Goal: Transaction & Acquisition: Obtain resource

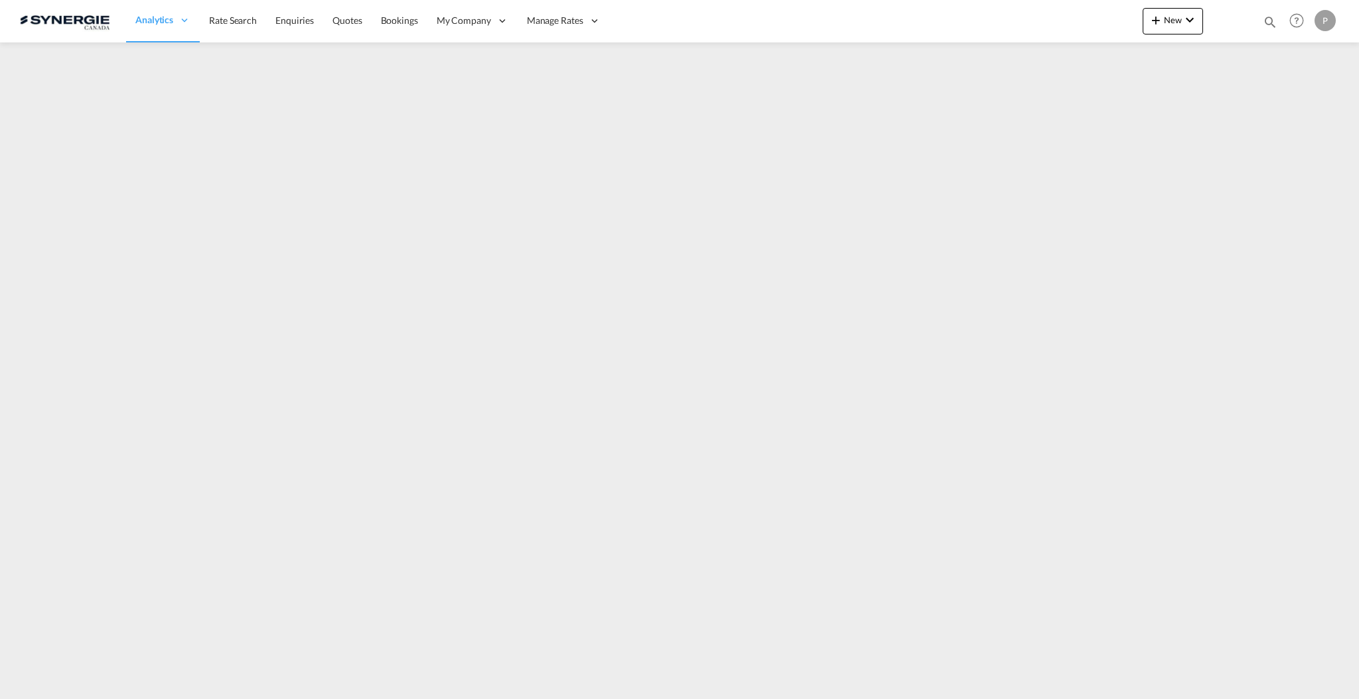
click at [1267, 18] on md-icon "icon-magnify" at bounding box center [1270, 22] width 15 height 15
click at [1107, 21] on input at bounding box center [1170, 21] width 165 height 23
click at [1058, 20] on select "Bookings Quotes Enquiries" at bounding box center [1058, 22] width 63 height 24
select select "Quotes"
click at [1027, 10] on select "Bookings Quotes Enquiries" at bounding box center [1058, 22] width 63 height 24
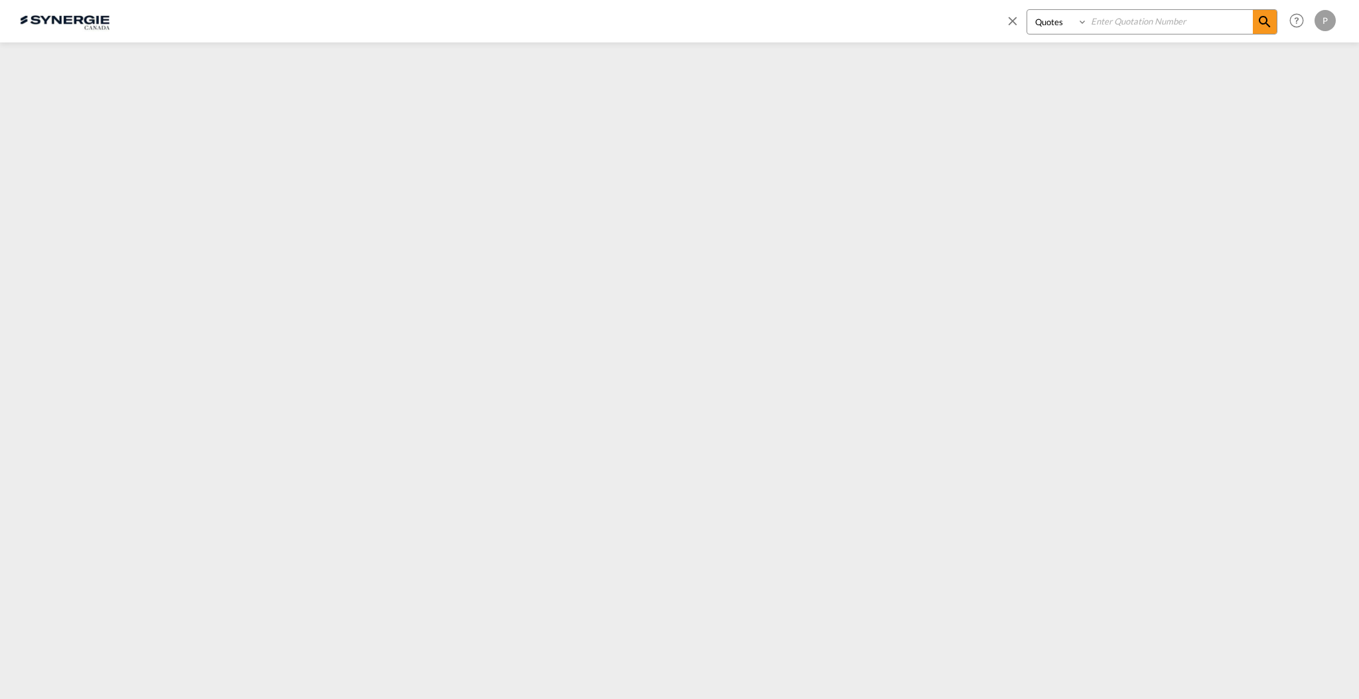
click at [1159, 14] on input at bounding box center [1170, 21] width 165 height 23
type input "8963"
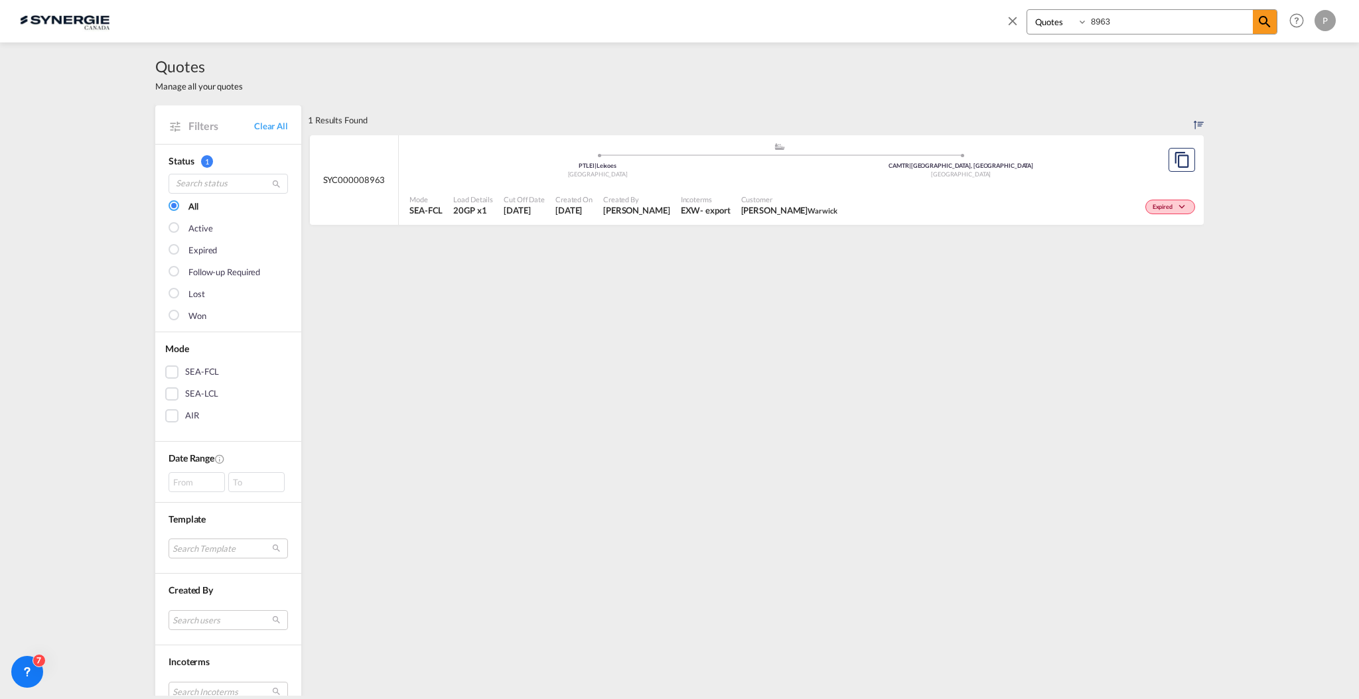
click at [841, 181] on div ".a{fill:#aaa8ad;} .a{fill:#aaa8ad;} PTLEI | Leixoes Portugal CAMTR | [GEOGRAPHI…" at bounding box center [779, 163] width 740 height 43
click at [1024, 20] on span at bounding box center [1015, 25] width 21 height 32
click at [1012, 21] on div "Analytics Reports Dashboard Rate Search Enquiries Quotes Bookings" at bounding box center [679, 20] width 1319 height 41
click at [360, 17] on span "Quotes" at bounding box center [346, 19] width 29 height 11
click at [1187, 19] on md-icon "icon-chevron-down" at bounding box center [1190, 20] width 16 height 16
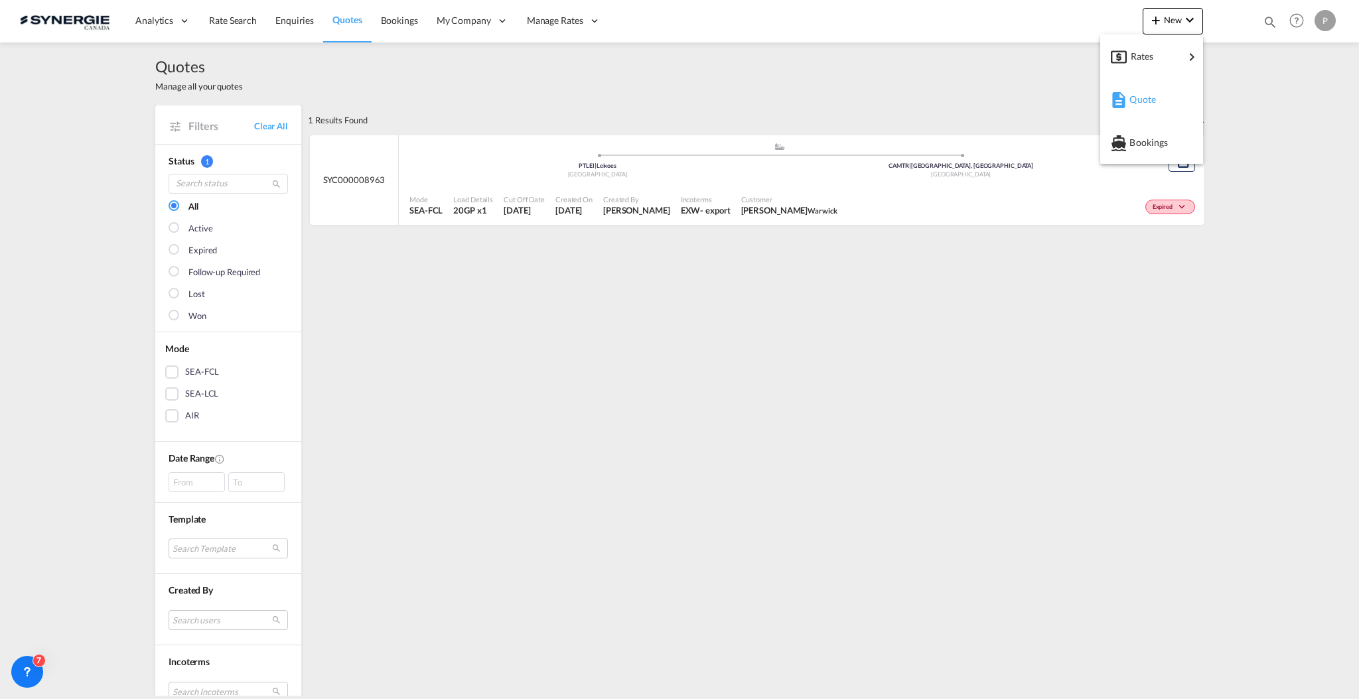
click at [1129, 104] on div "Quote" at bounding box center [1152, 99] width 82 height 33
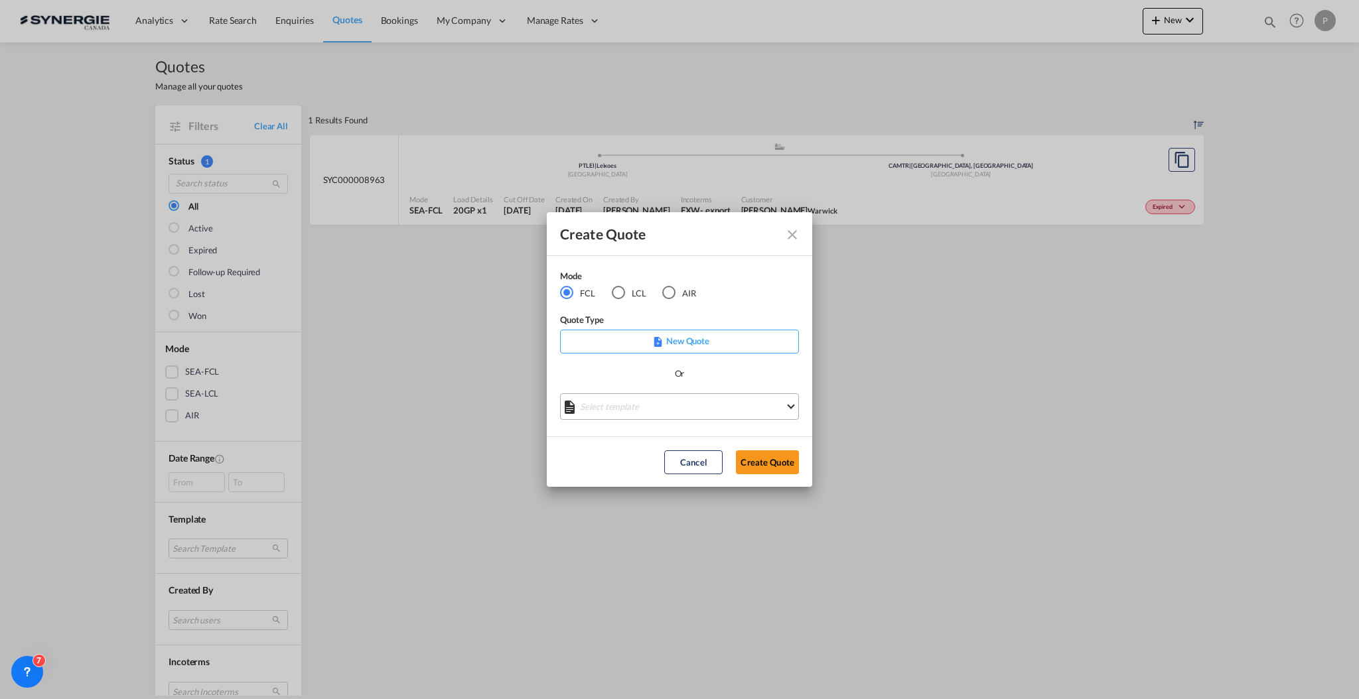
click at [649, 403] on md-select "Select template *NEW* FCL FREEHAND / DAP [PERSON_NAME] | [DATE] *NEW* Import FC…" at bounding box center [679, 407] width 239 height 27
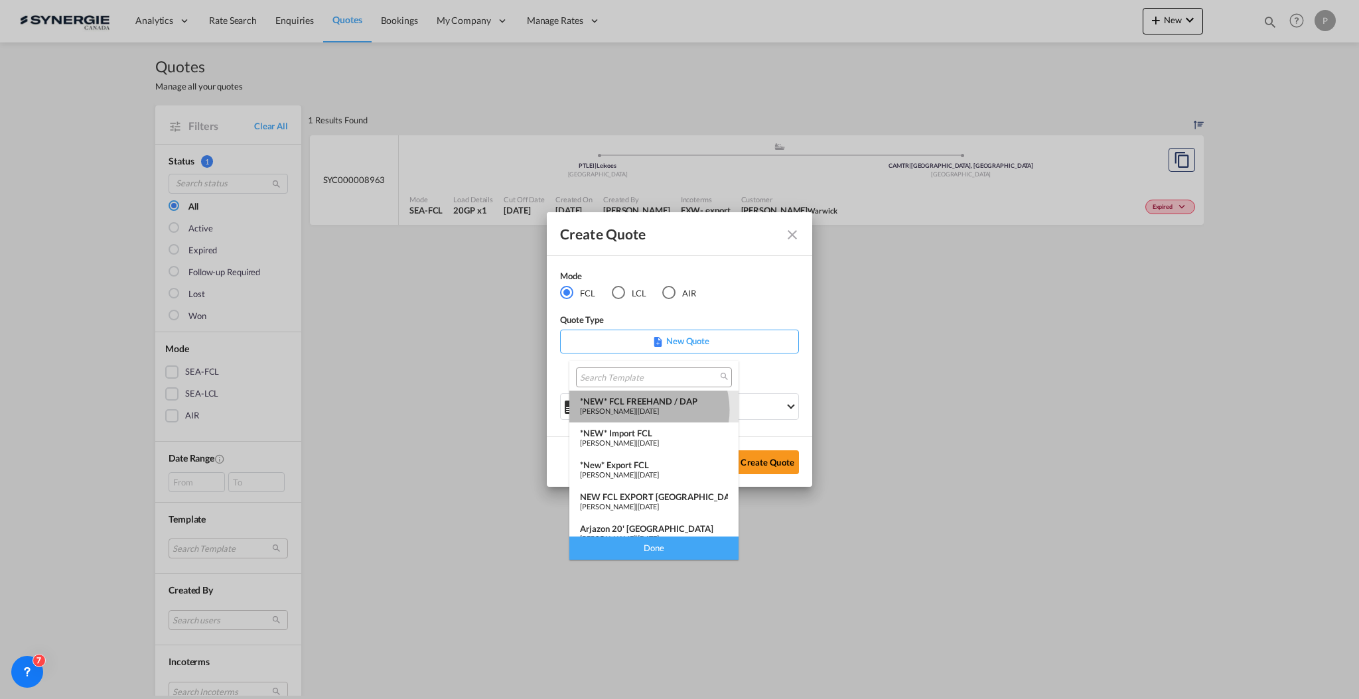
click at [636, 410] on span "[PERSON_NAME]" at bounding box center [608, 411] width 56 height 9
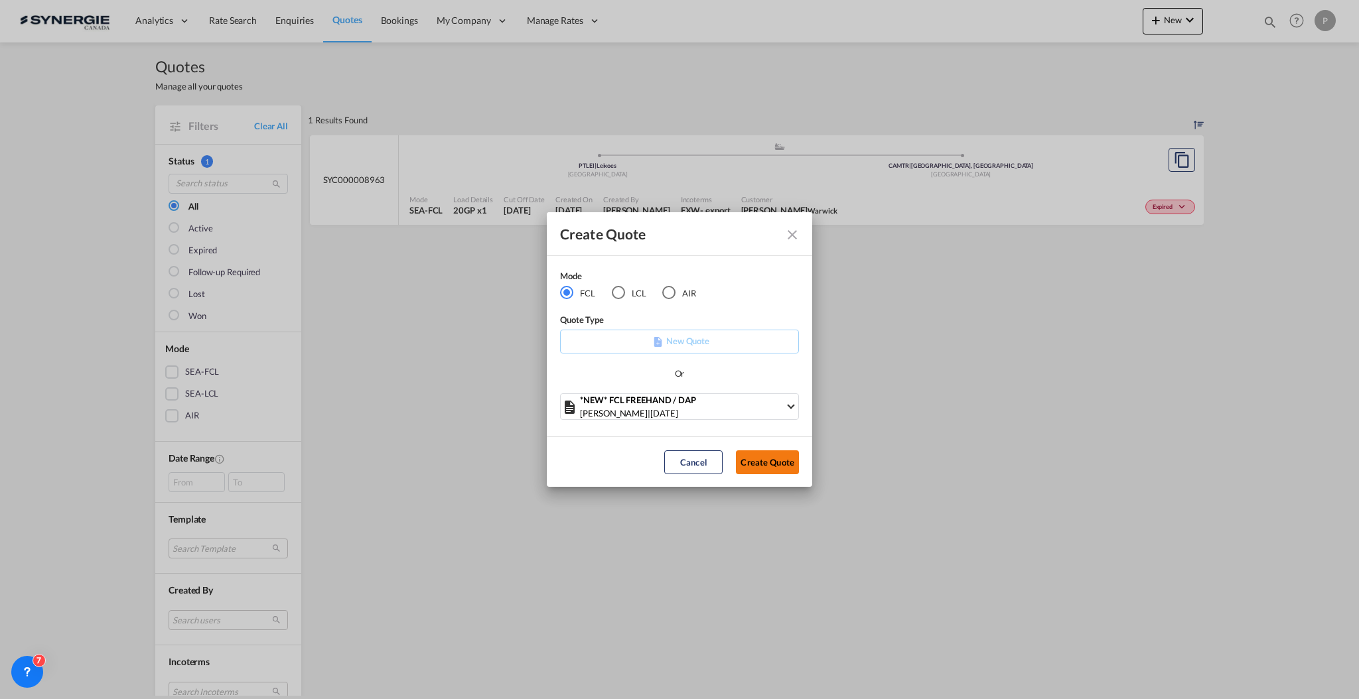
click at [794, 460] on button "Create Quote" at bounding box center [767, 463] width 63 height 24
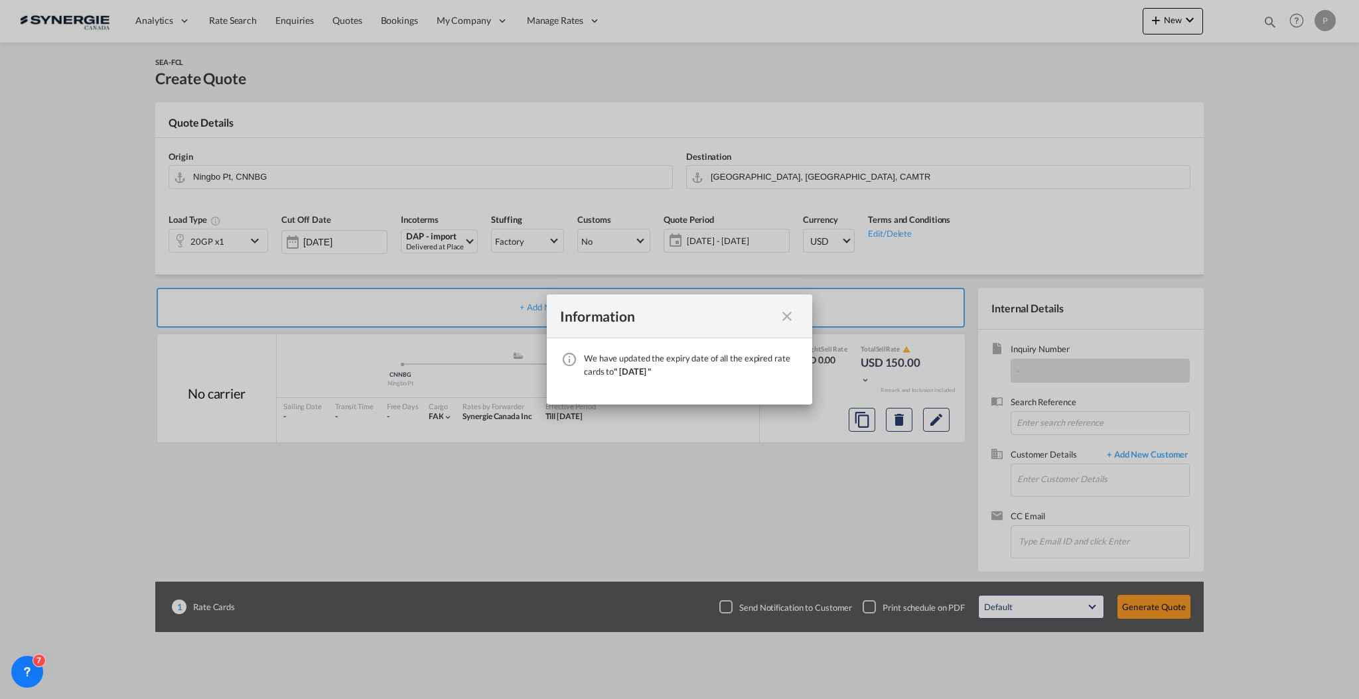
click at [786, 316] on md-icon "icon-close fg-AAA8AD cursor" at bounding box center [787, 317] width 16 height 16
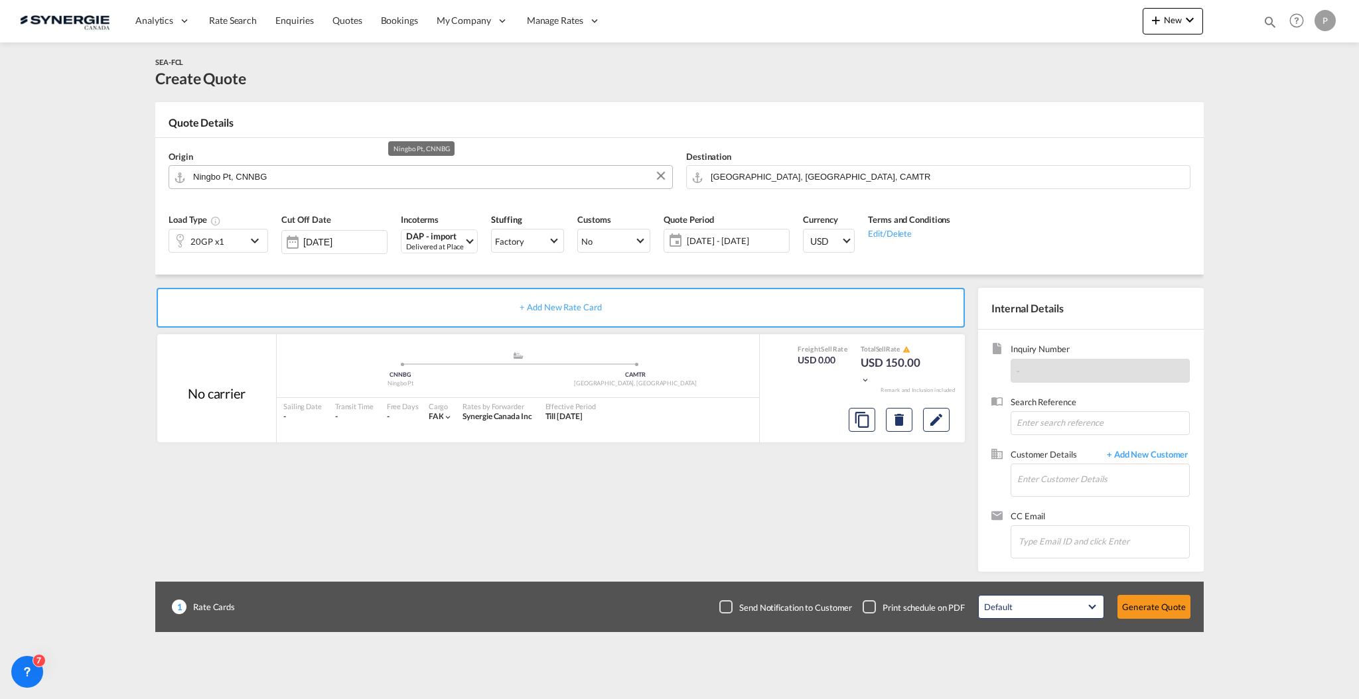
click at [348, 168] on input "Ningbo Pt, CNNBG" at bounding box center [429, 176] width 472 height 23
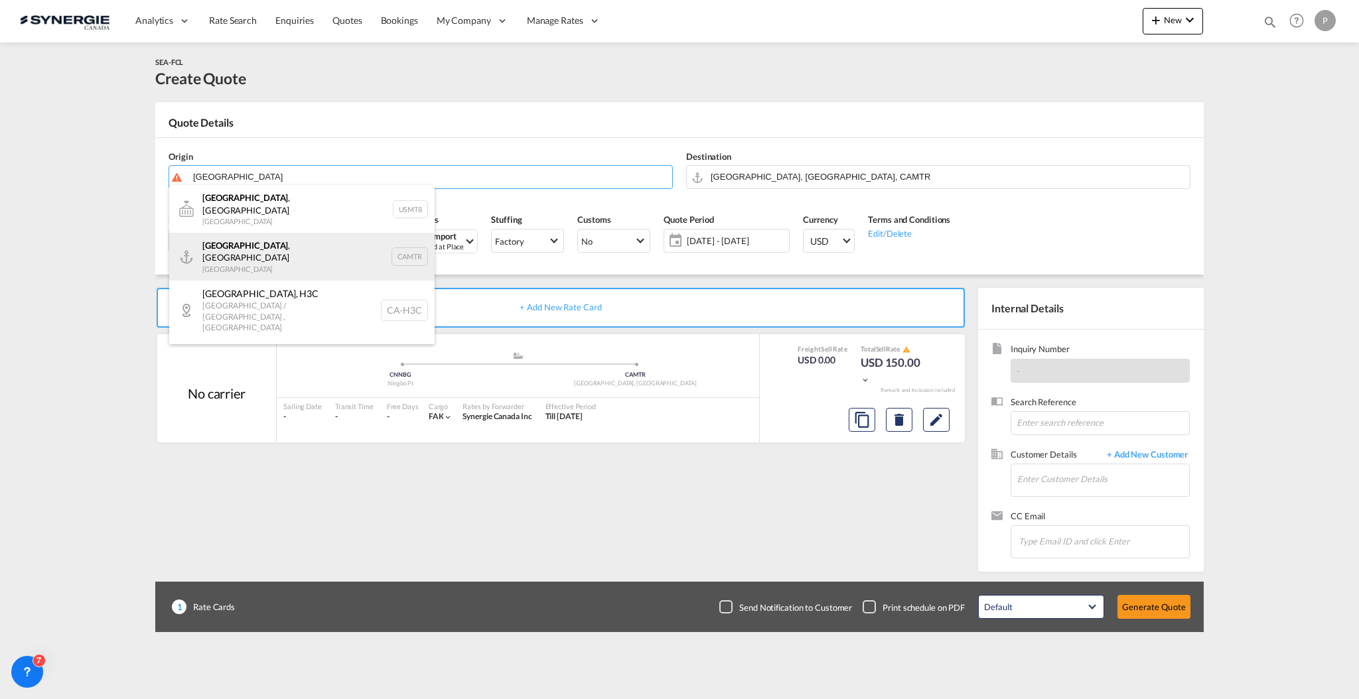
click at [314, 233] on div "[GEOGRAPHIC_DATA] , [GEOGRAPHIC_DATA] Canada CAMTR" at bounding box center [301, 257] width 265 height 48
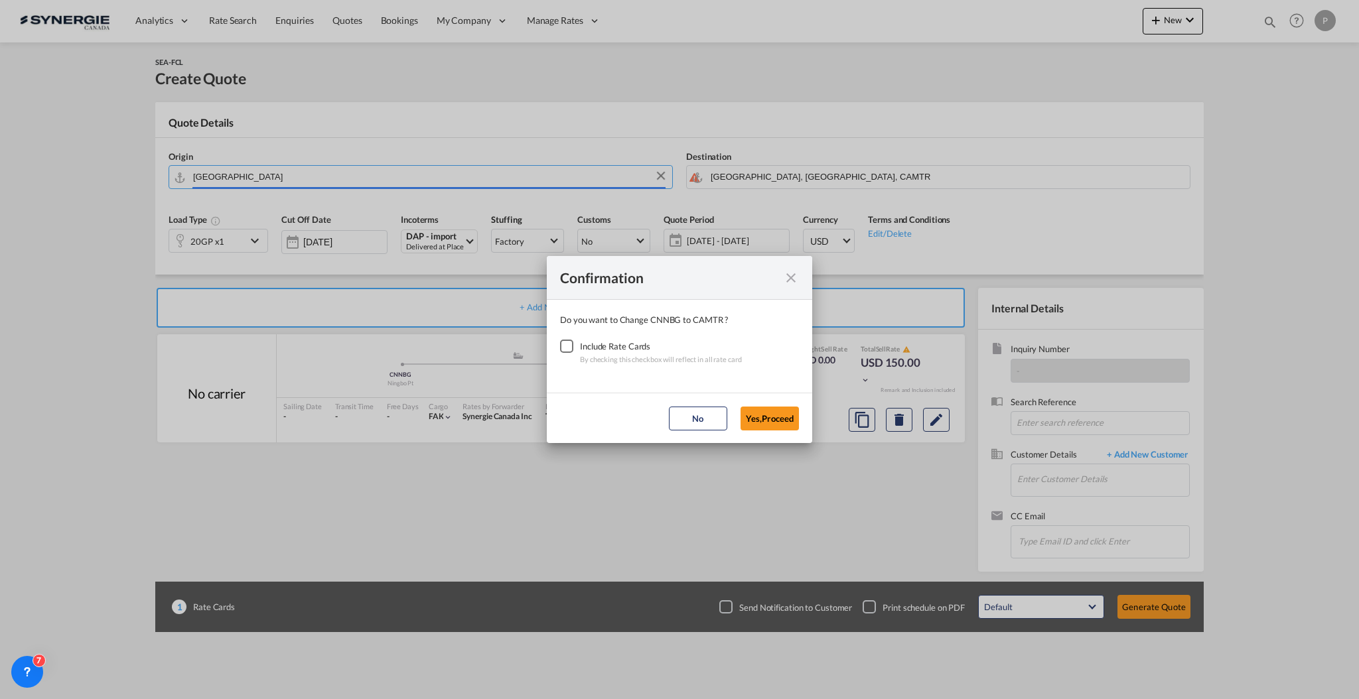
type input "[GEOGRAPHIC_DATA], [GEOGRAPHIC_DATA], CAMTR"
click at [569, 342] on div "Checkbox No Ink" at bounding box center [566, 346] width 13 height 13
click at [762, 415] on button "Yes,Proceed" at bounding box center [770, 419] width 58 height 24
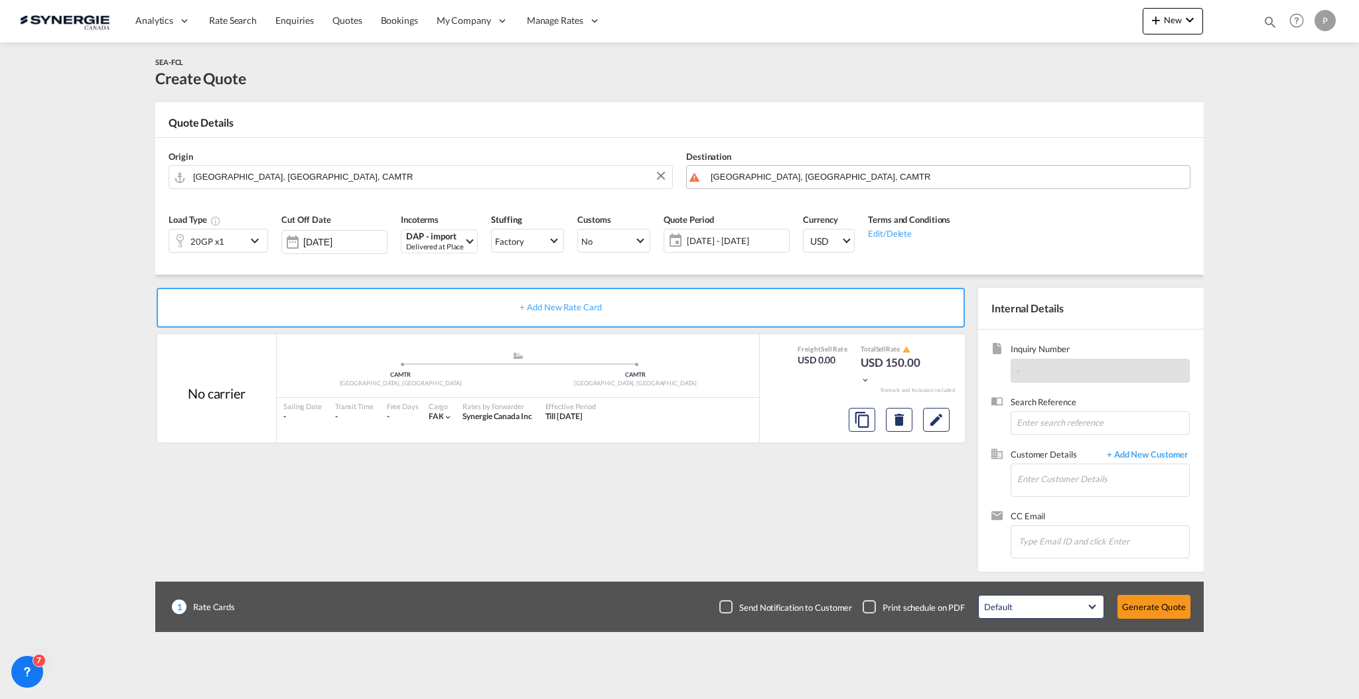
click at [872, 179] on input "[GEOGRAPHIC_DATA], [GEOGRAPHIC_DATA], CAMTR" at bounding box center [947, 176] width 472 height 23
click at [804, 205] on div "[GEOGRAPHIC_DATA], [GEOGRAPHIC_DATA], Kin... , J0A [GEOGRAPHIC_DATA] / [GEOGRAP…" at bounding box center [819, 219] width 265 height 68
type input "CA-J0A, [GEOGRAPHIC_DATA], [GEOGRAPHIC_DATA], [GEOGRAPHIC_DATA], [GEOGRAPHIC_DA…"
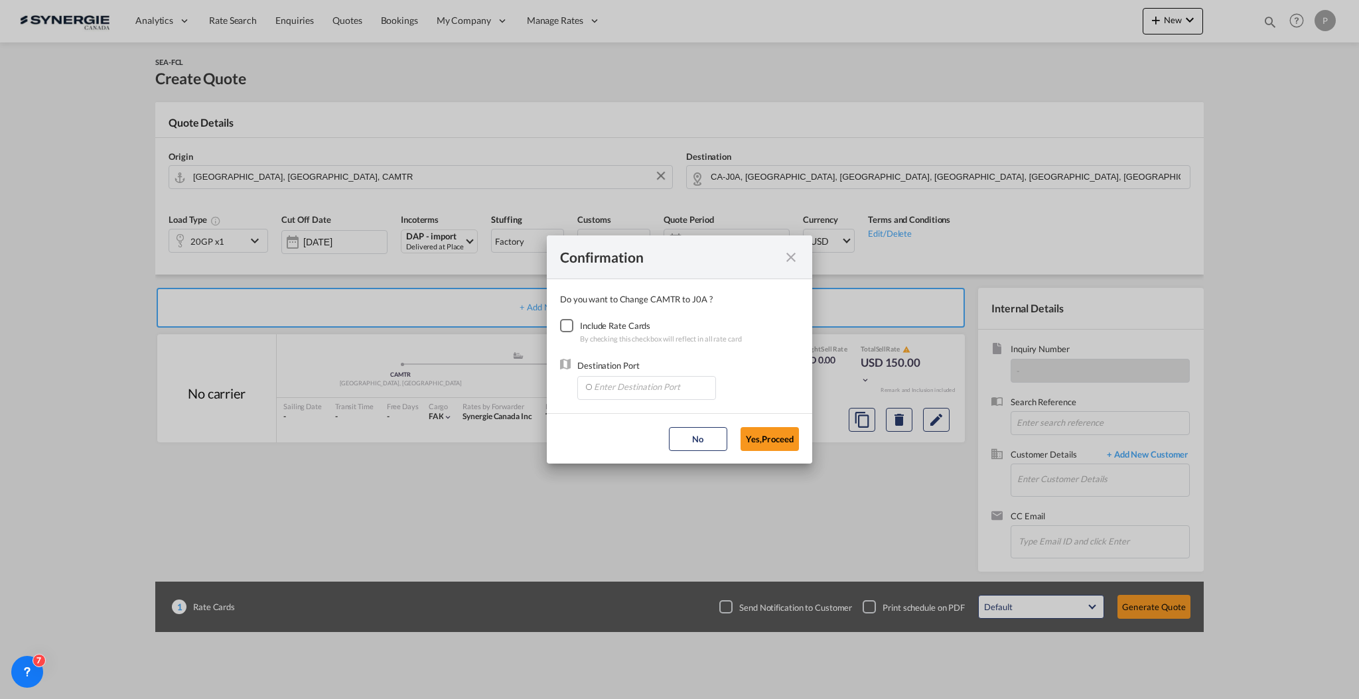
click at [560, 319] on div "Checkbox No Ink" at bounding box center [566, 325] width 13 height 13
click at [662, 410] on md-dialog-content "Do you want to Change CAMTR to J0A ? Include Rate Cards By checking this checkb…" at bounding box center [679, 346] width 265 height 134
click at [660, 382] on input "Enter Destination Port" at bounding box center [649, 387] width 131 height 20
click at [645, 419] on span "[GEOGRAPHIC_DATA], [GEOGRAPHIC_DATA], [GEOGRAPHIC_DATA], [GEOGRAPHIC_DATA], [GE…" at bounding box center [884, 416] width 582 height 11
type input "[GEOGRAPHIC_DATA], [GEOGRAPHIC_DATA], [GEOGRAPHIC_DATA], [GEOGRAPHIC_DATA], [GE…"
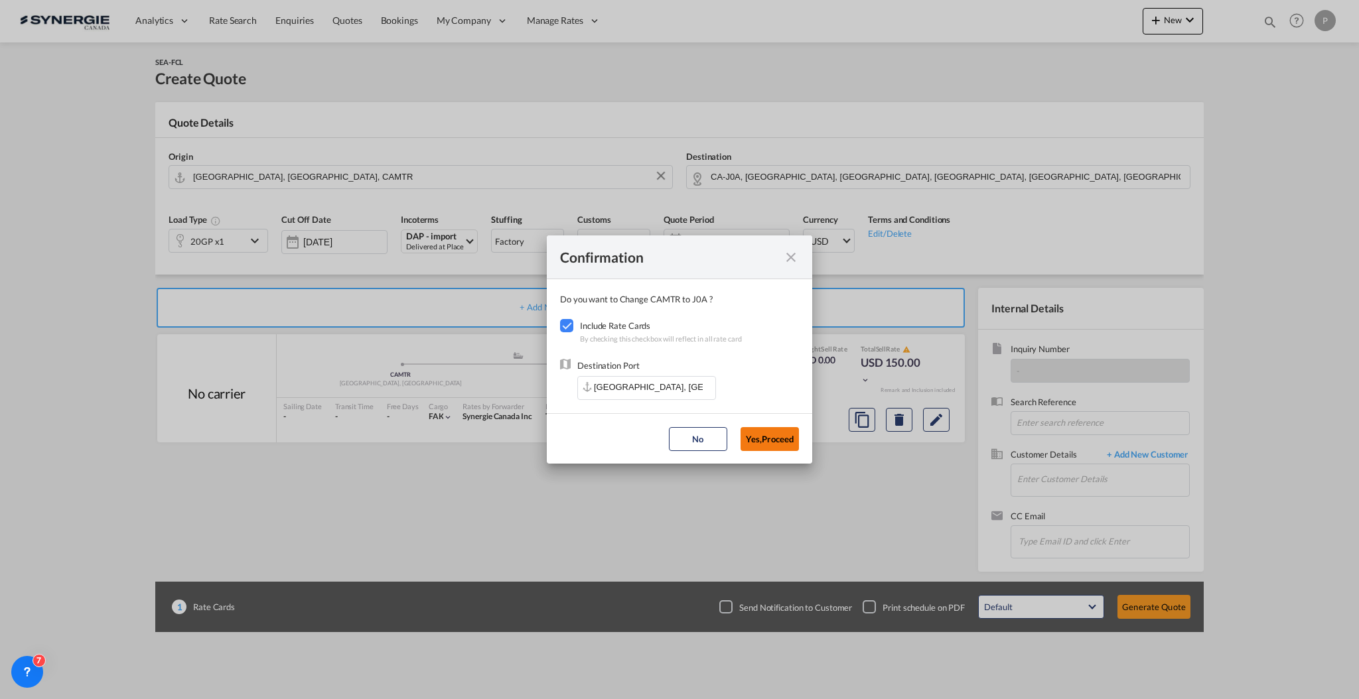
click at [772, 445] on button "Yes,Proceed" at bounding box center [770, 439] width 58 height 24
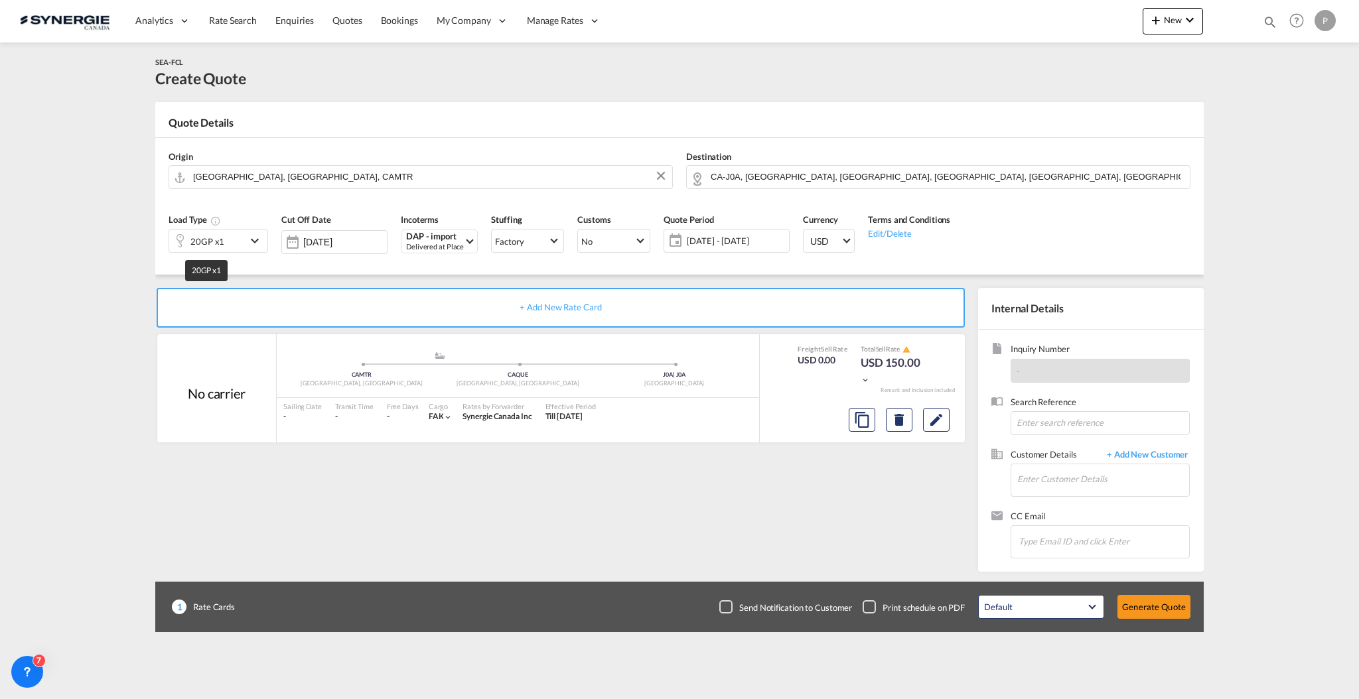
click at [195, 242] on div "20GP x1" at bounding box center [207, 241] width 34 height 19
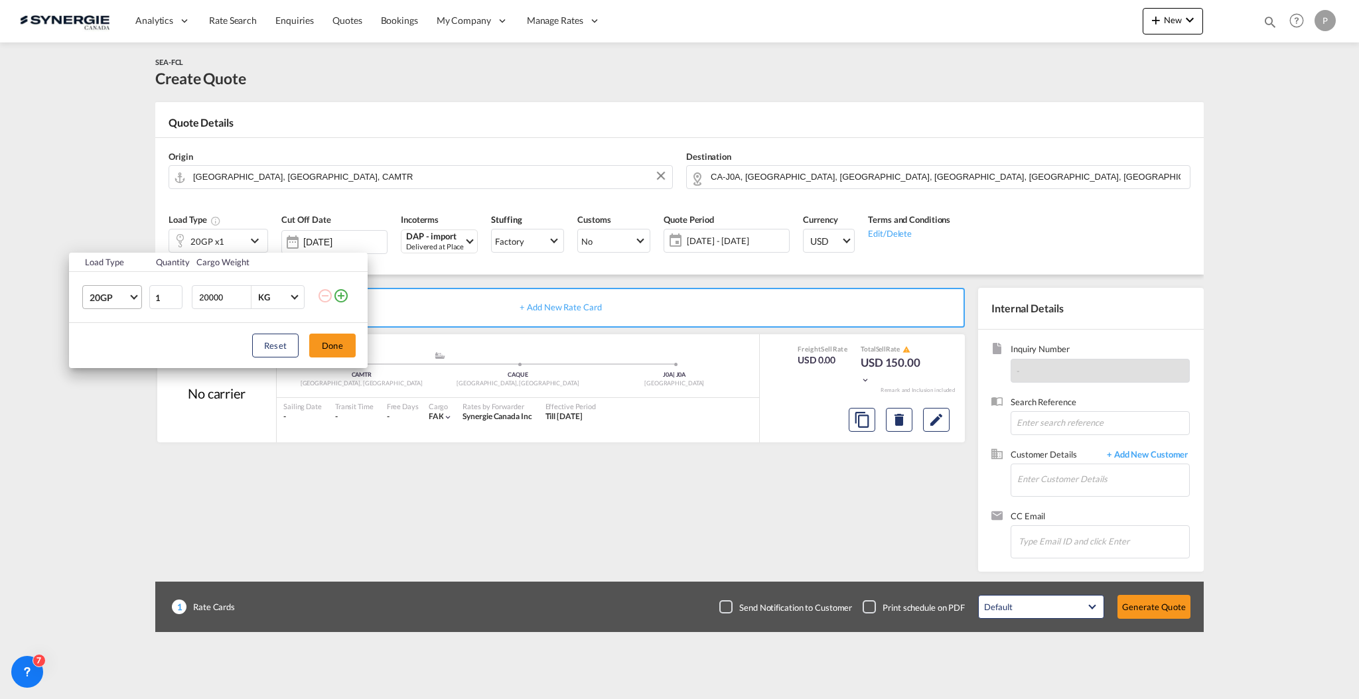
click at [107, 297] on span "20GP" at bounding box center [109, 297] width 38 height 13
click at [132, 355] on md-option "40HC" at bounding box center [124, 362] width 90 height 32
click at [330, 341] on button "Done" at bounding box center [332, 346] width 46 height 24
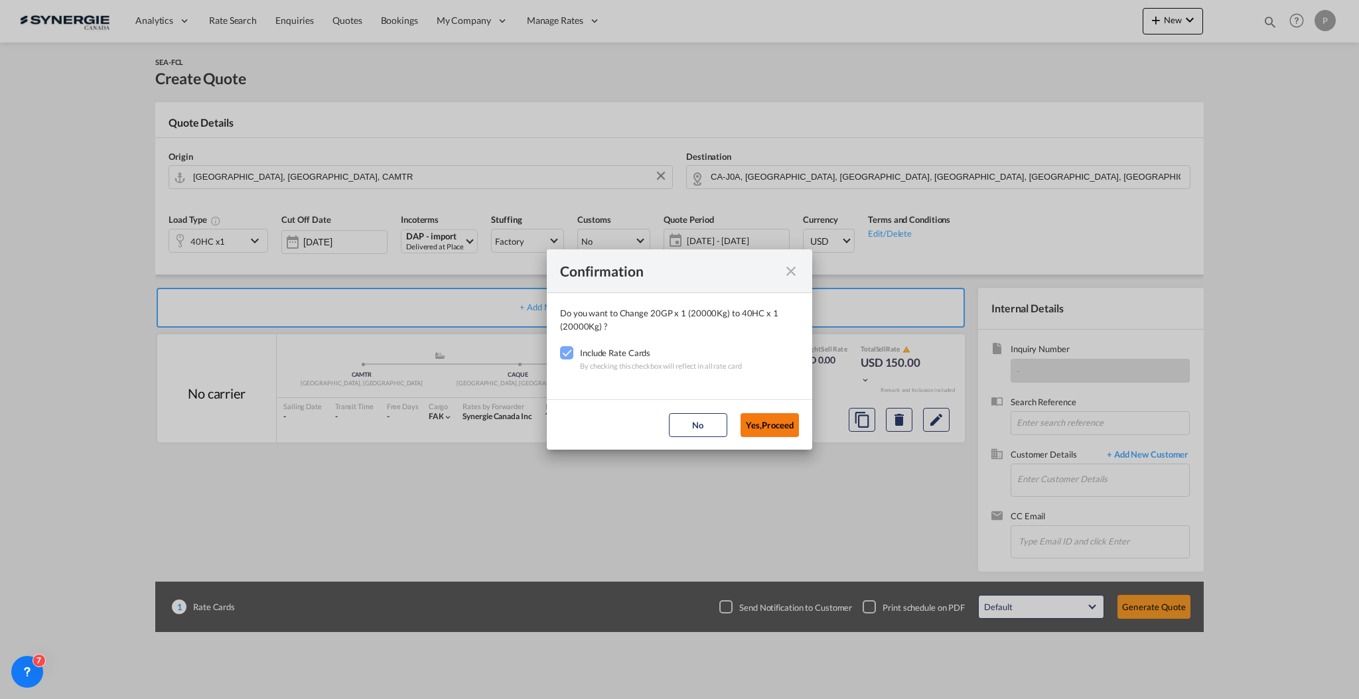
click at [762, 427] on button "Yes,Proceed" at bounding box center [770, 425] width 58 height 24
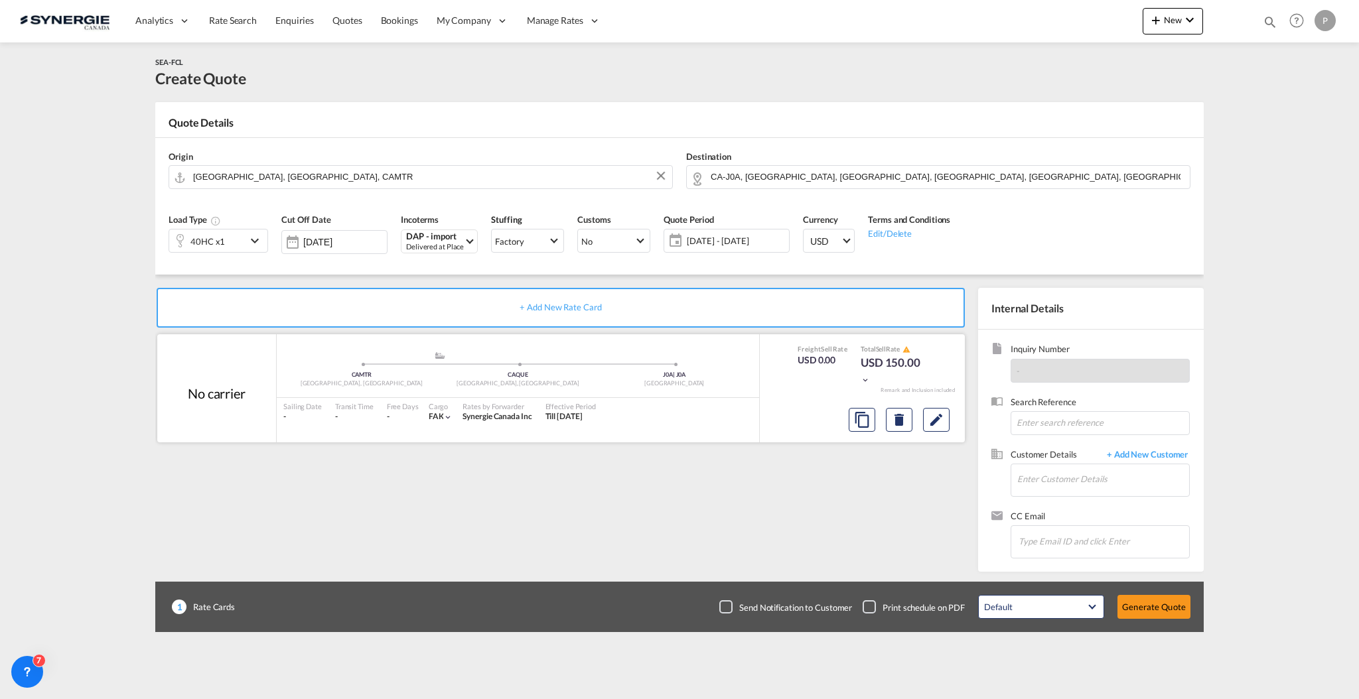
click at [945, 432] on div at bounding box center [898, 420] width 111 height 32
click at [935, 413] on md-icon "Edit" at bounding box center [936, 420] width 16 height 16
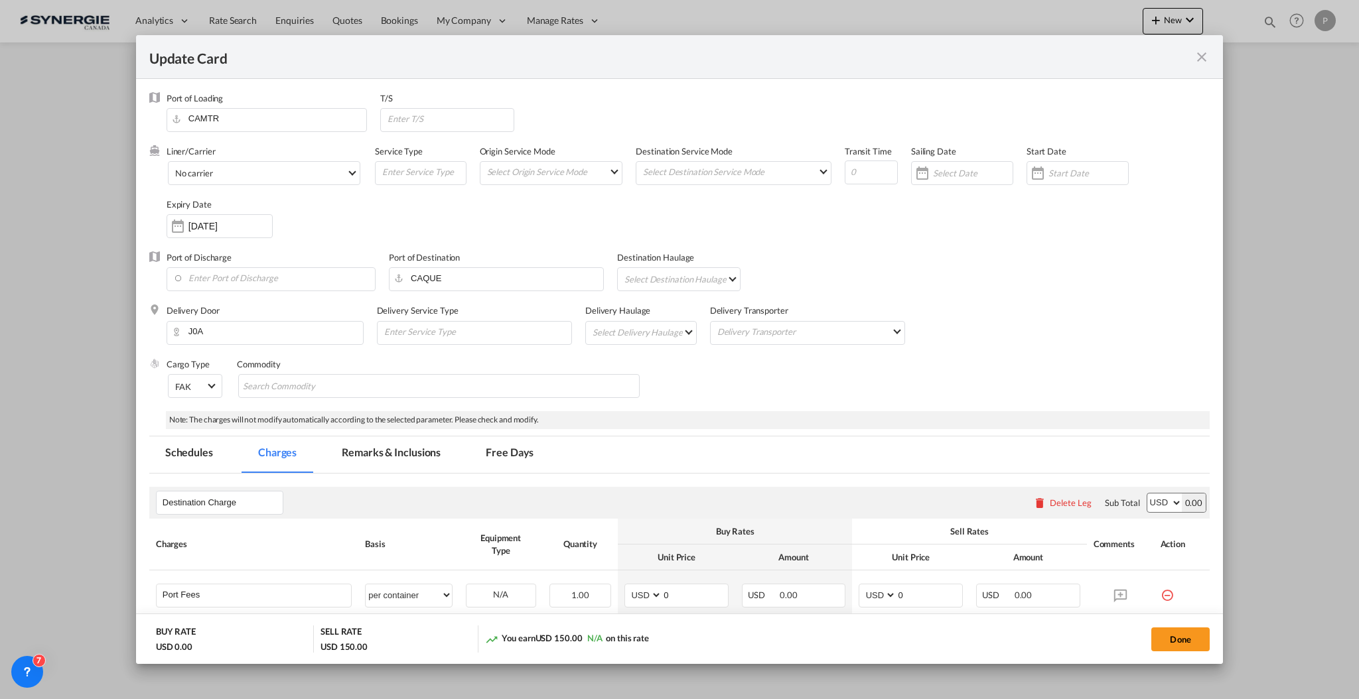
select select "per container"
select select "per B/L"
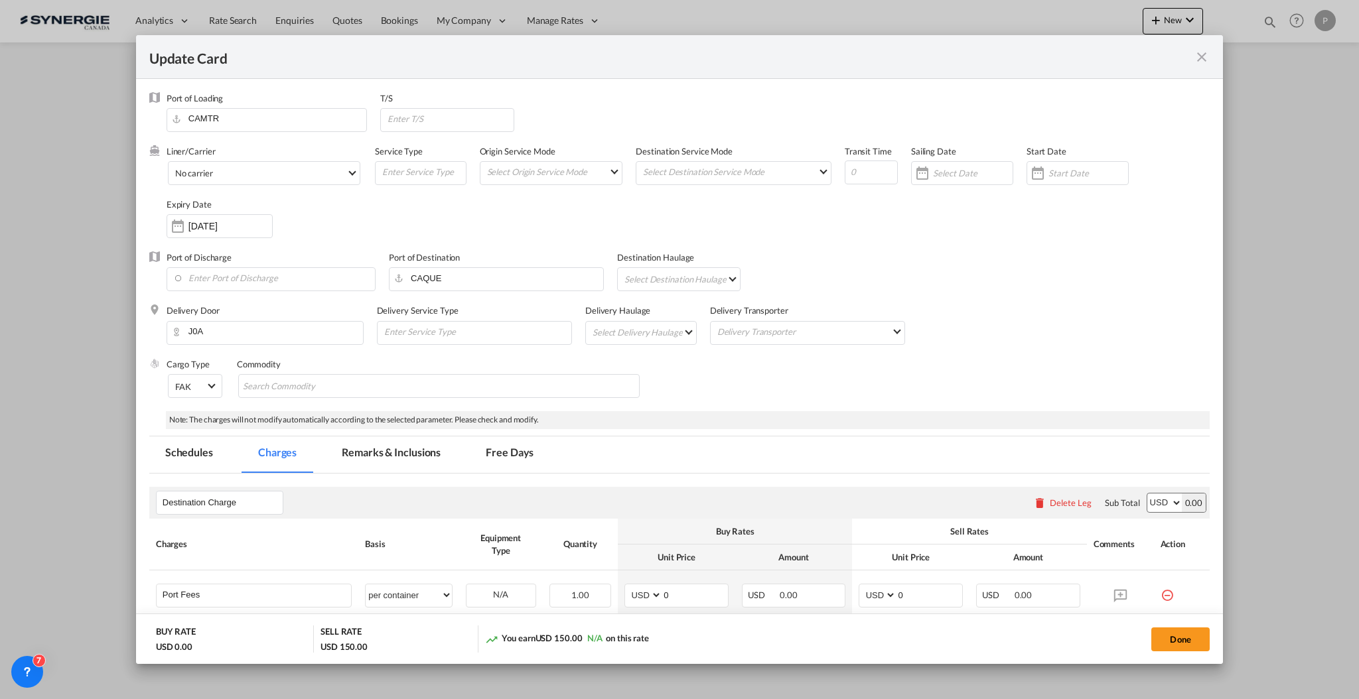
select select "per B/L"
select select "per shipment"
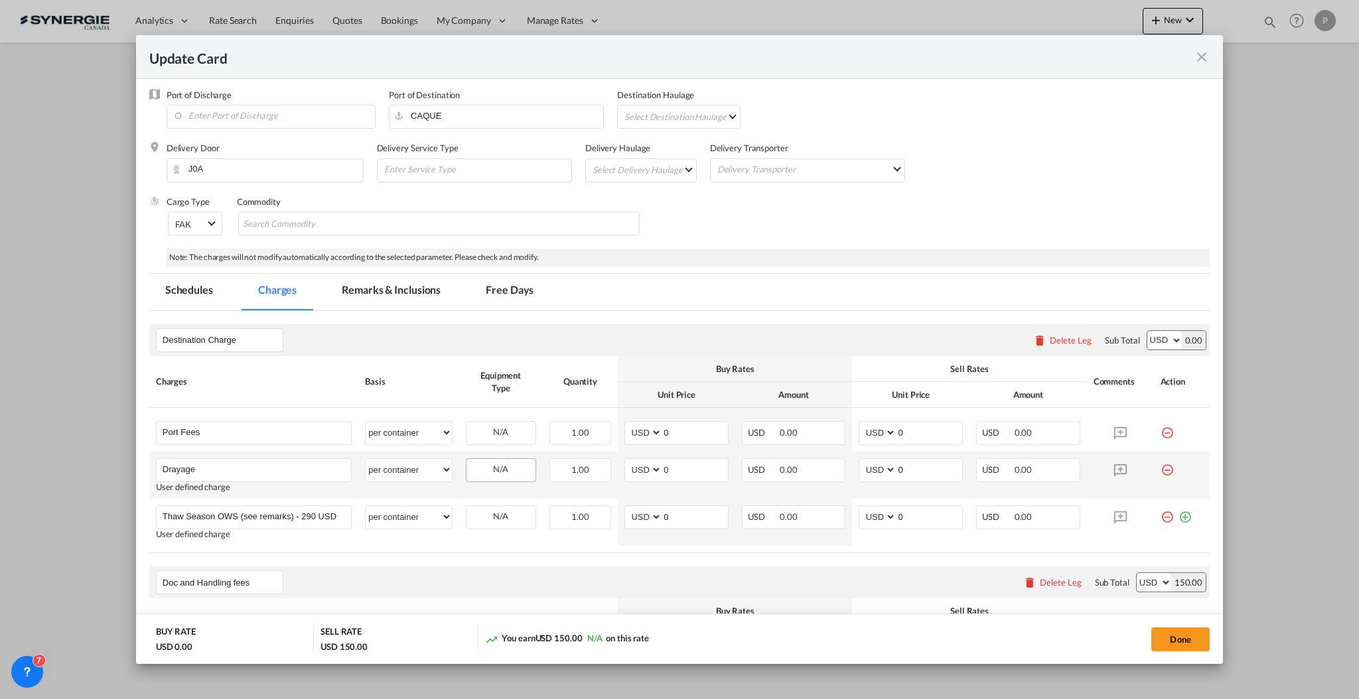
scroll to position [177, 0]
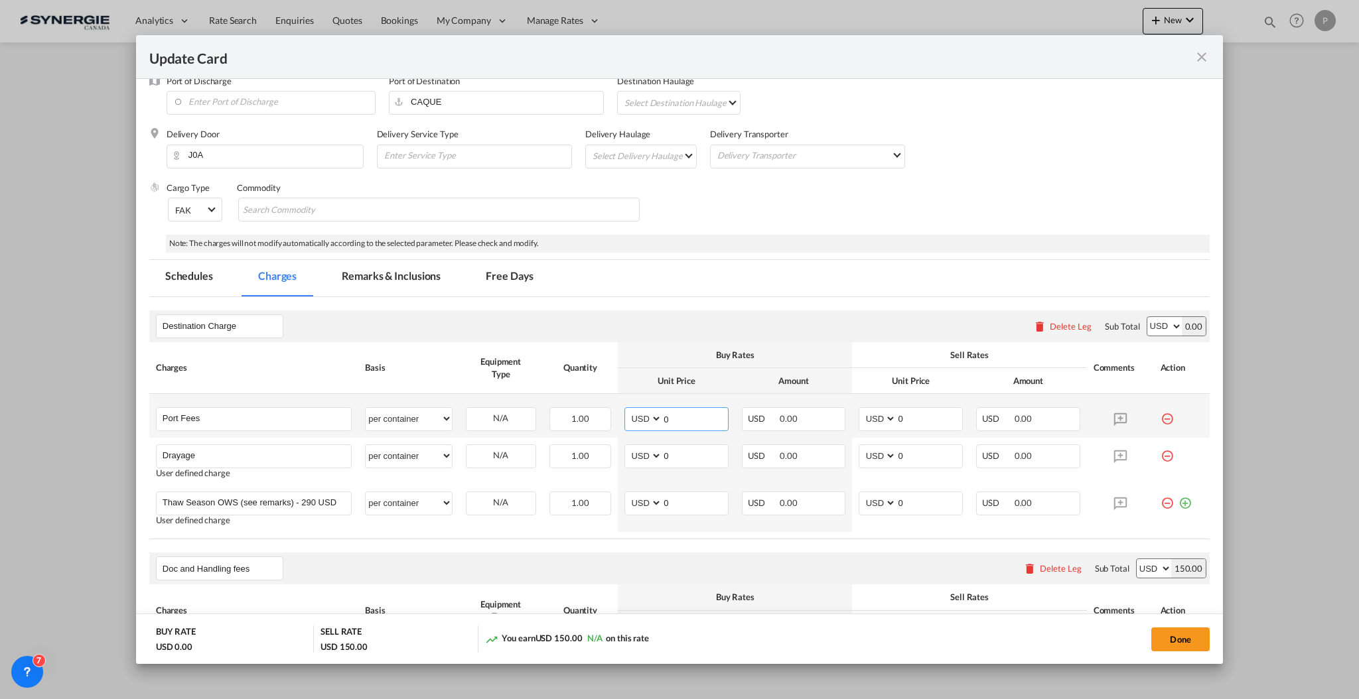
click at [699, 421] on input "0" at bounding box center [695, 418] width 66 height 20
type input "50"
type input "65"
click at [698, 455] on input "0" at bounding box center [695, 455] width 66 height 20
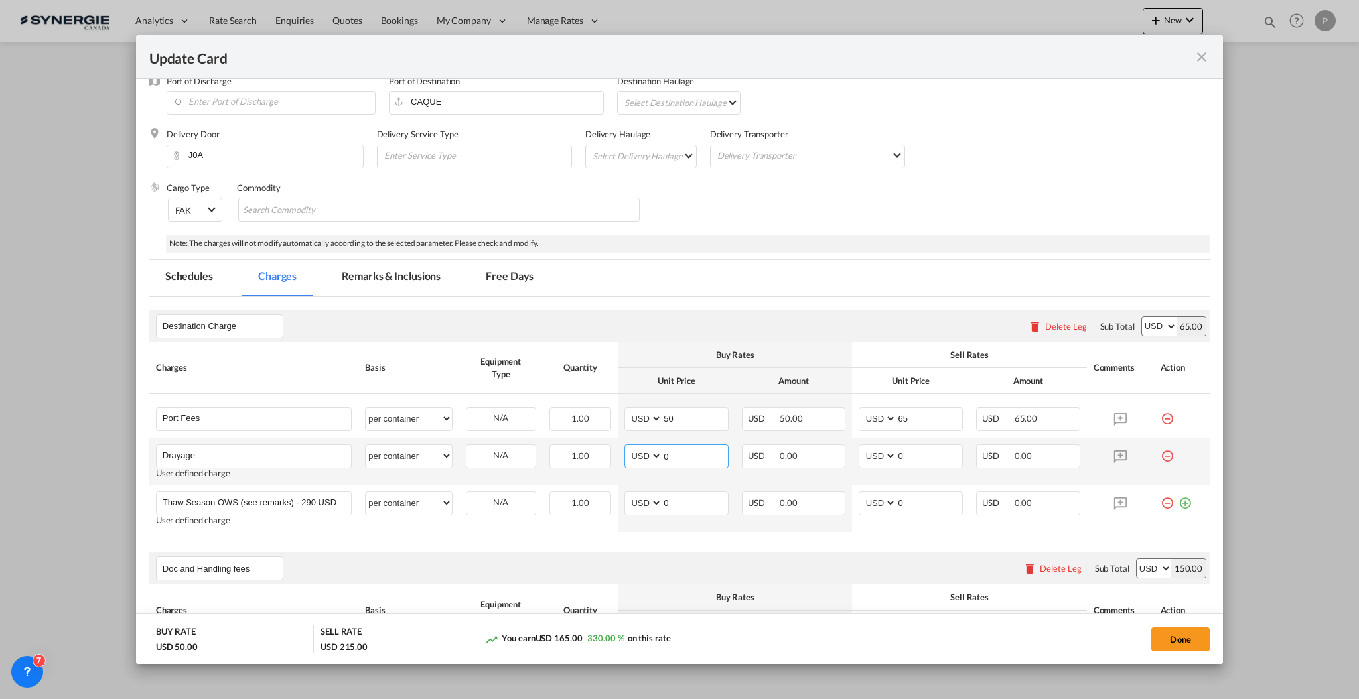
click at [698, 455] on input "0" at bounding box center [695, 455] width 66 height 20
type input "810"
type input "860"
drag, startPoint x: 899, startPoint y: 454, endPoint x: 880, endPoint y: 449, distance: 19.3
click at [880, 449] on md-input-container "AED AFN ALL AMD ANG AOA ARS AUD AWG AZN BAM BBD BDT BGN BHD BIF BMD BND [PERSON…" at bounding box center [911, 457] width 104 height 24
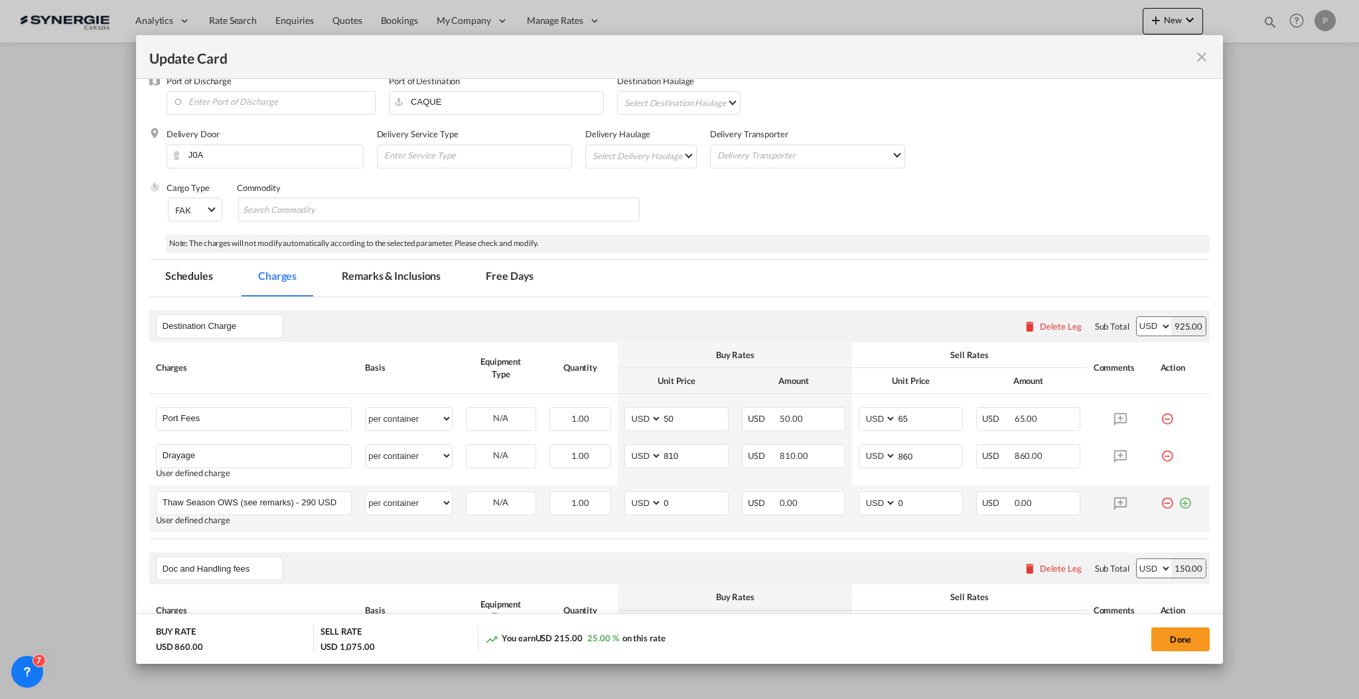
click at [1161, 505] on md-icon "icon-minus-circle-outline red-400-fg" at bounding box center [1167, 498] width 13 height 13
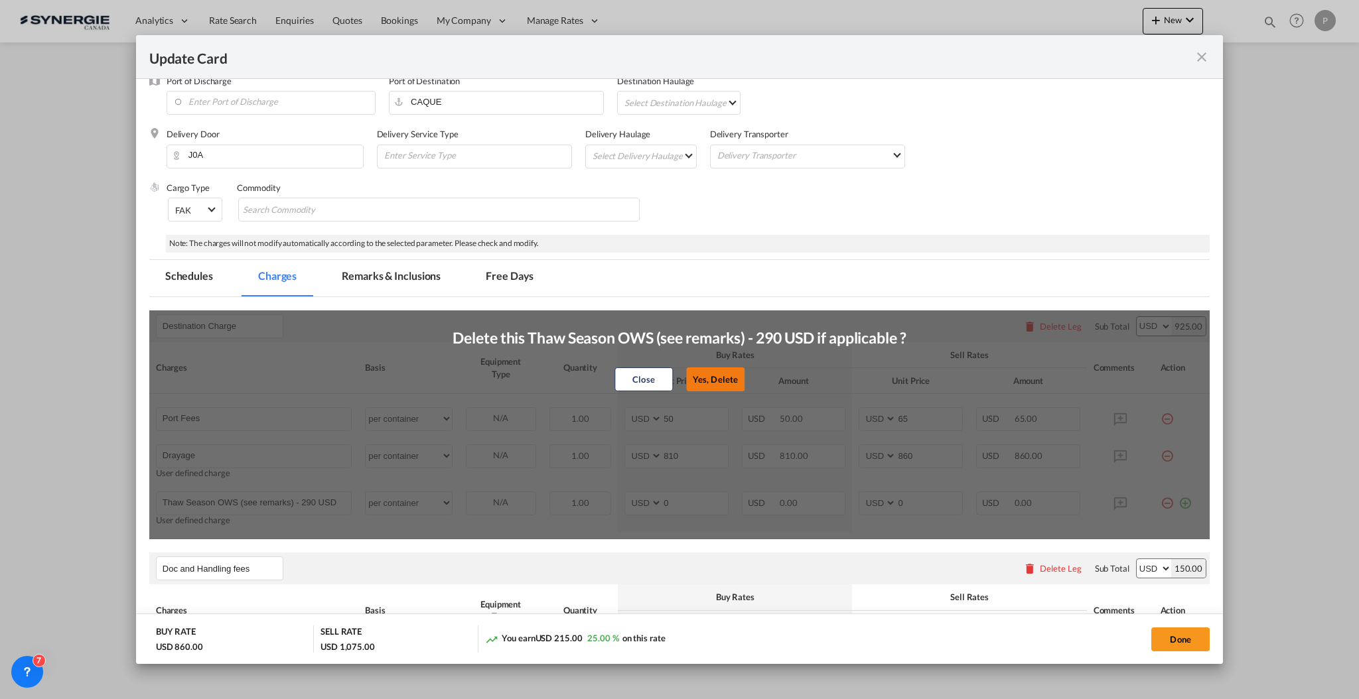
click at [720, 374] on button "Yes, Delete" at bounding box center [715, 380] width 58 height 24
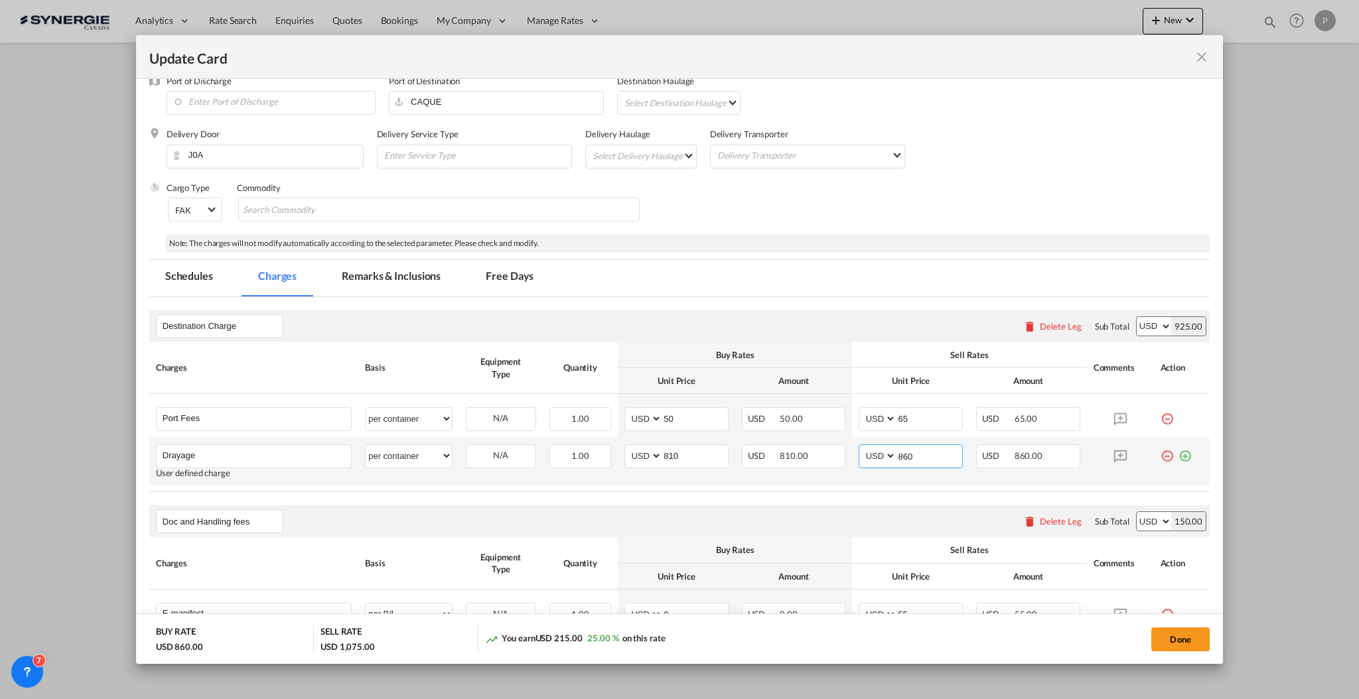
drag, startPoint x: 915, startPoint y: 457, endPoint x: 885, endPoint y: 455, distance: 30.6
click at [885, 455] on md-input-container "AED AFN ALL AMD ANG AOA ARS AUD AWG AZN BAM BBD BDT BGN BHD BIF BMD BND [PERSON…" at bounding box center [911, 457] width 104 height 24
click at [605, 640] on span "25.00 %" at bounding box center [602, 638] width 31 height 11
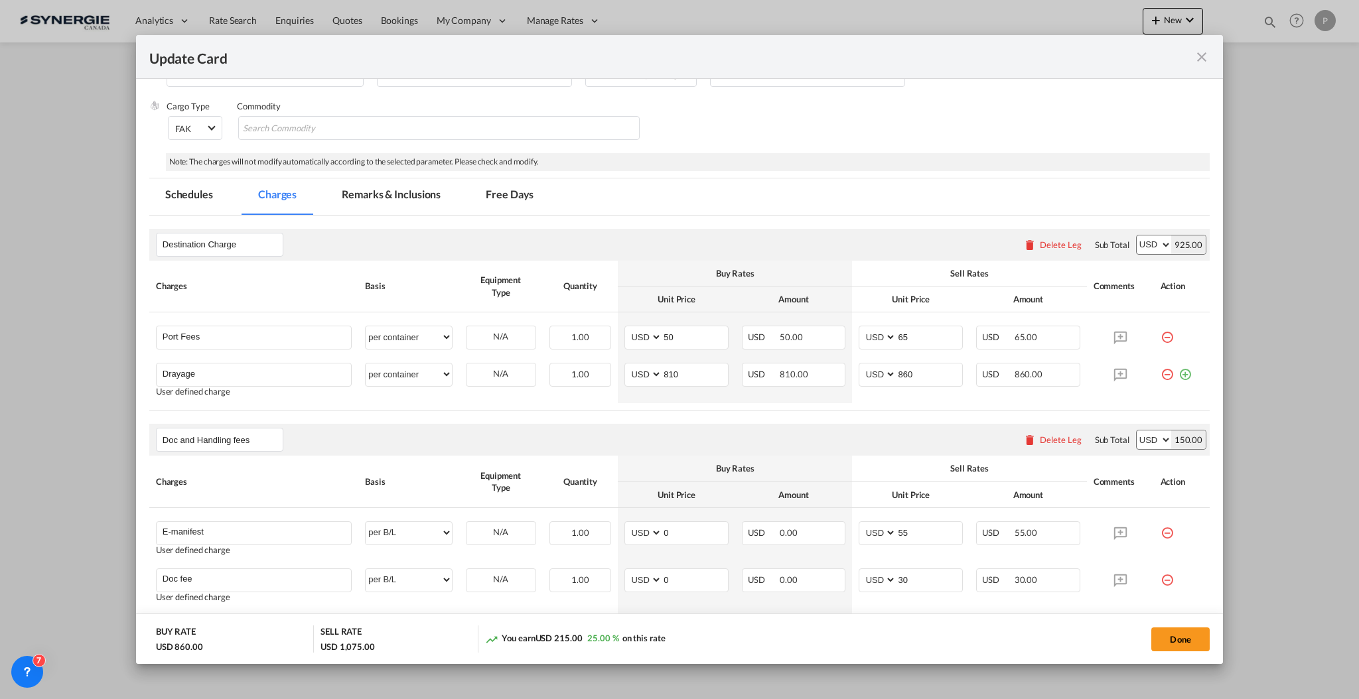
scroll to position [206, 0]
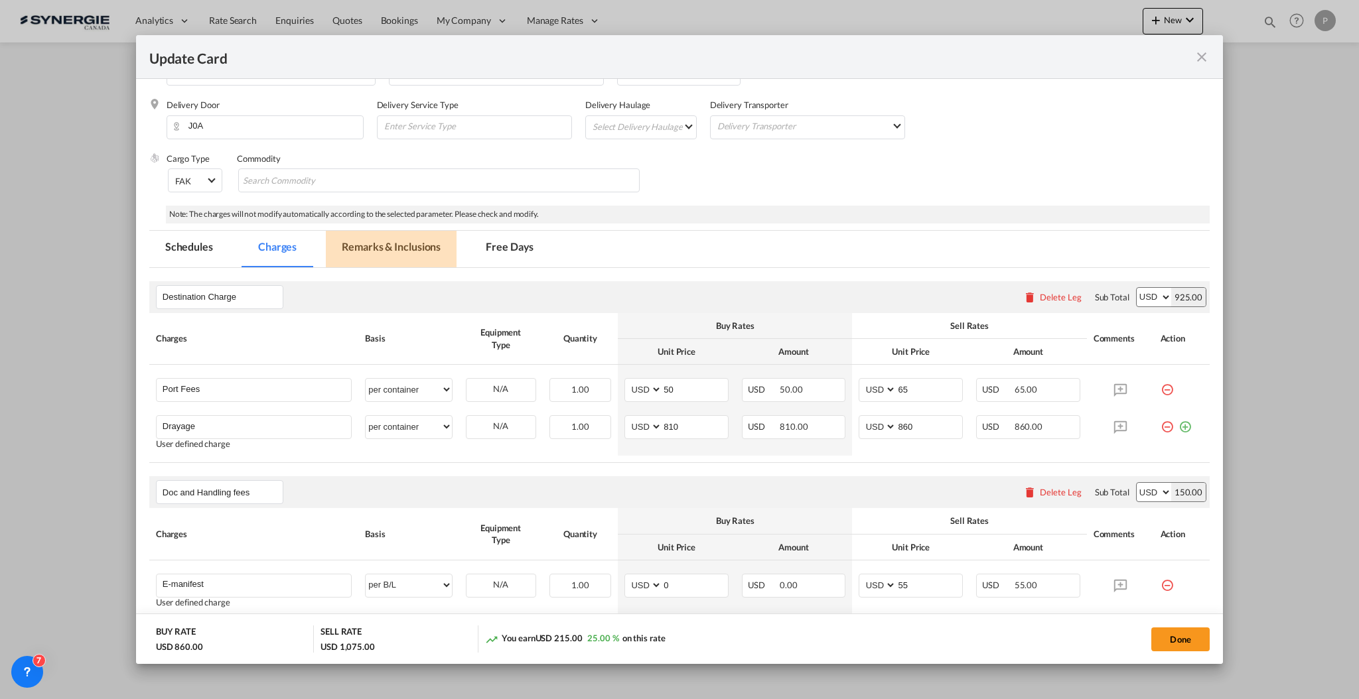
click at [366, 237] on md-tab-item "Remarks & Inclusions" at bounding box center [391, 249] width 131 height 36
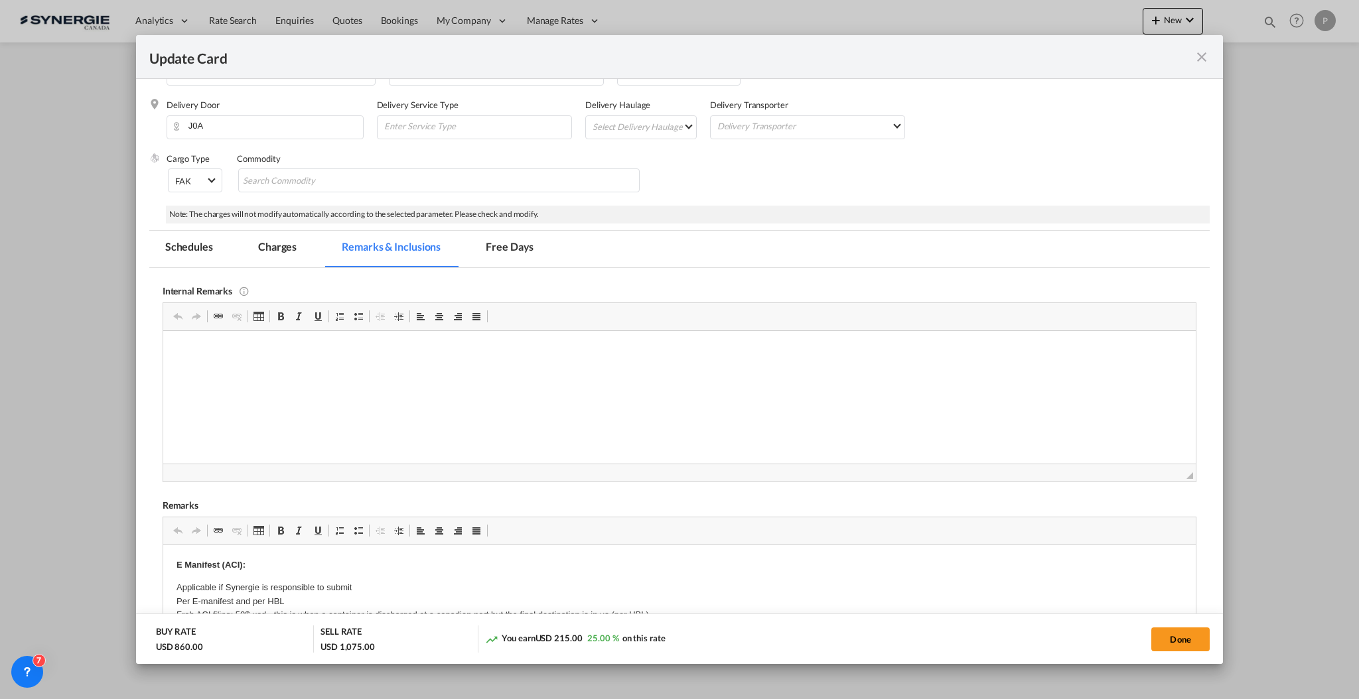
scroll to position [0, 0]
click at [300, 350] on p "Based on Rodigue:" at bounding box center [679, 351] width 1006 height 14
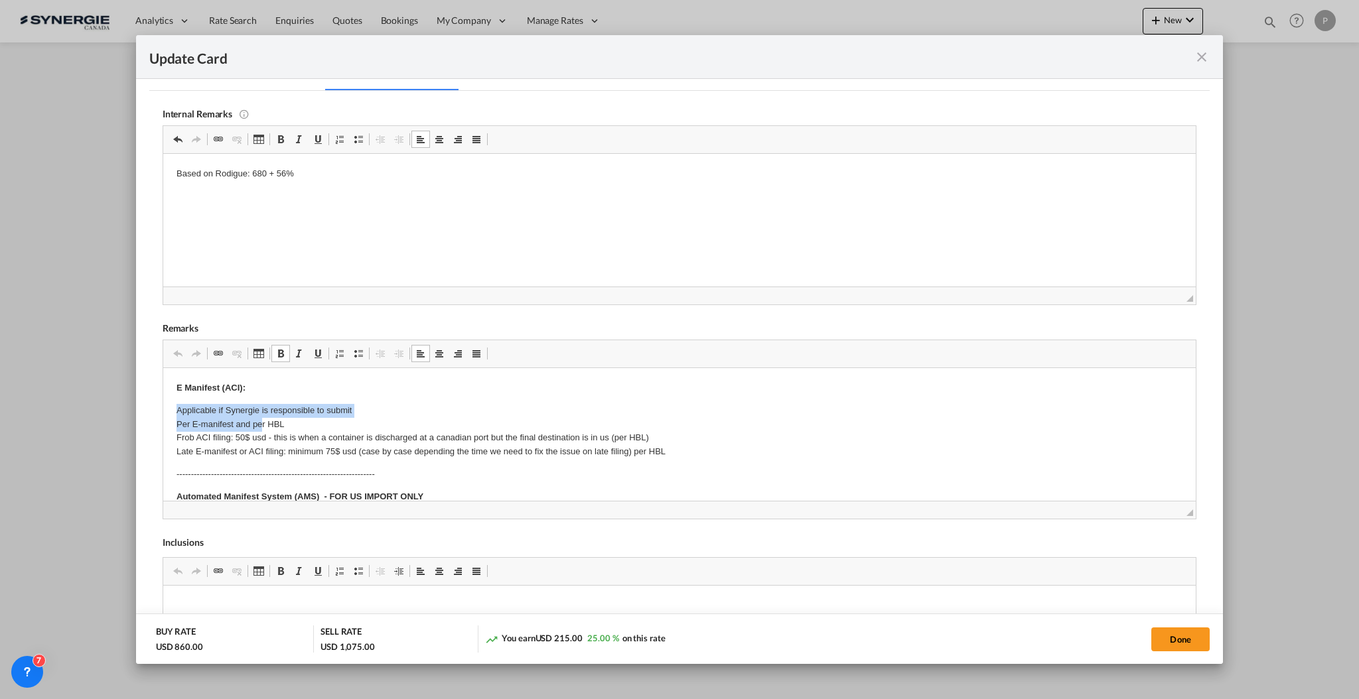
drag, startPoint x: 168, startPoint y: 403, endPoint x: 261, endPoint y: 420, distance: 94.4
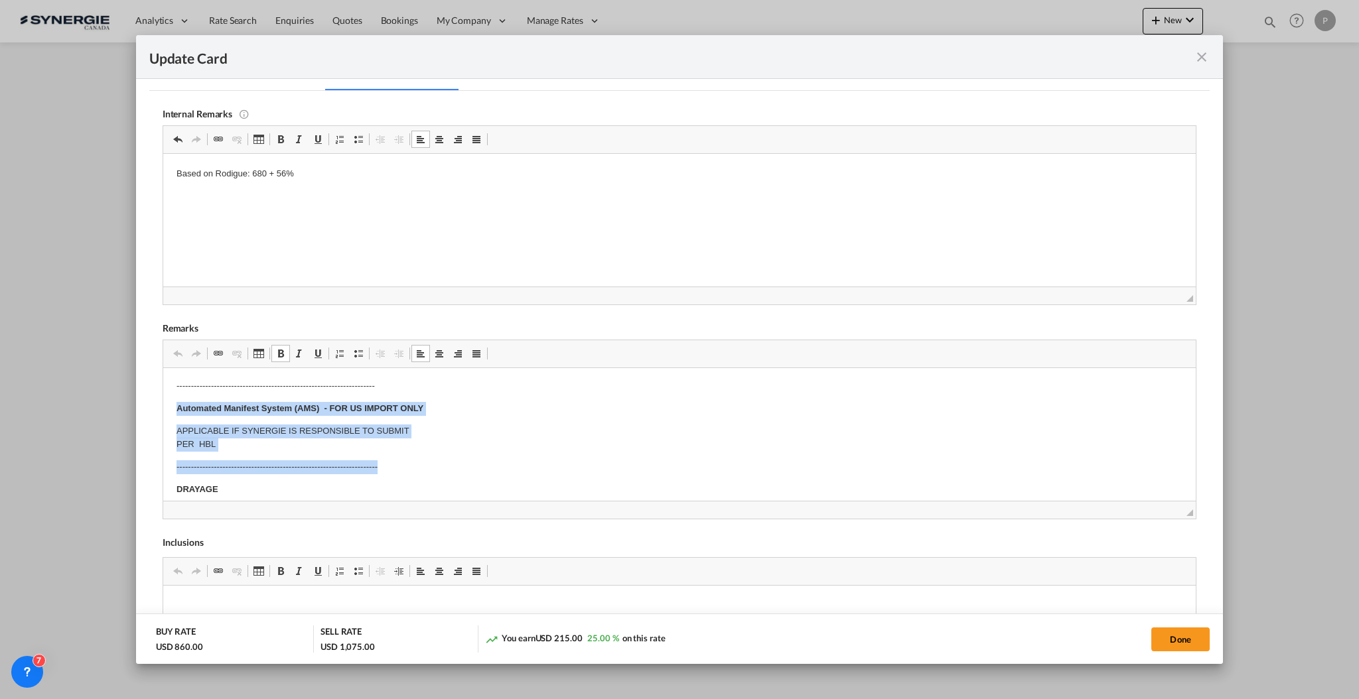
drag, startPoint x: 173, startPoint y: 407, endPoint x: 453, endPoint y: 456, distance: 283.6
click at [453, 456] on html "E Manifest (ACI): Applicable if Synergie is responsible to submit Per E-manifes…" at bounding box center [679, 636] width 1033 height 715
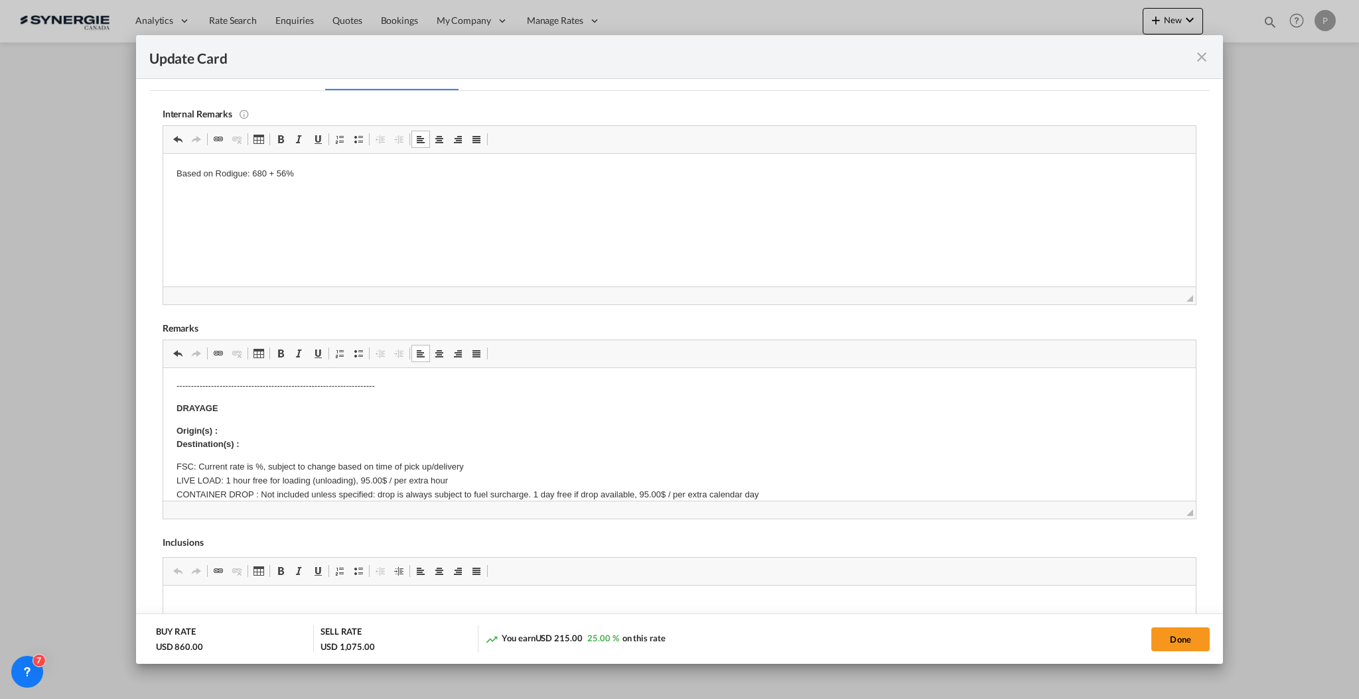
click at [448, 433] on p "Origin(s) : Destination(s) :" at bounding box center [679, 438] width 1006 height 28
click at [278, 436] on body "E Manifest (ACI): Applicable if Synergie is responsible to submit Per E-manifes…" at bounding box center [679, 596] width 1006 height 607
click at [275, 449] on p "Origin(s) : Montreal CY Destination(s) :" at bounding box center [679, 438] width 1006 height 28
click at [253, 464] on p "FSC: Current rate is %, subject to change based on time of pick up/delivery LIV…" at bounding box center [679, 501] width 1006 height 83
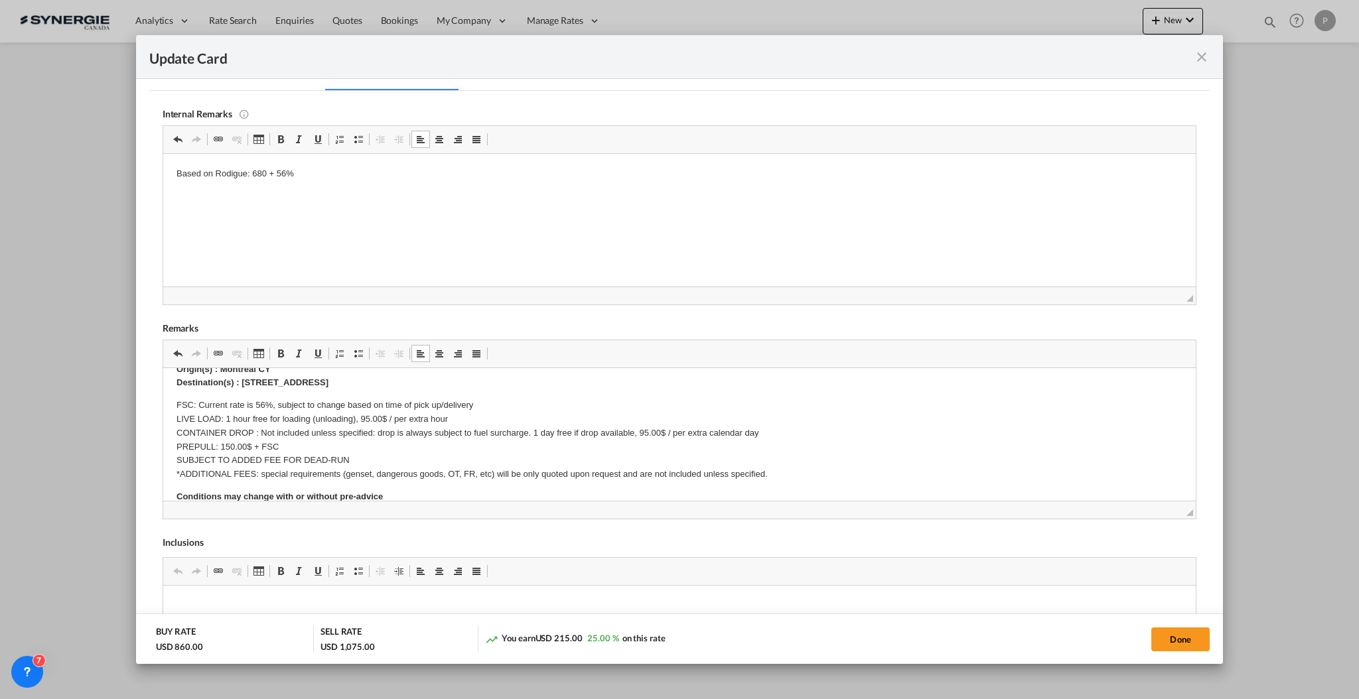
scroll to position [177, 0]
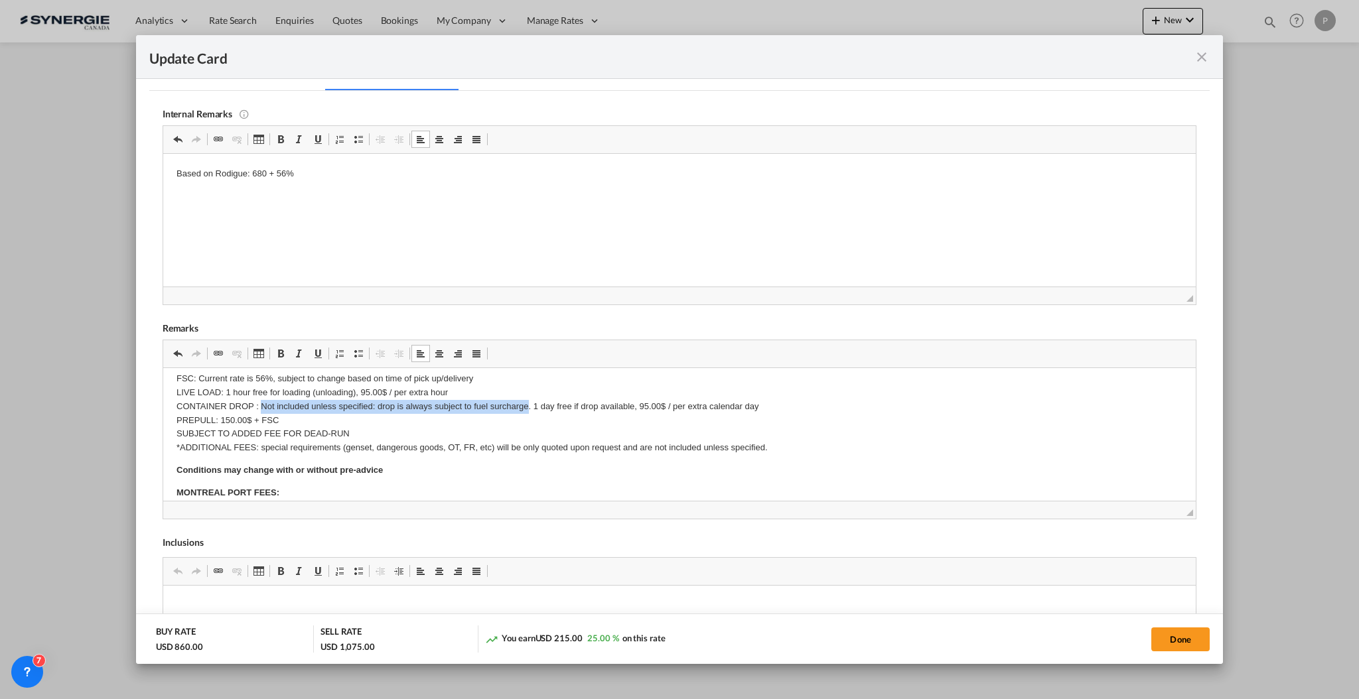
drag, startPoint x: 259, startPoint y: 403, endPoint x: 526, endPoint y: 403, distance: 266.8
click at [526, 403] on p "FSC: Current rate is 56%, subject to change based on time of pick up/delivery L…" at bounding box center [679, 413] width 1006 height 83
drag, startPoint x: 260, startPoint y: 404, endPoint x: 528, endPoint y: 403, distance: 267.4
click at [528, 403] on p "FSC: Current rate is 56%, subject to change based on time of pick up/delivery L…" at bounding box center [679, 413] width 1006 height 83
click at [347, 406] on p "FSC: Current rate is 56%, subject to change based on time of pick up/delivery L…" at bounding box center [679, 413] width 1006 height 83
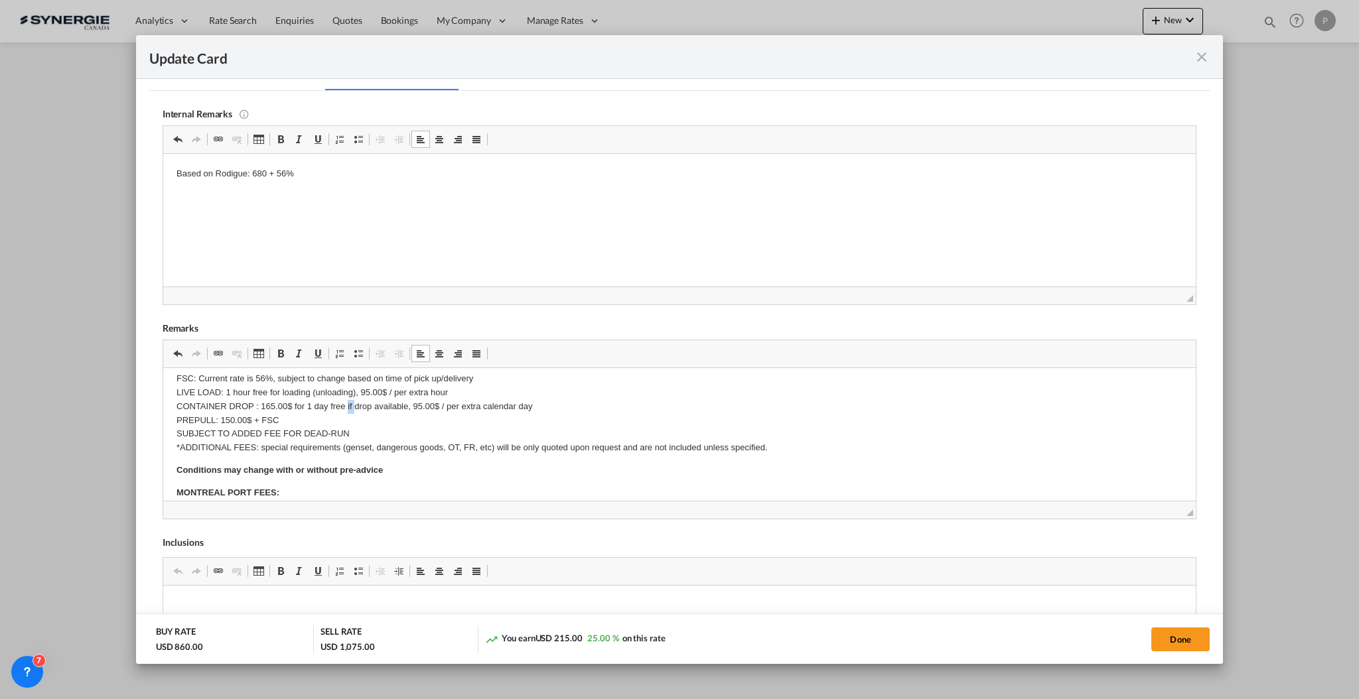
click at [347, 406] on p "FSC: Current rate is 56%, subject to change based on time of pick up/delivery L…" at bounding box center [679, 413] width 1006 height 83
click at [330, 403] on p "FSC: Current rate is 56%, subject to change based on time of pick up/delivery L…" at bounding box center [679, 413] width 1006 height 83
click at [370, 403] on p "FSC: Current rate is 56%, subject to change based on time of pick up/delivery L…" at bounding box center [679, 413] width 1006 height 83
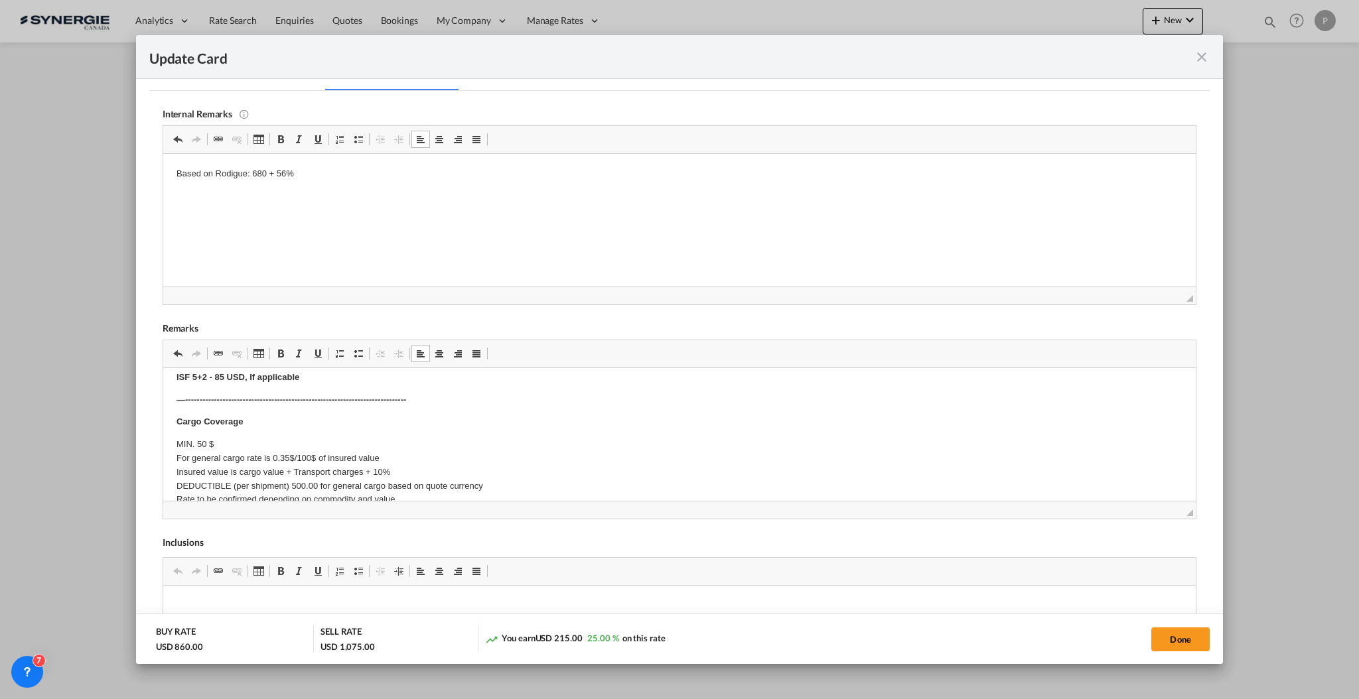
scroll to position [501, 0]
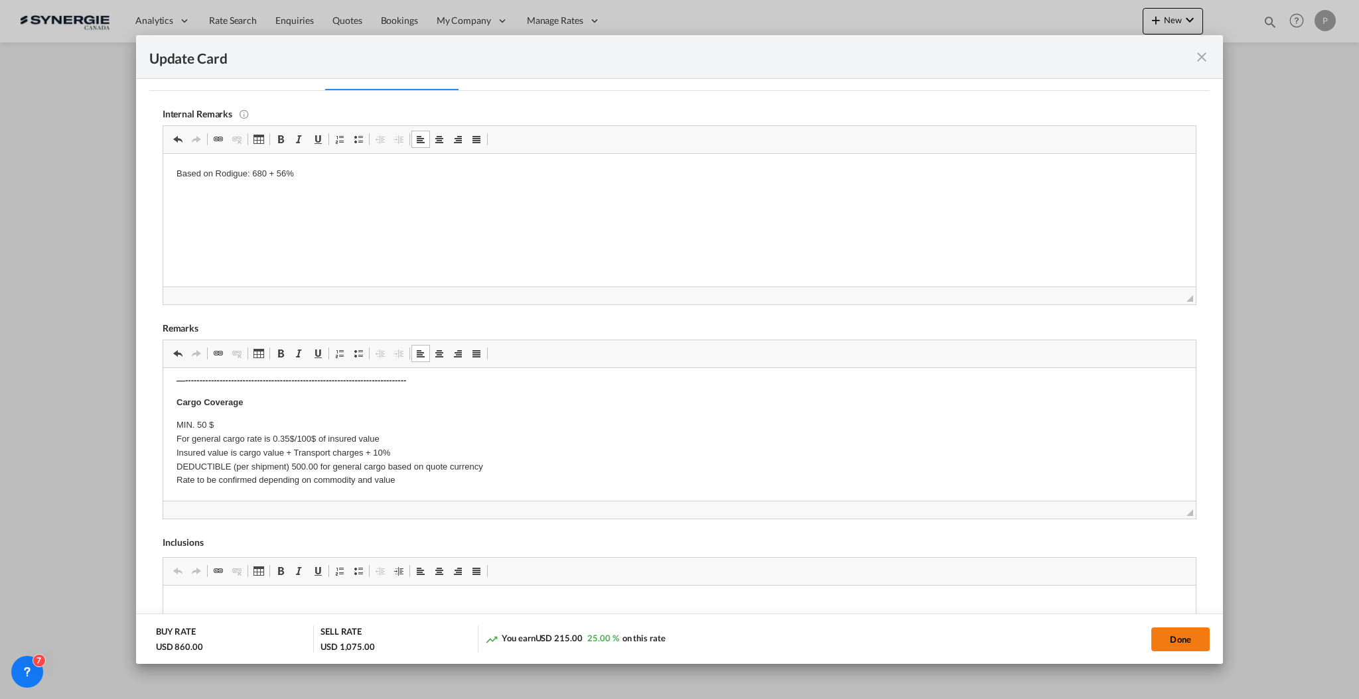
click at [1170, 634] on button "Done" at bounding box center [1180, 640] width 58 height 24
type input "[DATE]"
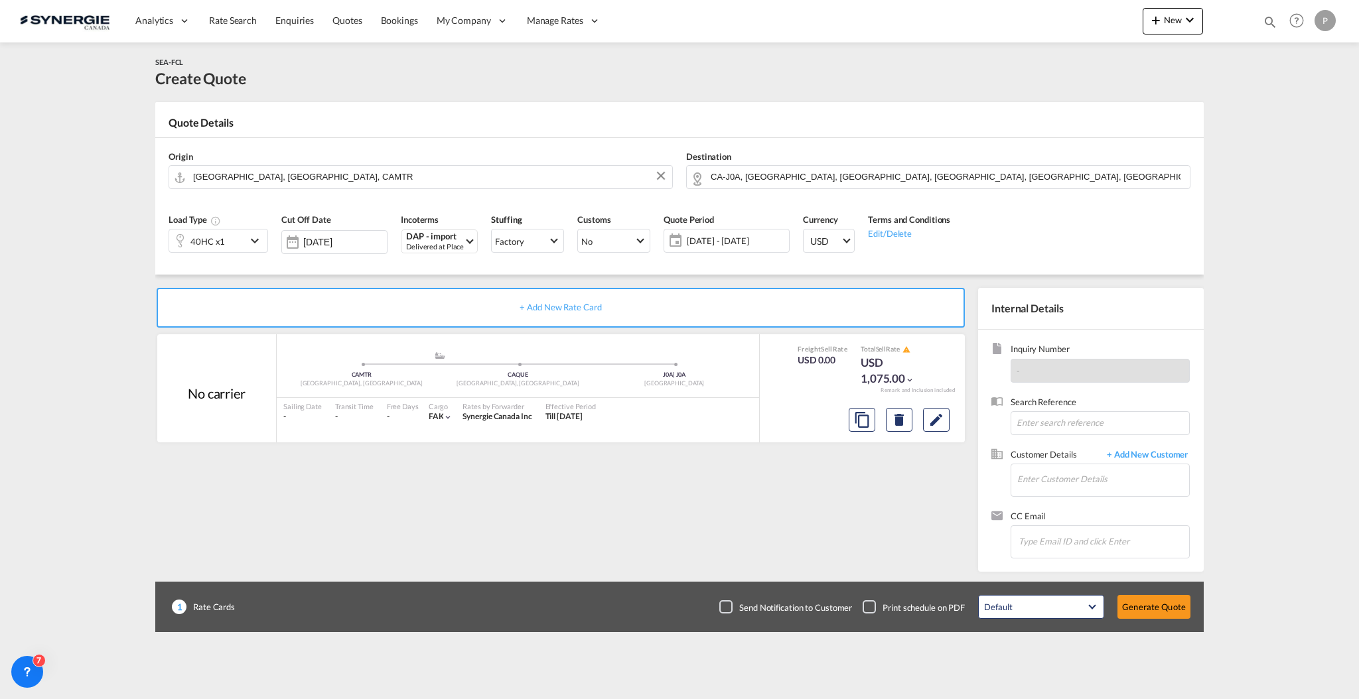
scroll to position [118, 0]
click at [1062, 484] on input "Enter Customer Details" at bounding box center [1103, 480] width 172 height 30
paste input "[EMAIL_ADDRESS][DOMAIN_NAME]"
click at [1067, 502] on div "[PERSON_NAME] [EMAIL_ADDRESS][DOMAIN_NAME] | [GEOGRAPHIC_DATA]" at bounding box center [1149, 502] width 265 height 36
type input "[PERSON_NAME], [PERSON_NAME], [EMAIL_ADDRESS][DOMAIN_NAME]"
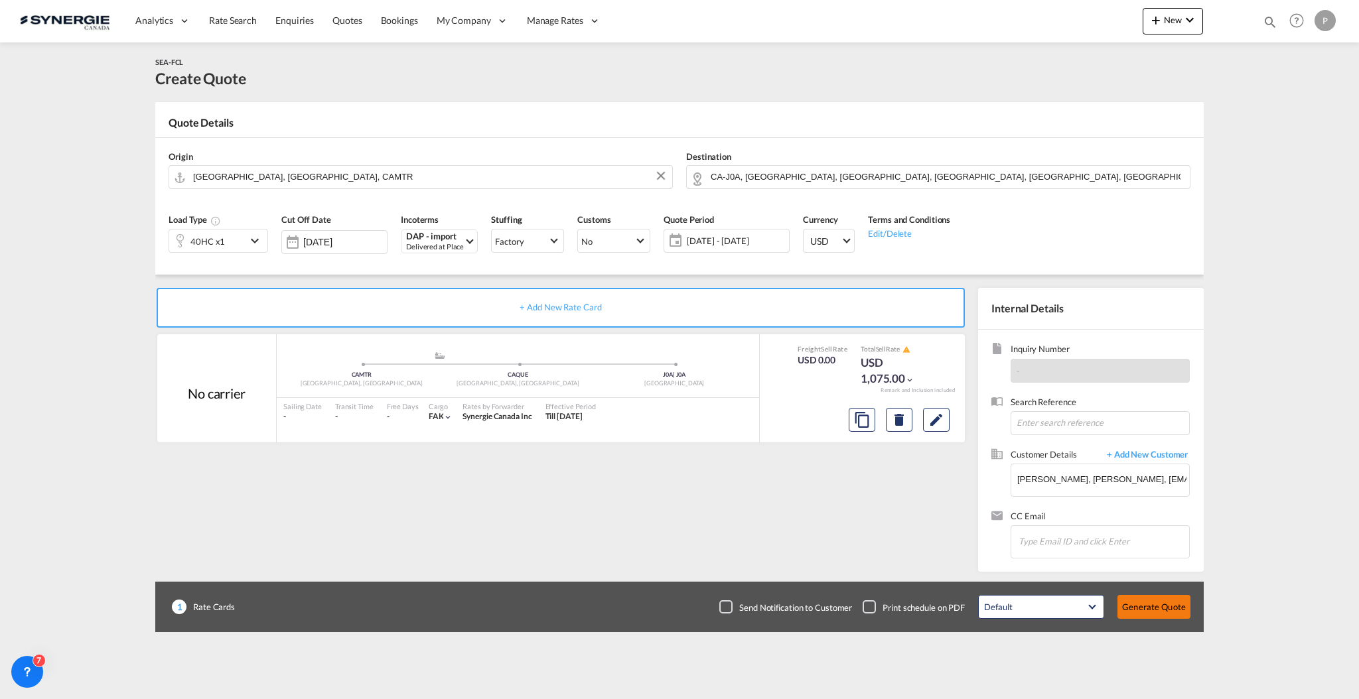
click at [1170, 615] on button "Generate Quote" at bounding box center [1154, 607] width 73 height 24
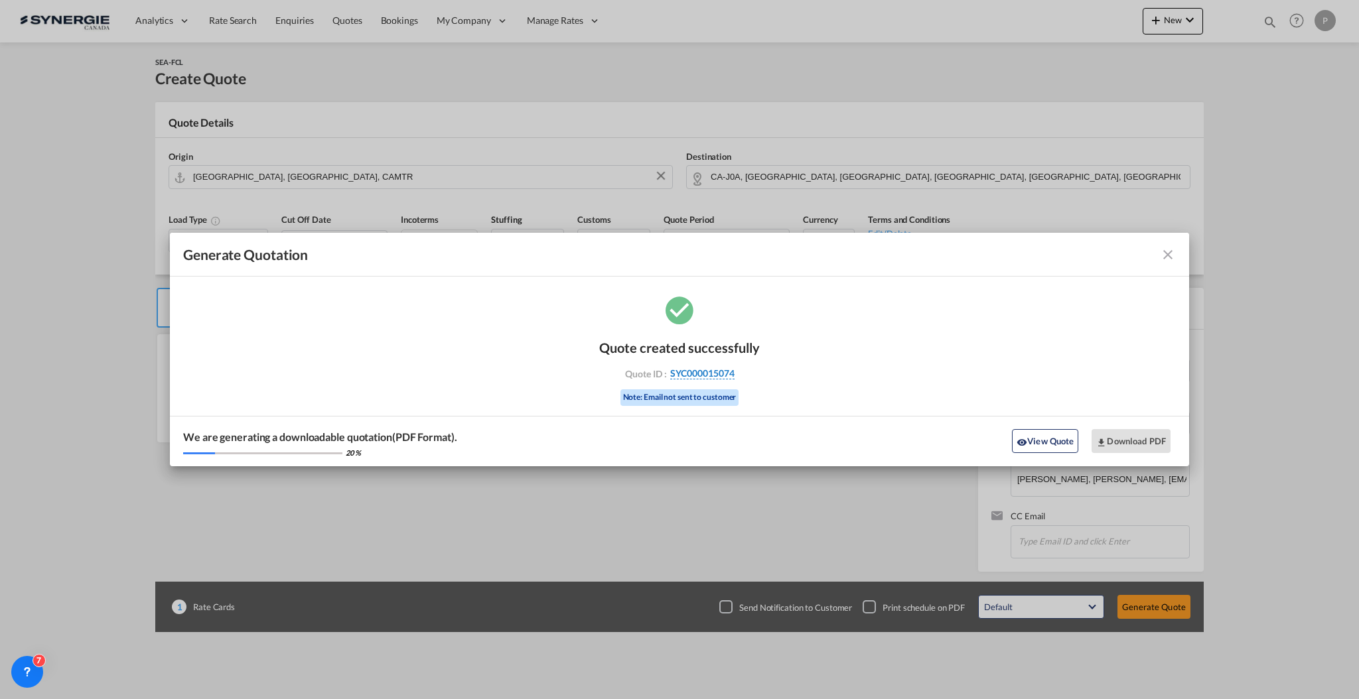
drag, startPoint x: 752, startPoint y: 373, endPoint x: 734, endPoint y: 376, distance: 18.2
click at [734, 376] on div "Quote ID : SYC000015074" at bounding box center [680, 374] width 154 height 12
copy div "SYC000015074"
click at [1105, 437] on md-icon "icon-download" at bounding box center [1101, 442] width 11 height 11
click at [1173, 259] on md-icon "icon-close fg-AAA8AD cursor m-0" at bounding box center [1168, 255] width 16 height 16
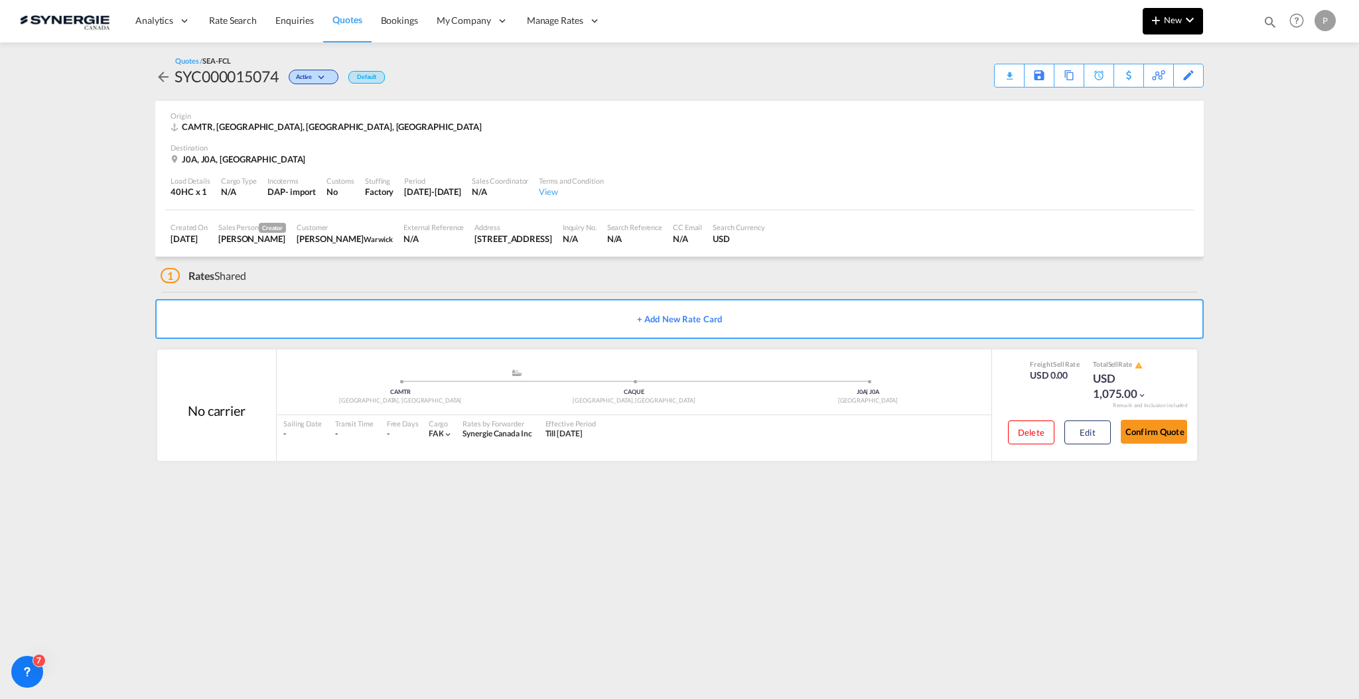
click at [1154, 23] on md-icon "icon-plus 400-fg" at bounding box center [1156, 20] width 16 height 16
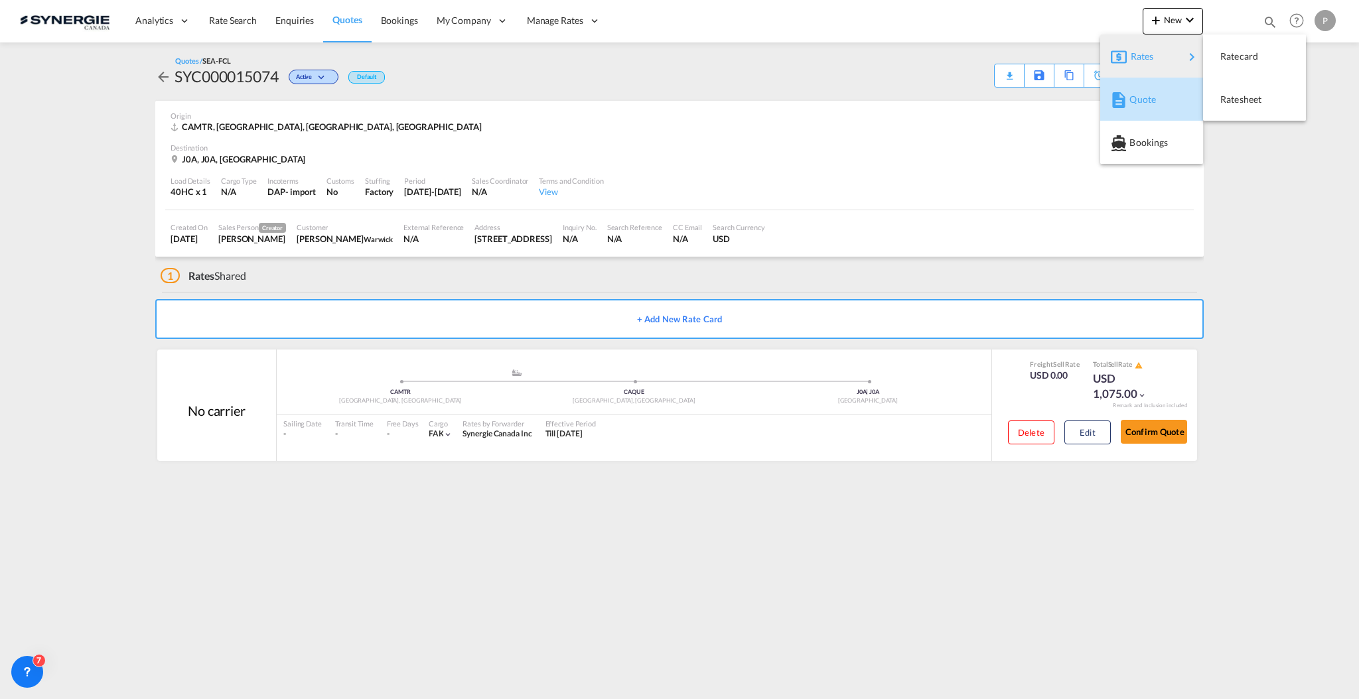
click at [1135, 95] on span "Quote" at bounding box center [1136, 99] width 15 height 27
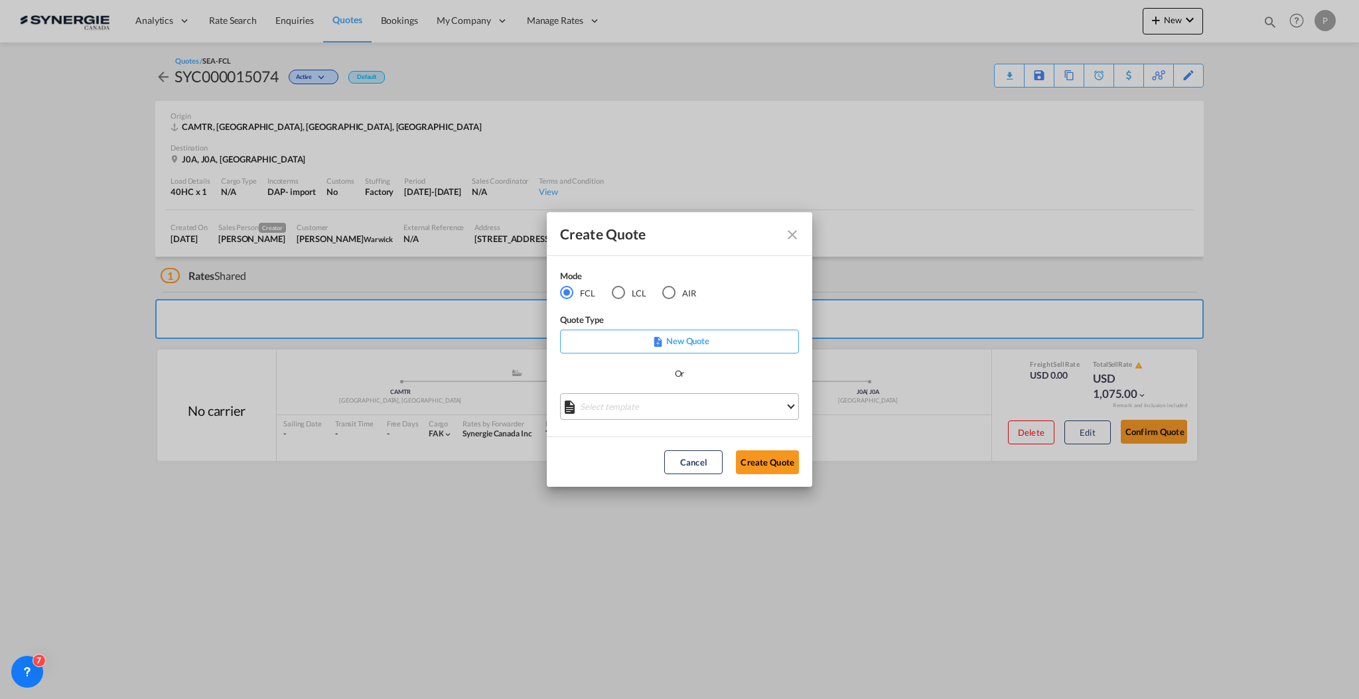
click at [654, 404] on md-select "Select template *NEW* FCL FREEHAND / DAP [PERSON_NAME] | [DATE] *NEW* Import FC…" at bounding box center [679, 407] width 239 height 27
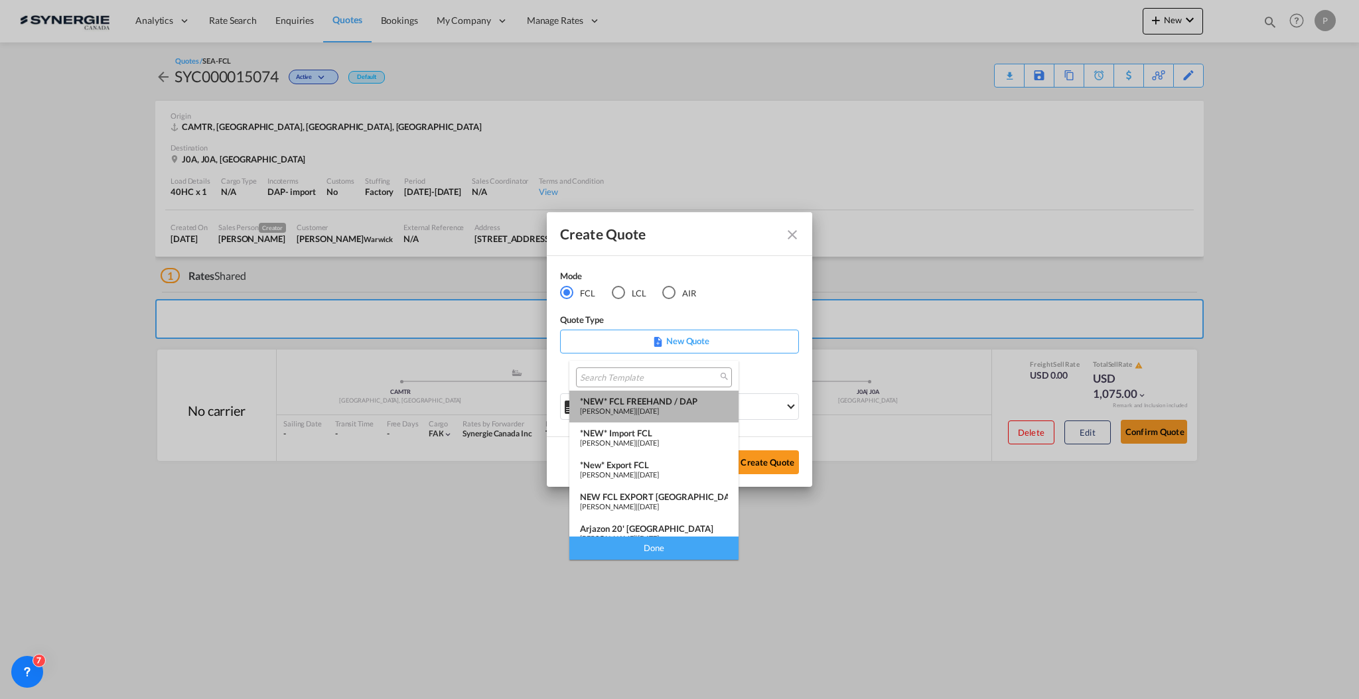
click at [662, 407] on div "[PERSON_NAME] | [DATE]" at bounding box center [654, 411] width 148 height 9
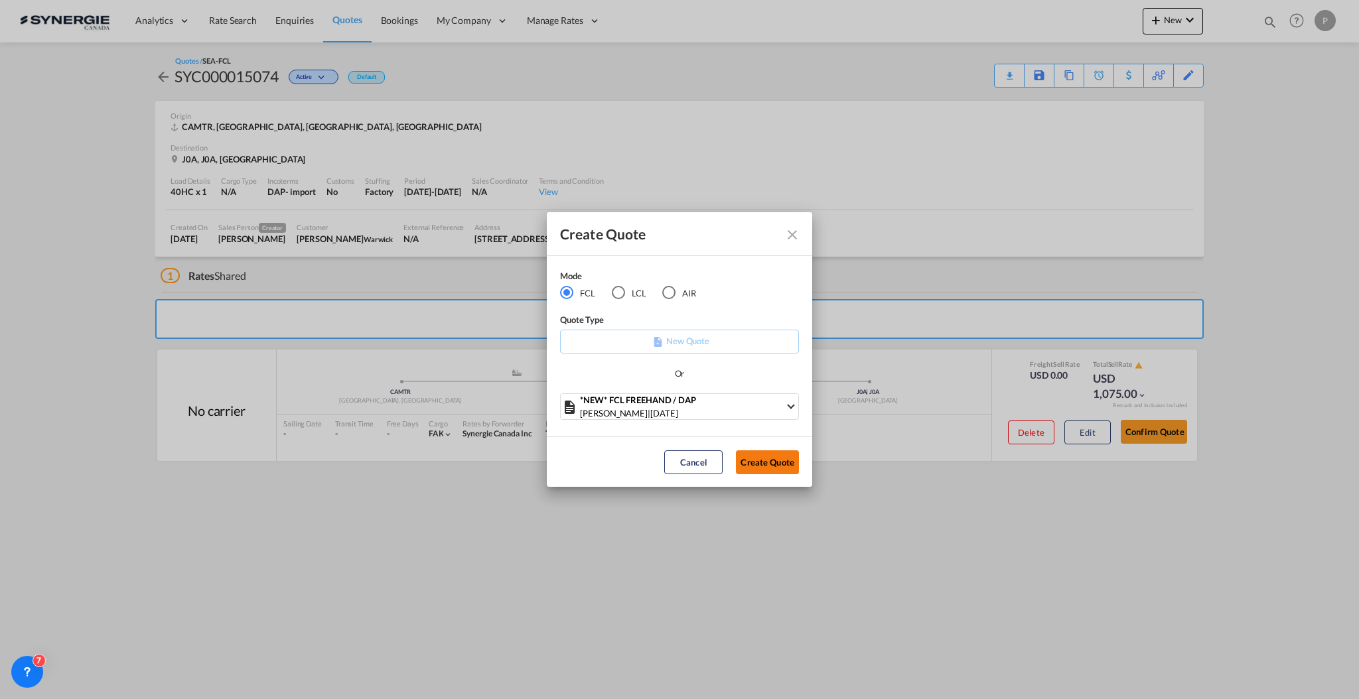
click at [757, 461] on button "Create Quote" at bounding box center [767, 463] width 63 height 24
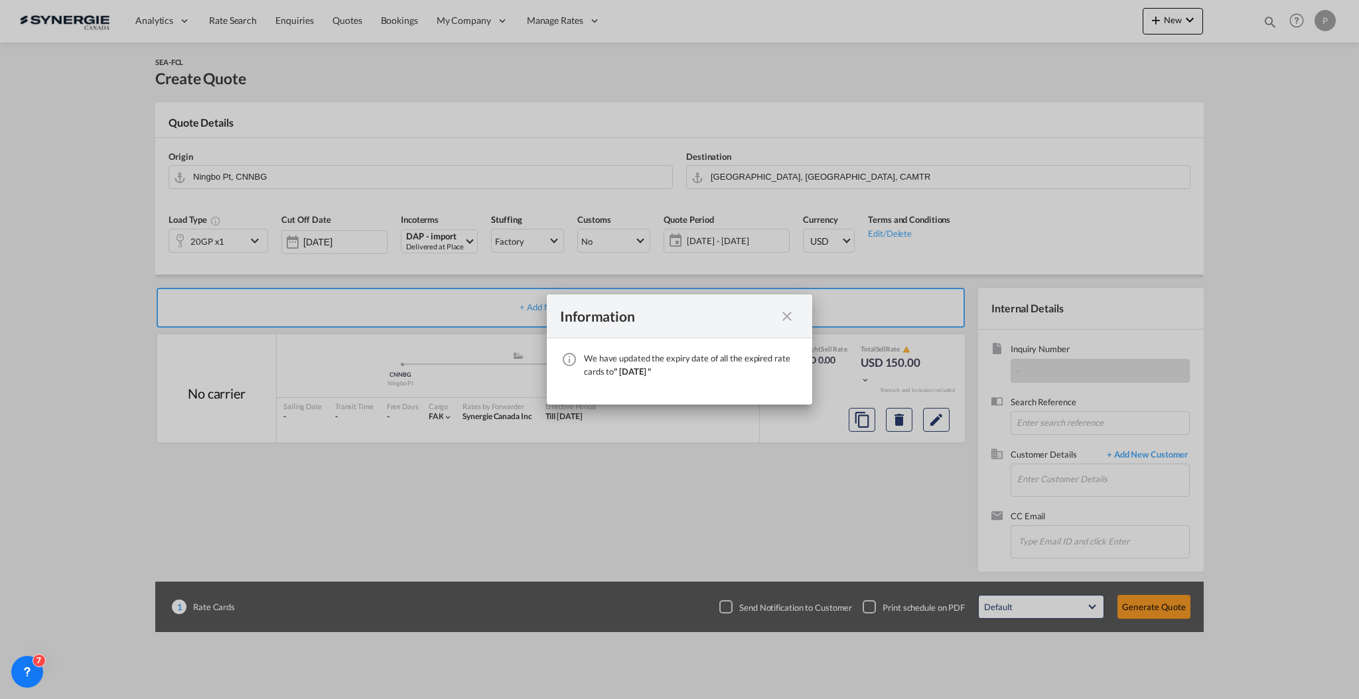
click at [784, 320] on md-icon "icon-close fg-AAA8AD cursor" at bounding box center [787, 317] width 16 height 16
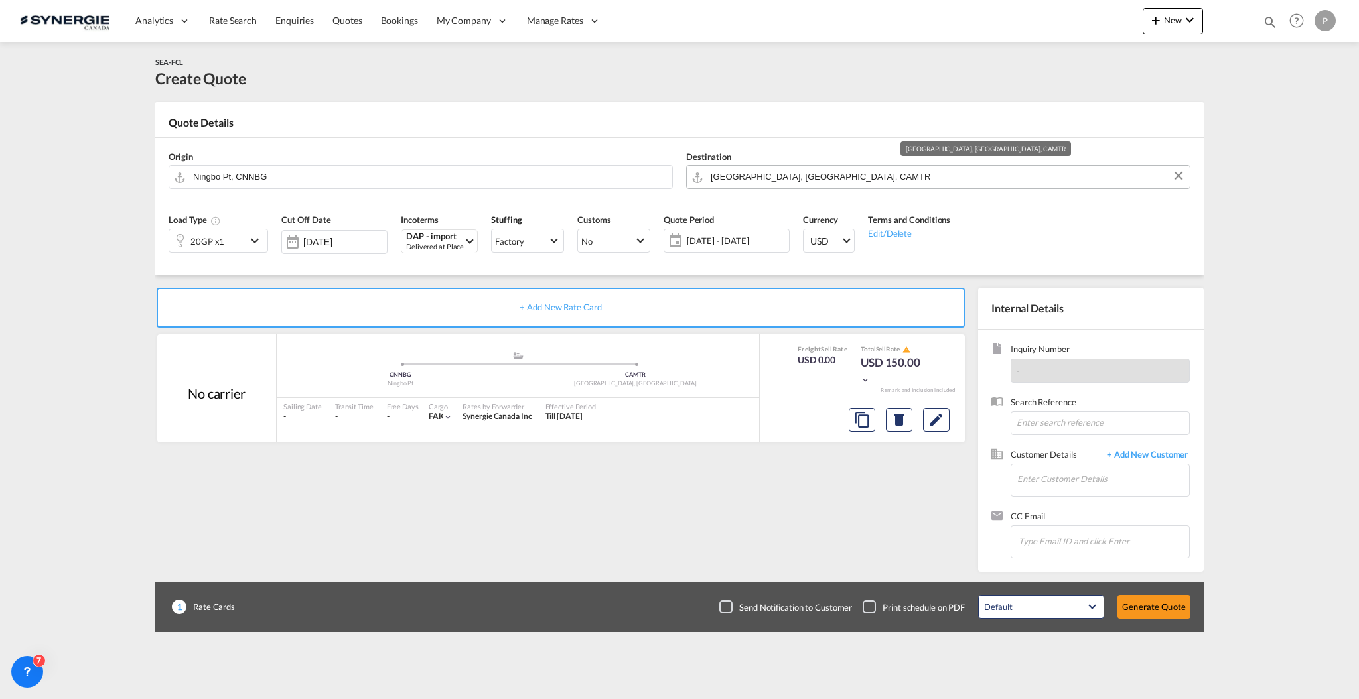
click at [727, 169] on input "[GEOGRAPHIC_DATA], [GEOGRAPHIC_DATA], CAMTR" at bounding box center [947, 176] width 472 height 23
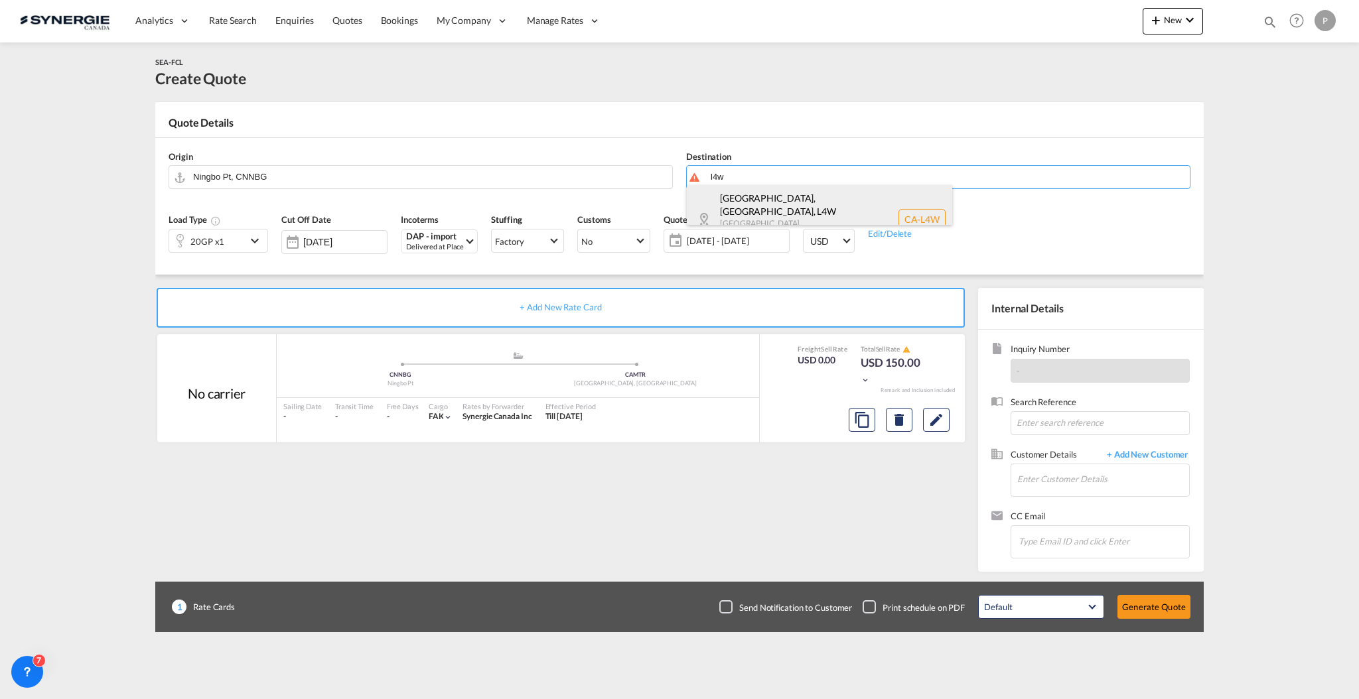
click at [751, 198] on div "[GEOGRAPHIC_DATA], [GEOGRAPHIC_DATA] , L4W [GEOGRAPHIC_DATA] [GEOGRAPHIC_DATA] …" at bounding box center [819, 219] width 265 height 68
type input "CA-L4W, [GEOGRAPHIC_DATA], [GEOGRAPHIC_DATA], [GEOGRAPHIC_DATA]"
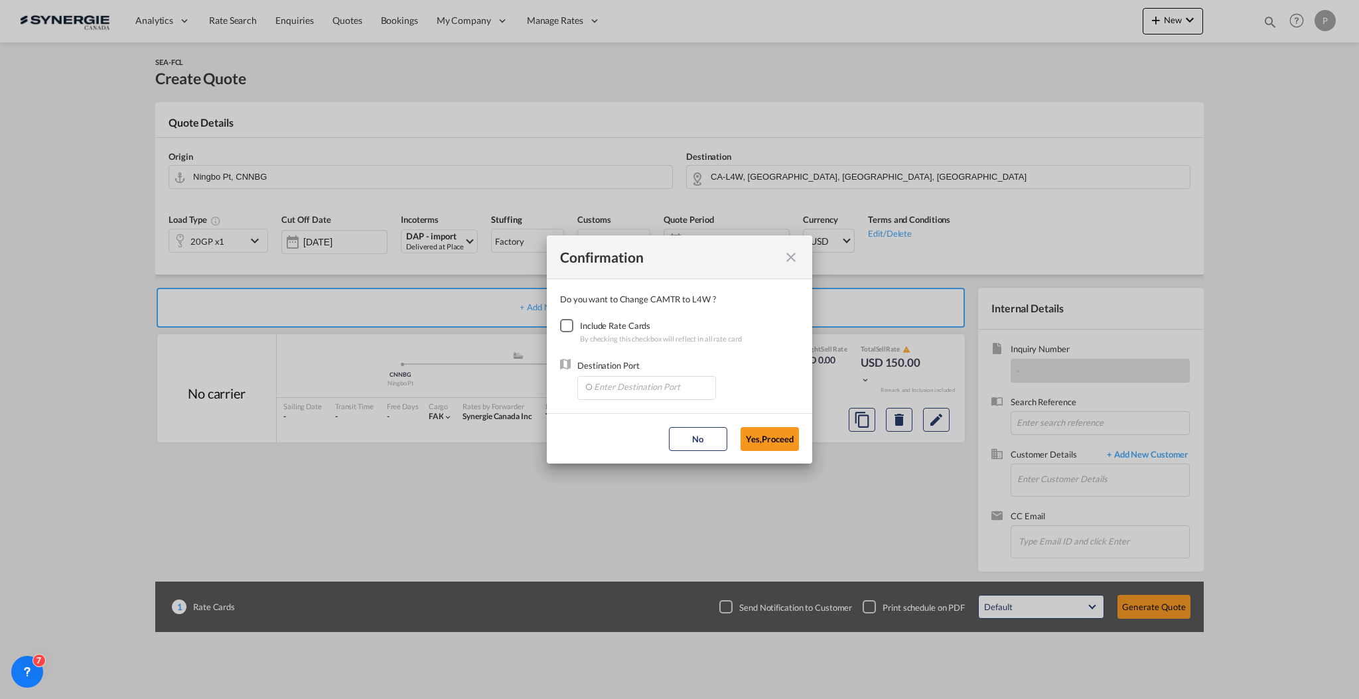
click at [573, 319] on div "Checkbox No Ink" at bounding box center [566, 325] width 13 height 13
click at [638, 397] on md-autocomplete-wrap "Confirmation Do you ..." at bounding box center [649, 389] width 132 height 24
click at [638, 390] on input "Enter Destination Port" at bounding box center [649, 387] width 131 height 20
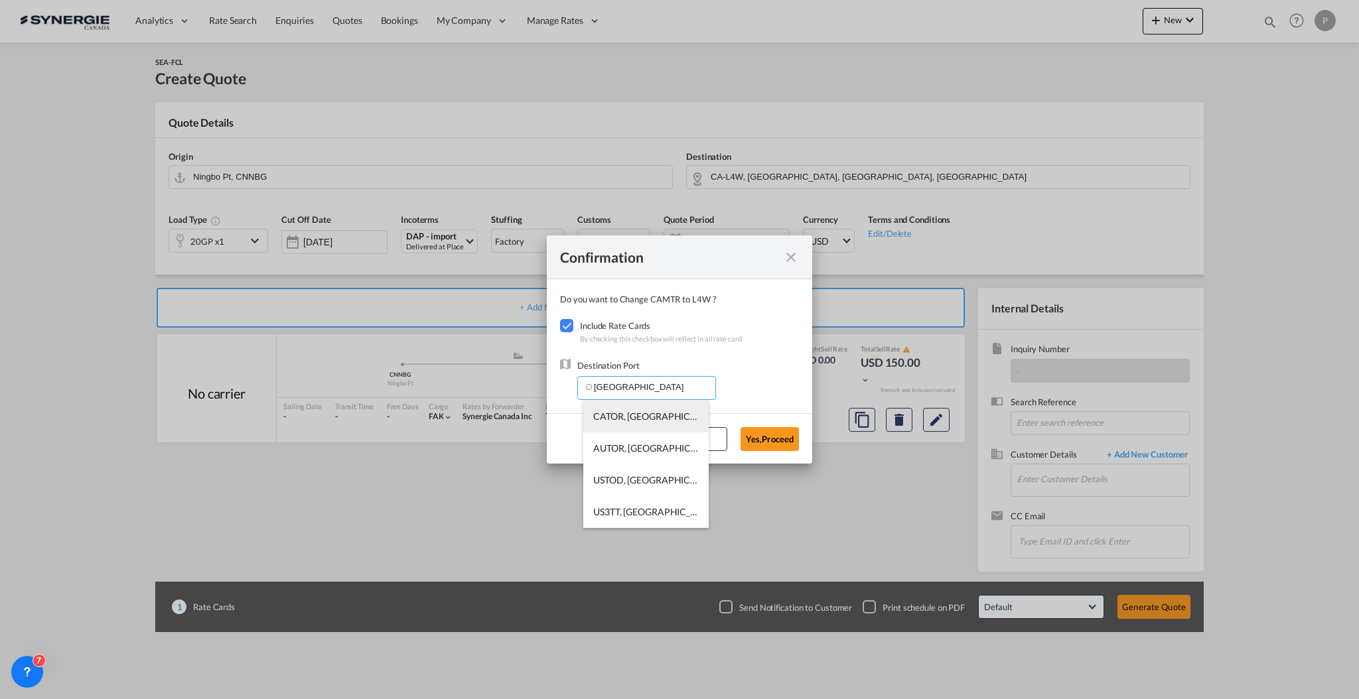
click at [635, 413] on span "CATOR, [GEOGRAPHIC_DATA], [GEOGRAPHIC_DATA], [GEOGRAPHIC_DATA], [GEOGRAPHIC_DAT…" at bounding box center [852, 416] width 518 height 11
type input "CATOR, [GEOGRAPHIC_DATA], [GEOGRAPHIC_DATA], [GEOGRAPHIC_DATA], [GEOGRAPHIC_DAT…"
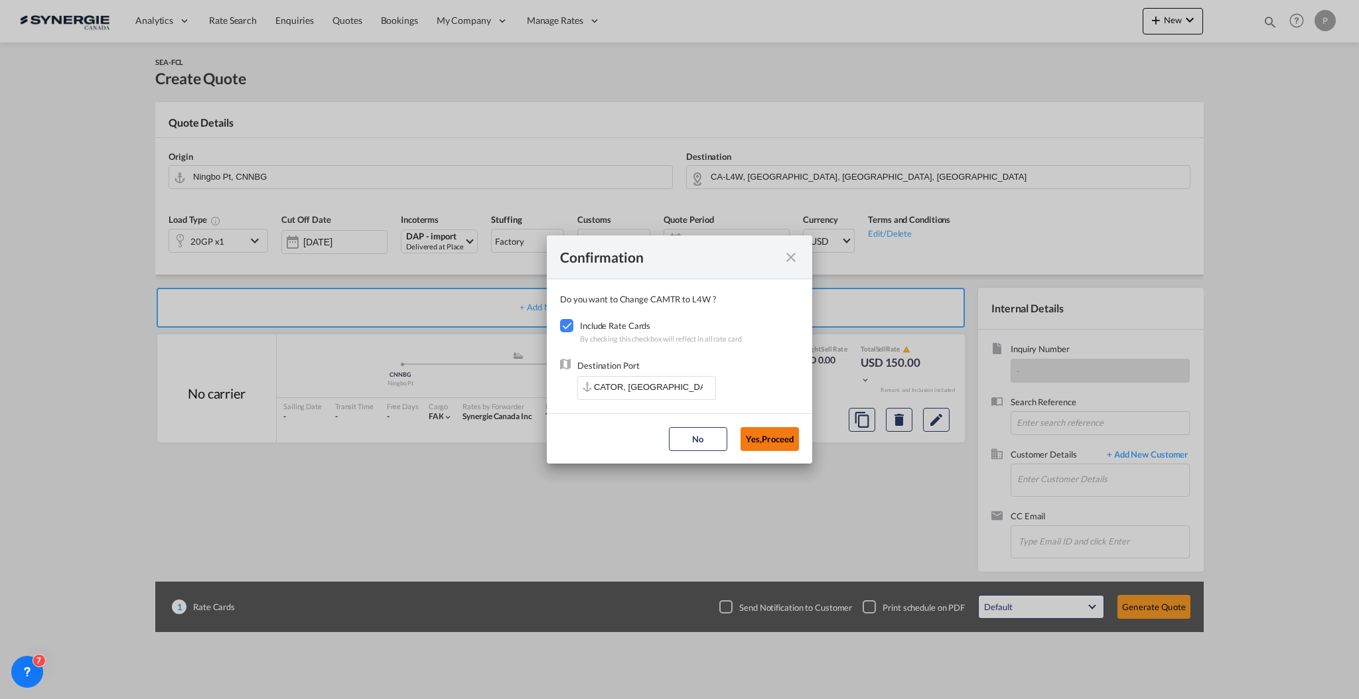
click at [767, 429] on button "Yes,Proceed" at bounding box center [770, 439] width 58 height 24
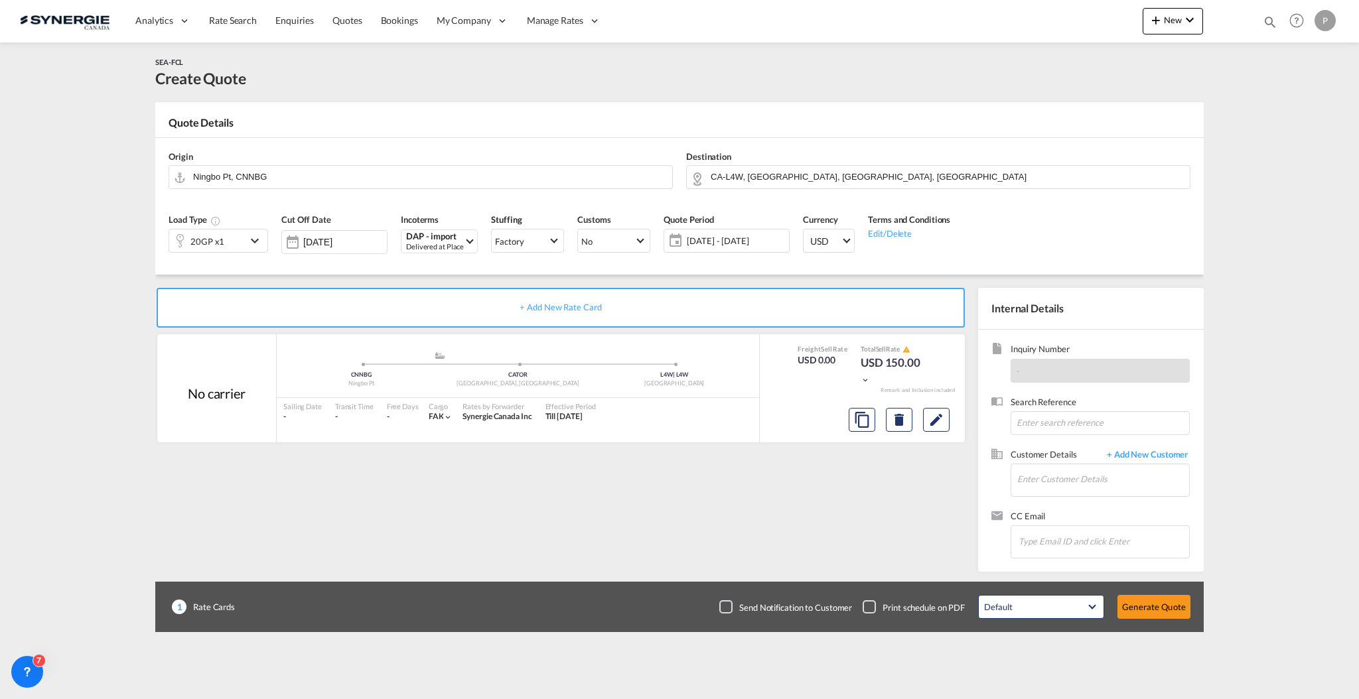
click at [255, 242] on md-icon "icon-chevron-down" at bounding box center [257, 241] width 20 height 16
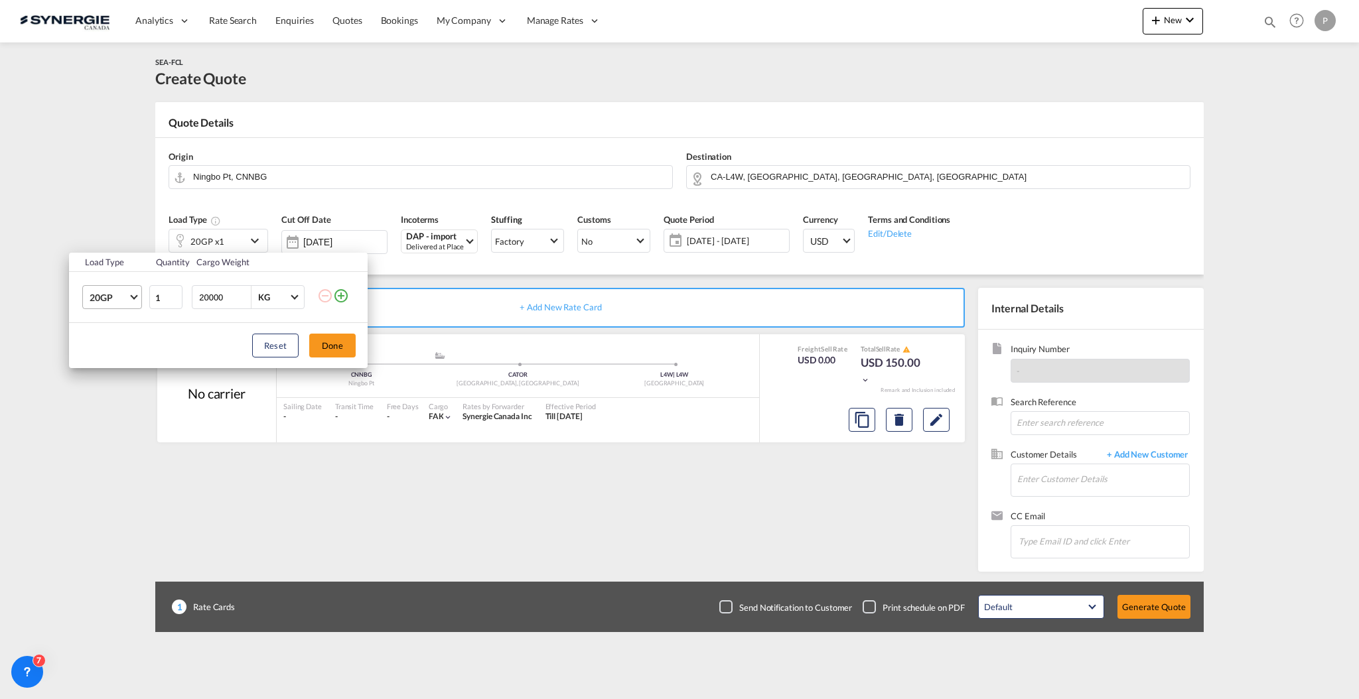
drag, startPoint x: 133, startPoint y: 294, endPoint x: 100, endPoint y: 341, distance: 57.6
click at [132, 294] on span "Choose: \a20GP" at bounding box center [133, 296] width 7 height 7
click at [110, 367] on div "40HC" at bounding box center [102, 361] width 25 height 13
click at [321, 350] on button "Done" at bounding box center [332, 346] width 46 height 24
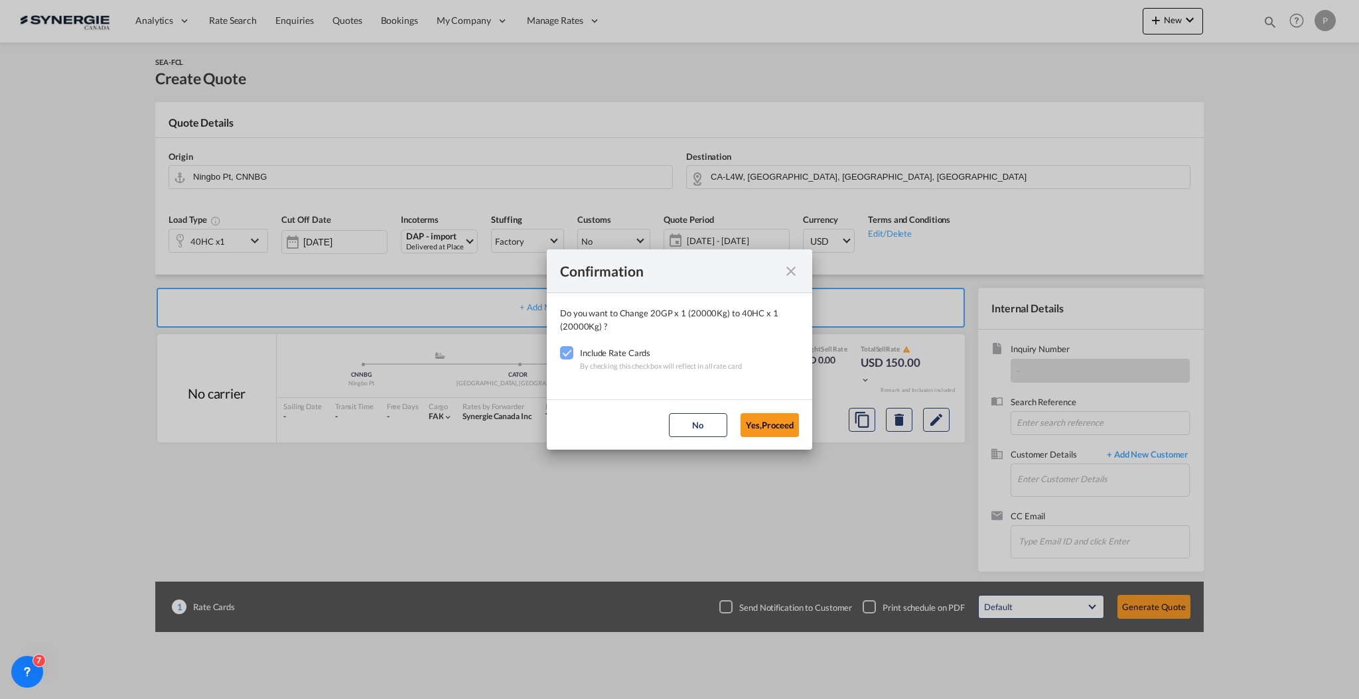
click at [763, 411] on md-dialog-actions "No Yes,Proceed" at bounding box center [679, 425] width 265 height 50
click at [767, 419] on button "Yes,Proceed" at bounding box center [770, 425] width 58 height 24
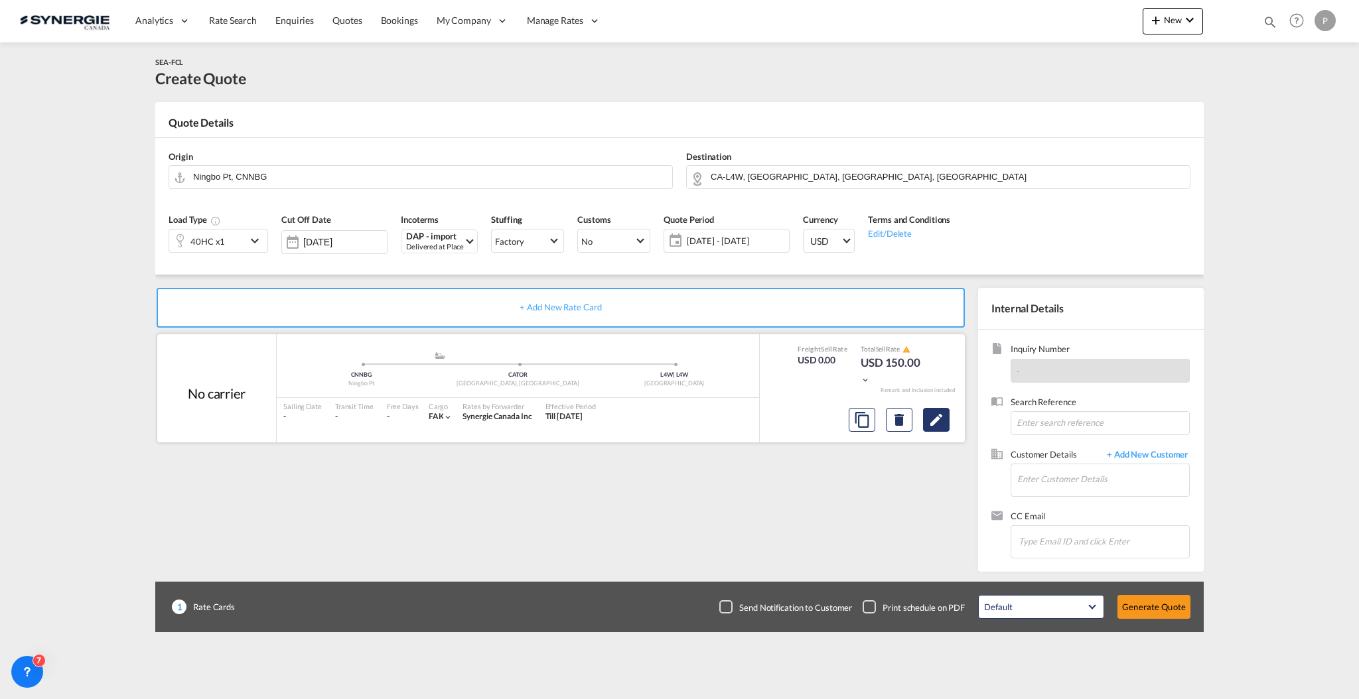
click at [930, 419] on md-icon "Edit" at bounding box center [936, 420] width 16 height 16
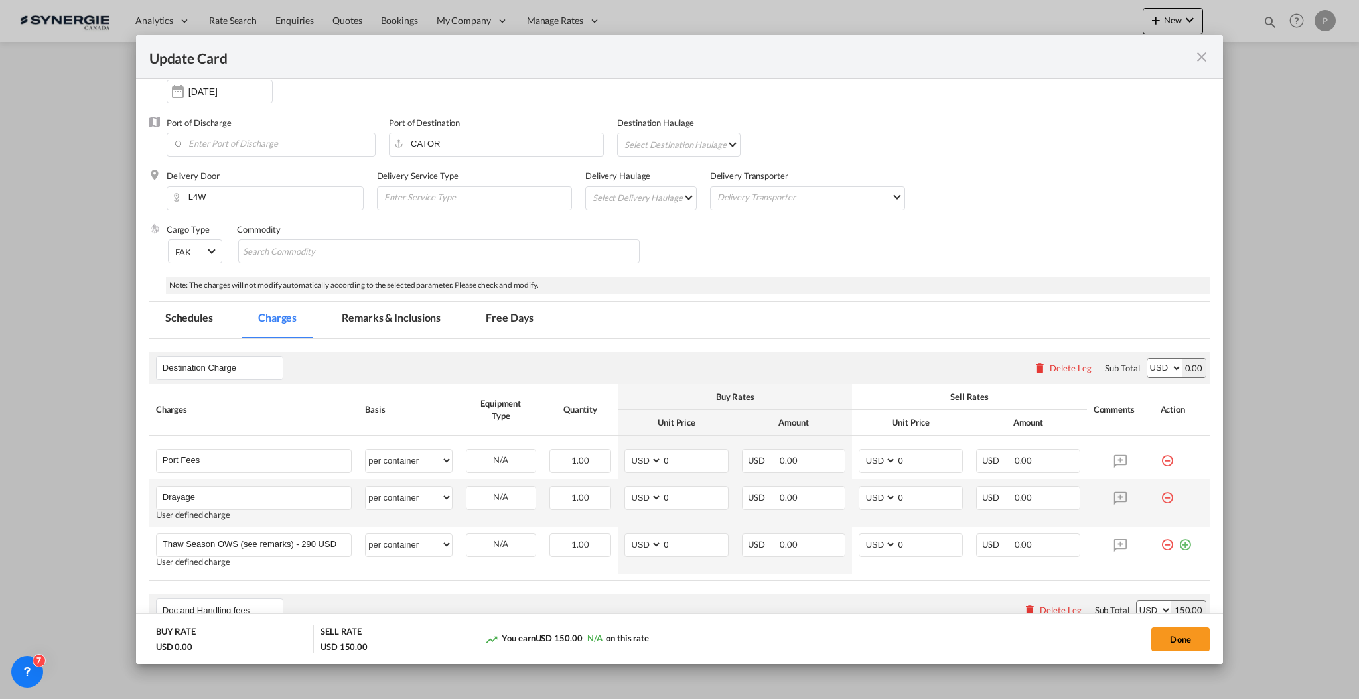
scroll to position [177, 0]
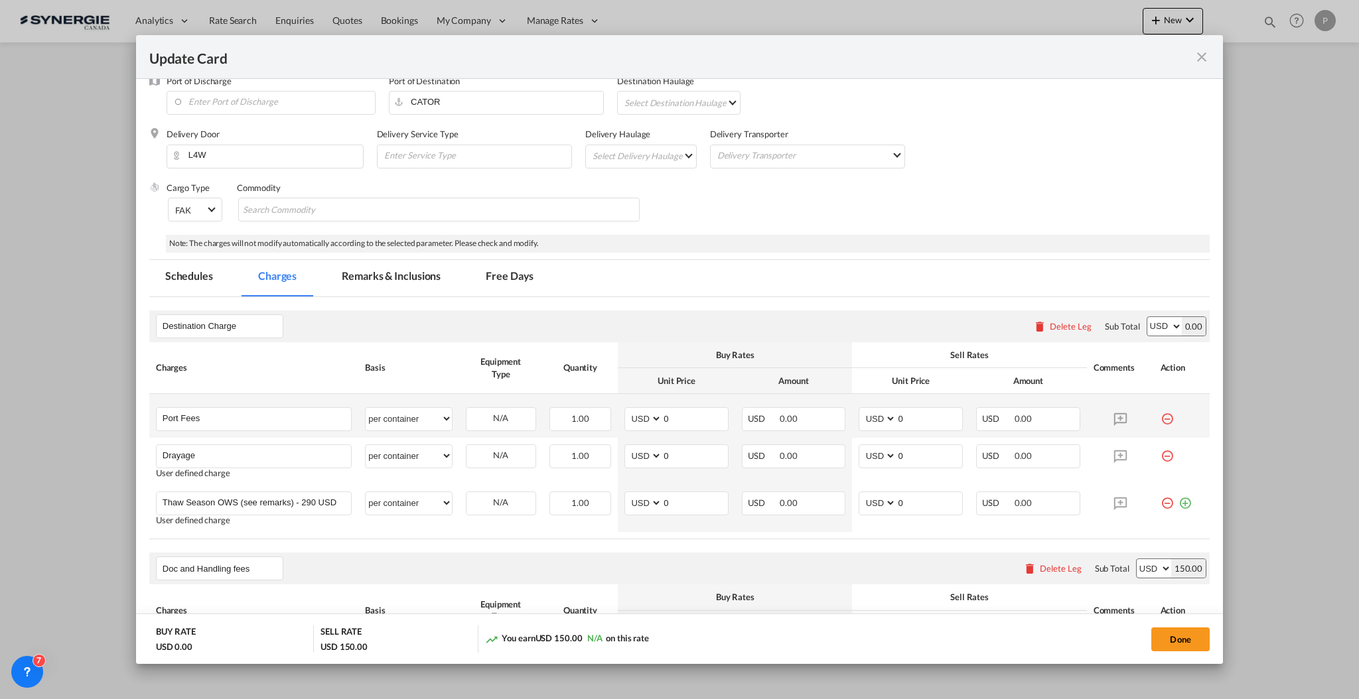
click at [1161, 419] on md-icon "icon-minus-circle-outline red-400-fg" at bounding box center [1167, 413] width 13 height 13
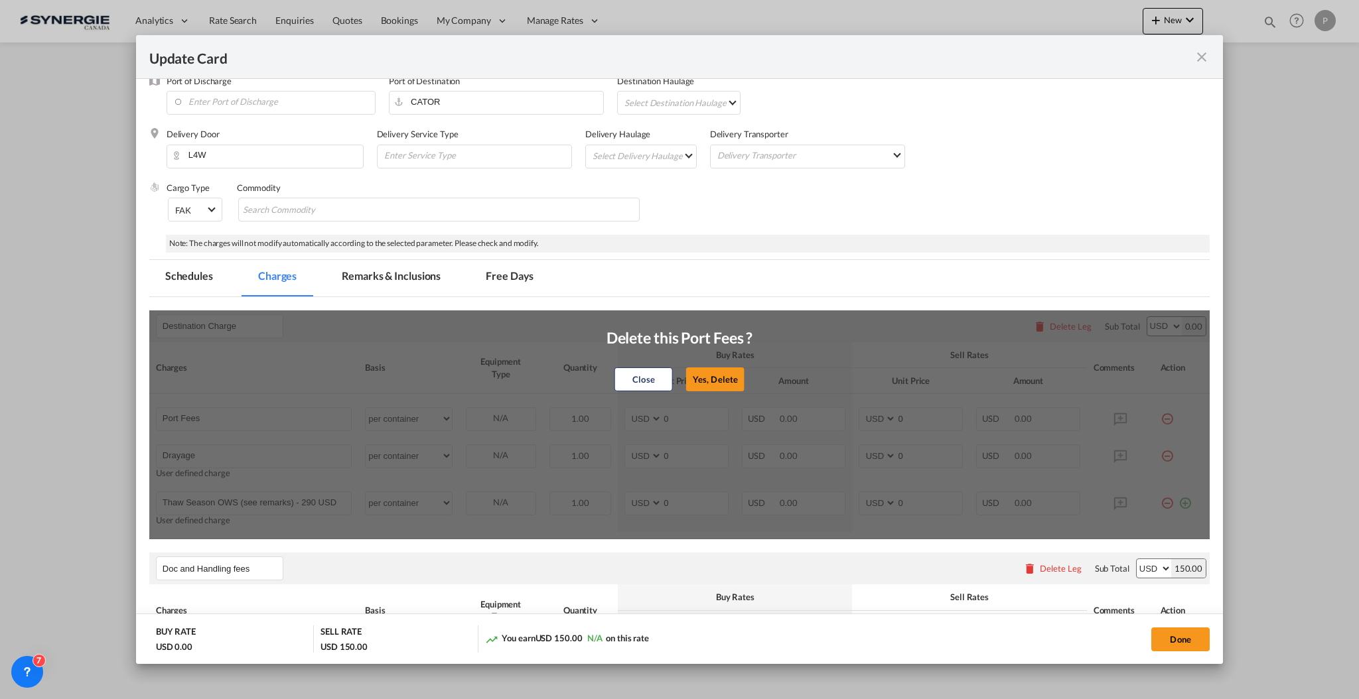
click at [709, 356] on div "Delete this Port Fees ?" at bounding box center [680, 338] width 147 height 52
click at [705, 366] on div "Close Yes, [GEOGRAPHIC_DATA]" at bounding box center [680, 380] width 147 height 32
click at [735, 375] on button "Yes, Delete" at bounding box center [715, 380] width 58 height 24
type input "Drayage"
type input "Thaw Season OWS (see remarks) - 290 USD if applicable"
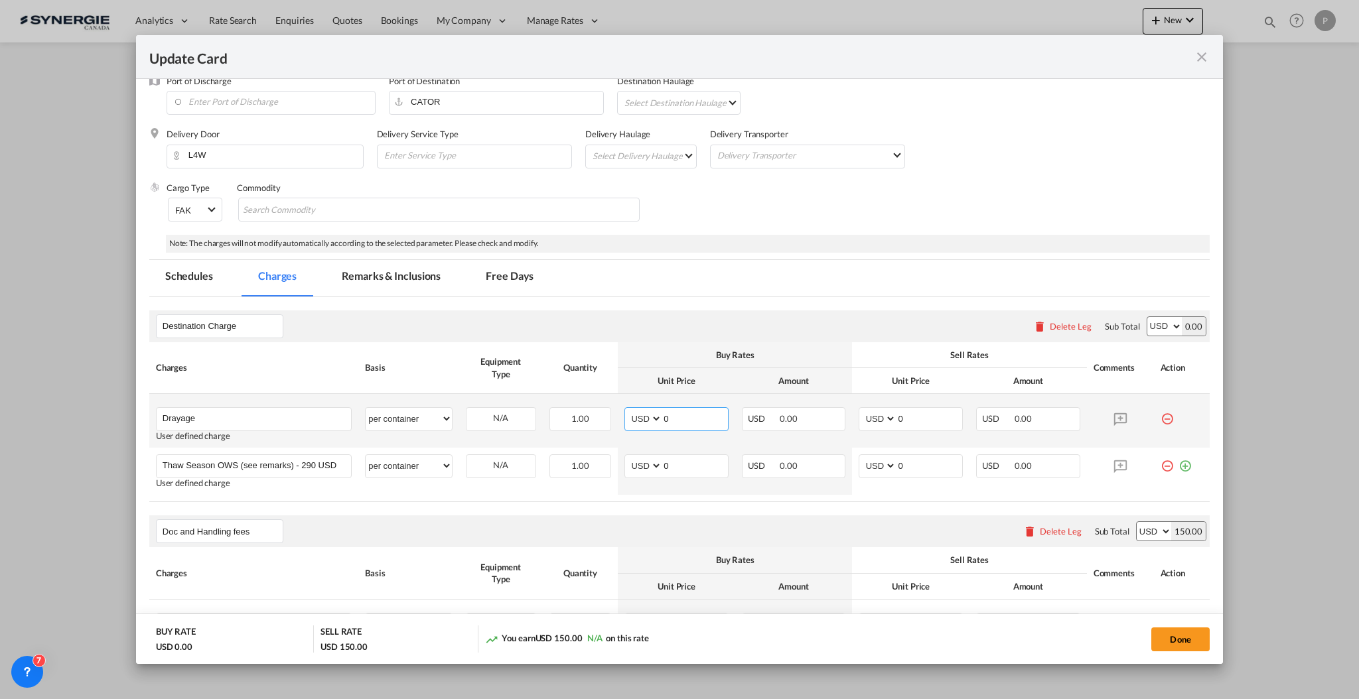
click at [669, 414] on input "0" at bounding box center [695, 418] width 66 height 20
type input "276"
click at [926, 419] on input "320" at bounding box center [930, 418] width 66 height 20
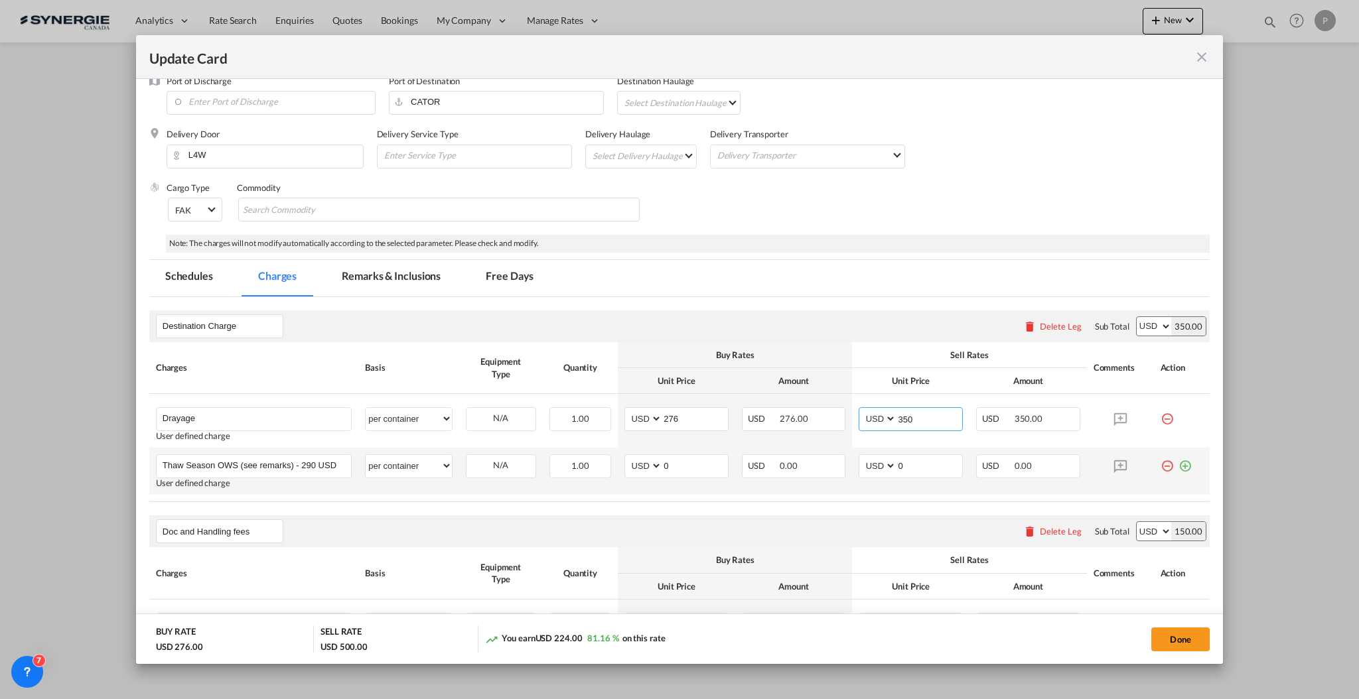
type input "350"
click at [1161, 461] on md-icon "icon-minus-circle-outline red-400-fg" at bounding box center [1167, 461] width 13 height 13
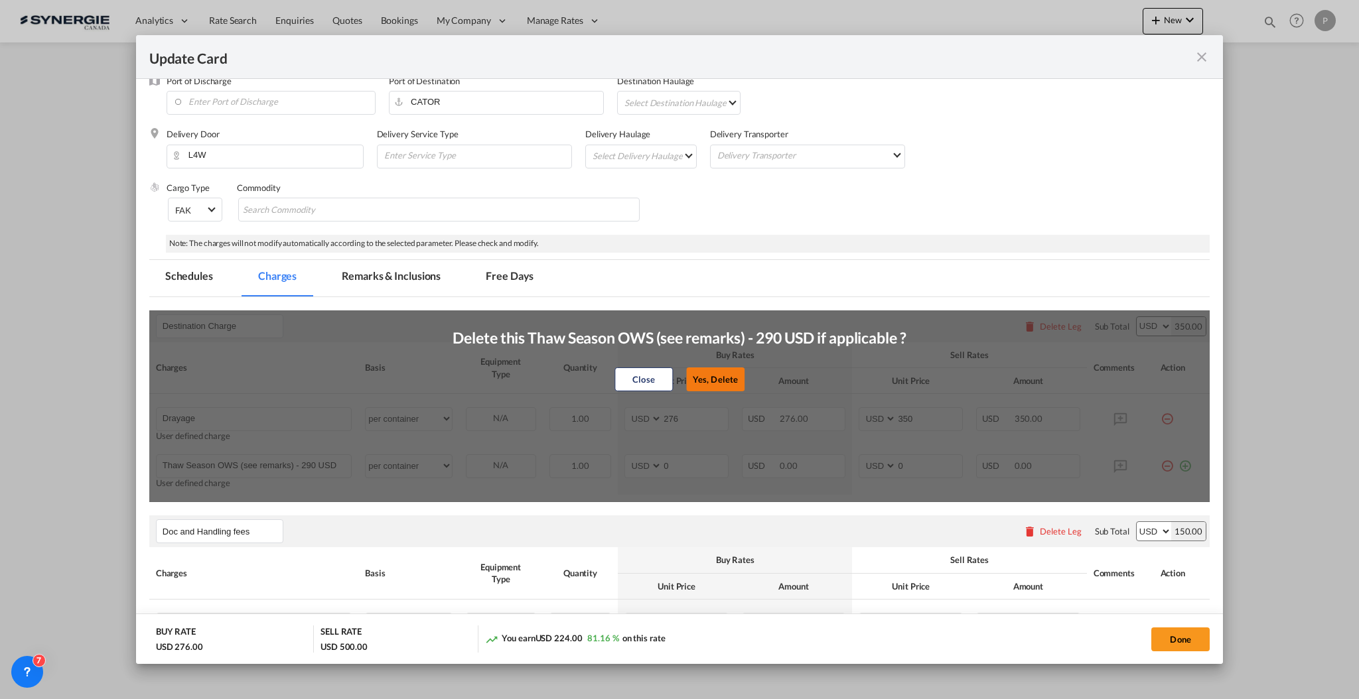
click at [686, 380] on button "Yes, Delete" at bounding box center [715, 380] width 58 height 24
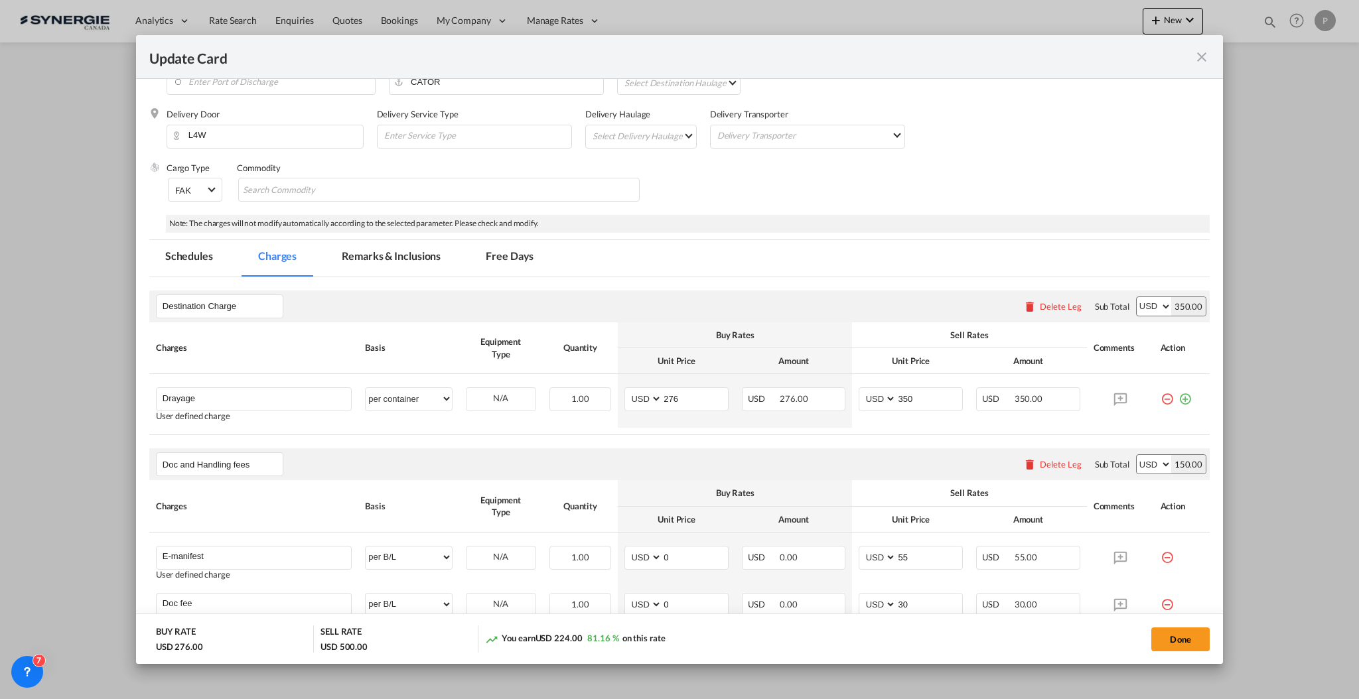
scroll to position [88, 0]
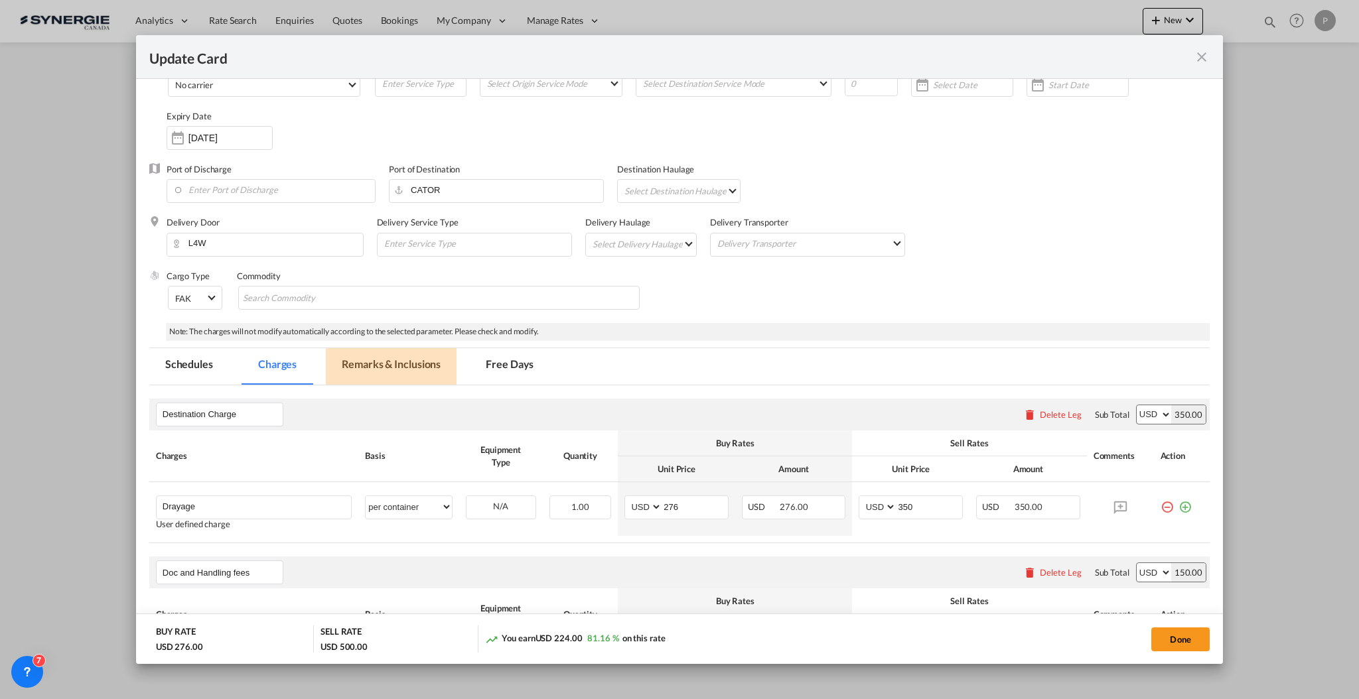
click at [419, 365] on md-tab-item "Remarks & Inclusions" at bounding box center [391, 366] width 131 height 36
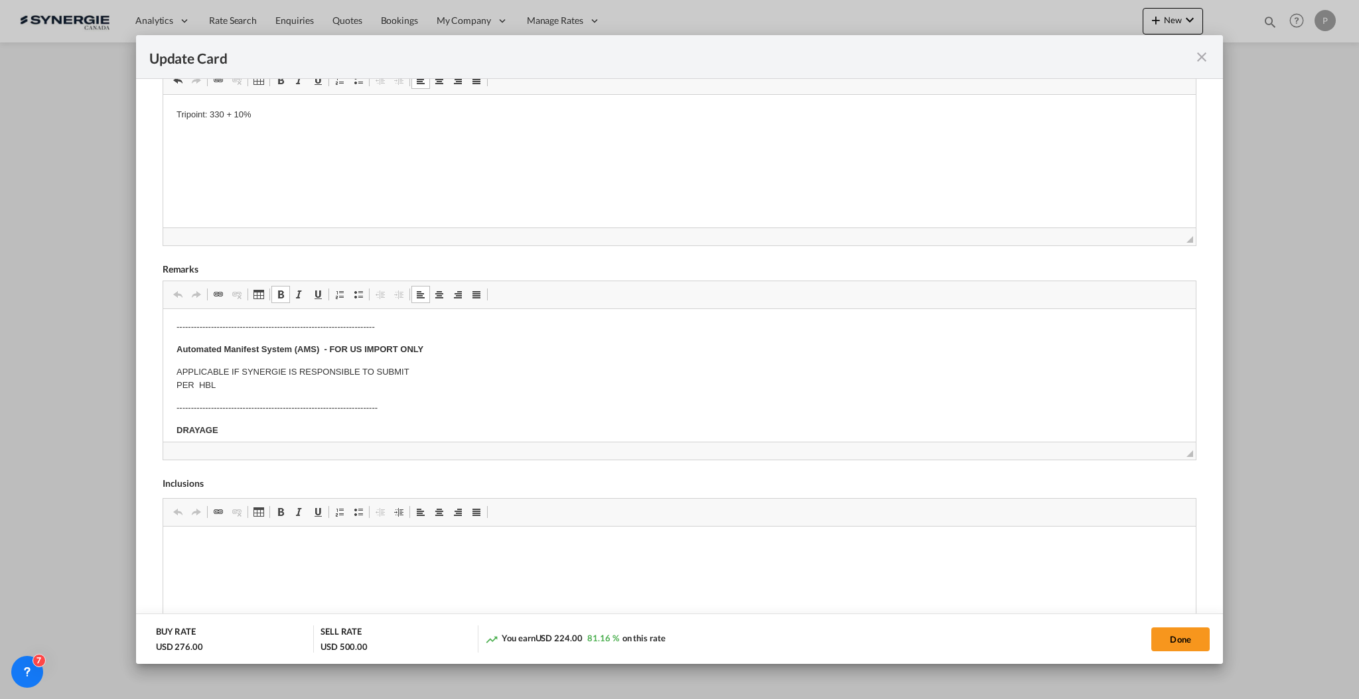
scroll to position [0, 0]
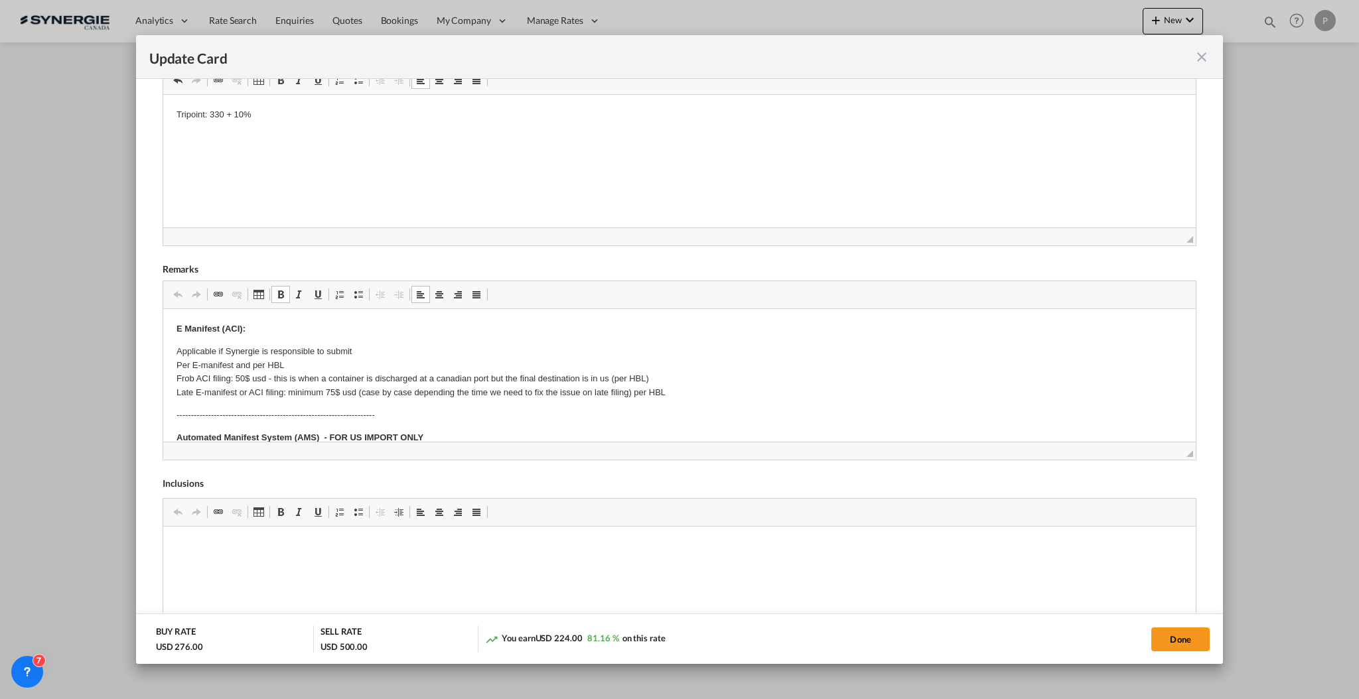
drag, startPoint x: 179, startPoint y: 347, endPoint x: 459, endPoint y: 395, distance: 284.7
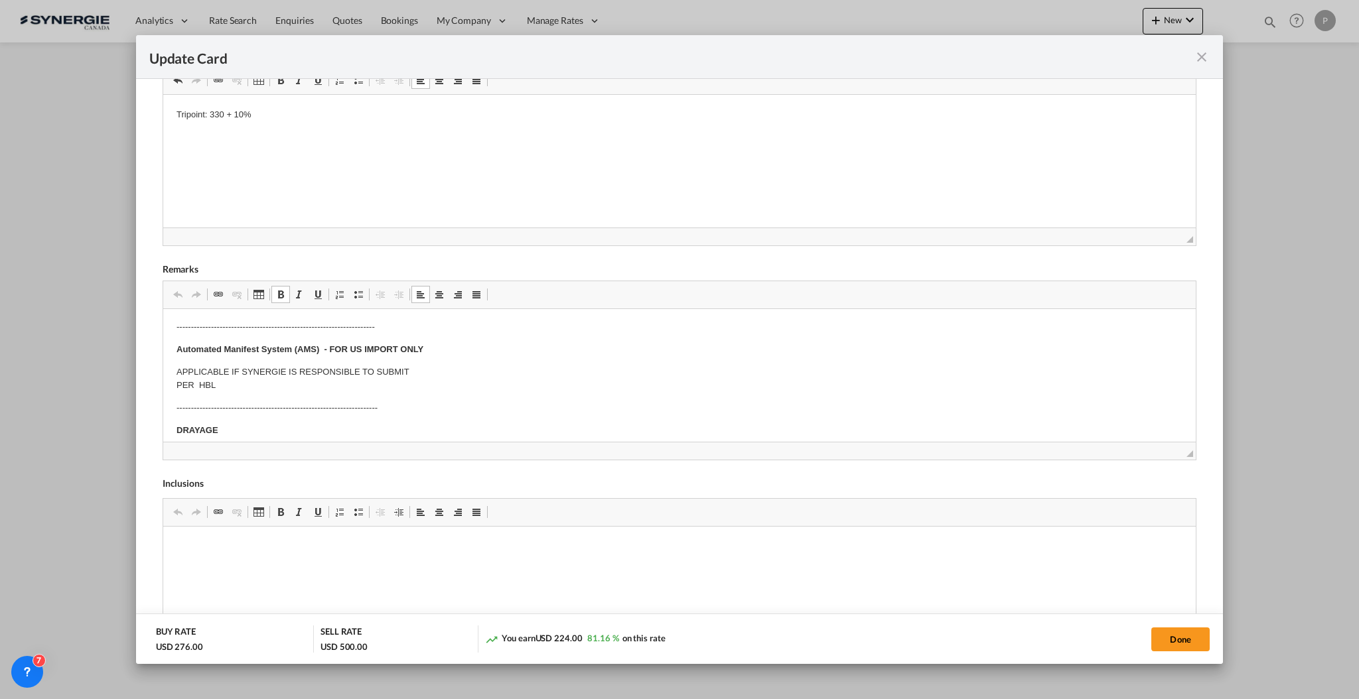
scroll to position [177, 0]
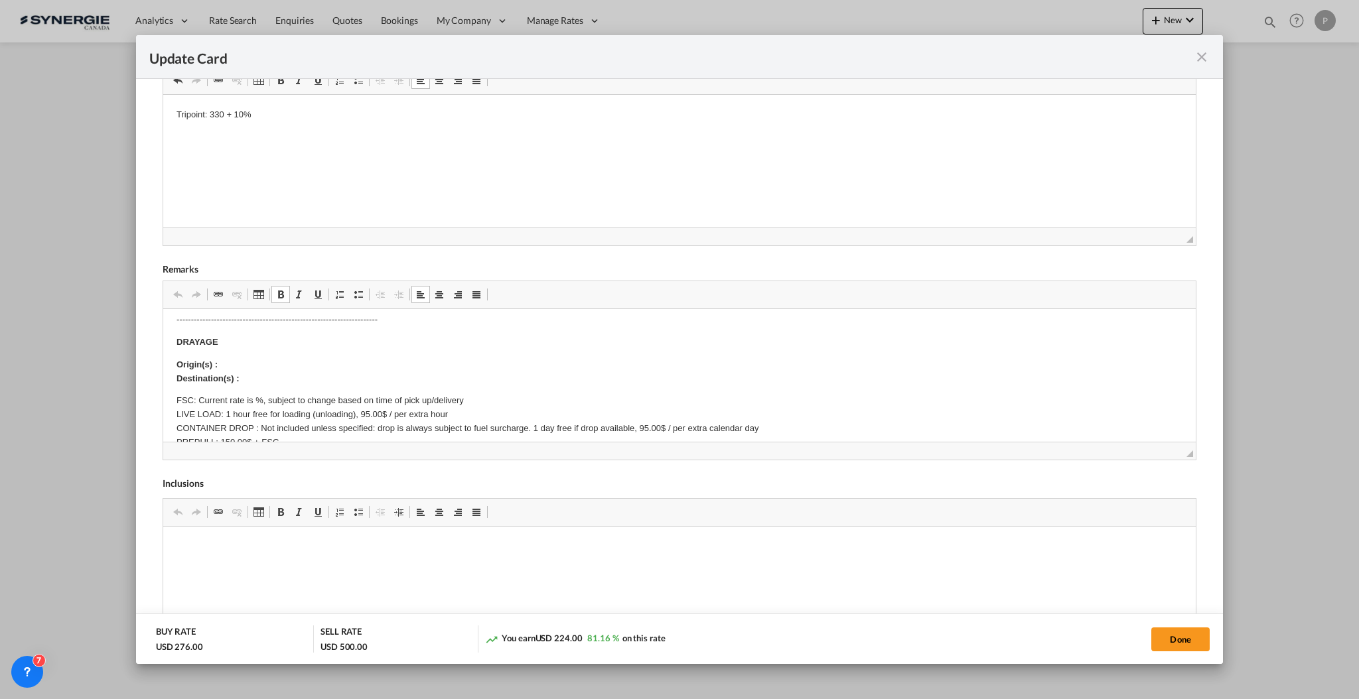
click at [251, 361] on p "Origin(s) : Destination(s) :" at bounding box center [679, 372] width 1006 height 28
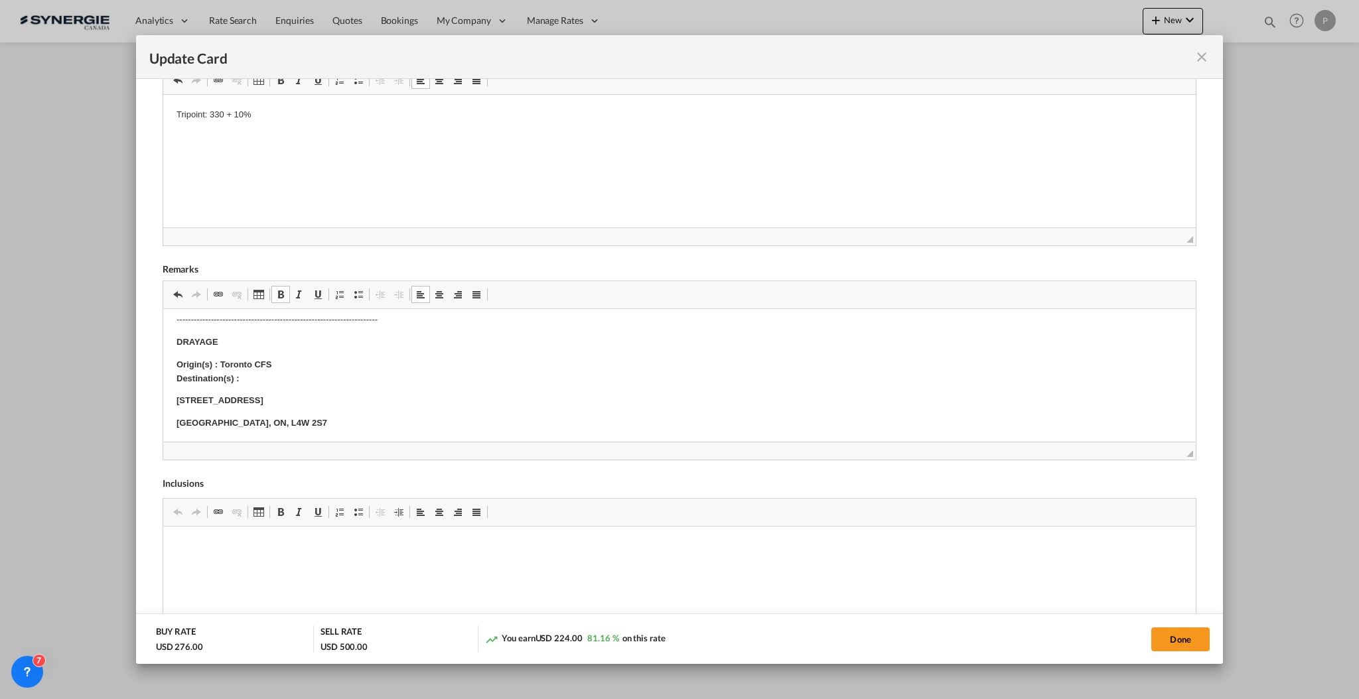
click at [277, 379] on p "Origin(s) : Toronto CFS Destination(s) :" at bounding box center [679, 372] width 1006 height 28
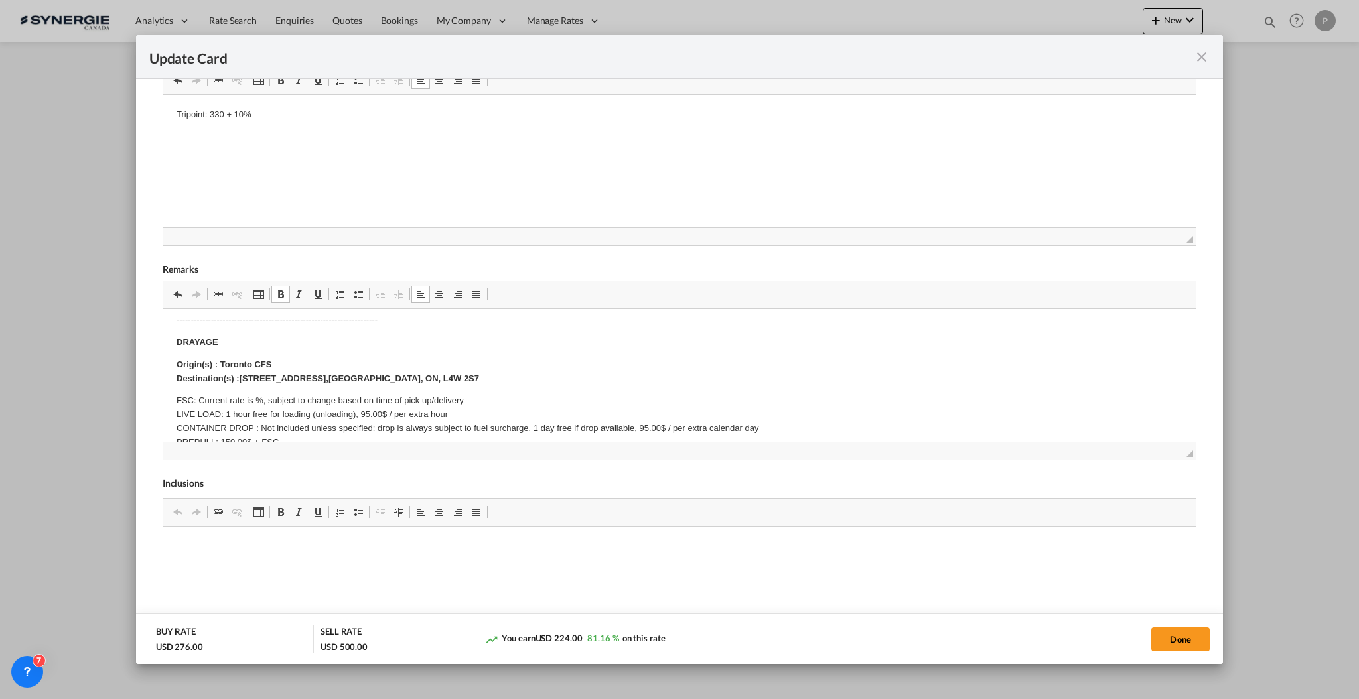
click at [277, 379] on strong "Origin(s) : Toronto CFS Destination(s) : [STREET_ADDRESS]" at bounding box center [327, 371] width 303 height 24
click at [468, 371] on p "Origin(s) : Toronto CFS Destination(s) : [STREET_ADDRESS]" at bounding box center [679, 372] width 1006 height 28
click at [255, 400] on p "FSC: Current rate is %, subject to change based on time of pick up/delivery LIV…" at bounding box center [679, 435] width 1006 height 83
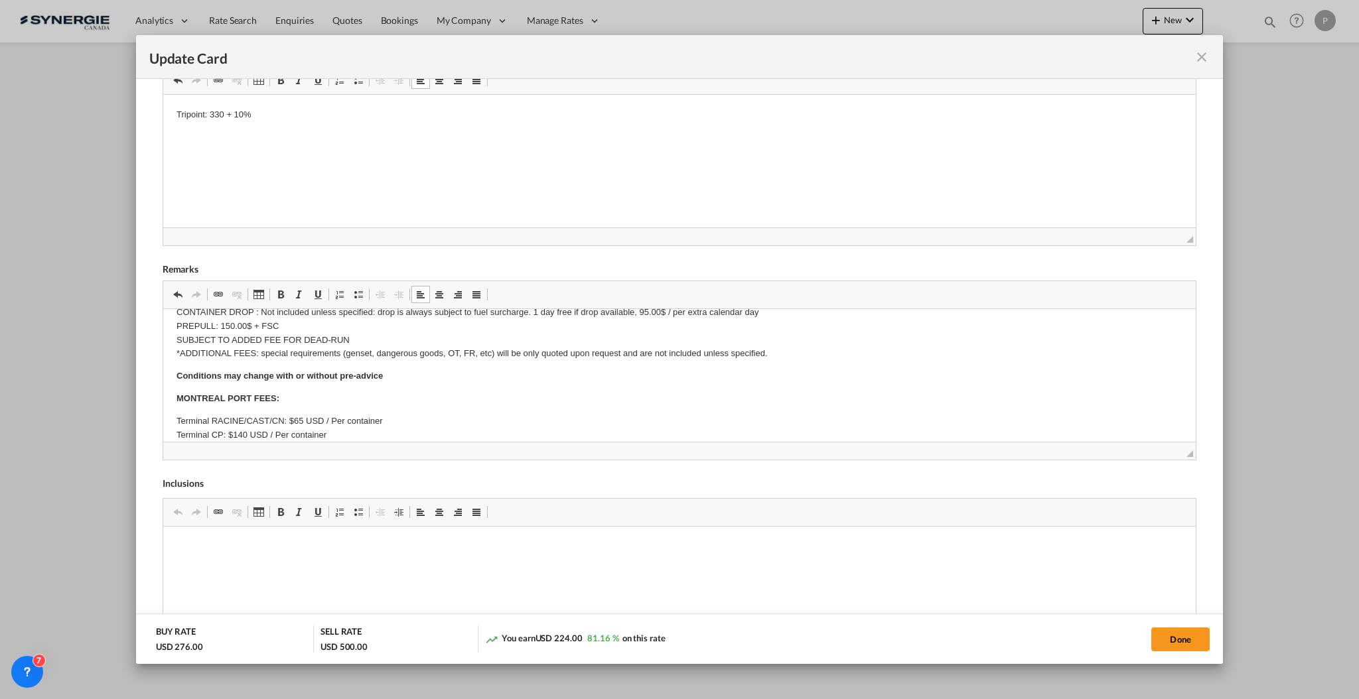
scroll to position [442, 0]
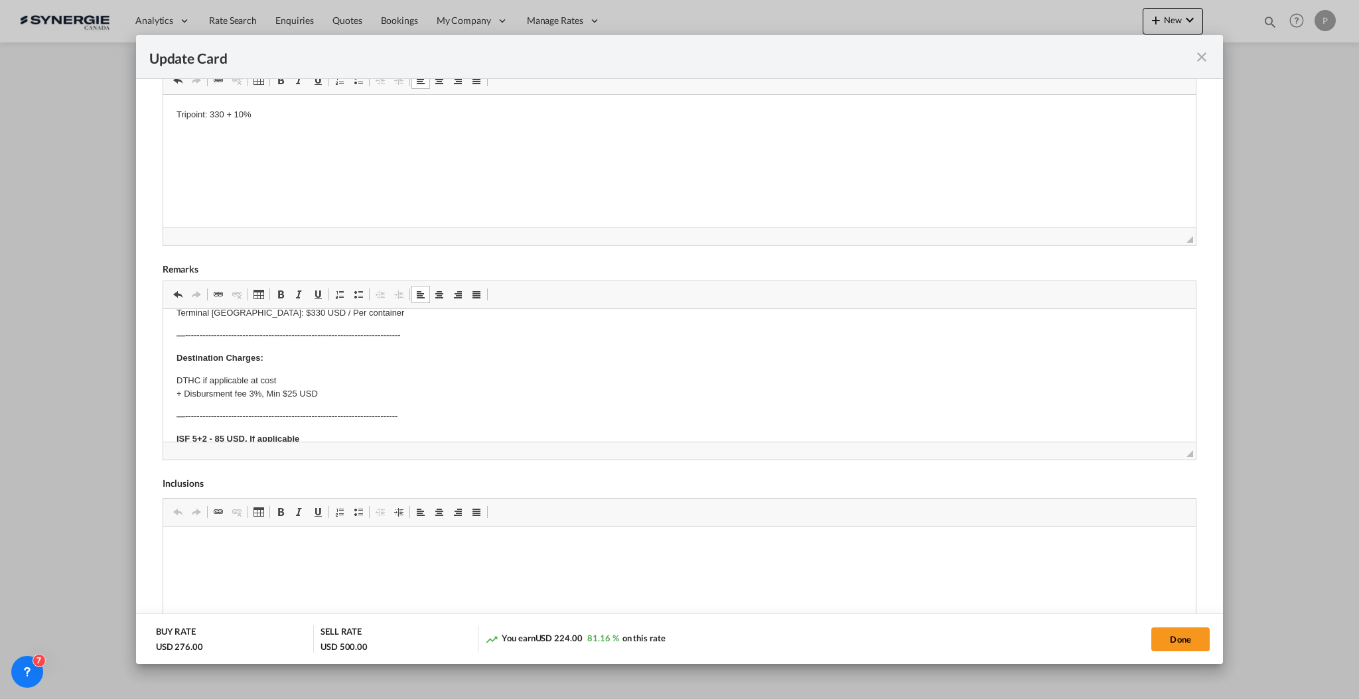
click at [1187, 624] on md-dialog-actions "BUY RATE USD 276.00 SELL RATE USD 500.00 You earn USD 224.00 81.16 % on this ra…" at bounding box center [679, 639] width 1087 height 50
click at [1188, 636] on button "Done" at bounding box center [1180, 640] width 58 height 24
type input "[DATE]"
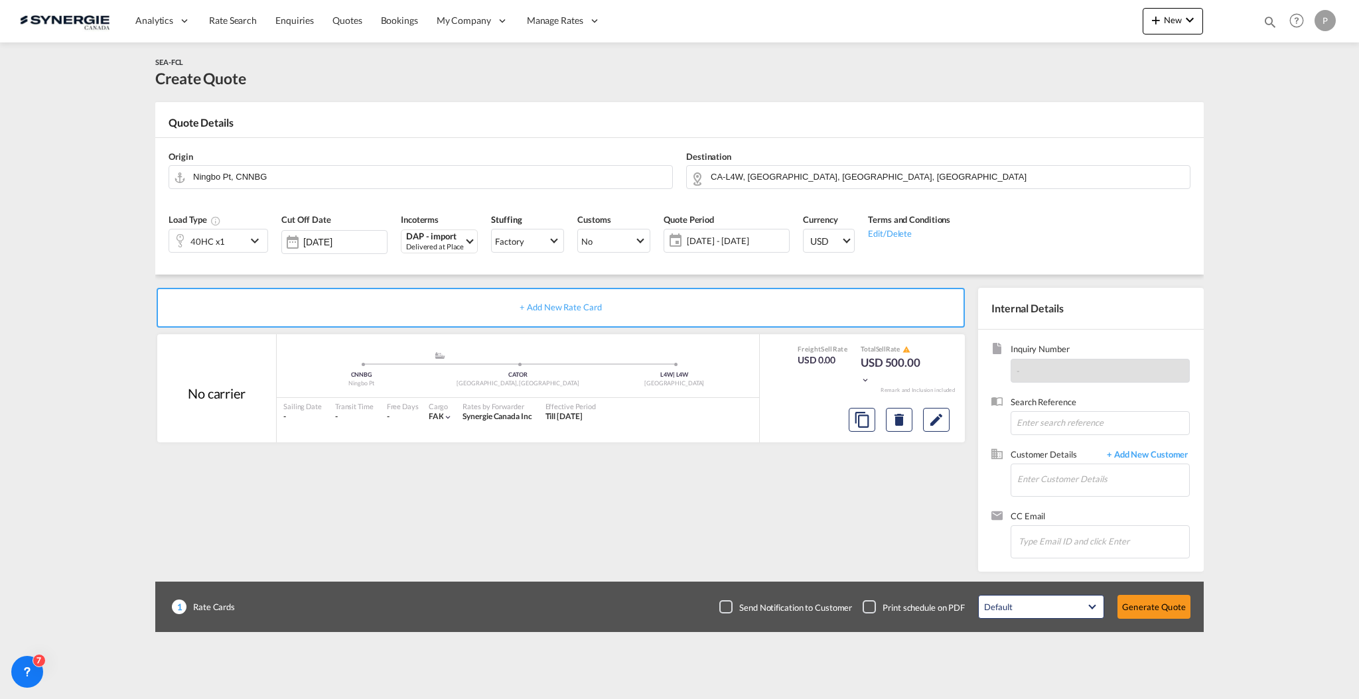
scroll to position [118, 0]
click at [1066, 486] on input "Enter Customer Details" at bounding box center [1103, 480] width 172 height 30
paste input "[PERSON_NAME][EMAIL_ADDRESS][PERSON_NAME][DOMAIN_NAME]"
type input "[PERSON_NAME][EMAIL_ADDRESS][PERSON_NAME][DOMAIN_NAME]"
click at [1153, 454] on span "+ Add New Customer" at bounding box center [1145, 456] width 90 height 15
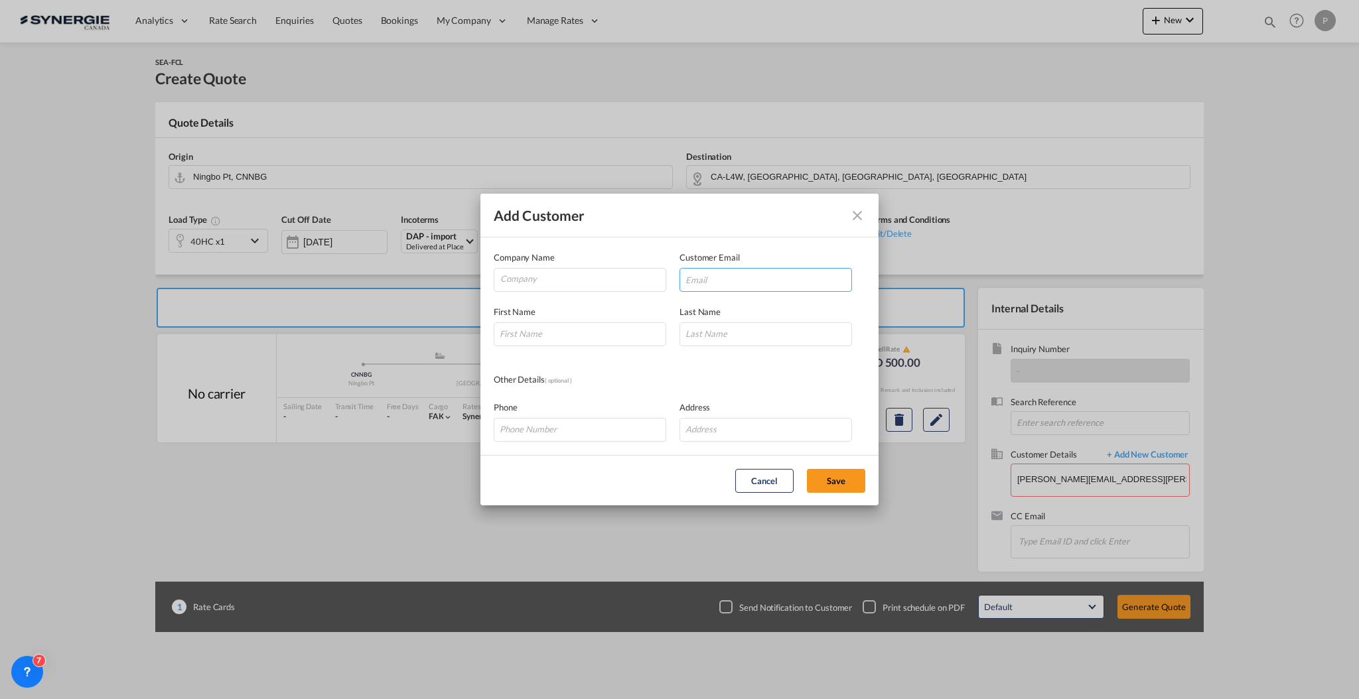
click at [718, 280] on input "Add Customer Company ..." at bounding box center [766, 280] width 173 height 24
paste input "[PERSON_NAME][EMAIL_ADDRESS][PERSON_NAME][DOMAIN_NAME]"
type input "[PERSON_NAME][EMAIL_ADDRESS][PERSON_NAME][DOMAIN_NAME]"
click at [591, 287] on input "Company" at bounding box center [582, 279] width 165 height 20
type input "Linkton"
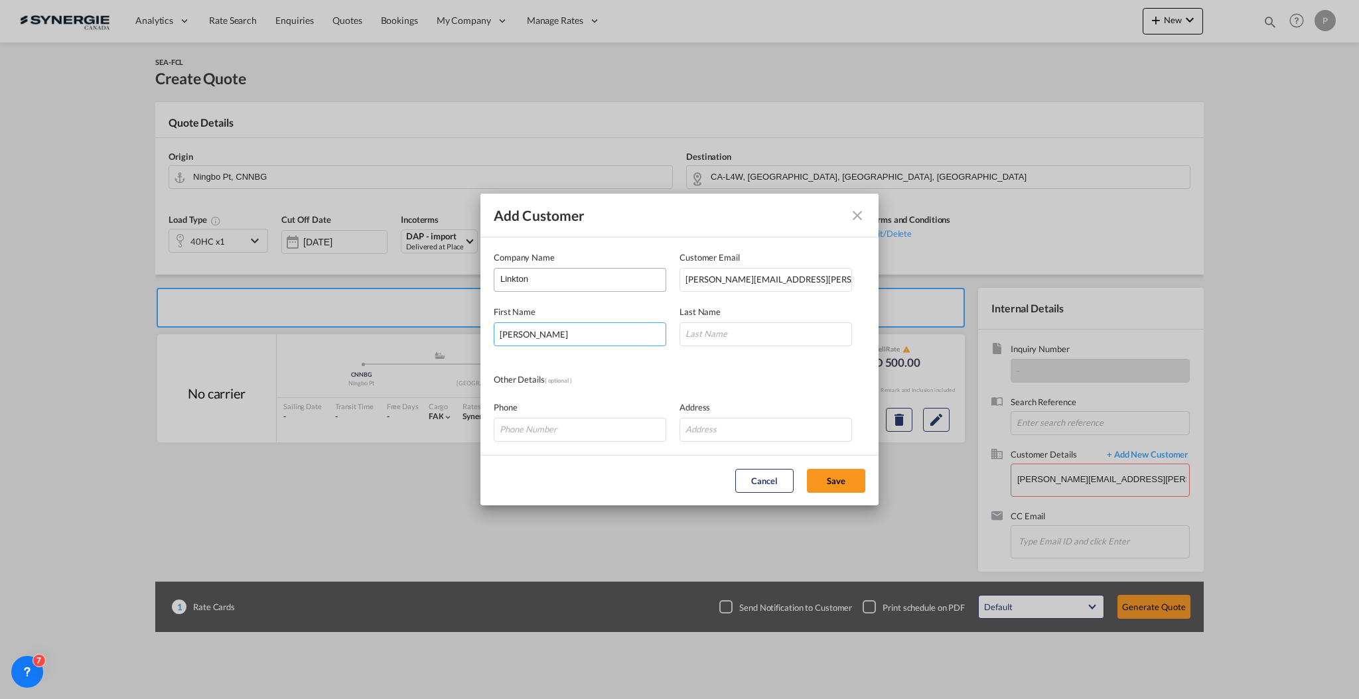
type input "[PERSON_NAME]"
click at [820, 481] on button "Save" at bounding box center [836, 481] width 58 height 24
type input "[PERSON_NAME], [PERSON_NAME], [PERSON_NAME][EMAIL_ADDRESS][PERSON_NAME][DOMAIN_…"
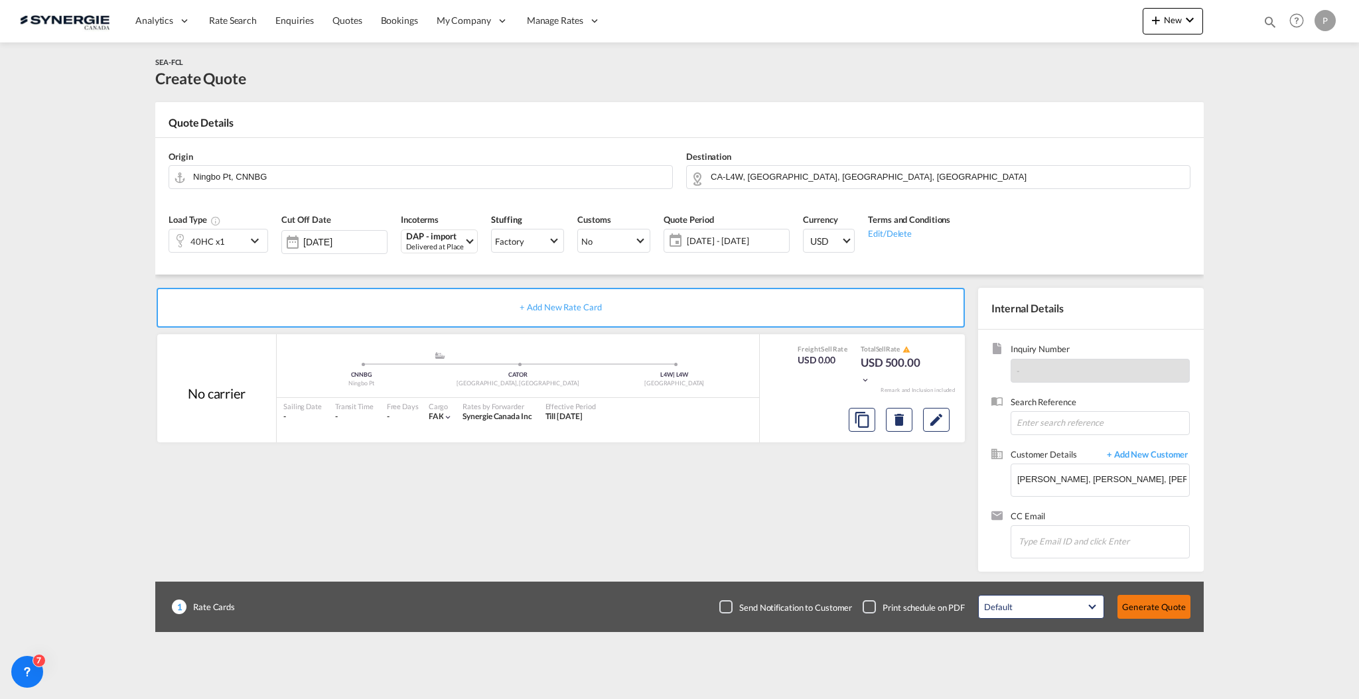
click at [1169, 610] on button "Generate Quote" at bounding box center [1154, 607] width 73 height 24
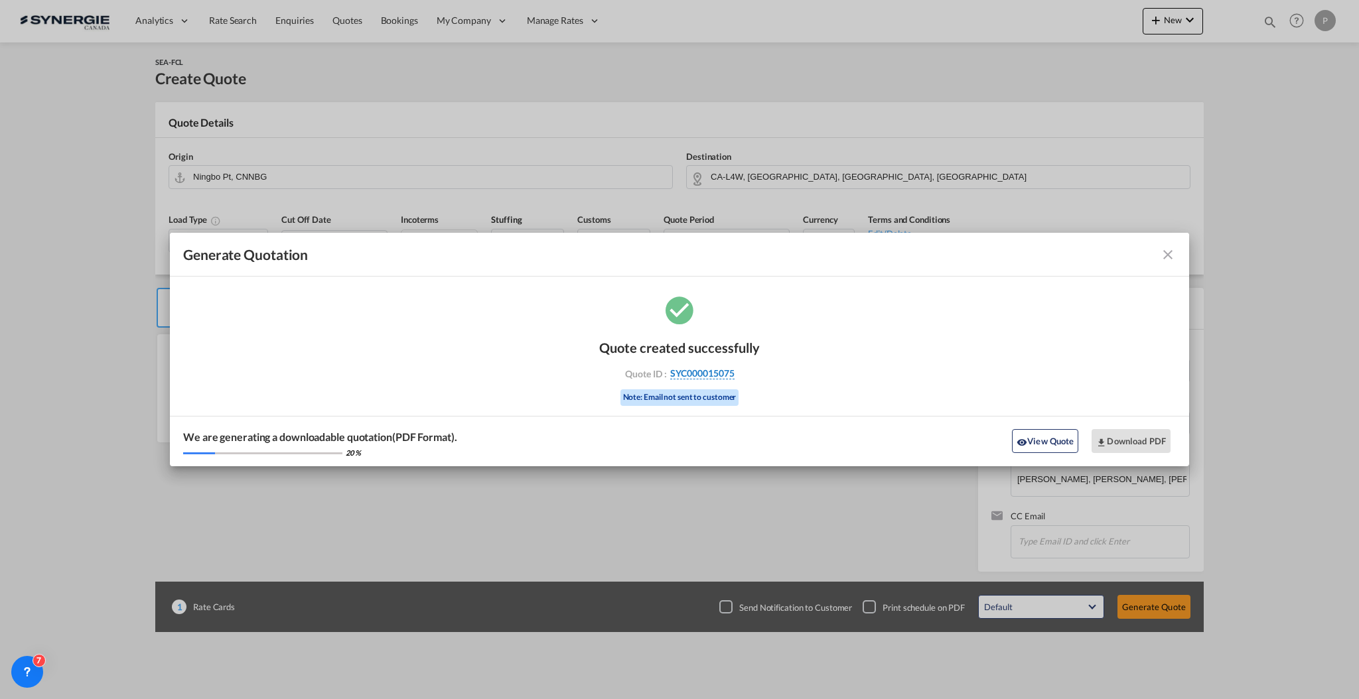
drag, startPoint x: 743, startPoint y: 376, endPoint x: 735, endPoint y: 373, distance: 9.2
click at [735, 373] on div "Quote ID : SYC000015075" at bounding box center [680, 374] width 154 height 12
click at [748, 374] on div "Quote ID : SYC000015075" at bounding box center [680, 374] width 154 height 12
drag, startPoint x: 748, startPoint y: 374, endPoint x: 729, endPoint y: 374, distance: 18.6
click at [729, 374] on div "Quote ID : SYC000015075" at bounding box center [680, 374] width 154 height 12
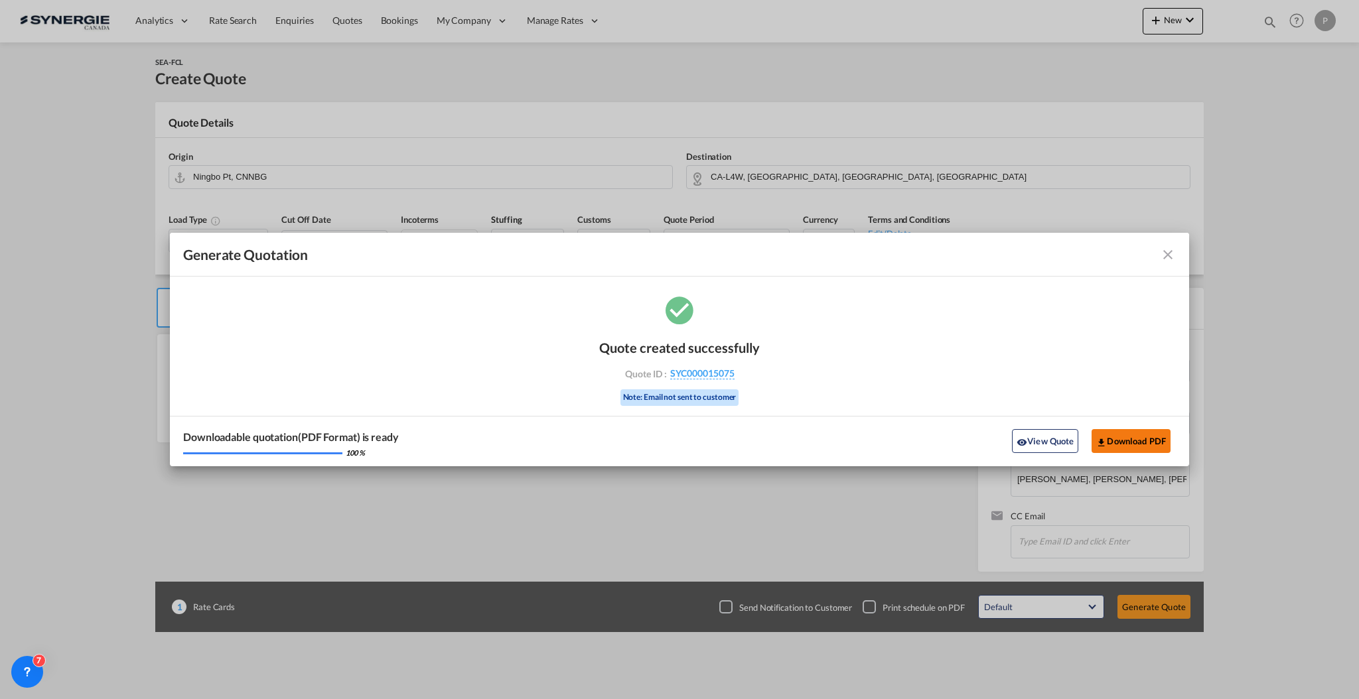
click at [1134, 434] on button "Download PDF" at bounding box center [1131, 441] width 79 height 24
click at [1165, 259] on md-icon "icon-close fg-AAA8AD cursor m-0" at bounding box center [1168, 255] width 16 height 16
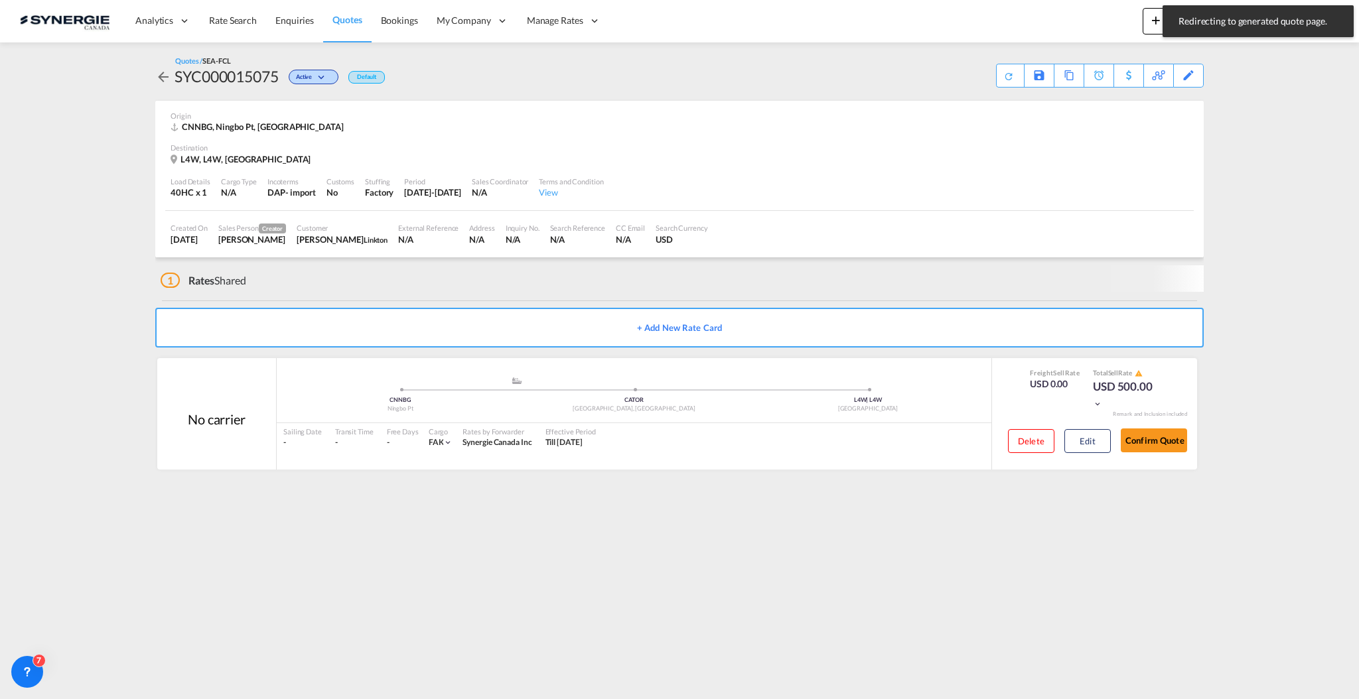
click at [461, 181] on div "Period" at bounding box center [432, 182] width 57 height 10
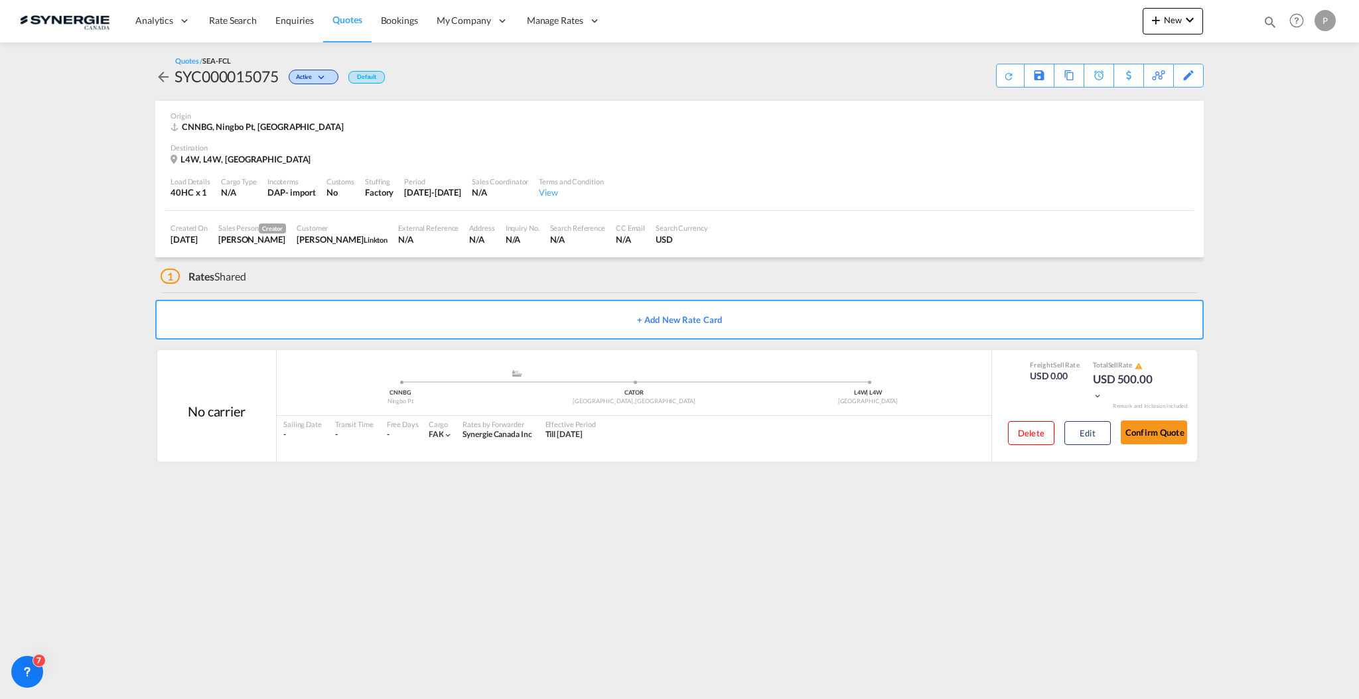
click at [1159, 16] on md-icon "icon-plus 400-fg" at bounding box center [1156, 20] width 16 height 16
click at [1144, 102] on span "Quote" at bounding box center [1136, 99] width 15 height 27
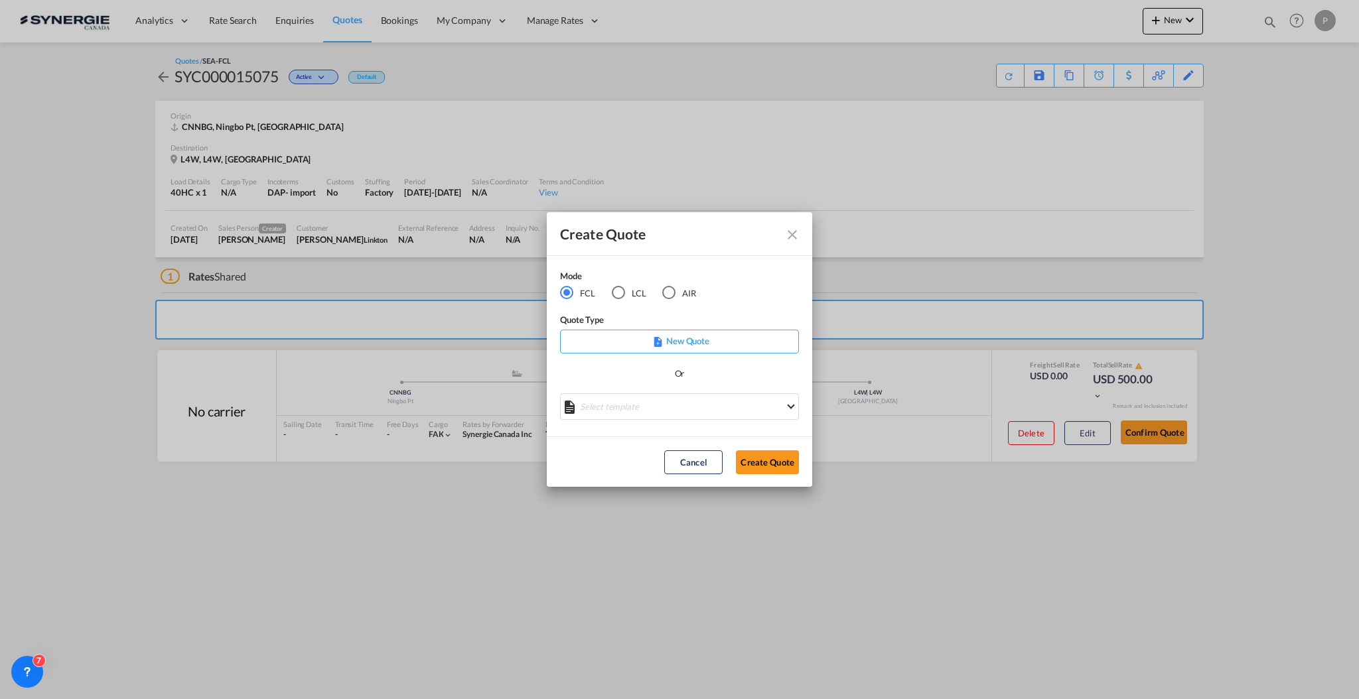
click at [629, 417] on md-select "Select template *NEW* FCL FREEHAND / DAP [PERSON_NAME] | [DATE] *NEW* Import FC…" at bounding box center [679, 407] width 239 height 27
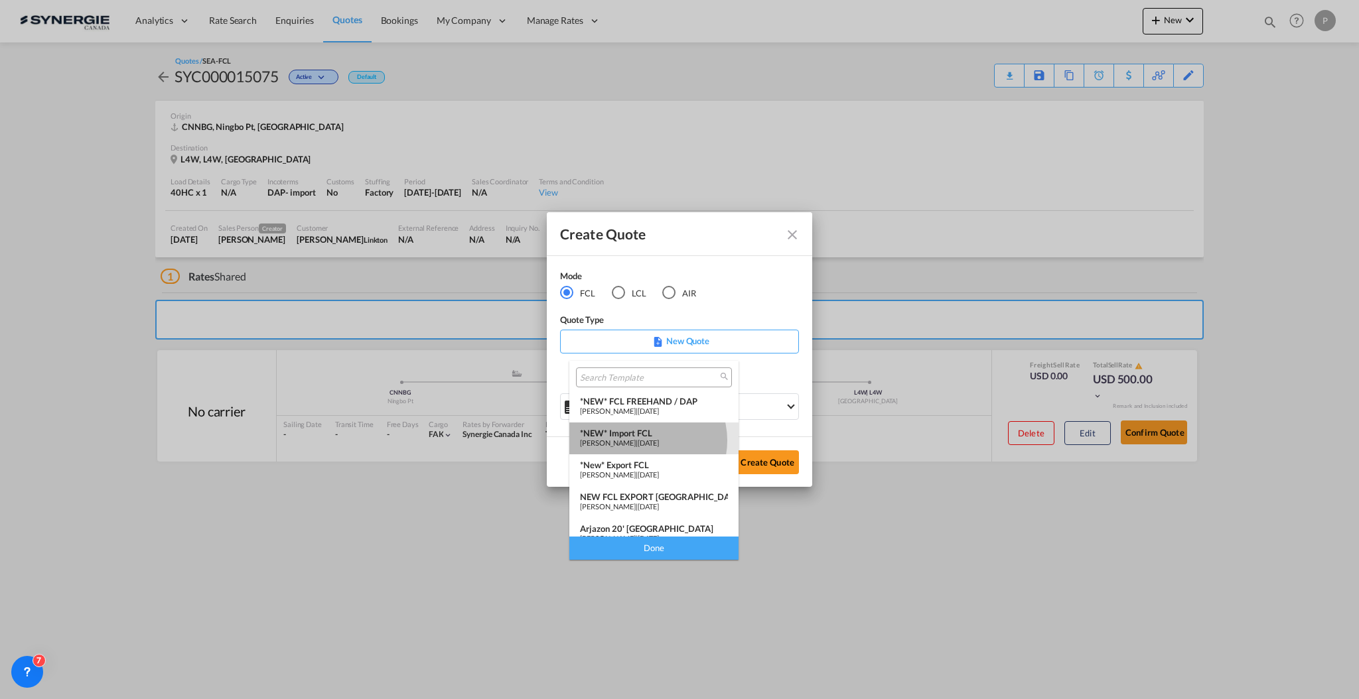
click at [636, 441] on span "[PERSON_NAME]" at bounding box center [608, 443] width 56 height 9
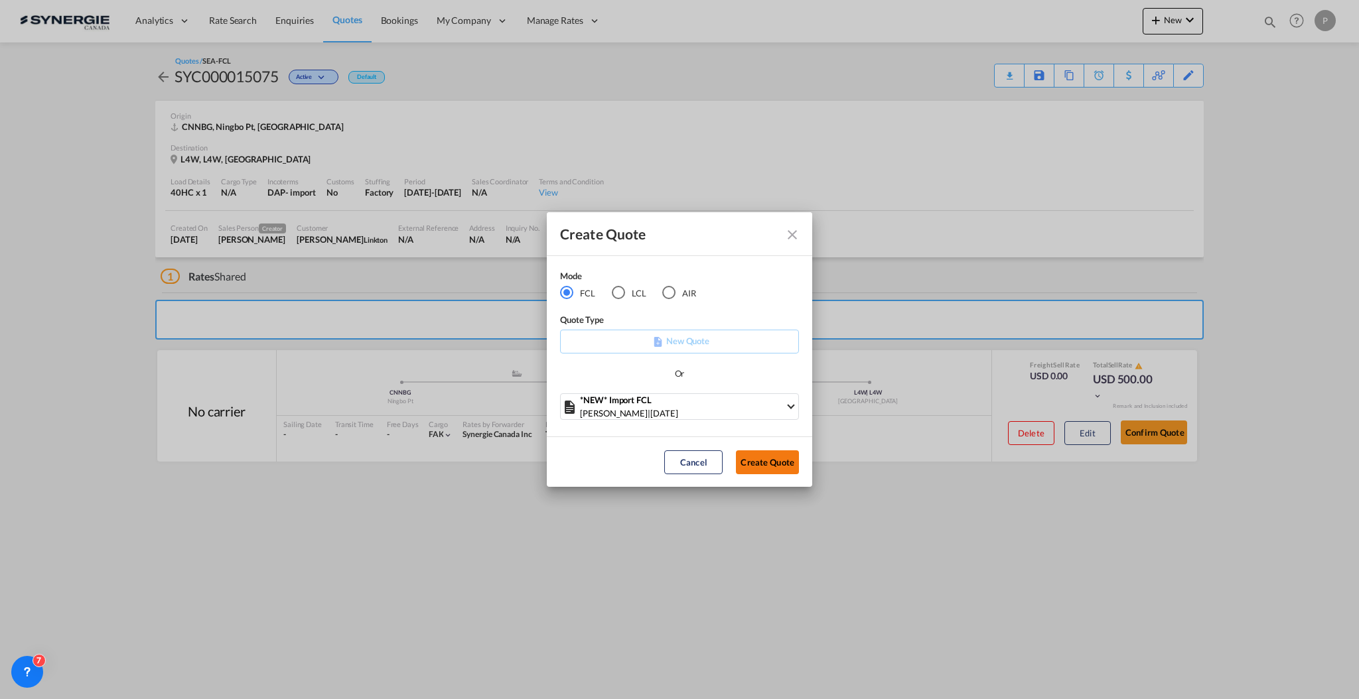
click at [772, 464] on button "Create Quote" at bounding box center [767, 463] width 63 height 24
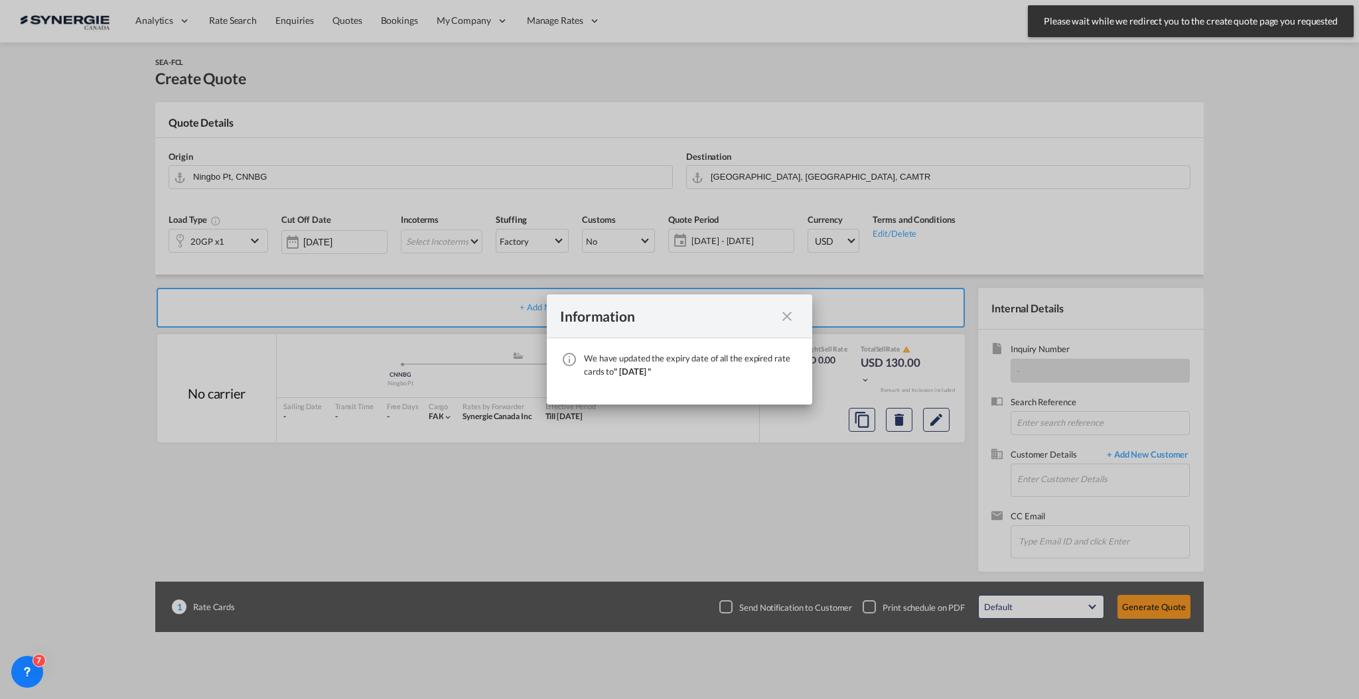
click at [784, 313] on md-icon "icon-close fg-AAA8AD cursor" at bounding box center [787, 317] width 16 height 16
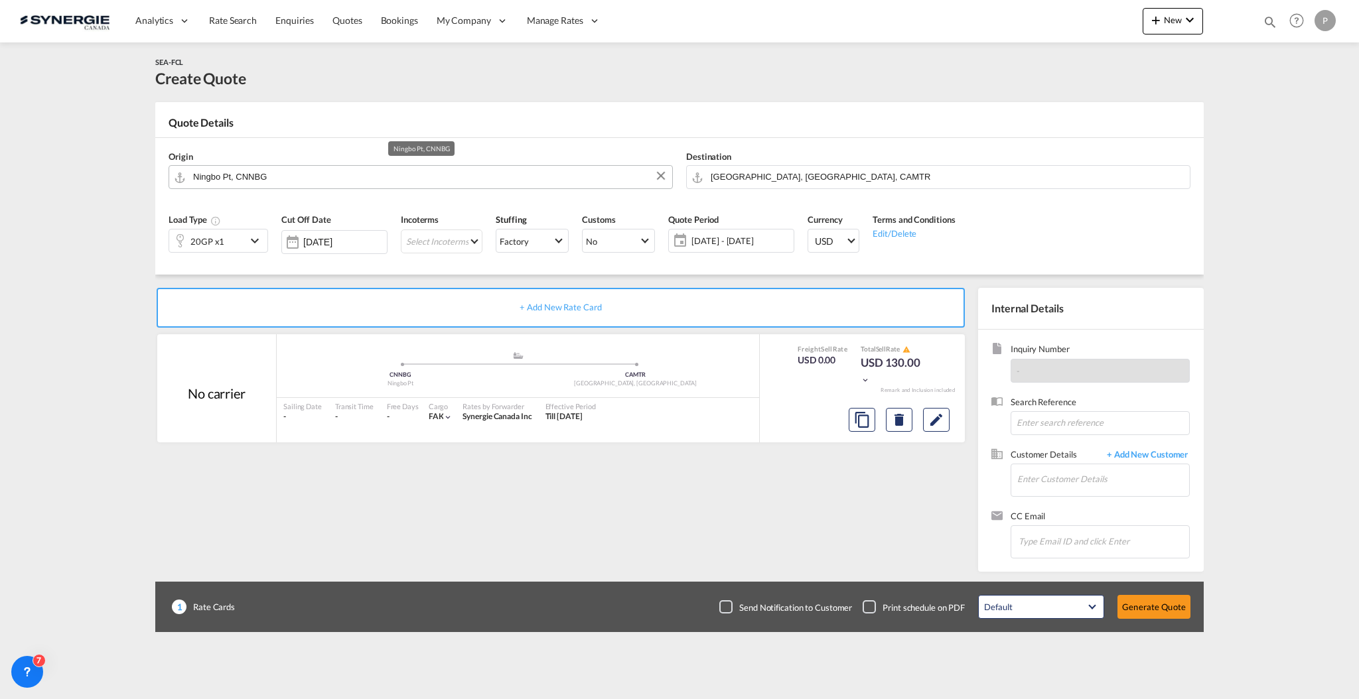
click at [310, 179] on input "Ningbo Pt, CNNBG" at bounding box center [429, 176] width 472 height 23
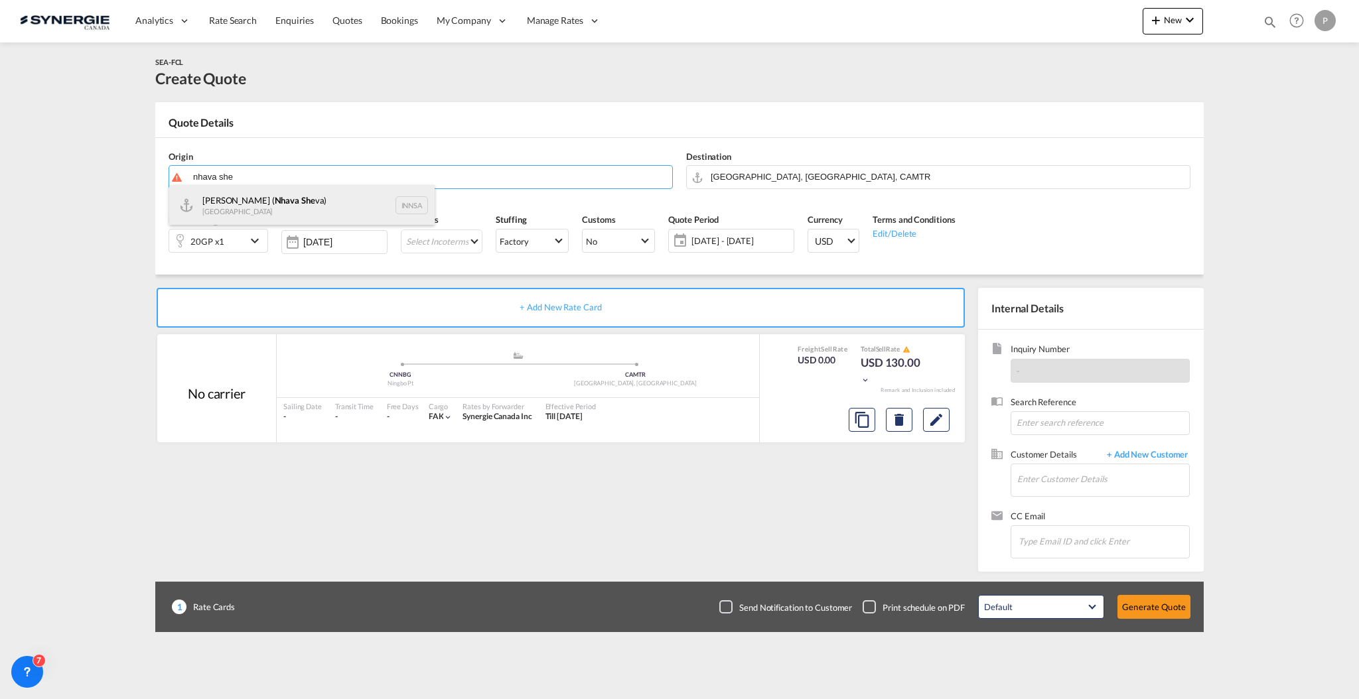
click at [305, 192] on div "[PERSON_NAME] ( Nhava She va) [GEOGRAPHIC_DATA] INNSA" at bounding box center [301, 205] width 265 height 40
type input "[PERSON_NAME] ([PERSON_NAME]), [GEOGRAPHIC_DATA]"
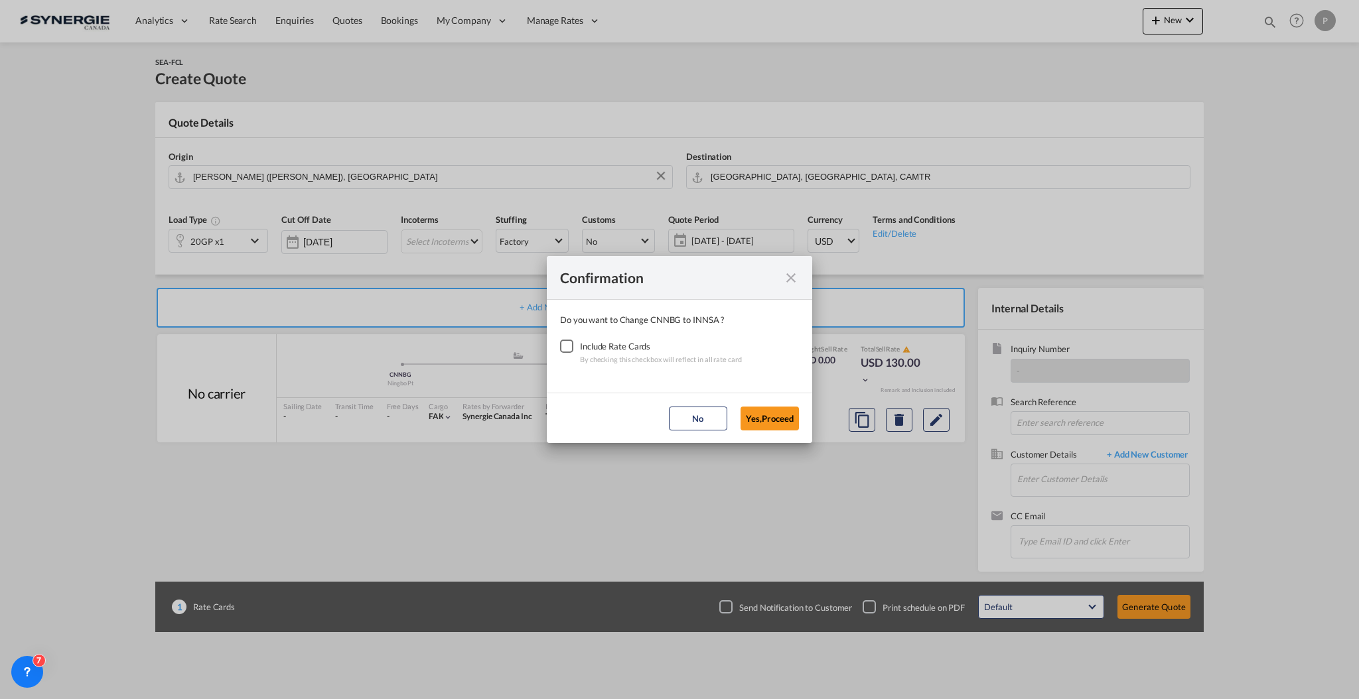
click at [573, 342] on div "Checkbox No Ink" at bounding box center [566, 346] width 13 height 13
click at [773, 423] on button "Yes,Proceed" at bounding box center [770, 419] width 58 height 24
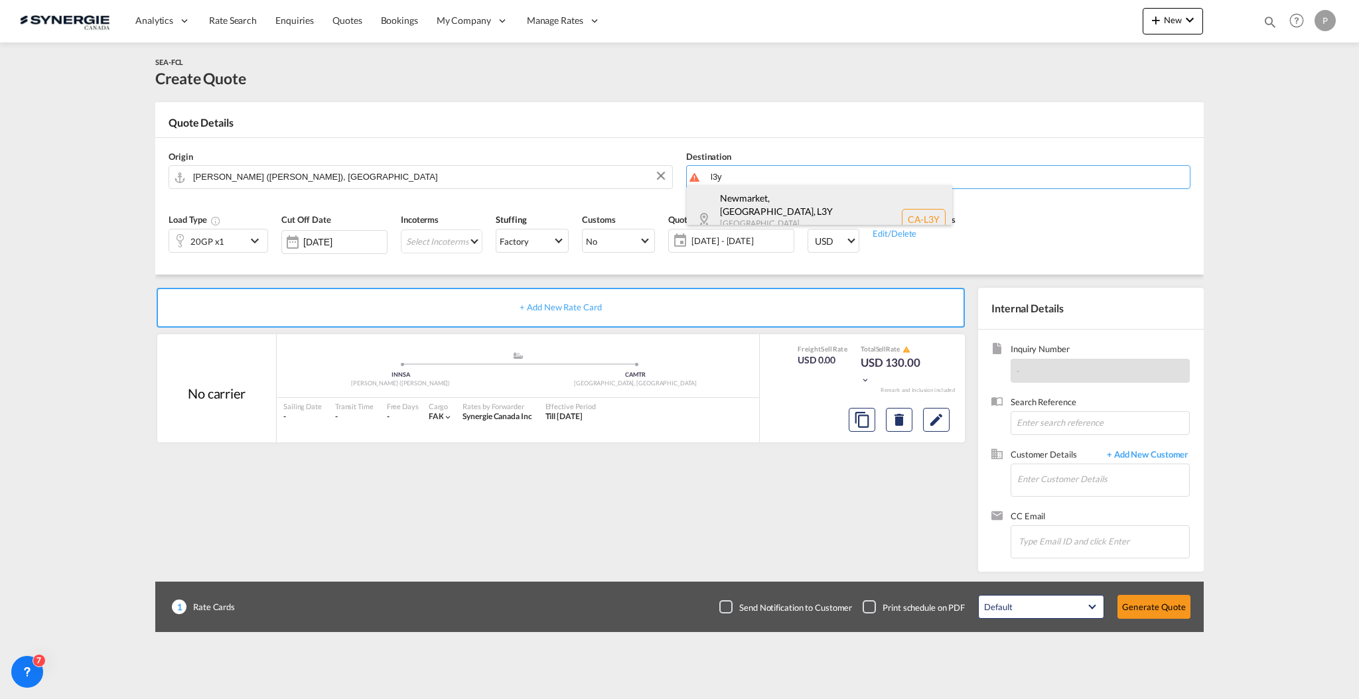
click at [770, 199] on div "[GEOGRAPHIC_DATA], [GEOGRAPHIC_DATA] , L3Y [GEOGRAPHIC_DATA] [GEOGRAPHIC_DATA] …" at bounding box center [819, 219] width 265 height 68
type input "CA-L3Y, [GEOGRAPHIC_DATA], [GEOGRAPHIC_DATA], [GEOGRAPHIC_DATA]"
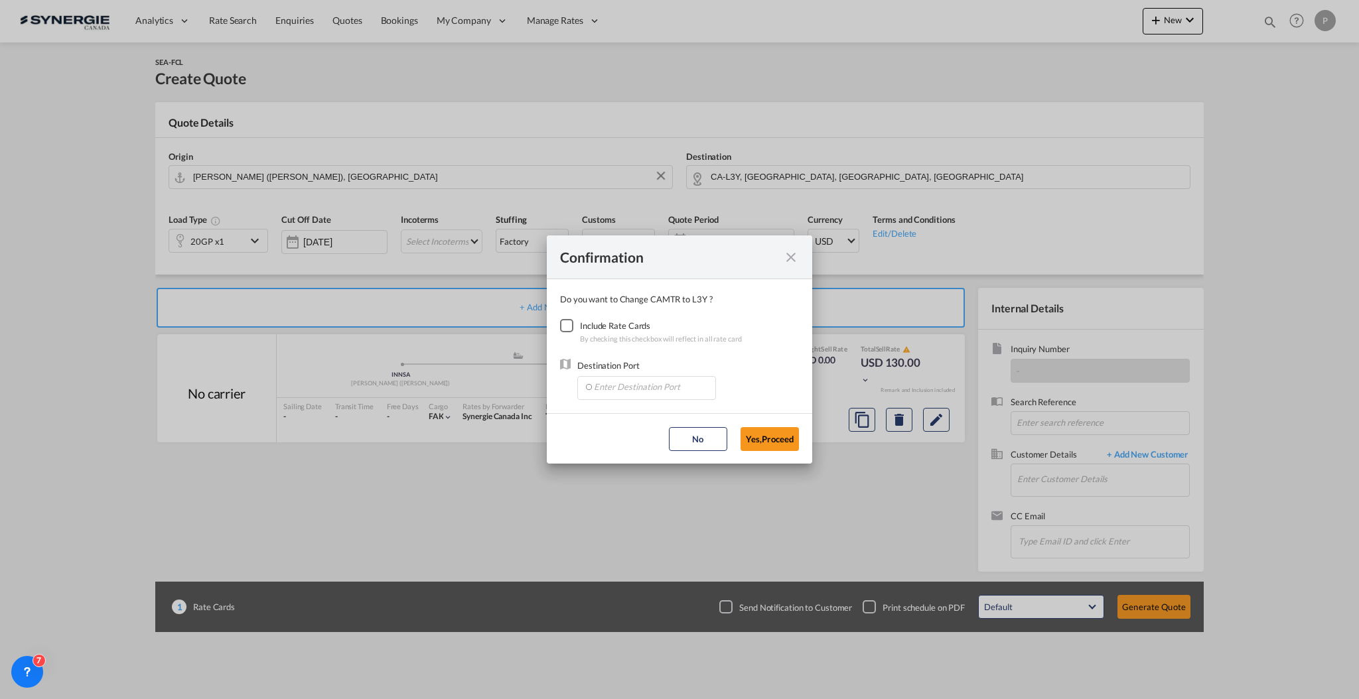
click at [560, 323] on div "Checkbox No Ink" at bounding box center [566, 325] width 13 height 13
click at [637, 386] on input "Enter Destination Port" at bounding box center [649, 387] width 131 height 20
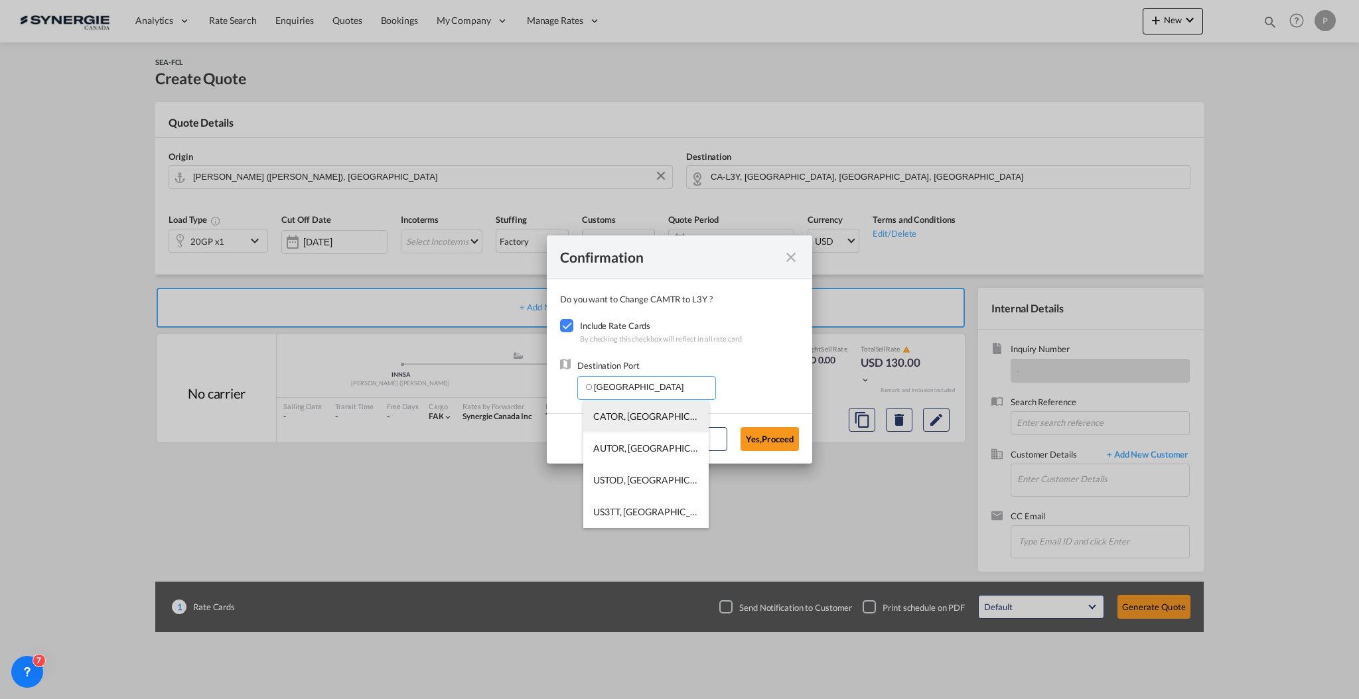
click at [635, 420] on span "CATOR, [GEOGRAPHIC_DATA], [GEOGRAPHIC_DATA], [GEOGRAPHIC_DATA], [GEOGRAPHIC_DAT…" at bounding box center [852, 416] width 518 height 11
type input "CATOR, [GEOGRAPHIC_DATA], [GEOGRAPHIC_DATA], [GEOGRAPHIC_DATA], [GEOGRAPHIC_DAT…"
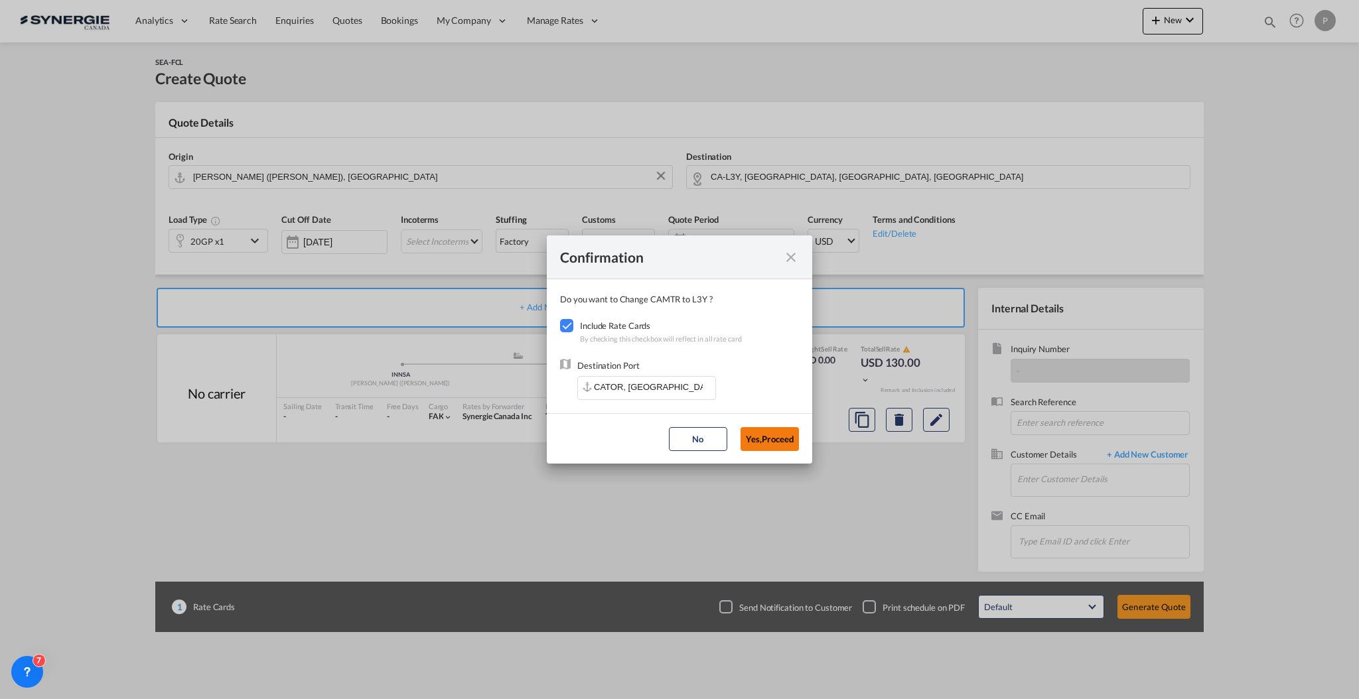
click at [792, 443] on button "Yes,Proceed" at bounding box center [770, 439] width 58 height 24
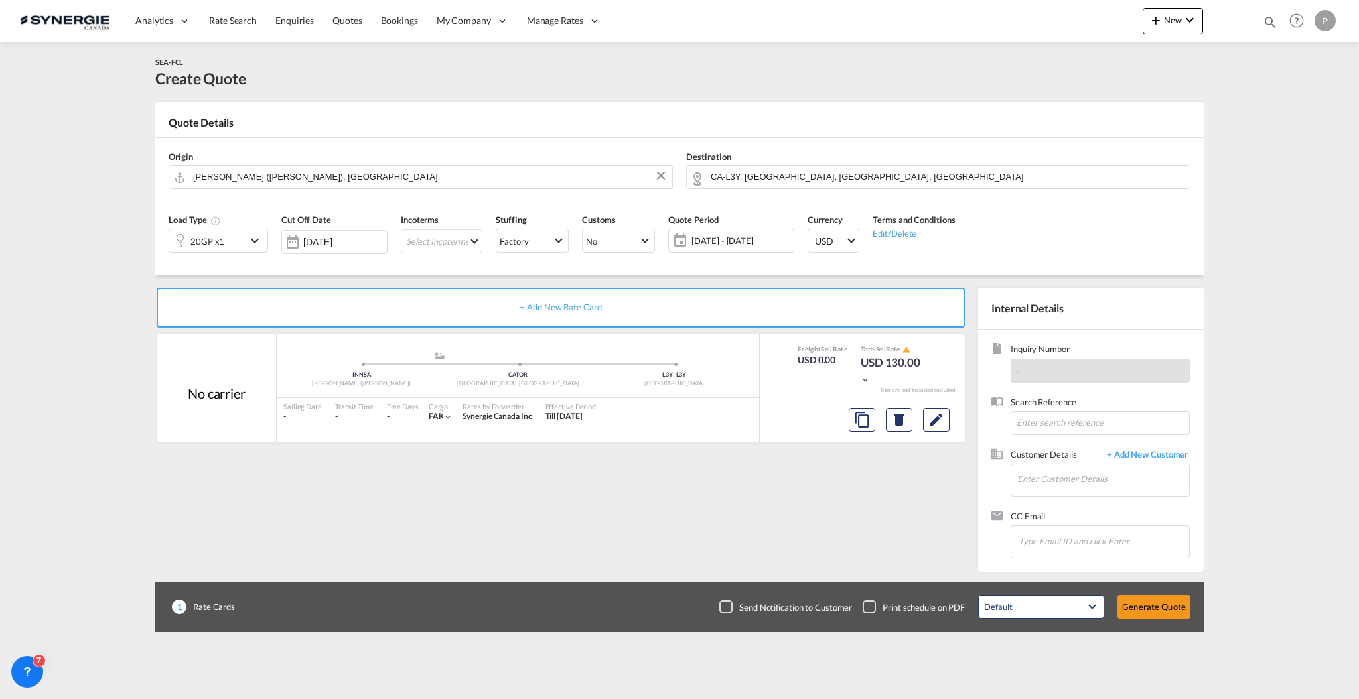
click at [231, 252] on div "Load Type 20GP x1" at bounding box center [218, 237] width 113 height 63
click at [232, 243] on div "20GP x1" at bounding box center [207, 241] width 77 height 23
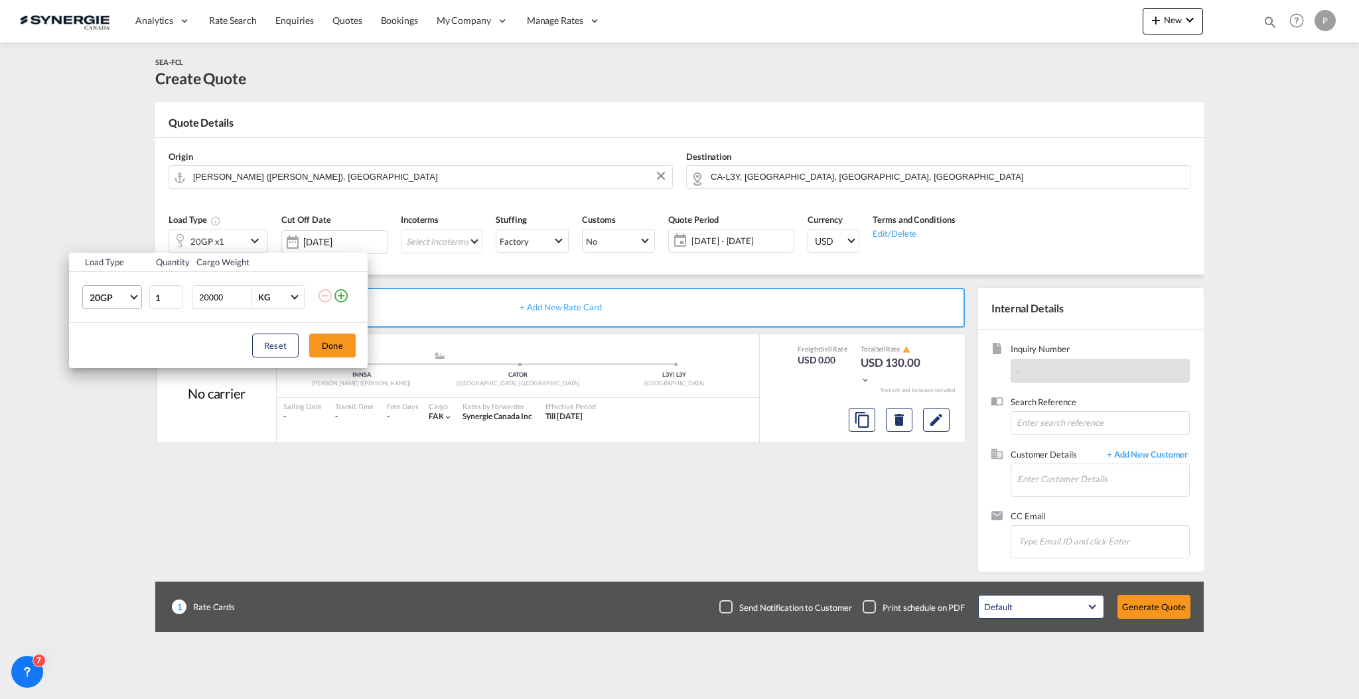
click at [125, 301] on span "20GP" at bounding box center [109, 297] width 38 height 13
click at [121, 360] on md-option "40HC" at bounding box center [124, 362] width 90 height 32
click at [332, 344] on button "Done" at bounding box center [332, 346] width 46 height 24
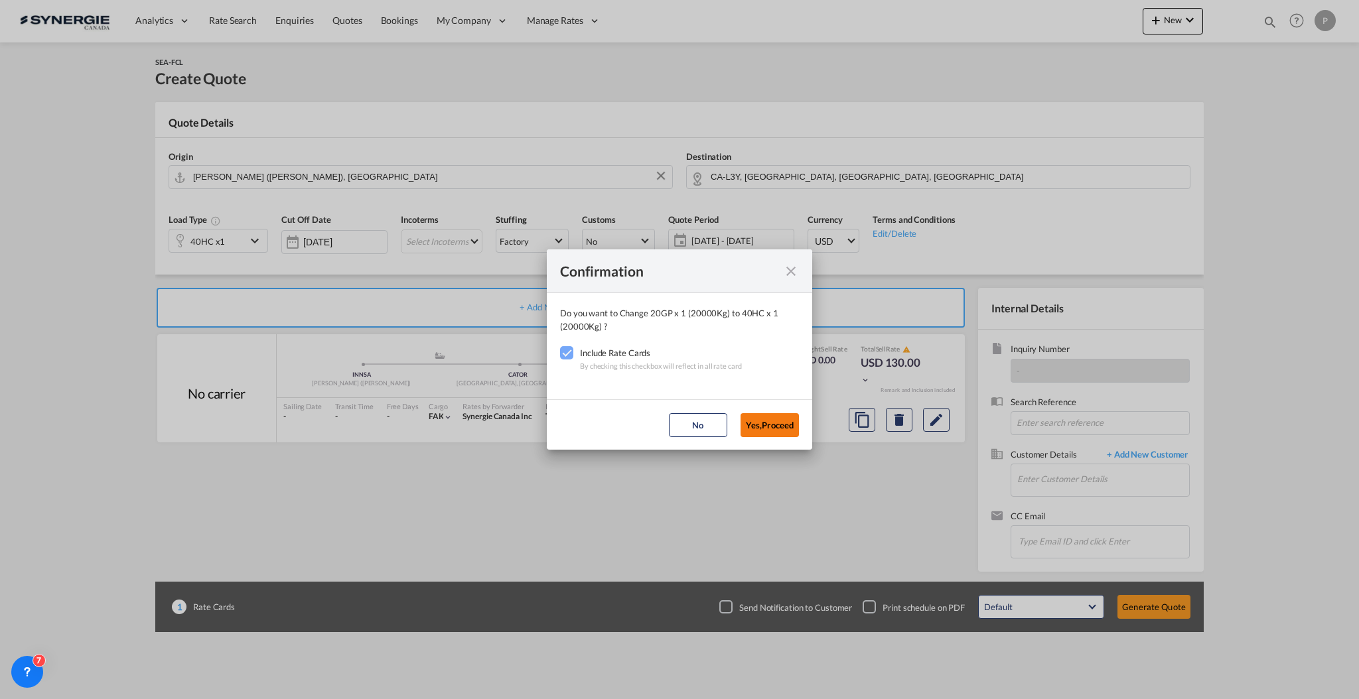
click at [767, 423] on button "Yes,Proceed" at bounding box center [770, 425] width 58 height 24
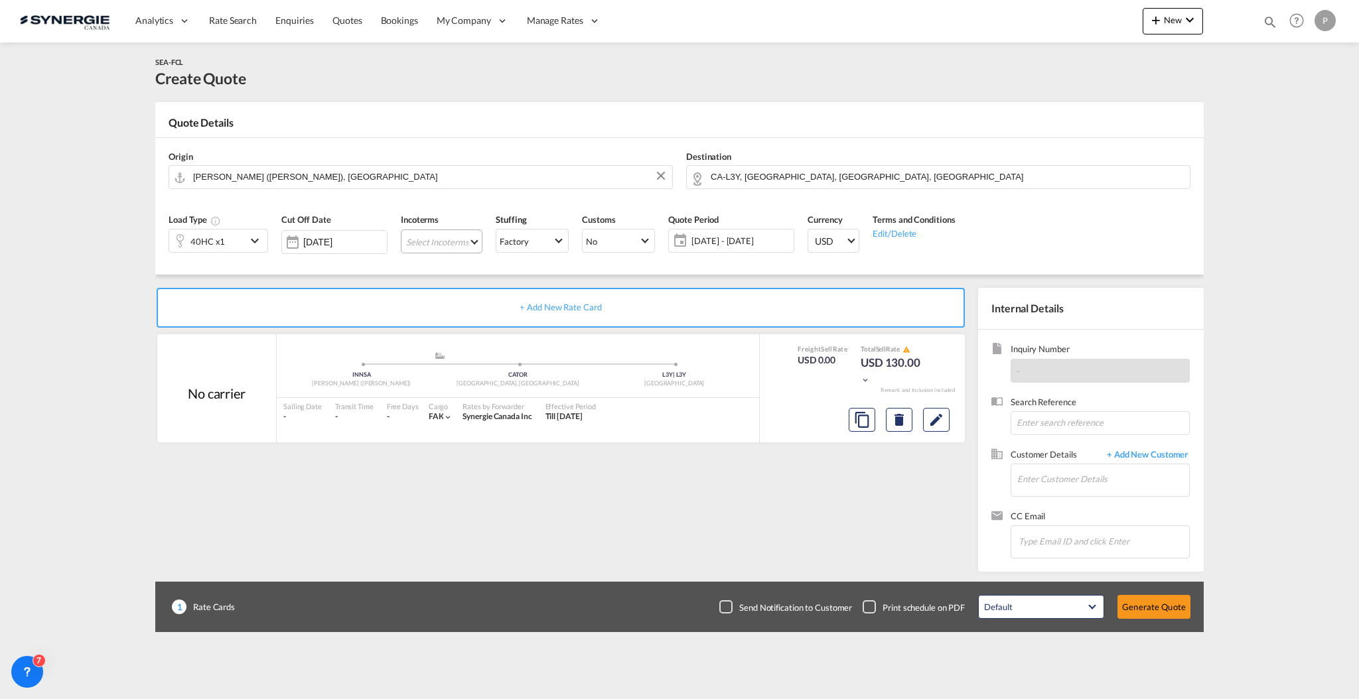
click at [444, 242] on md-select "Select Incoterms CFR - export Cost and Freight CPT - import Carrier Paid to DDP…" at bounding box center [442, 242] width 82 height 24
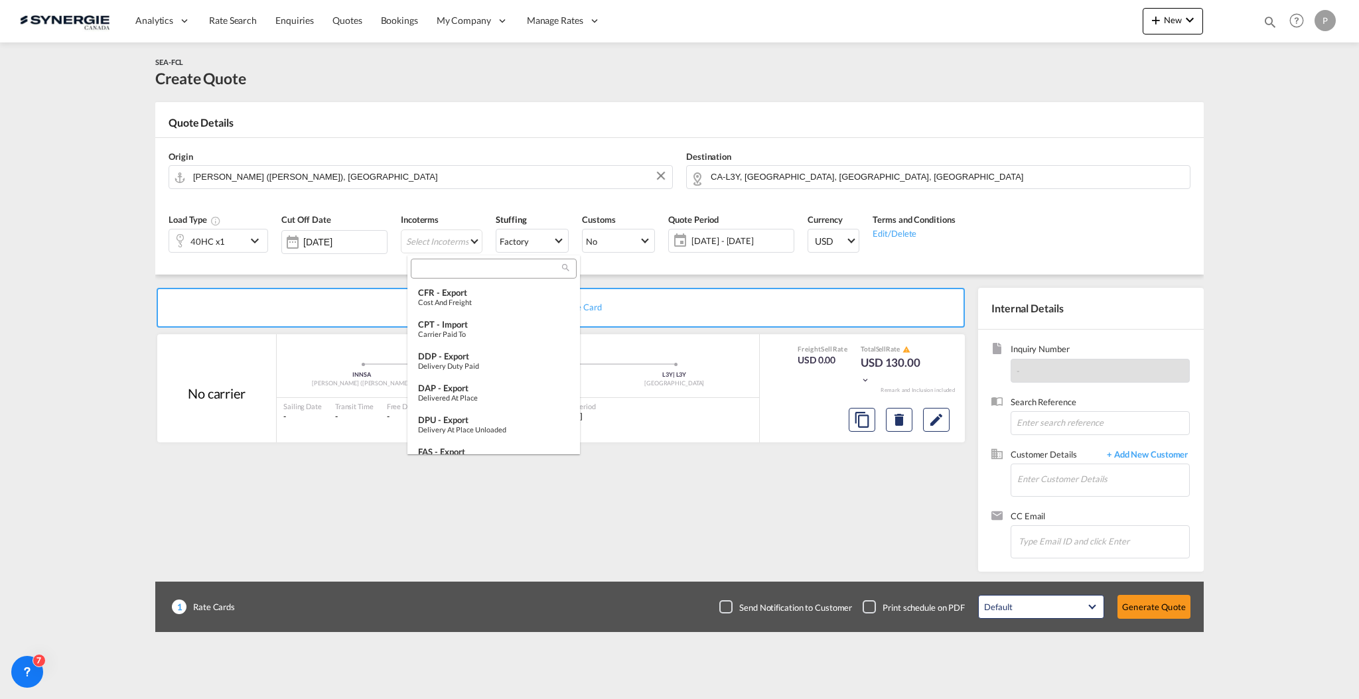
click at [482, 277] on div at bounding box center [494, 269] width 166 height 20
click at [482, 271] on input "search" at bounding box center [488, 269] width 147 height 12
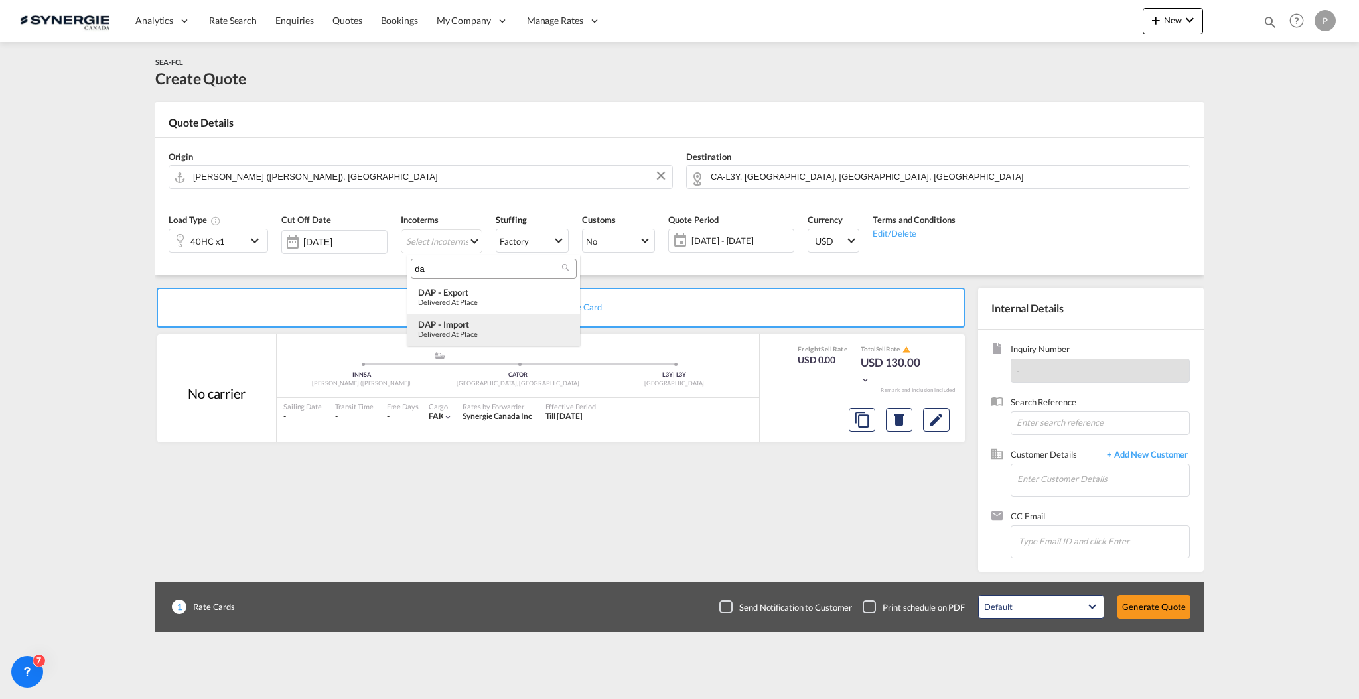
type input "da"
click at [479, 323] on div "DAP - import" at bounding box center [493, 324] width 151 height 11
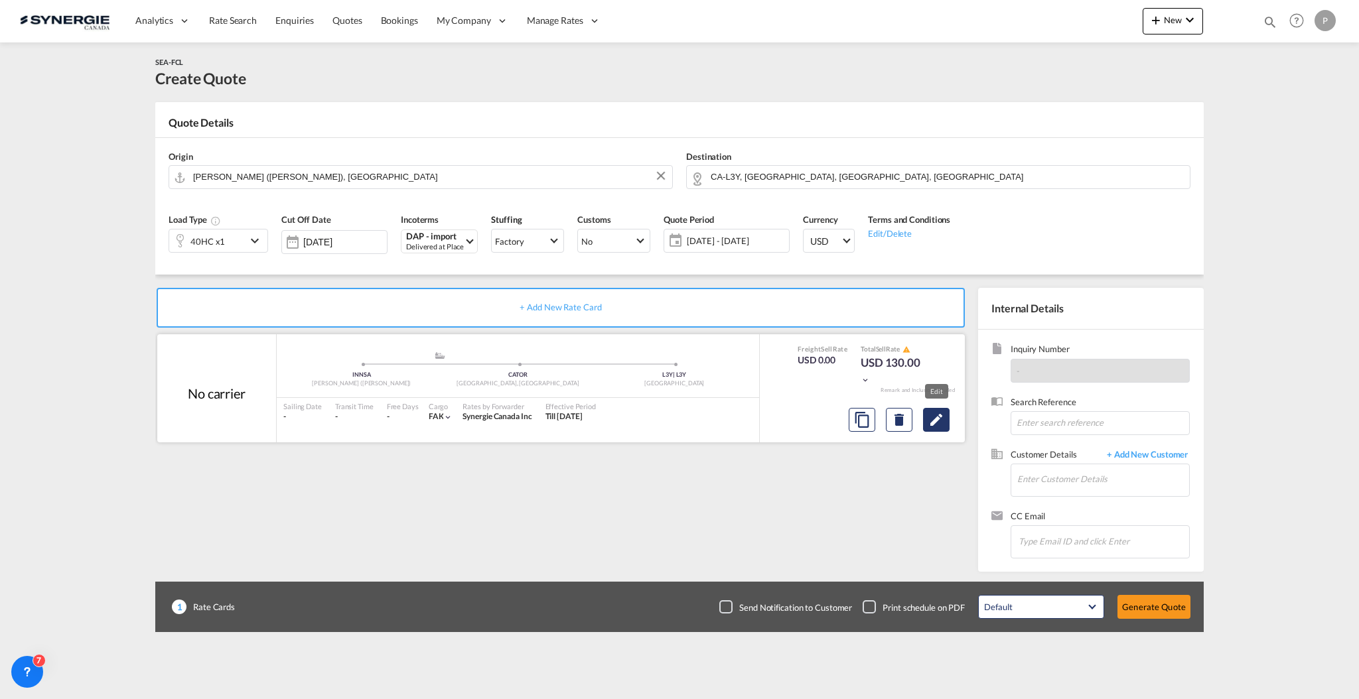
click at [939, 415] on md-icon "Edit" at bounding box center [936, 420] width 16 height 16
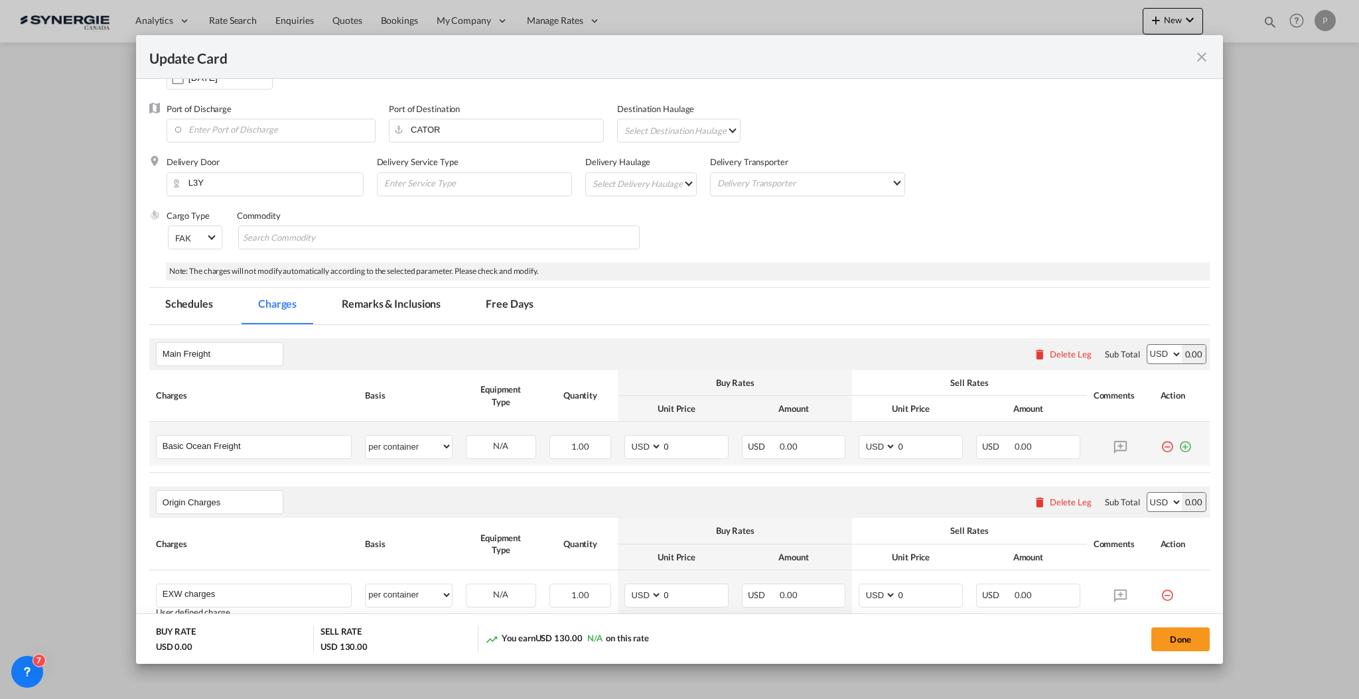
scroll to position [177, 0]
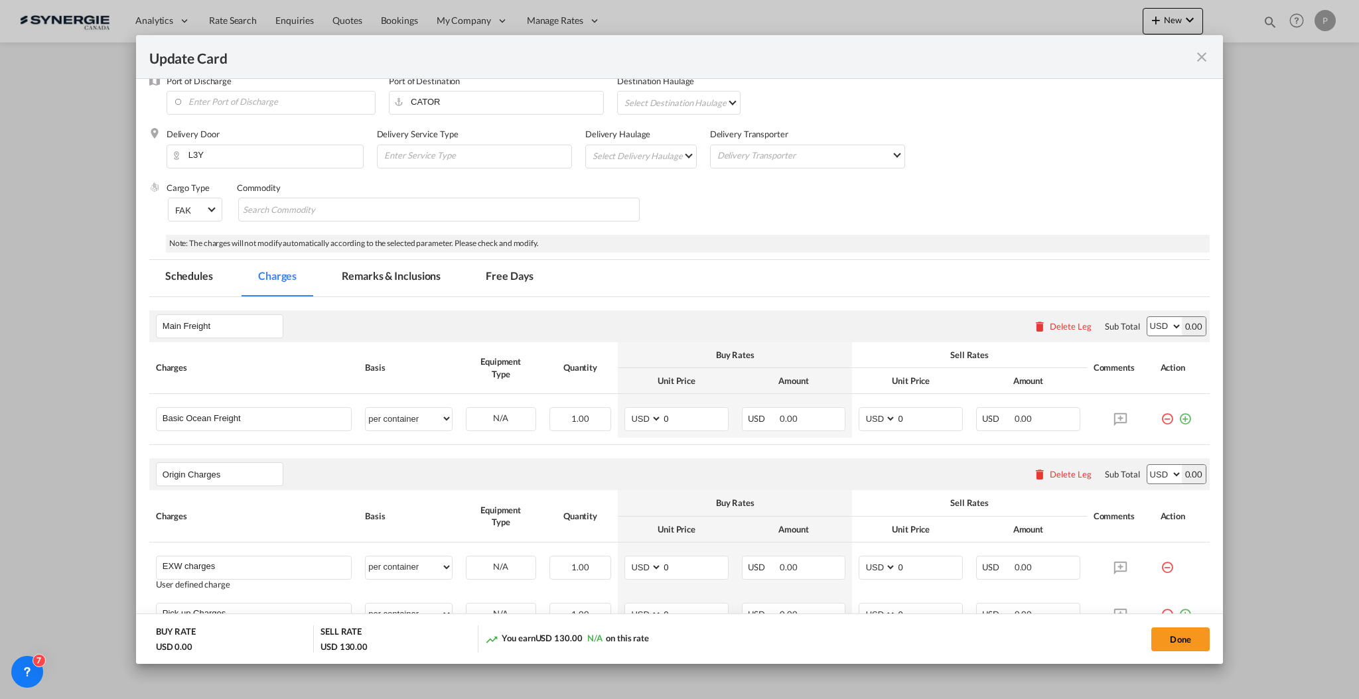
click at [1064, 325] on div "Delete Leg" at bounding box center [1071, 326] width 42 height 11
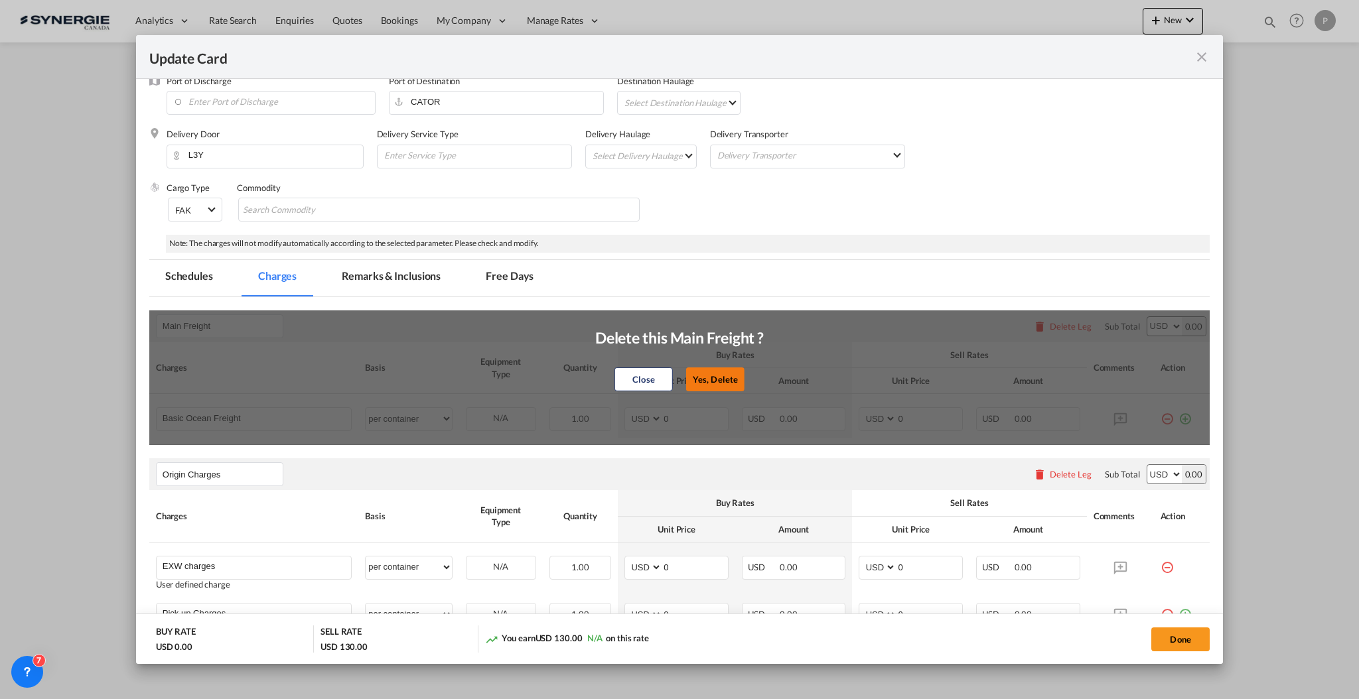
click at [719, 368] on button "Yes, Delete" at bounding box center [715, 380] width 58 height 24
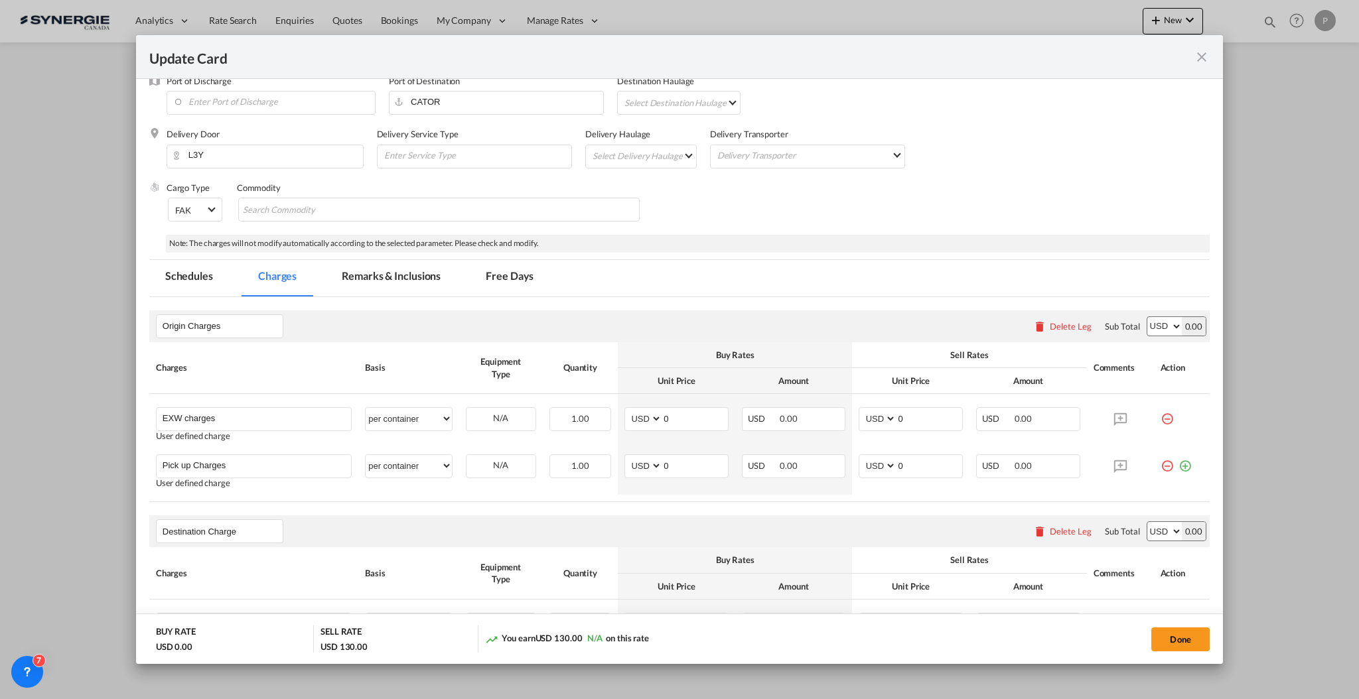
click at [1050, 321] on div "Delete Leg" at bounding box center [1071, 326] width 42 height 11
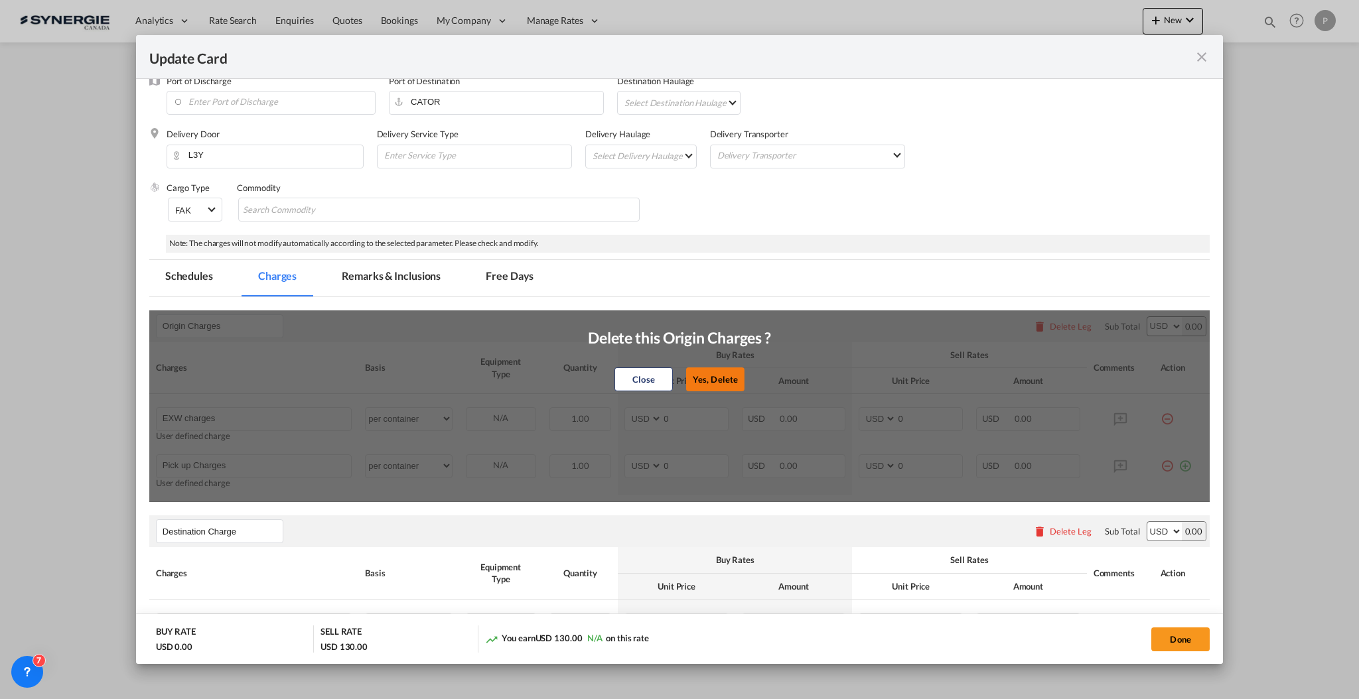
click at [723, 378] on button "Yes, Delete" at bounding box center [715, 380] width 58 height 24
type input "Destination Charge"
type input "Port Fees"
type input "Drayage"
type input "Doc and Handling fees"
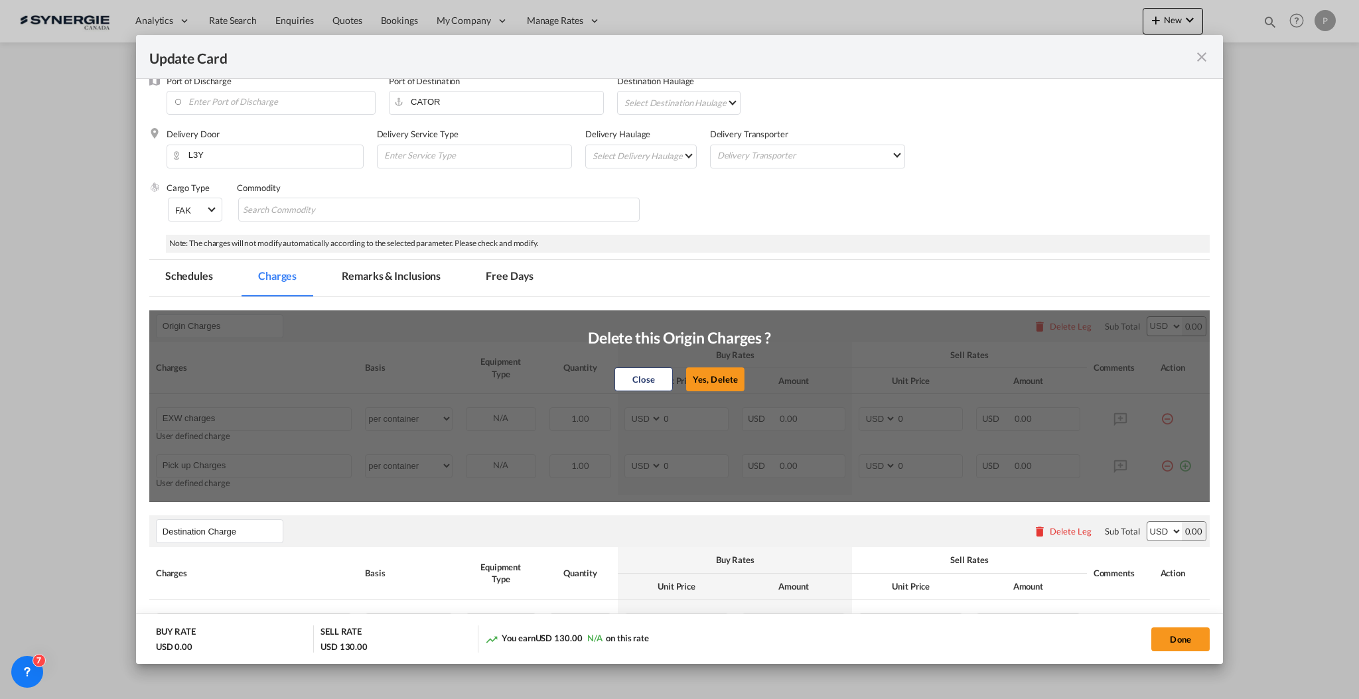
type input "E-manifest"
select select "per B/L"
type input "35"
type input "Doc fee"
select select "per B/L"
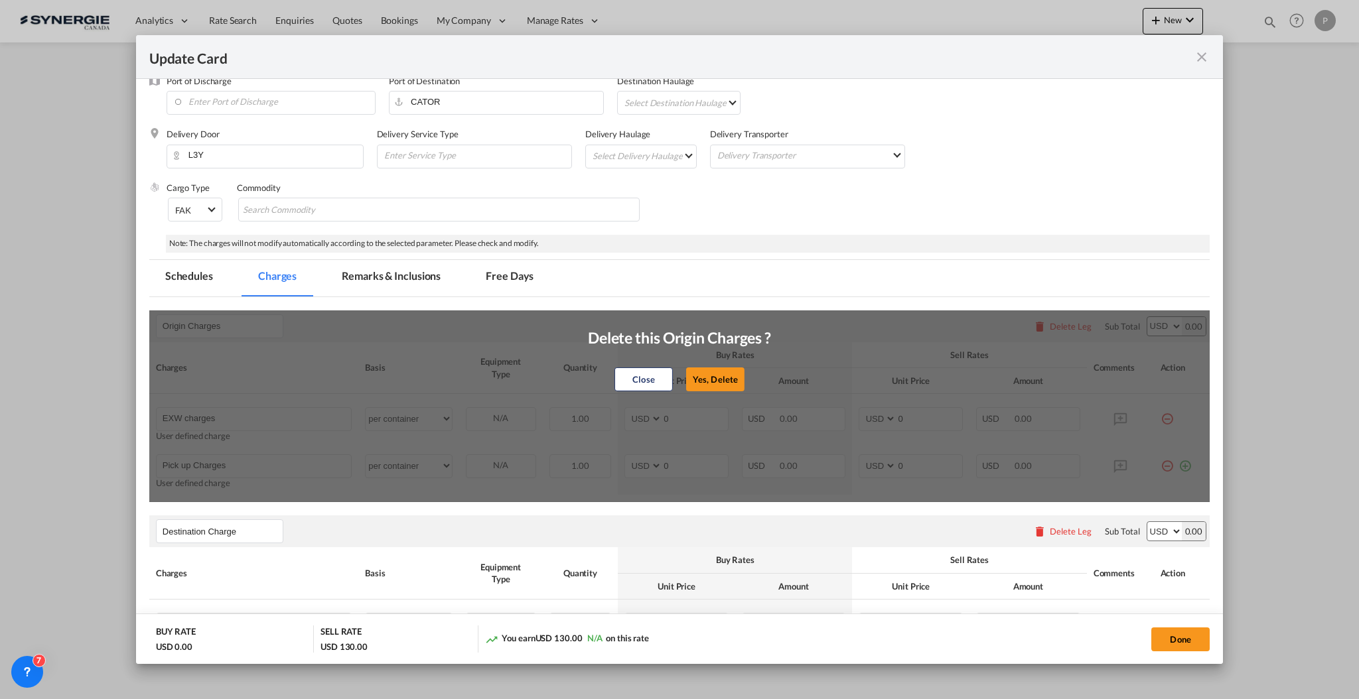
type input "30"
type input "Handling fee"
select select "per B/L"
type input "65"
type input "Cargo Coverage"
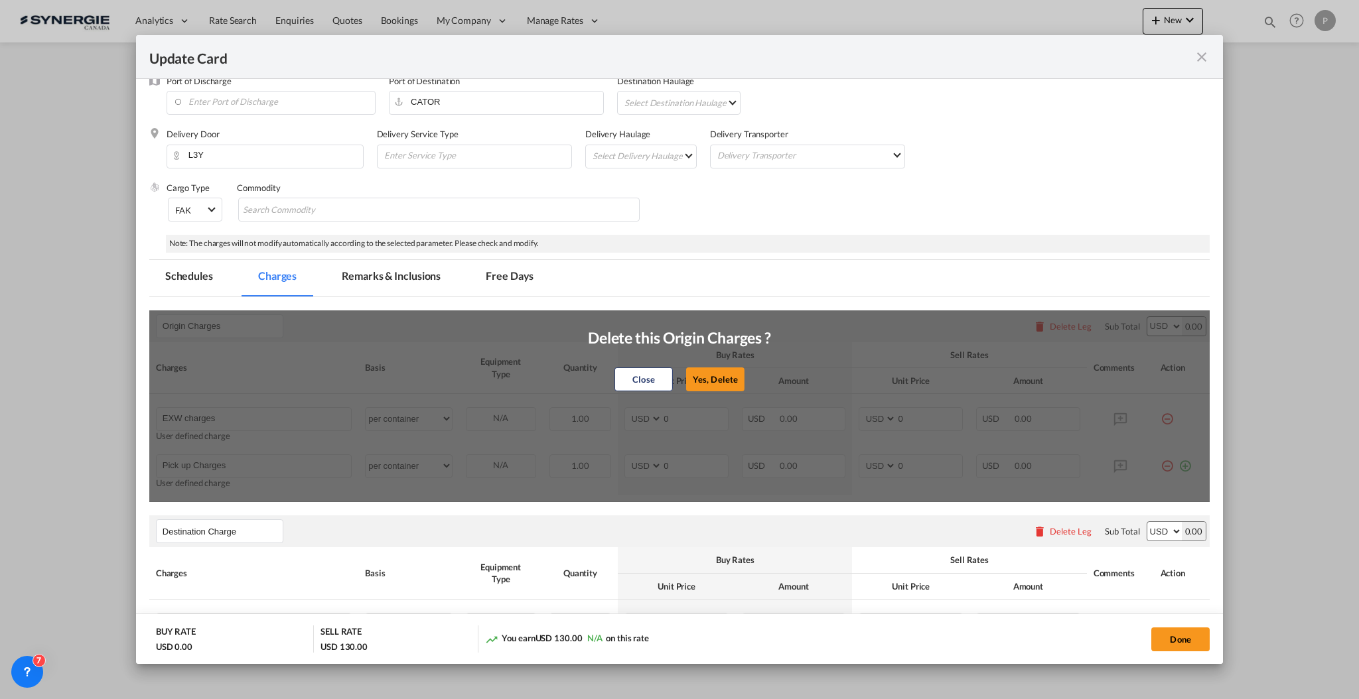
type input "Cargo Coverage - Rate to be confirmed depending on commodity and value Min 50 U…"
select select "per shipment"
type input "0"
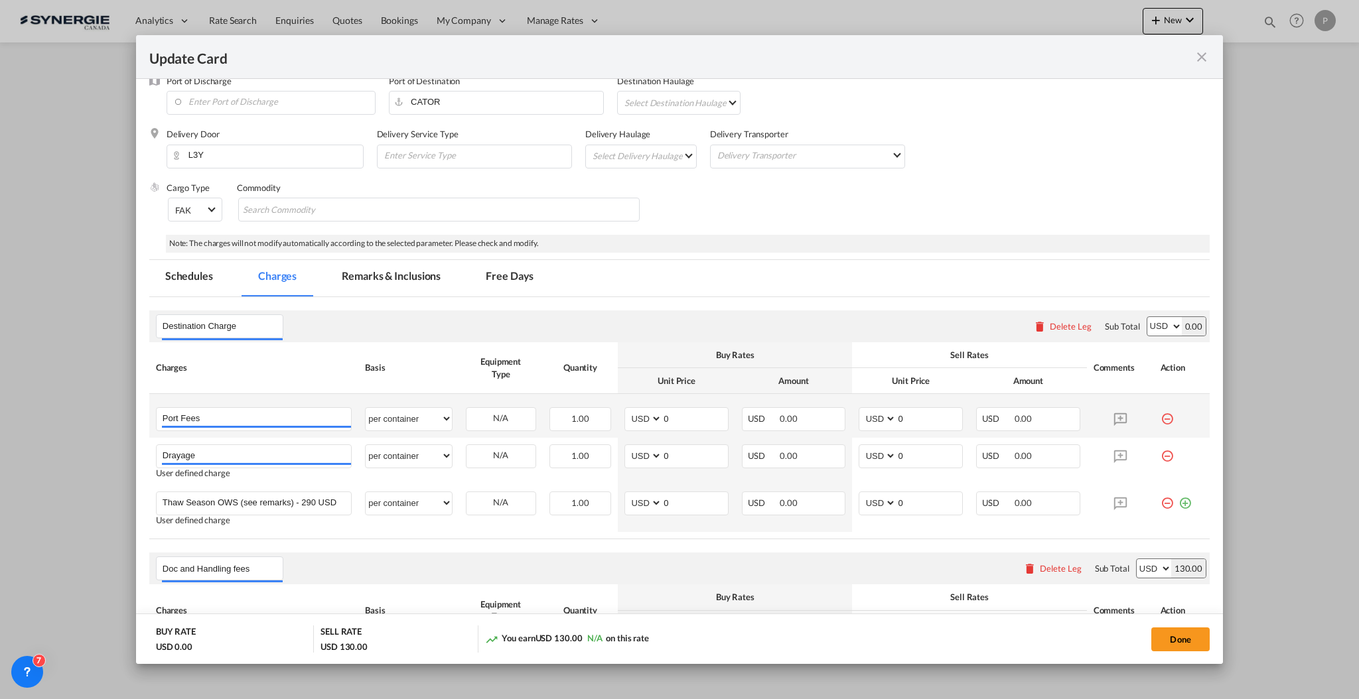
click at [1154, 417] on td "Update Card Port ..." at bounding box center [1182, 416] width 56 height 44
click at [1161, 413] on md-icon "icon-minus-circle-outline red-400-fg" at bounding box center [1167, 413] width 13 height 13
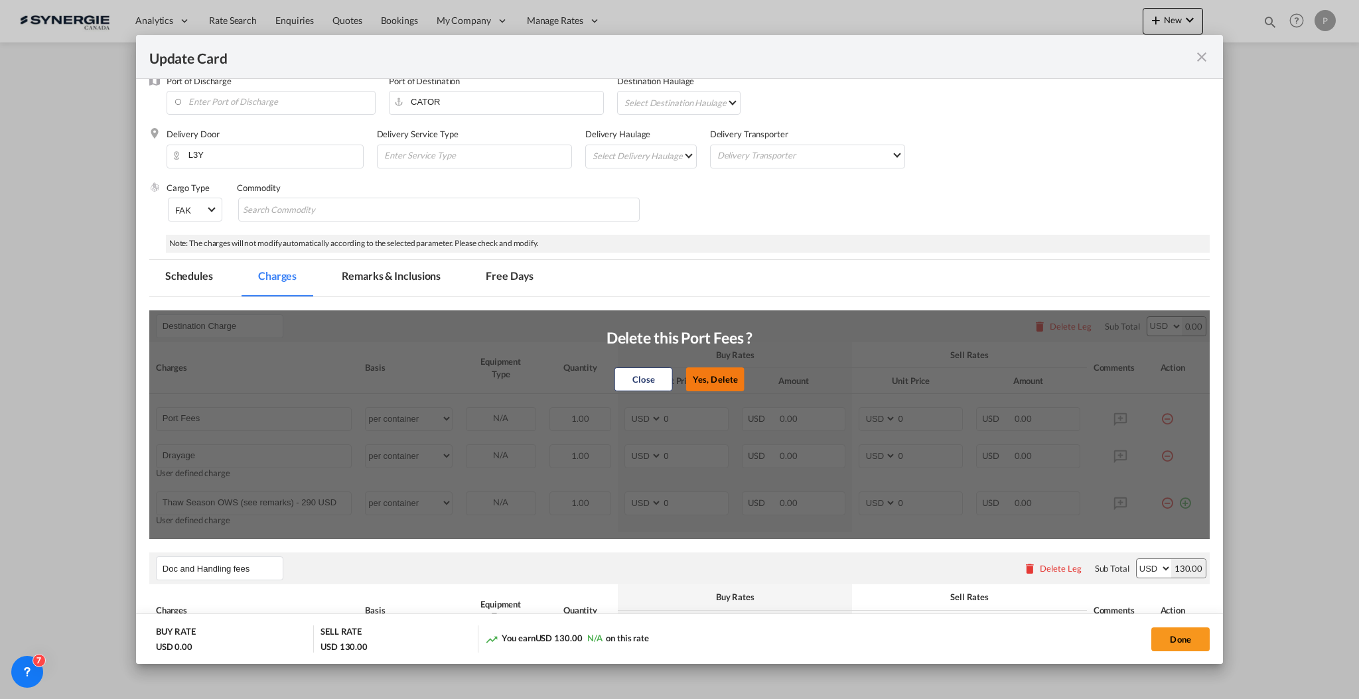
click at [709, 370] on button "Yes, Delete" at bounding box center [715, 380] width 58 height 24
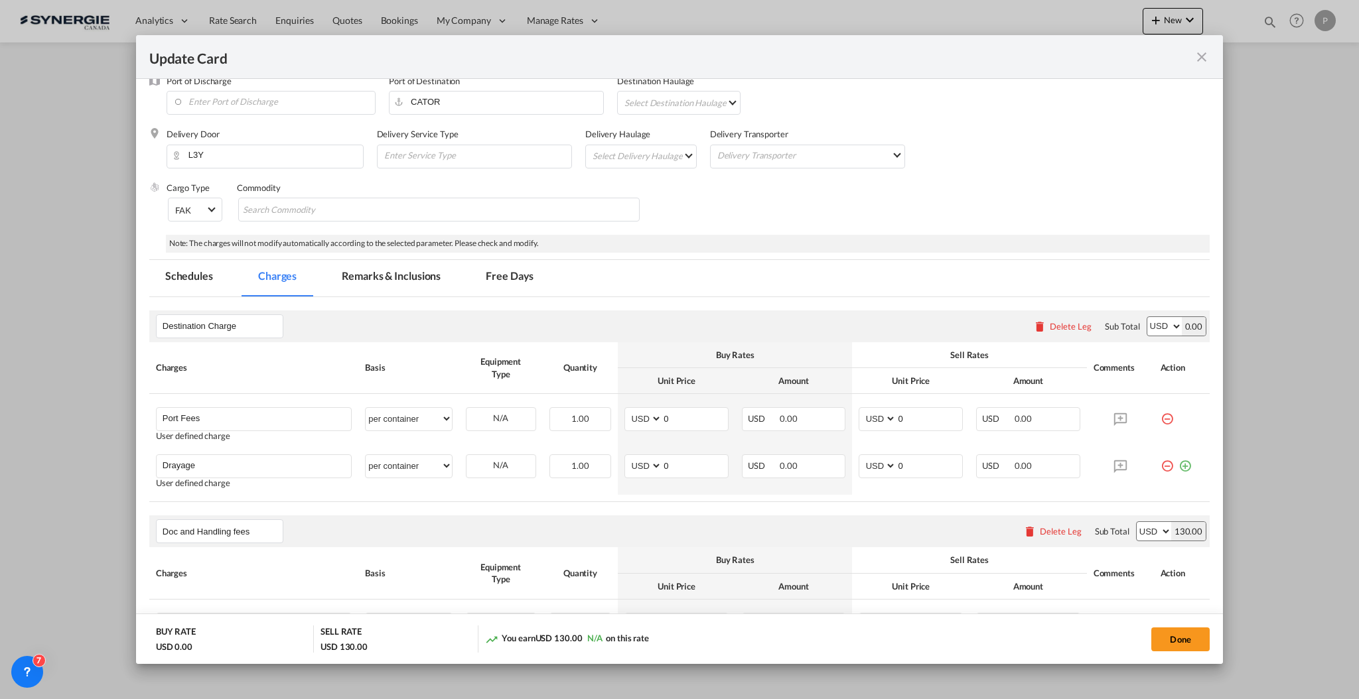
type input "Drayage"
type input "Thaw Season OWS (see remarks) - 290 USD if applicable"
click at [1161, 468] on md-icon "icon-minus-circle-outline red-400-fg" at bounding box center [1167, 461] width 13 height 13
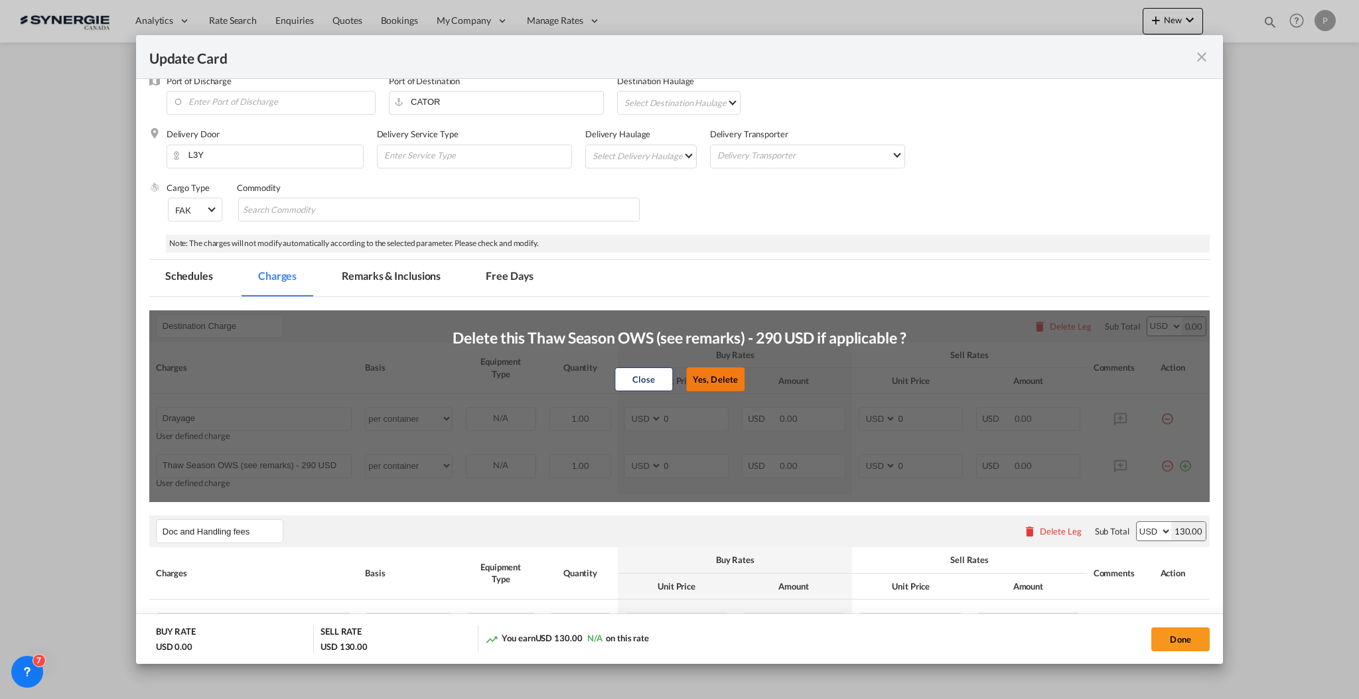
click at [725, 390] on button "Yes, Delete" at bounding box center [715, 380] width 58 height 24
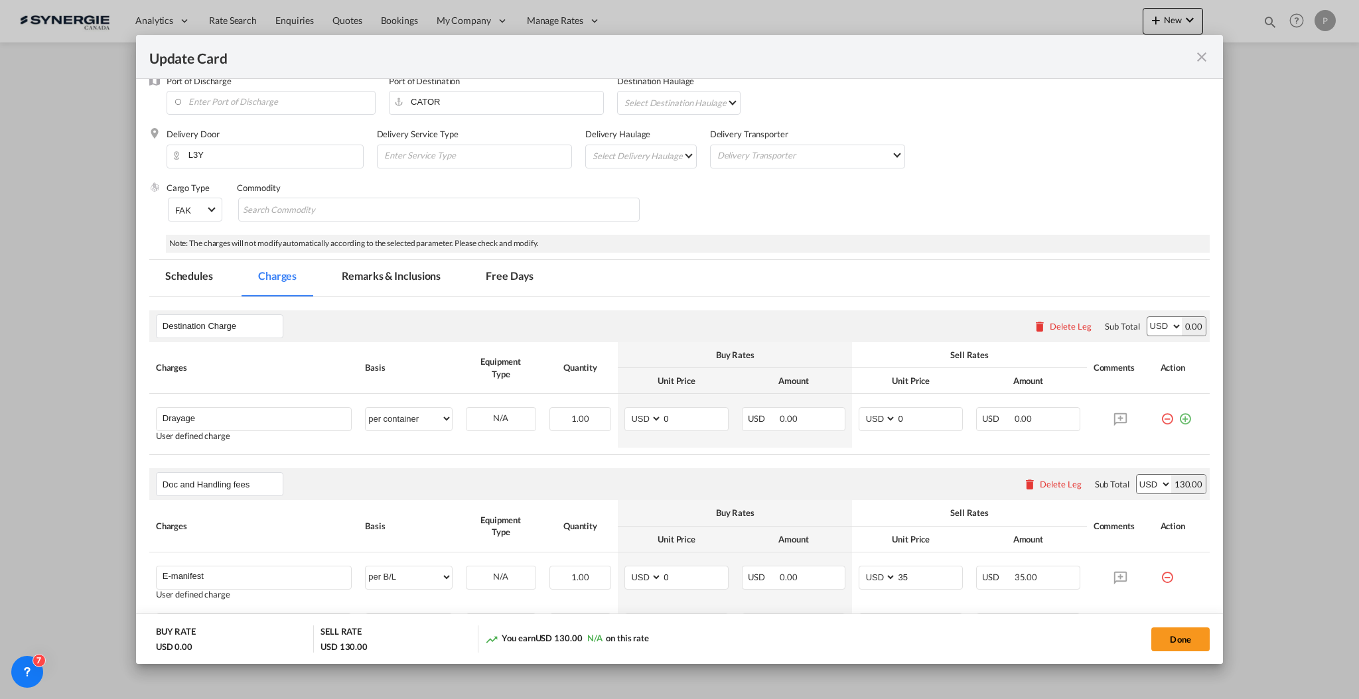
click at [719, 382] on th "Unit Price" at bounding box center [676, 381] width 117 height 26
click at [665, 421] on input "0" at bounding box center [695, 418] width 66 height 20
type input "461"
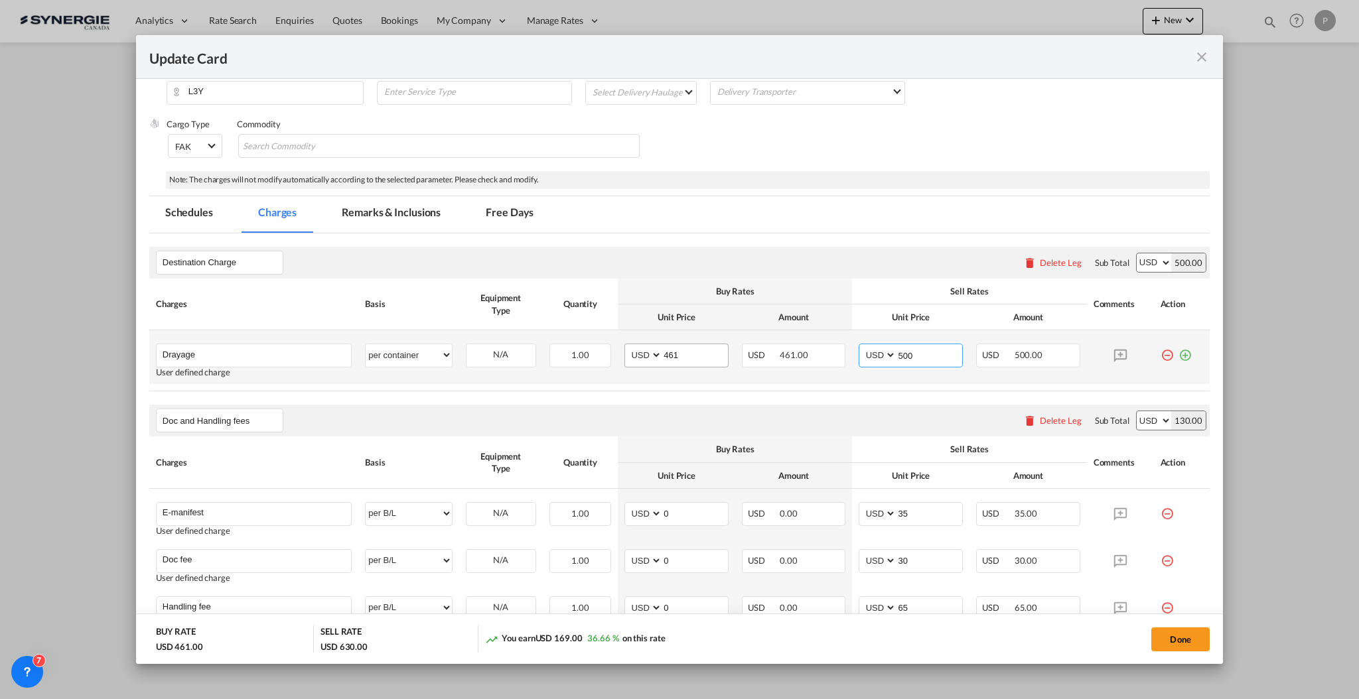
scroll to position [265, 0]
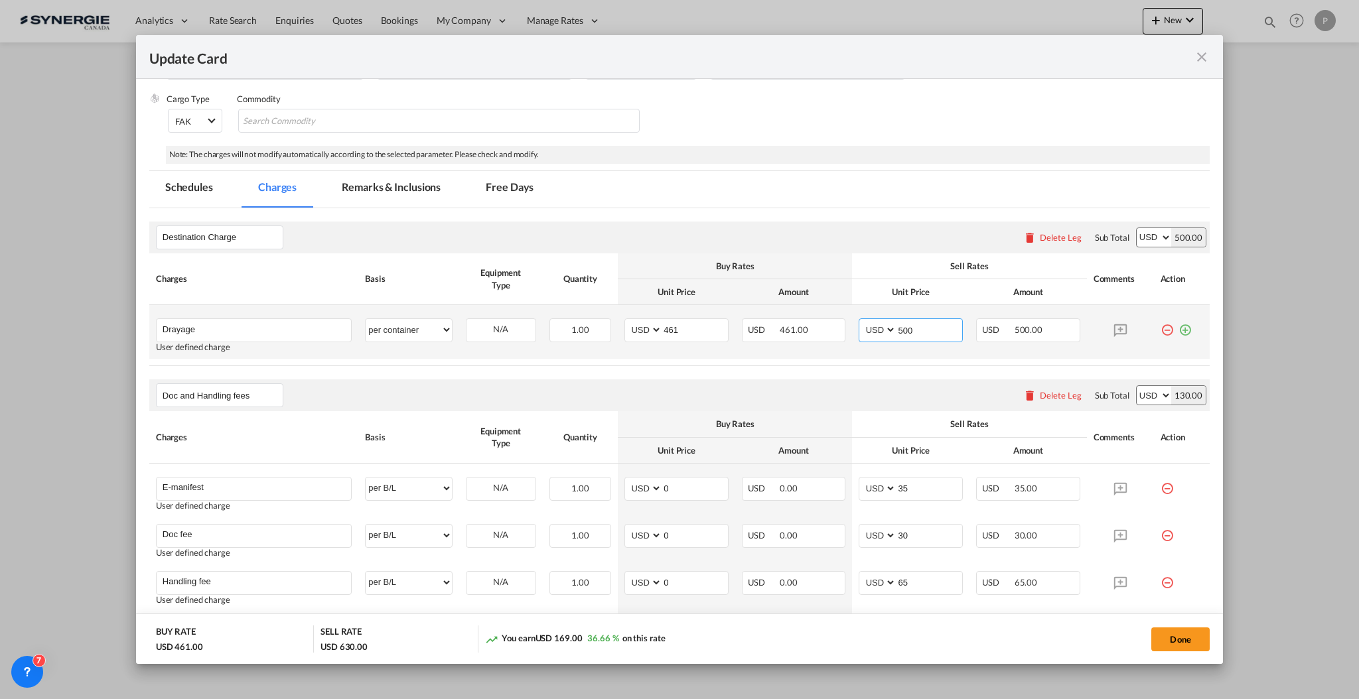
drag, startPoint x: 910, startPoint y: 325, endPoint x: 895, endPoint y: 324, distance: 14.7
click at [897, 324] on input "500" at bounding box center [930, 329] width 66 height 20
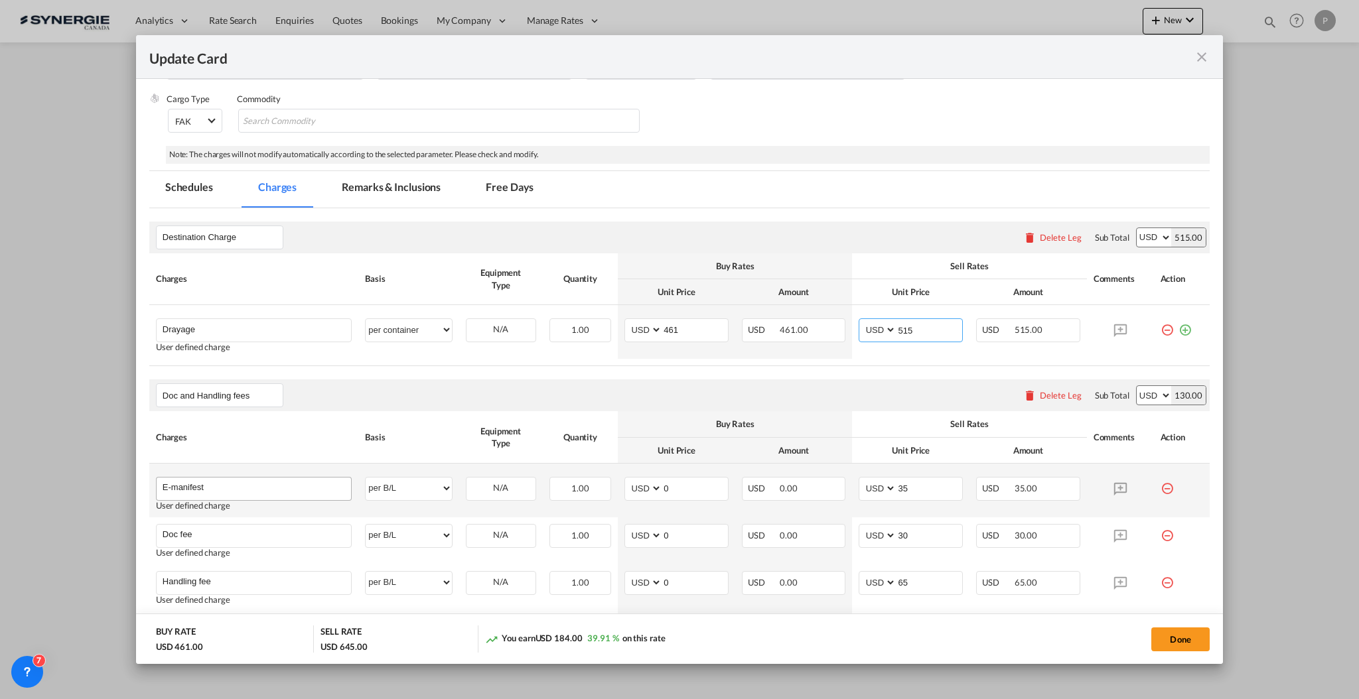
type input "515"
click at [279, 478] on input "E-manifest" at bounding box center [257, 488] width 188 height 20
type input "E-manifest - If needed 55 USD"
click at [897, 493] on input "35" at bounding box center [930, 488] width 66 height 20
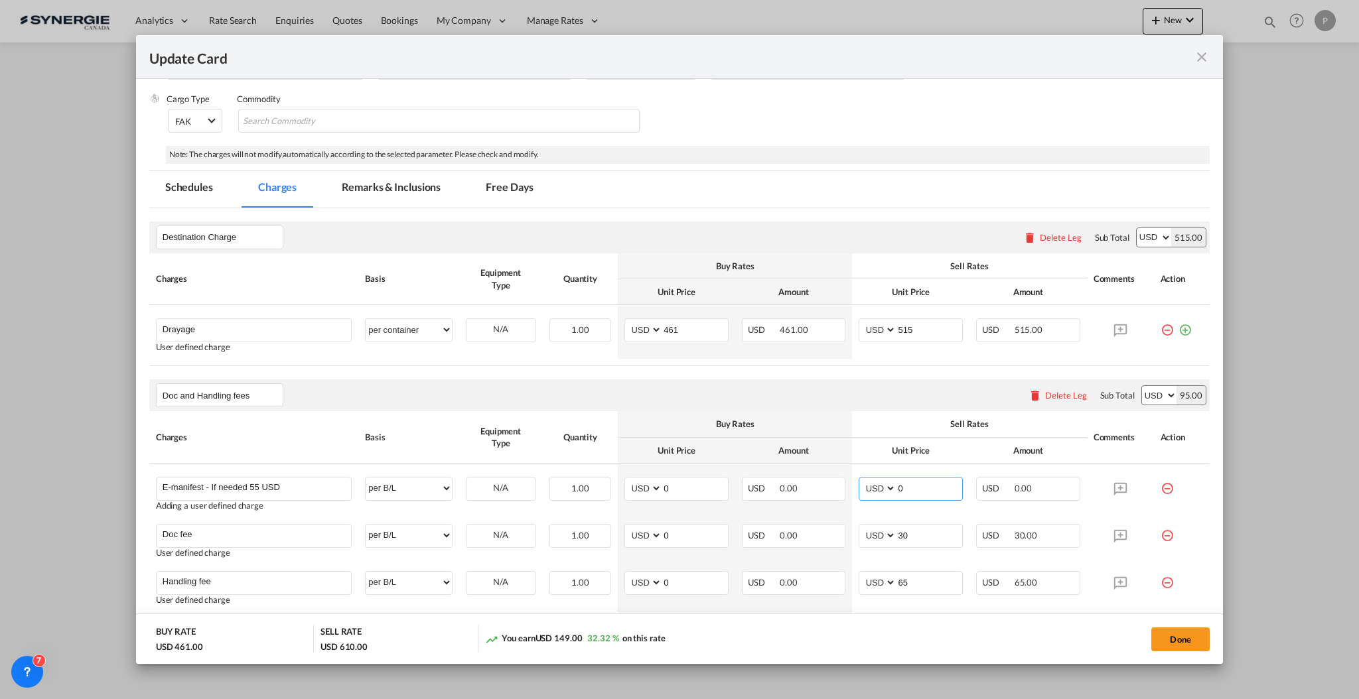
type input "0"
click at [881, 452] on th "Unit Price" at bounding box center [910, 451] width 117 height 26
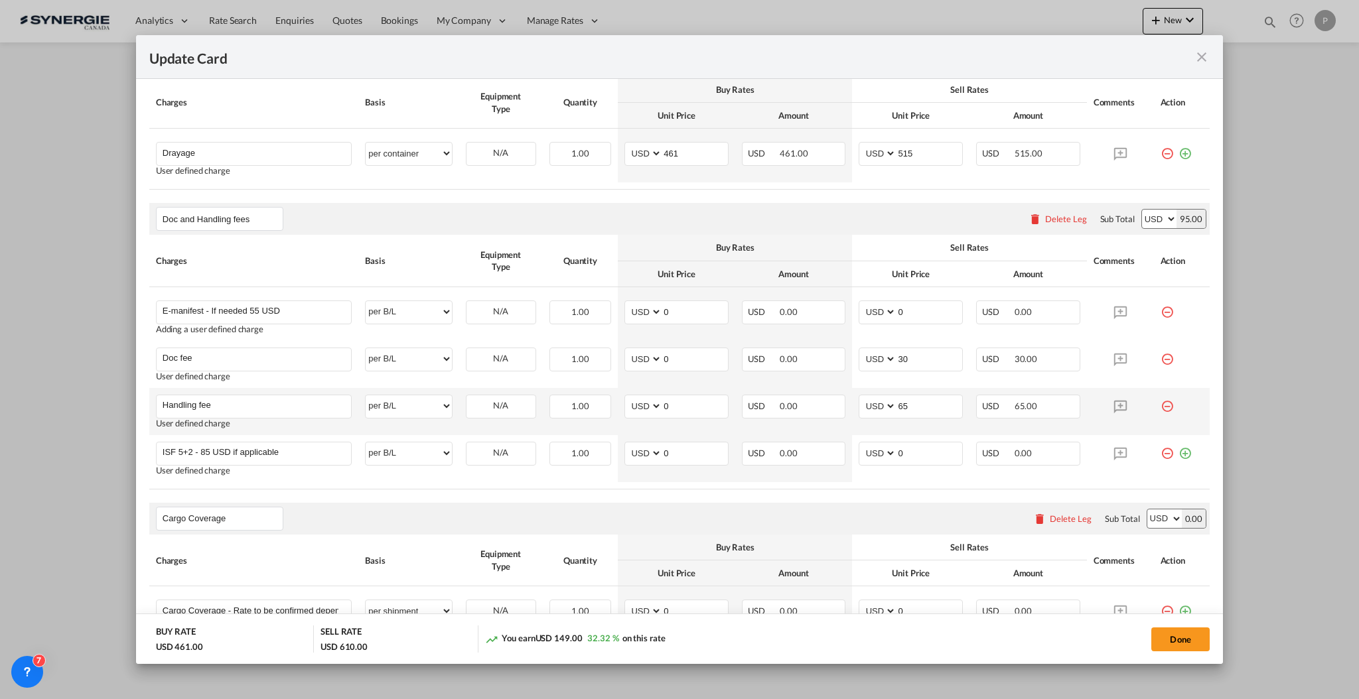
scroll to position [531, 0]
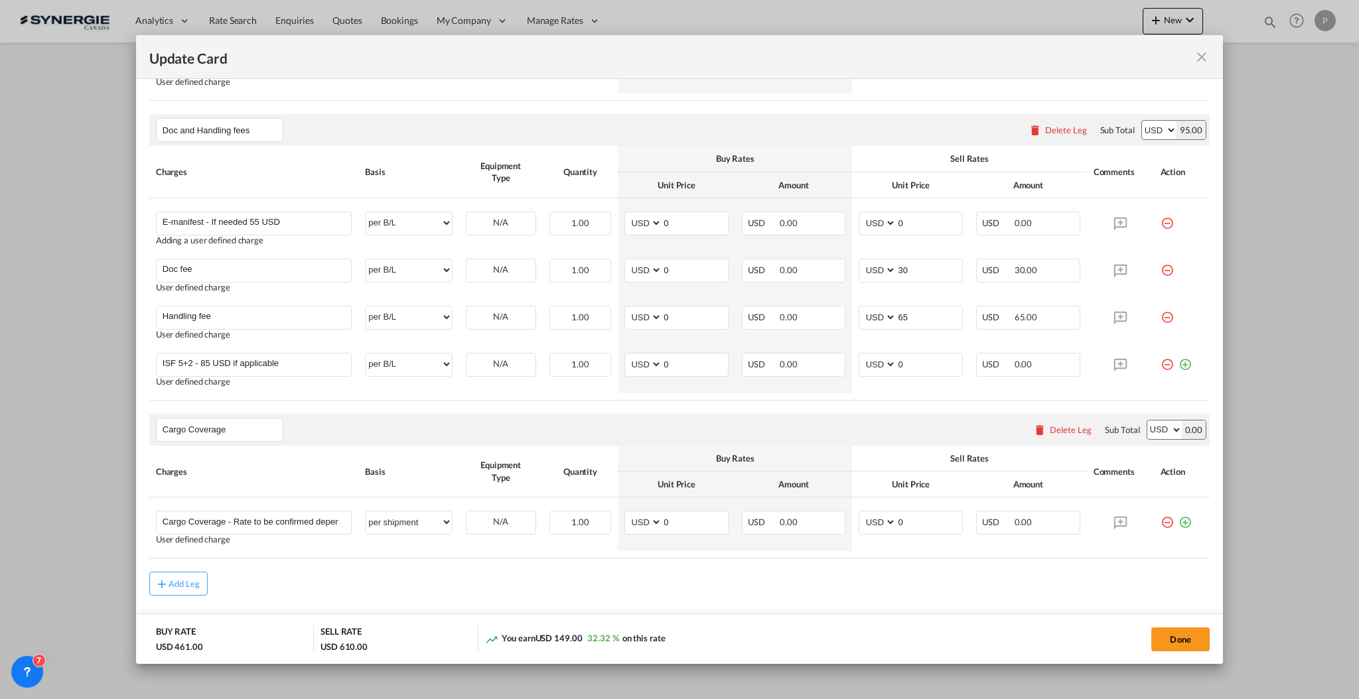
click at [1050, 435] on div "Delete Leg" at bounding box center [1071, 430] width 42 height 11
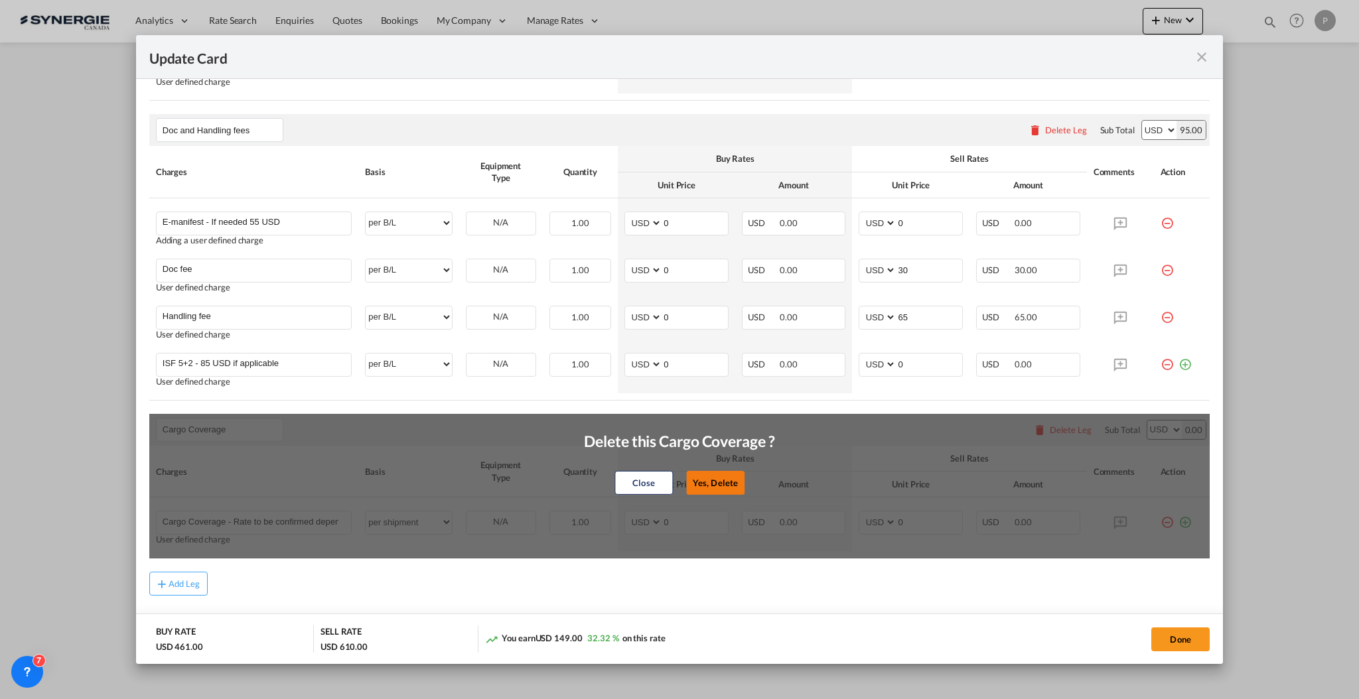
click at [698, 479] on button "Yes, Delete" at bounding box center [715, 483] width 58 height 24
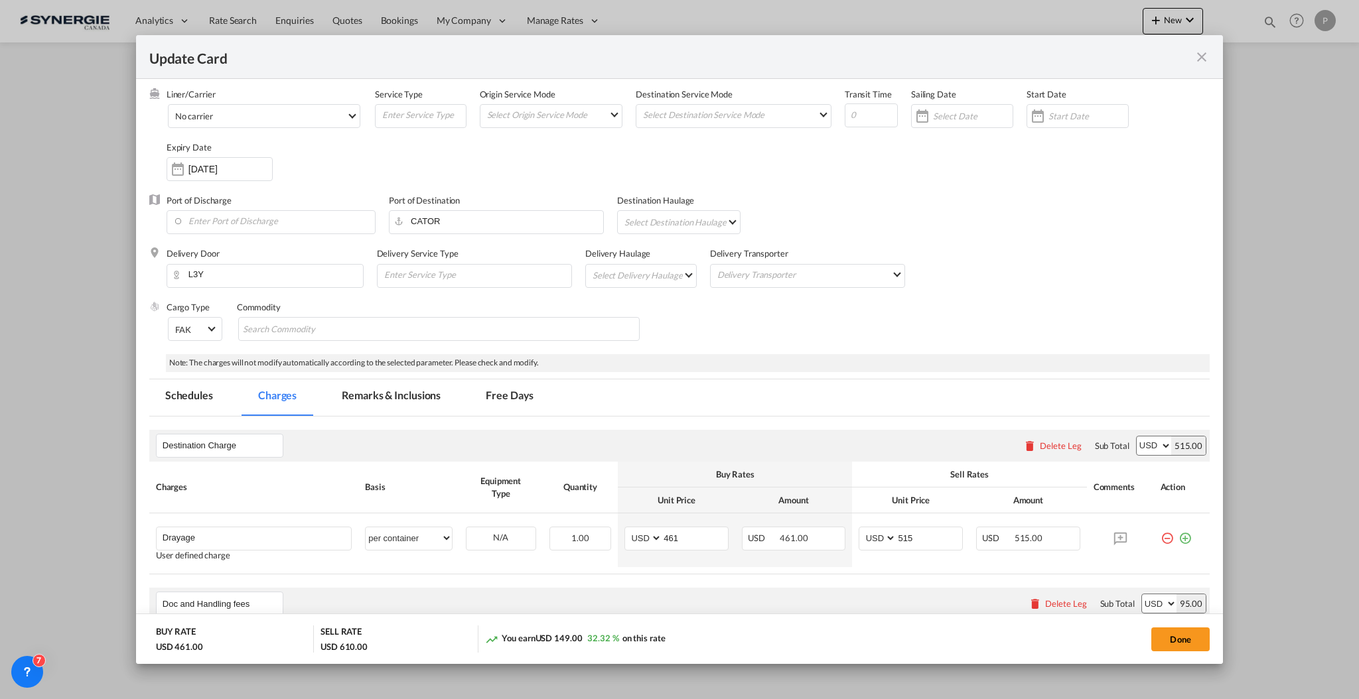
scroll to position [0, 0]
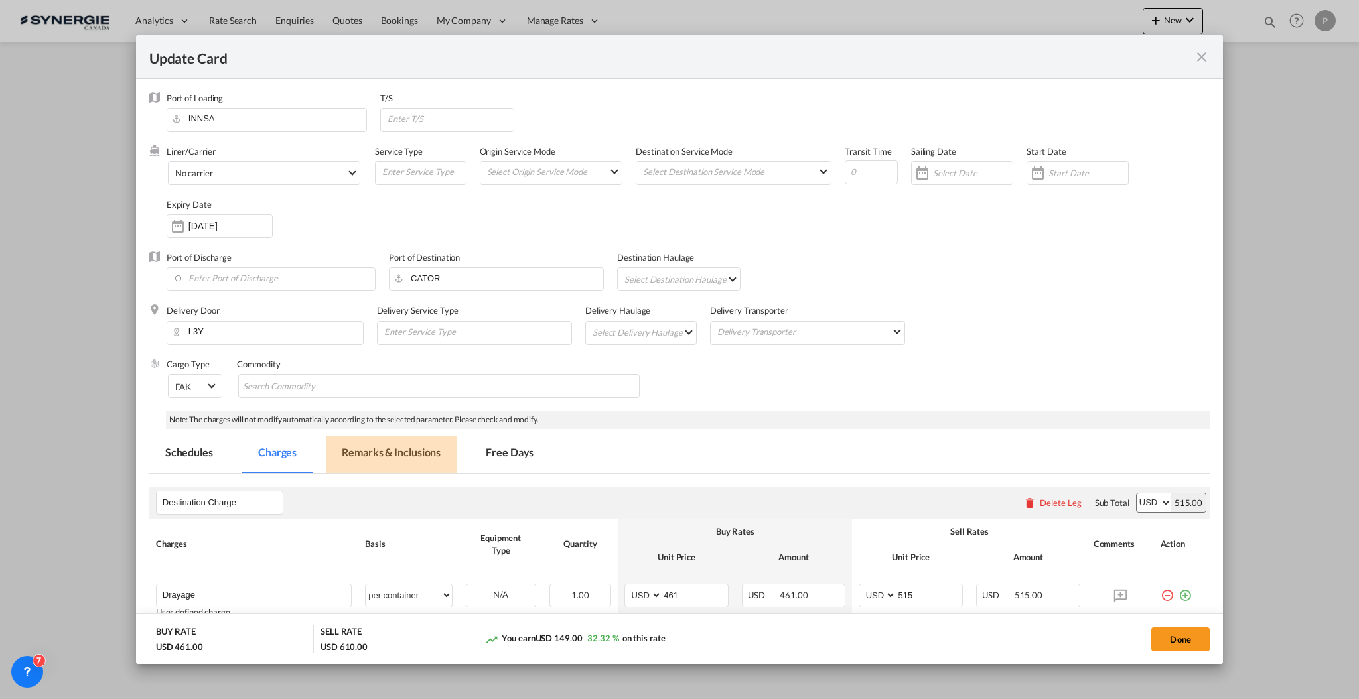
click at [393, 450] on md-tab-item "Remarks & Inclusions" at bounding box center [391, 455] width 131 height 36
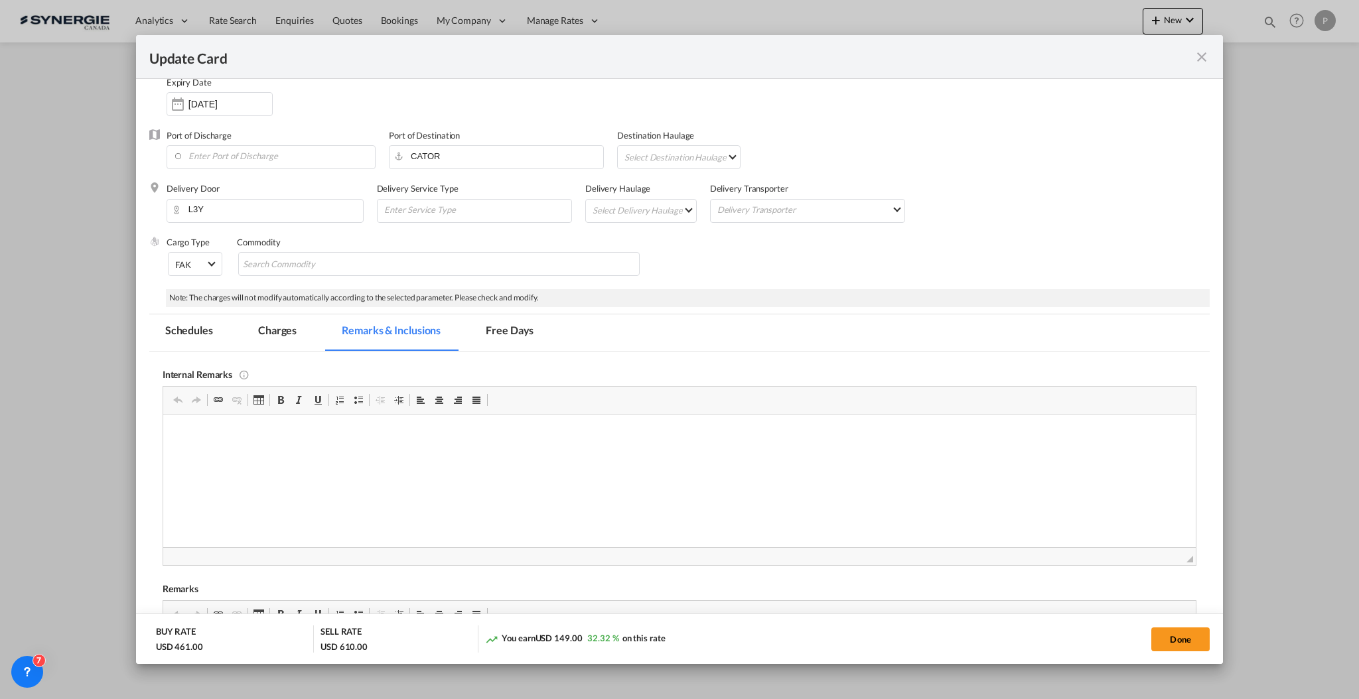
scroll to position [265, 0]
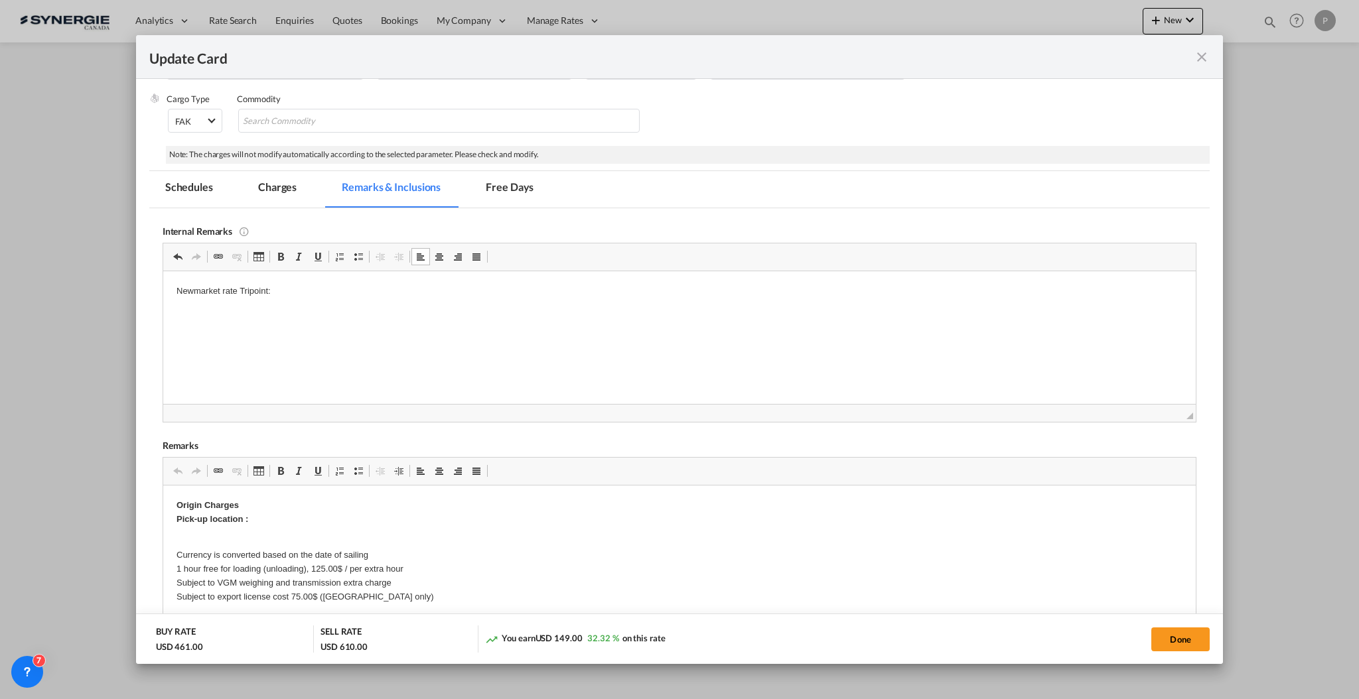
click at [504, 290] on p "Newmarket rate Tripoint:" at bounding box center [679, 291] width 1006 height 14
click at [459, 311] on html "Newmarket rate Tripoint: 485 +" at bounding box center [679, 291] width 1033 height 40
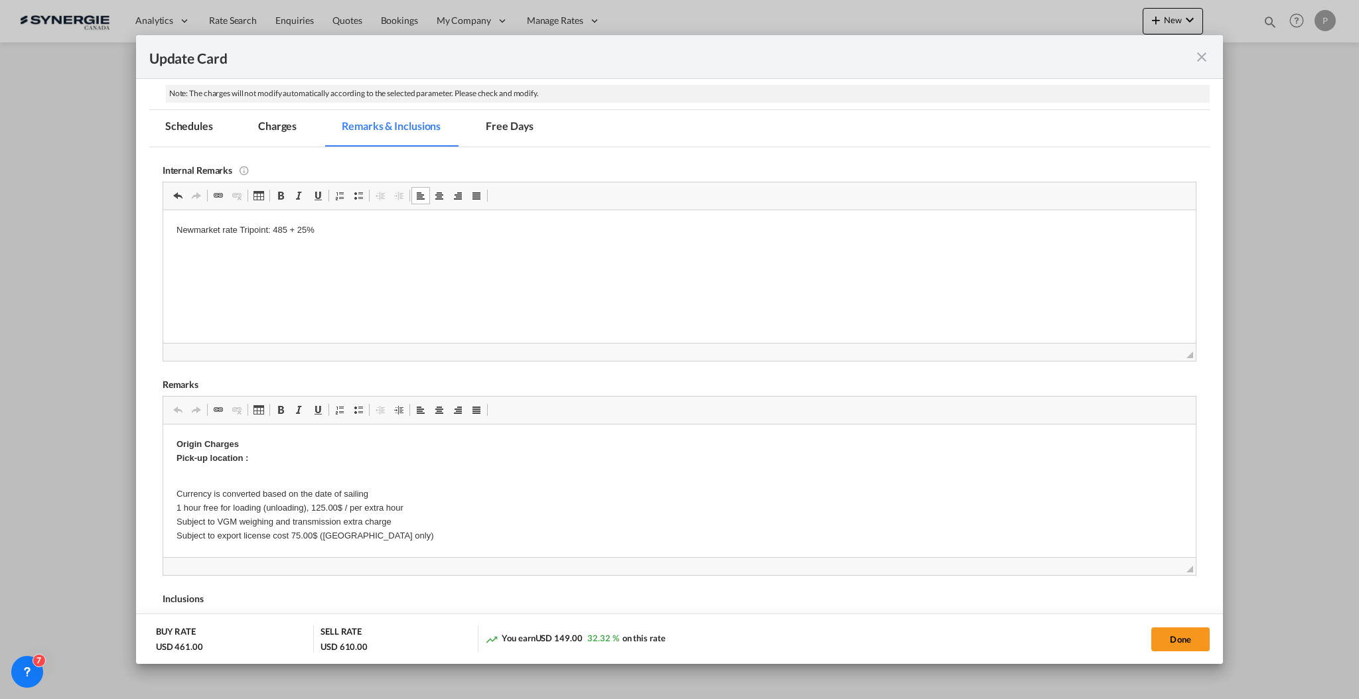
scroll to position [354, 0]
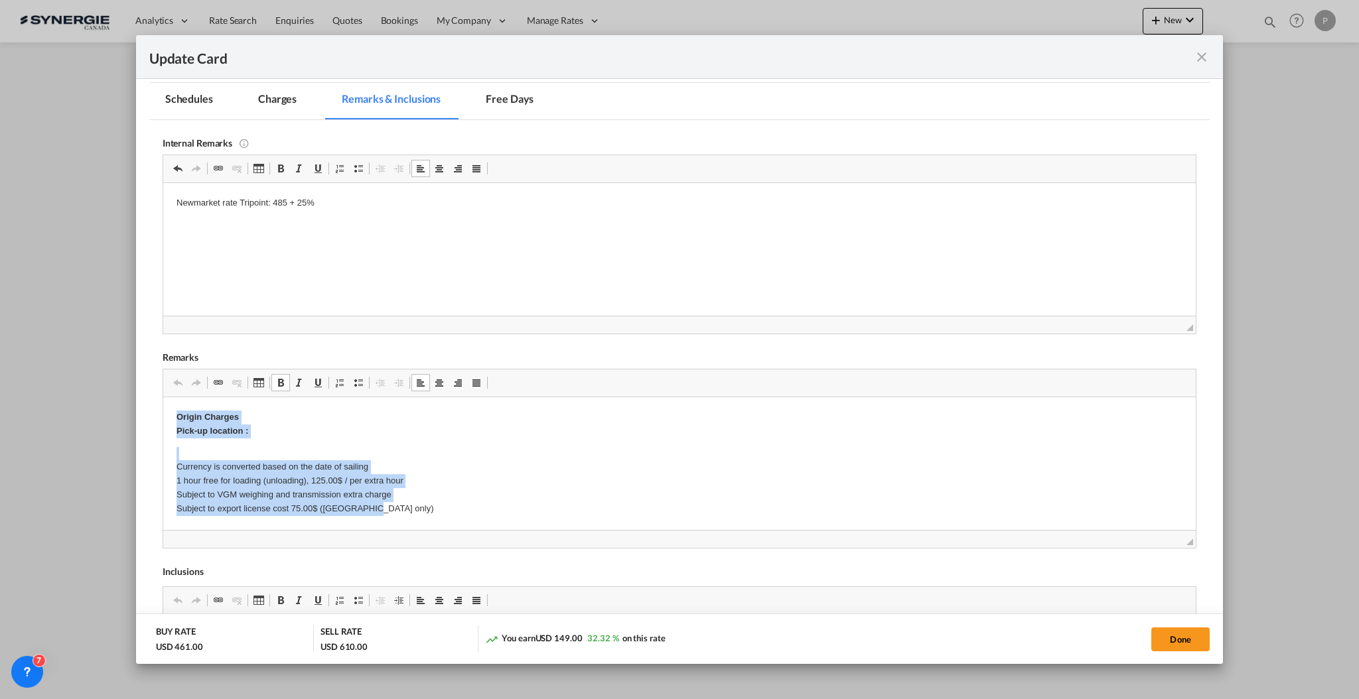
drag, startPoint x: 405, startPoint y: 508, endPoint x: 251, endPoint y: 784, distance: 316.1
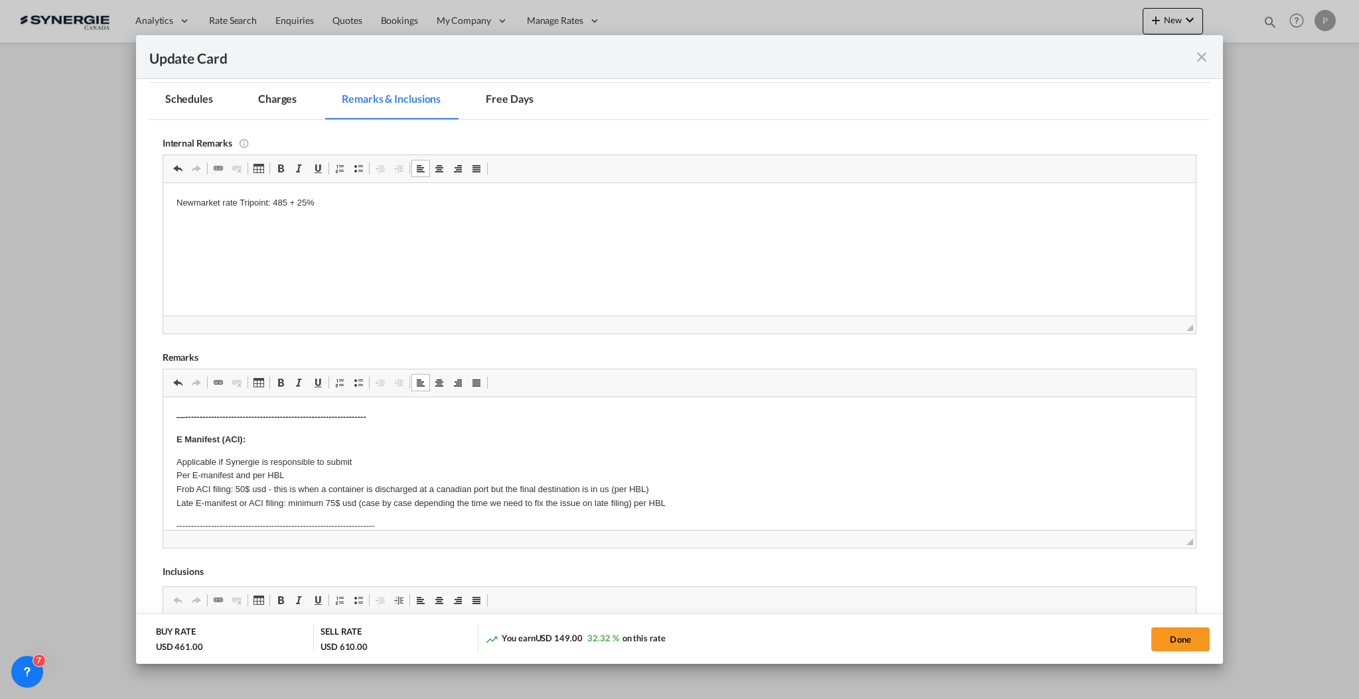
click at [322, 412] on strong "—---------------------------------------------------------------" at bounding box center [271, 416] width 190 height 10
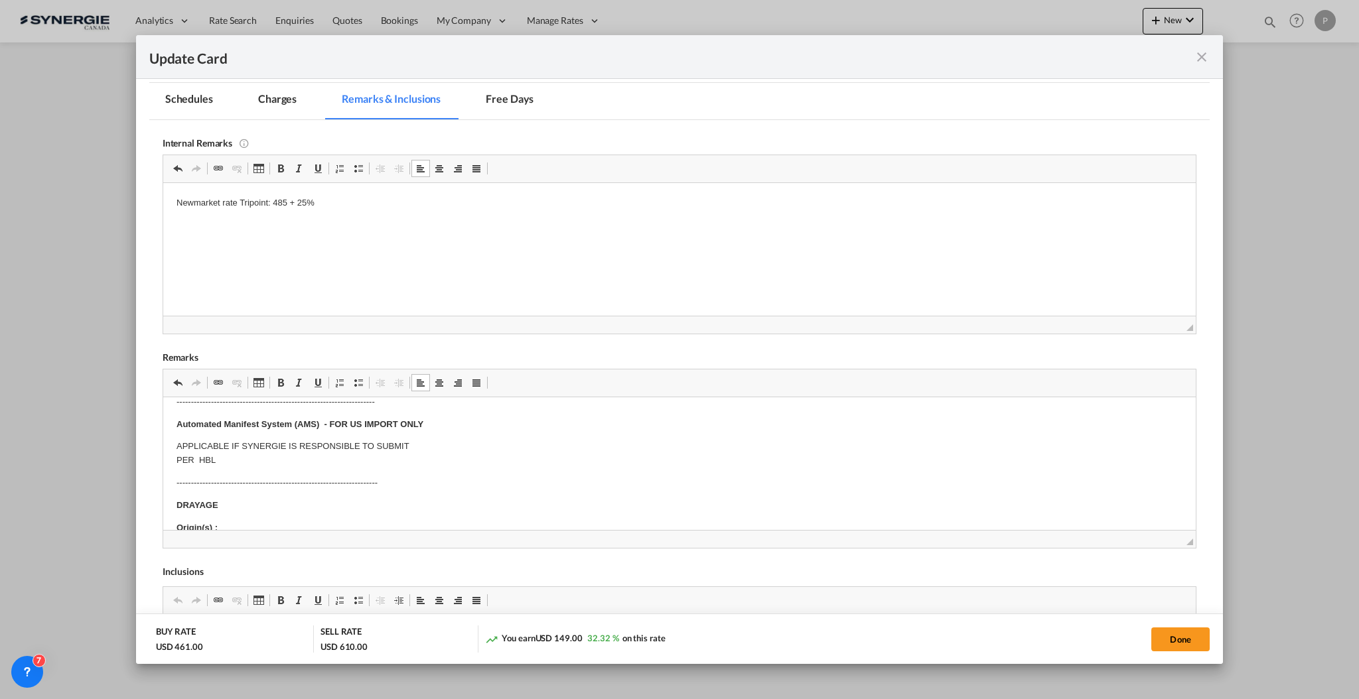
scroll to position [88, 0]
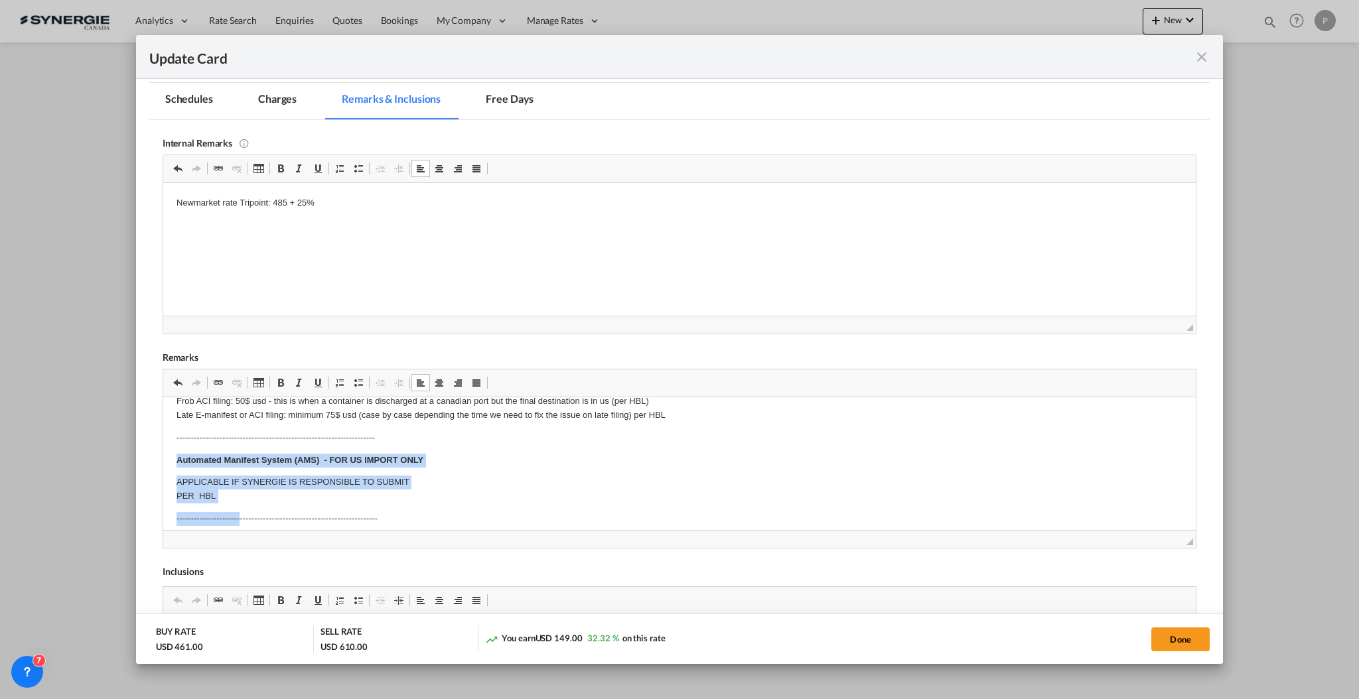
drag, startPoint x: 238, startPoint y: 504, endPoint x: 173, endPoint y: 453, distance: 83.1
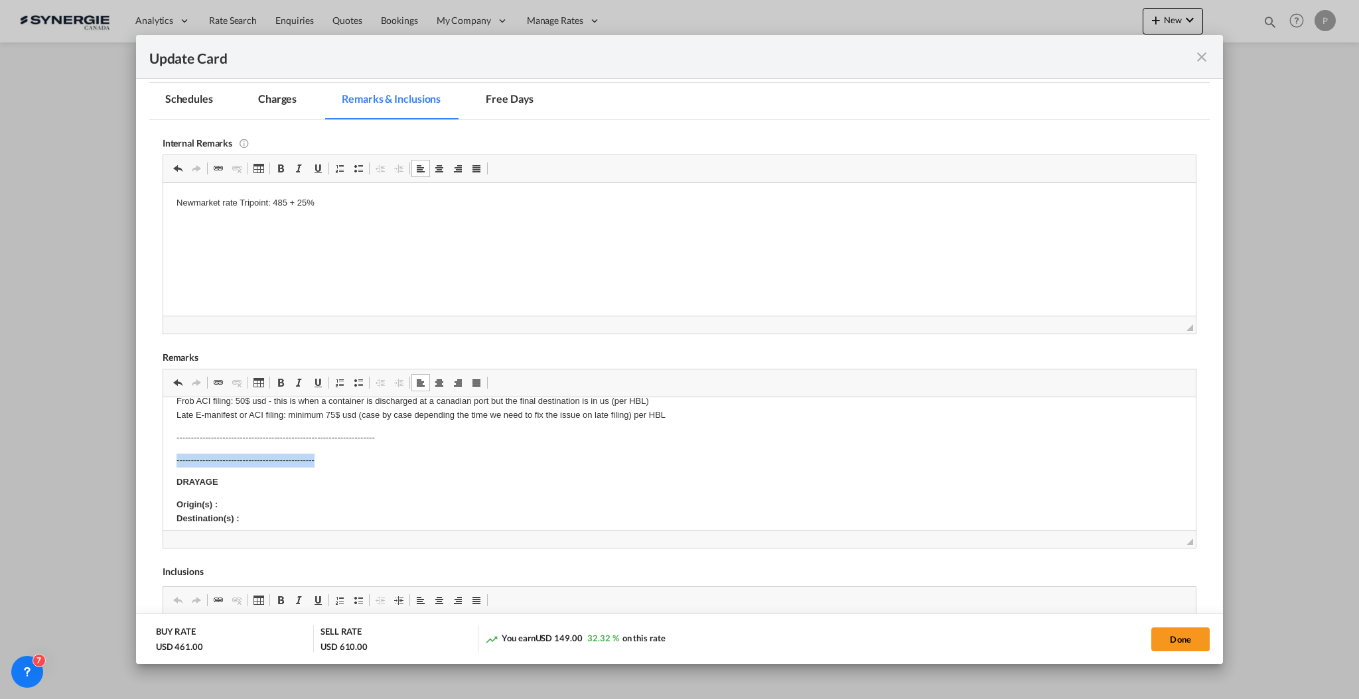
drag, startPoint x: 332, startPoint y: 461, endPoint x: 163, endPoint y: 456, distance: 169.3
click at [163, 456] on html "E Manifest (ACI): Applicable if Synergie is responsible to submit Per E-manifes…" at bounding box center [679, 707] width 1033 height 796
click at [248, 471] on body "E Manifest (ACI): Applicable if Synergie is responsible to submit Per E-manifes…" at bounding box center [679, 695] width 1006 height 747
click at [255, 517] on p "FSC: Current rate is %, subject to change based on time of pick up/delivery LIV…" at bounding box center [679, 553] width 1006 height 83
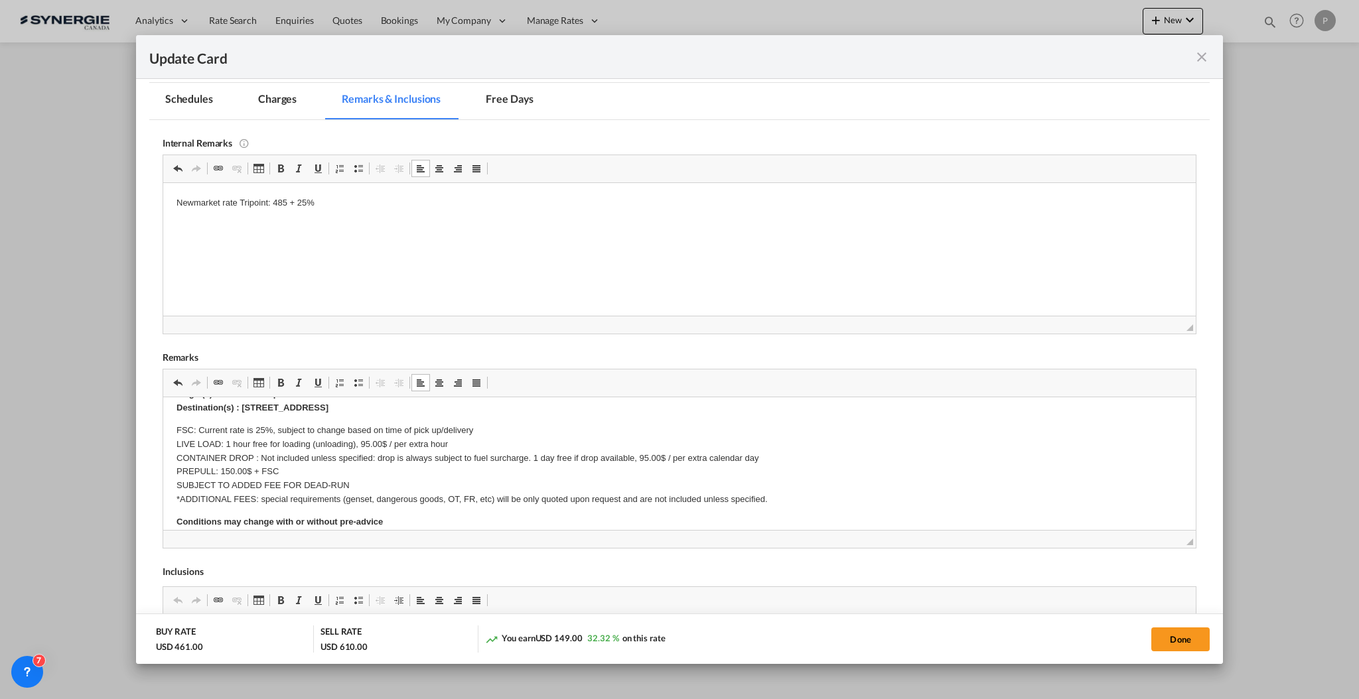
click at [238, 453] on p "FSC: Current rate is 25%, subject to change based on time of pick up/delivery L…" at bounding box center [679, 464] width 1006 height 83
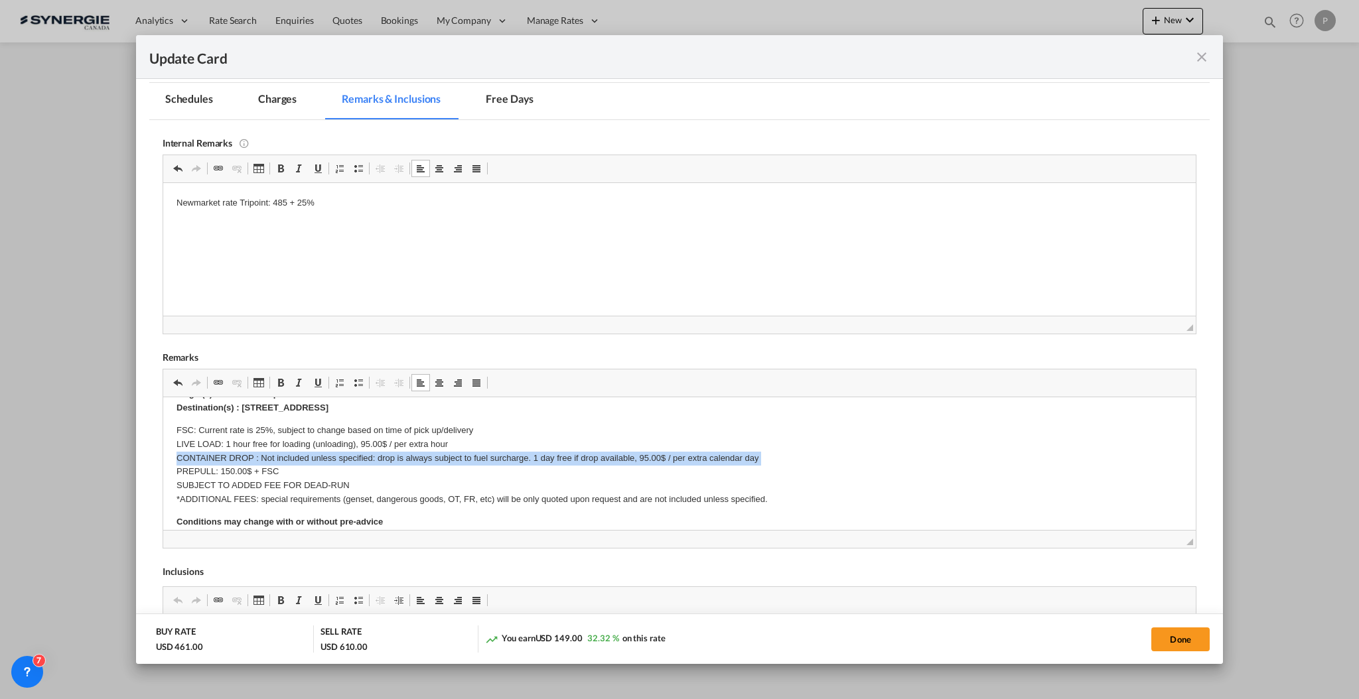
click at [238, 453] on p "FSC: Current rate is 25%, subject to change based on time of pick up/delivery L…" at bounding box center [679, 464] width 1006 height 83
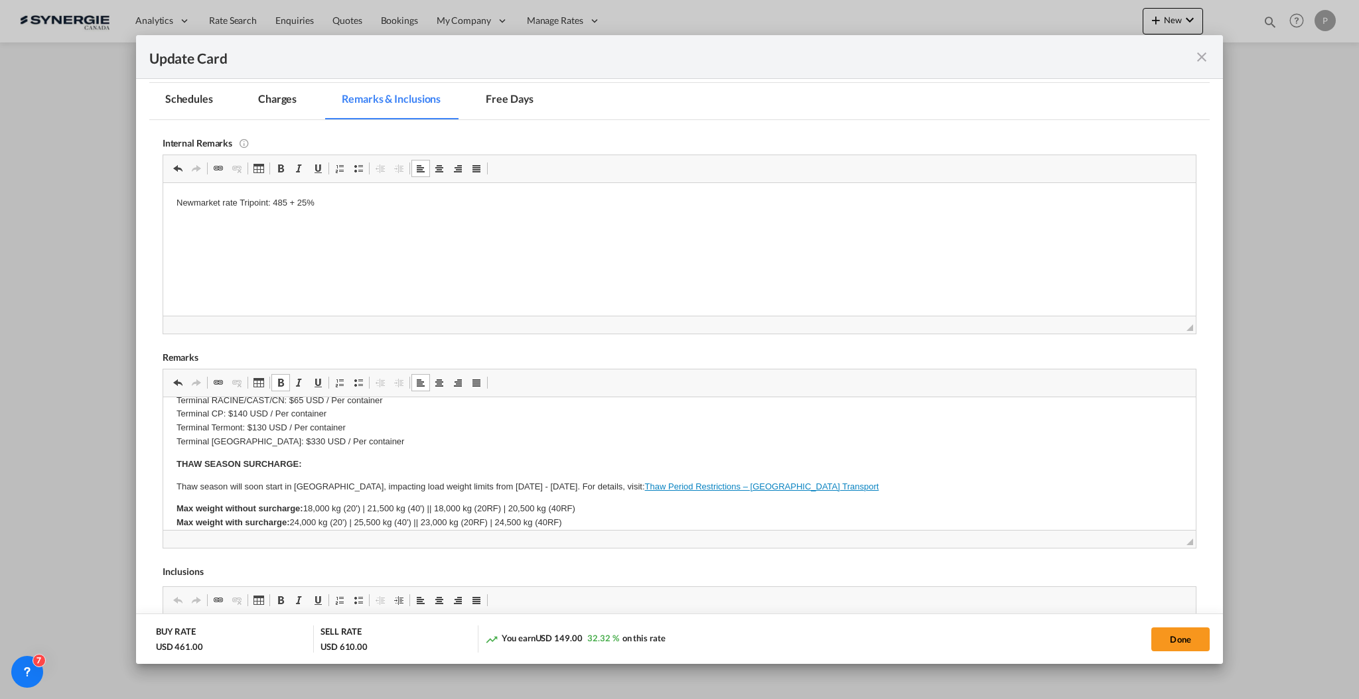
scroll to position [353, 0]
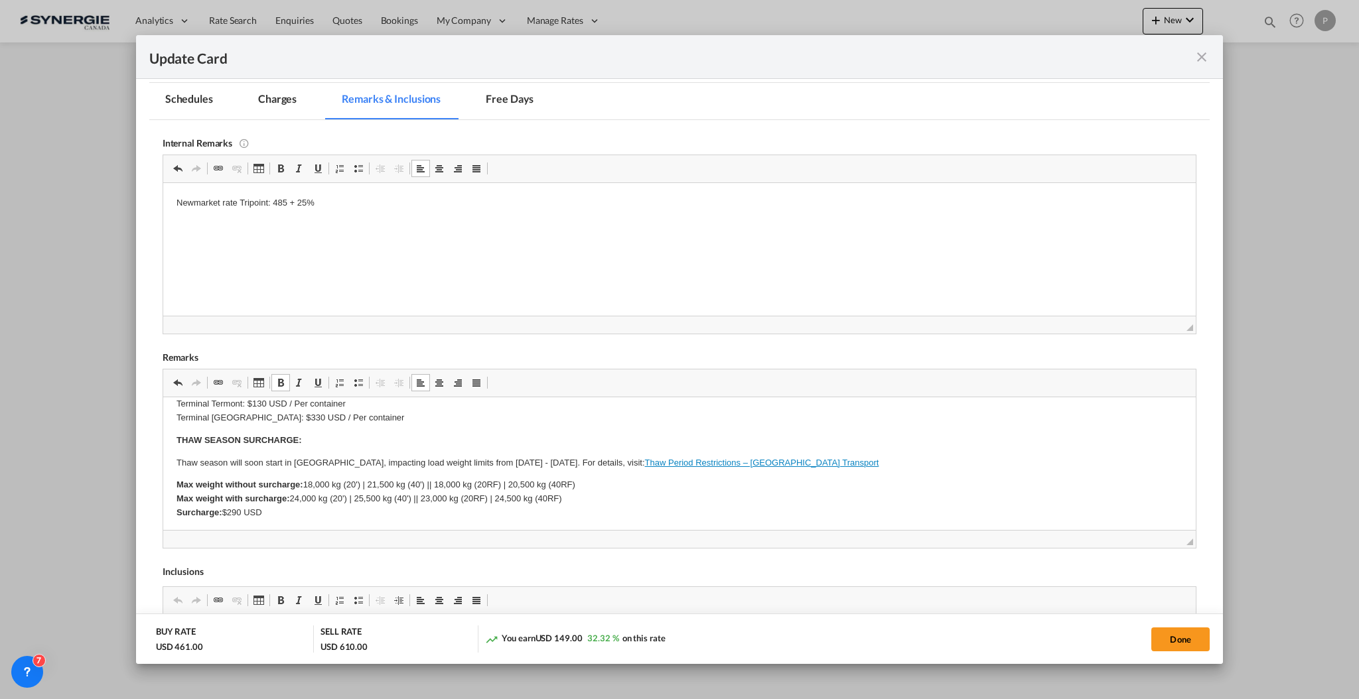
drag, startPoint x: 173, startPoint y: 439, endPoint x: 587, endPoint y: 513, distance: 420.7
click at [587, 513] on html "E Manifest (ACI): Applicable if Synergie is responsible to submit Per E-manifes…" at bounding box center [679, 424] width 1033 height 760
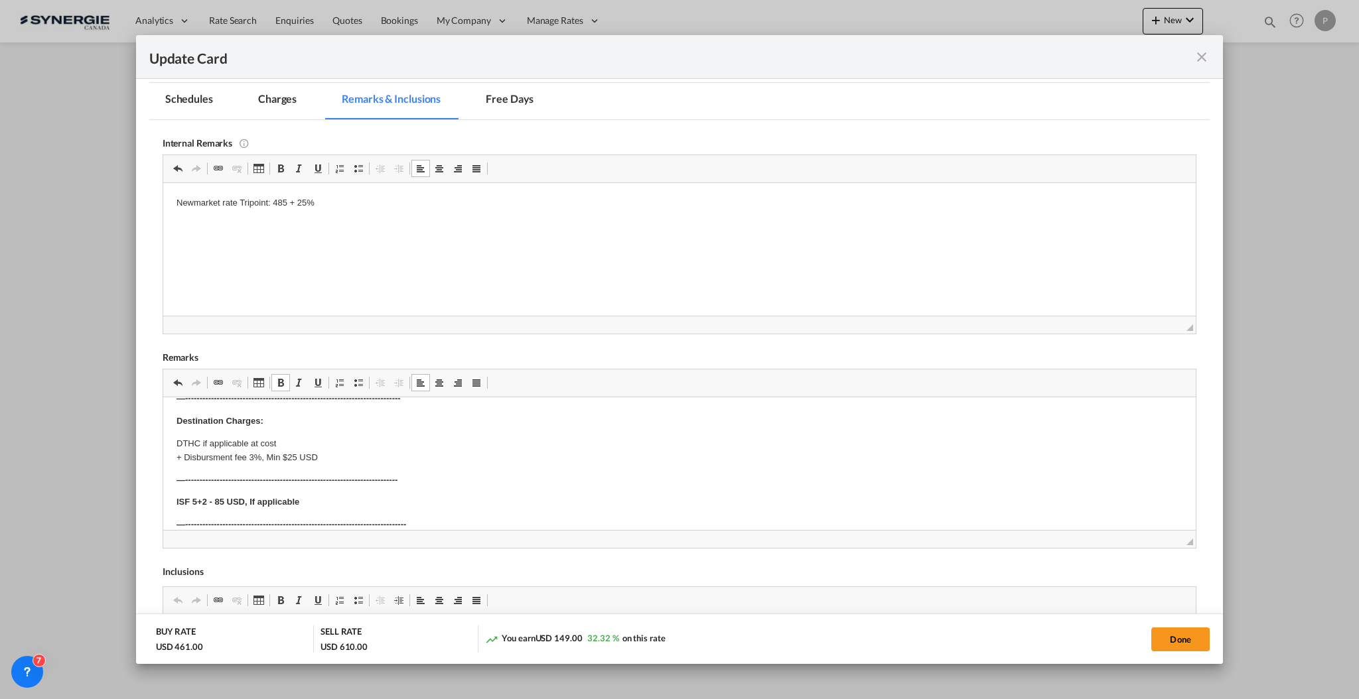
scroll to position [194, 0]
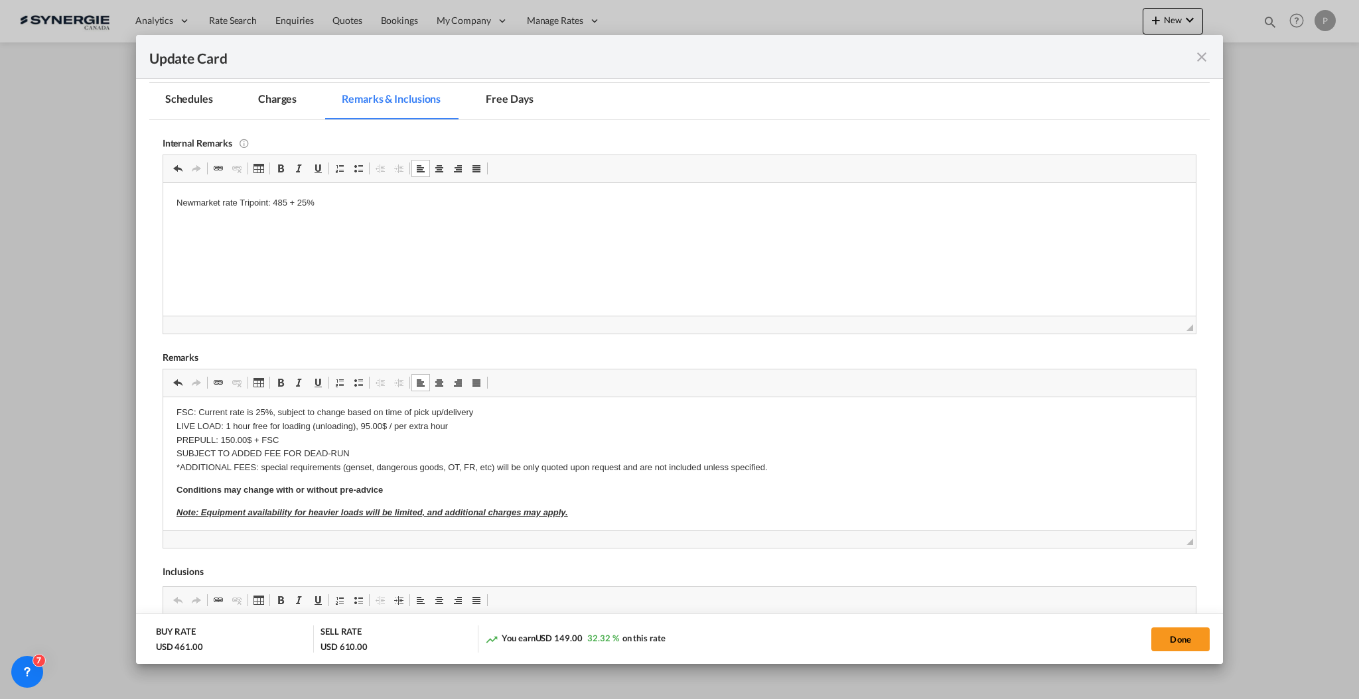
click at [311, 506] on p "​​​​​​​ Note: Equipment availability for heavier loads will be limited, and add…" at bounding box center [679, 513] width 1006 height 14
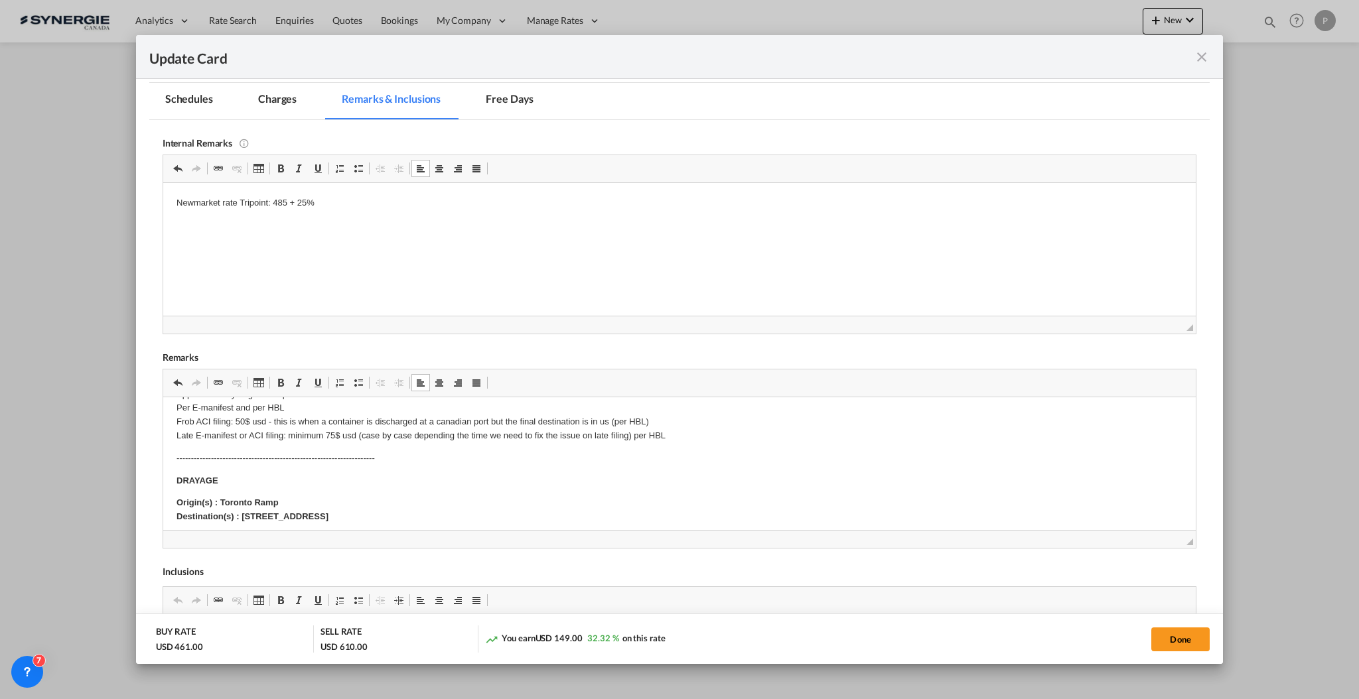
scroll to position [0, 0]
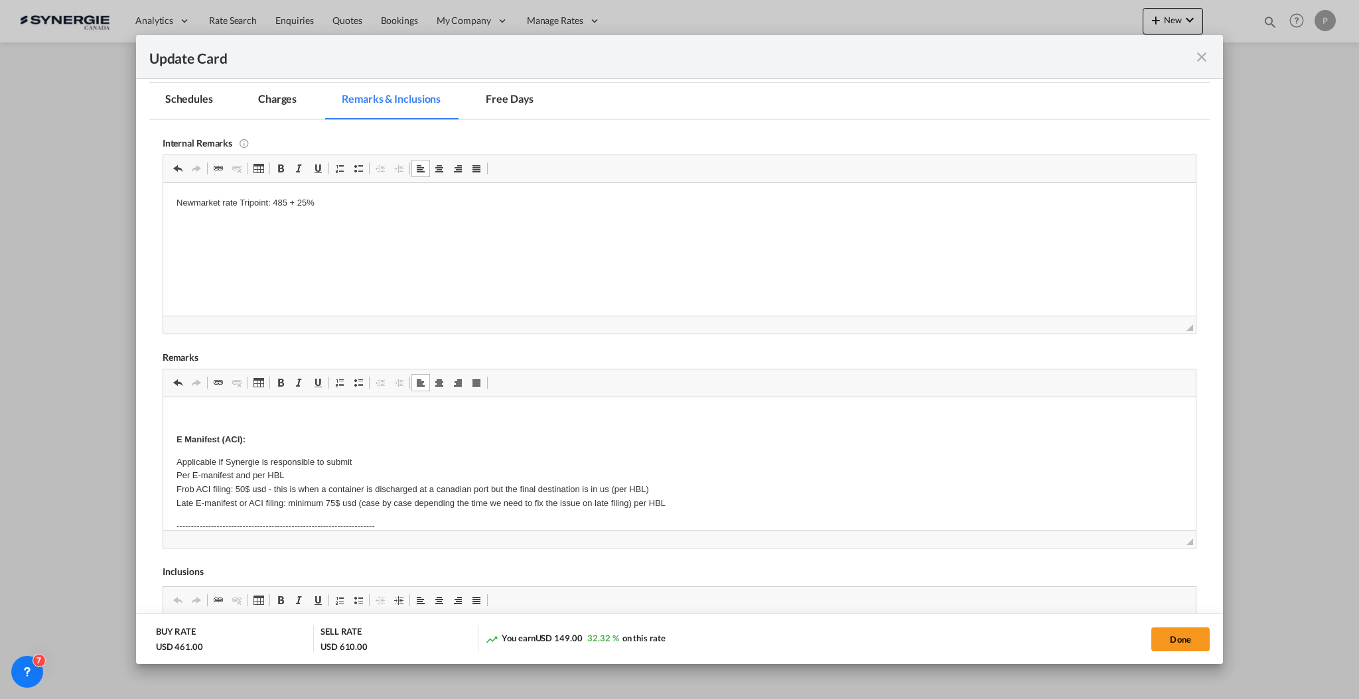
click at [222, 401] on html "E Manifest (ACI): Applicable if Synergie is responsible to submit Per E-manifes…" at bounding box center [679, 675] width 1033 height 556
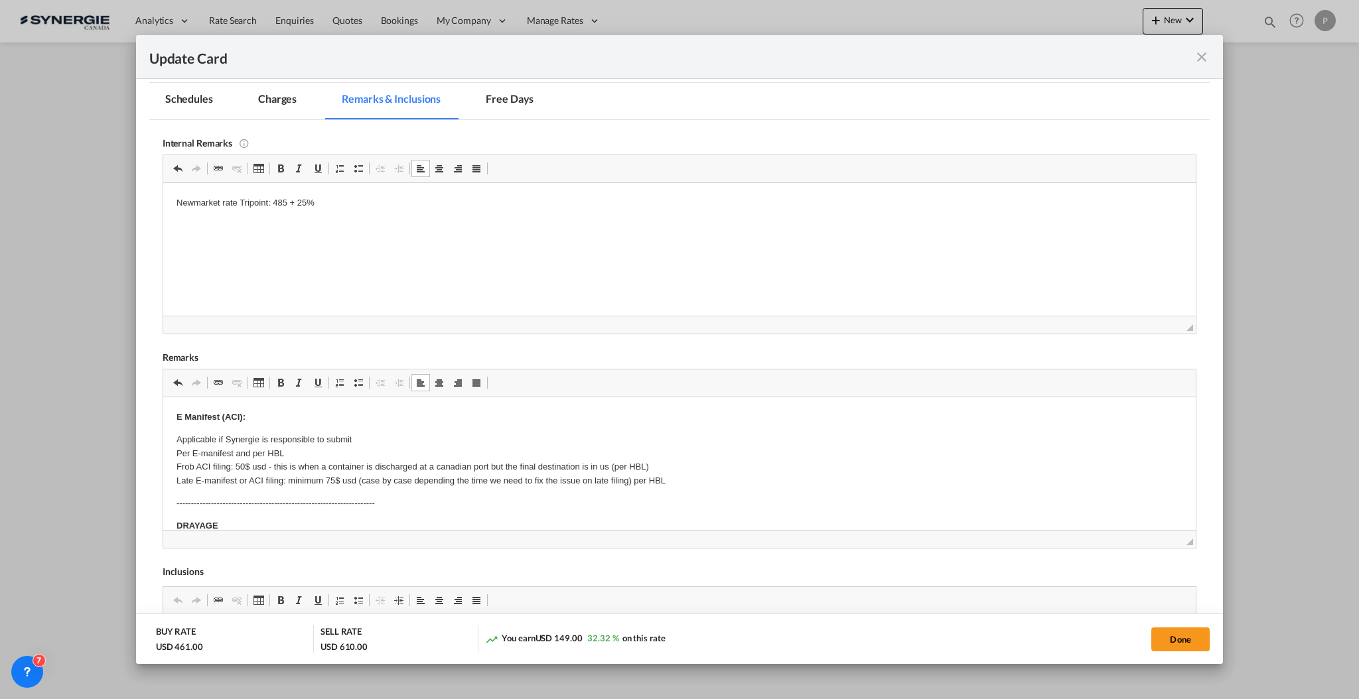
click at [413, 435] on p "Applicable if Synergie is responsible to submit Per E-manifest and per HBL Frob…" at bounding box center [679, 460] width 1006 height 55
click at [1164, 636] on button "Done" at bounding box center [1180, 640] width 58 height 24
type input "[DATE]"
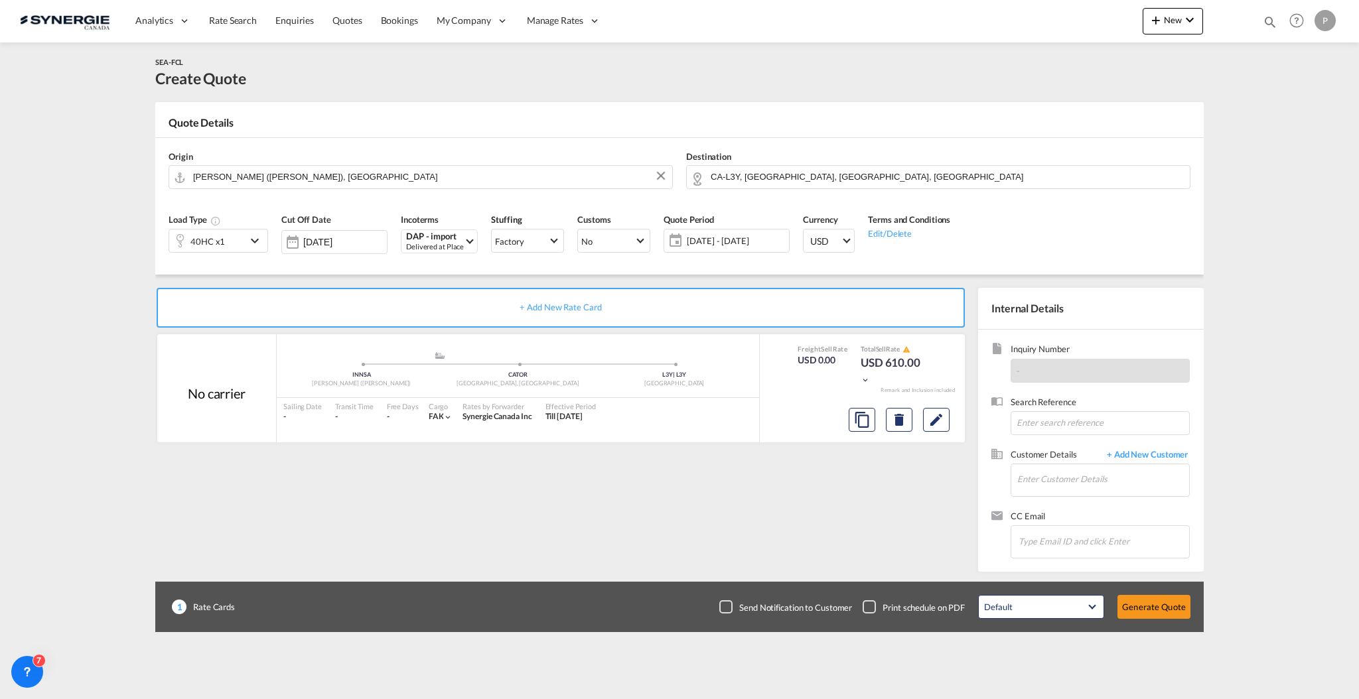
scroll to position [118, 0]
click at [1060, 472] on input "Enter Customer Details" at bounding box center [1103, 480] width 172 height 30
paste input "[EMAIL_ADDRESS][DOMAIN_NAME]"
click at [1074, 505] on div "Dipenthi . [EMAIL_ADDRESS][DOMAIN_NAME] | Timescan" at bounding box center [1149, 502] width 265 height 36
type input "Timescan, Dipenthi ., [EMAIL_ADDRESS][DOMAIN_NAME]"
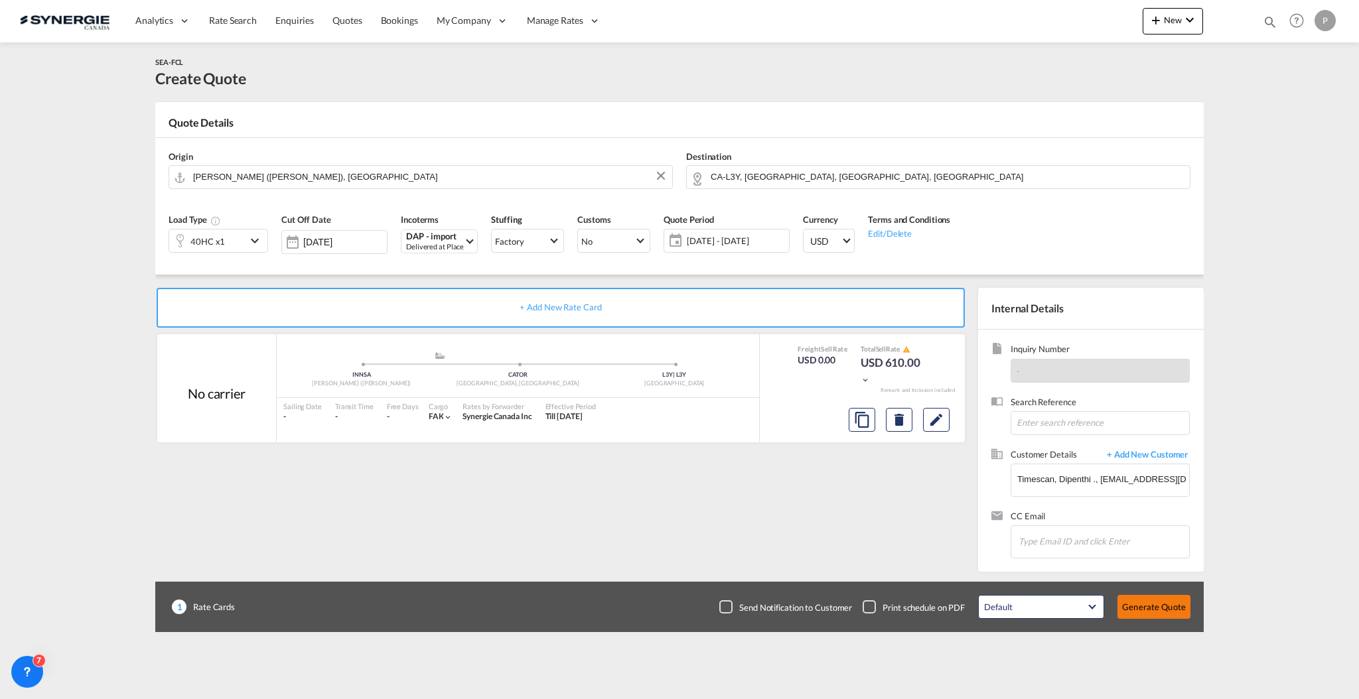
click at [1147, 606] on button "Generate Quote" at bounding box center [1154, 607] width 73 height 24
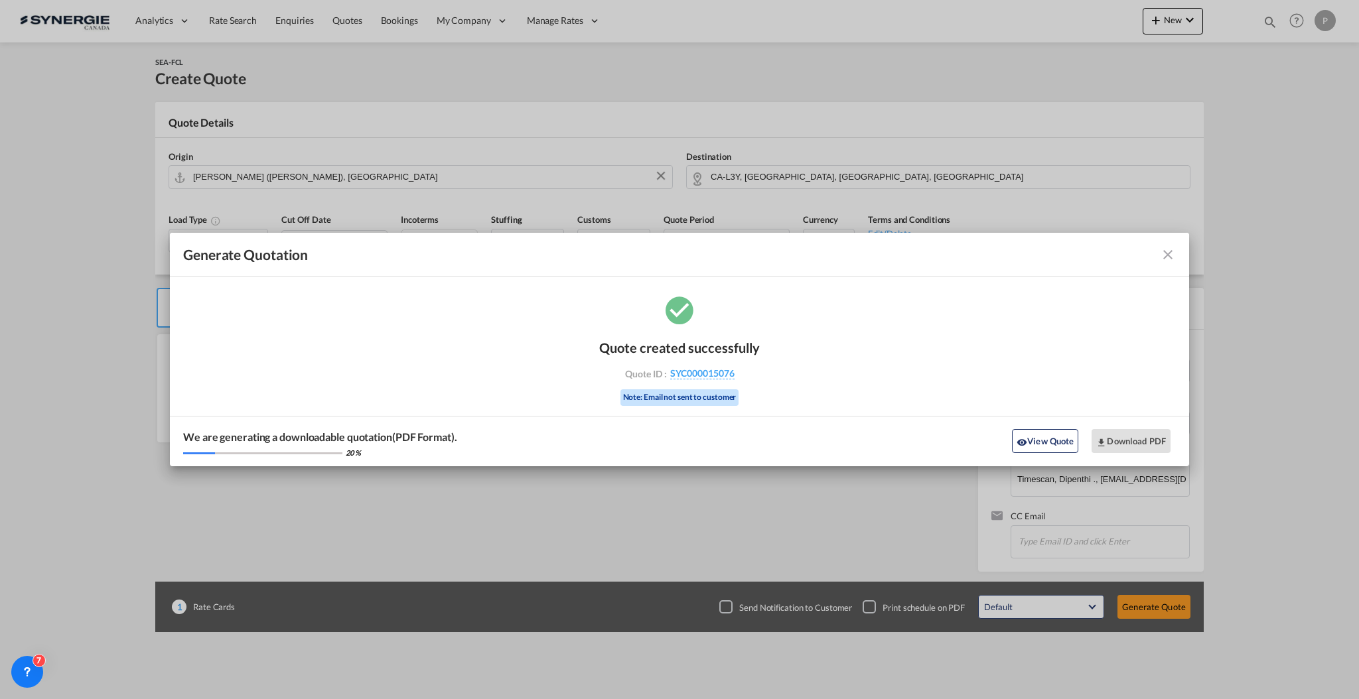
drag, startPoint x: 750, startPoint y: 381, endPoint x: 739, endPoint y: 376, distance: 12.5
click at [739, 376] on div "Quote created successfully Quote ID : SYC000015076 Note: Email not sent to cust…" at bounding box center [679, 372] width 161 height 90
copy div "SYC000015076"
click at [1131, 440] on button "Download PDF" at bounding box center [1131, 441] width 79 height 24
click at [1162, 259] on md-icon "icon-close fg-AAA8AD cursor m-0" at bounding box center [1168, 255] width 16 height 16
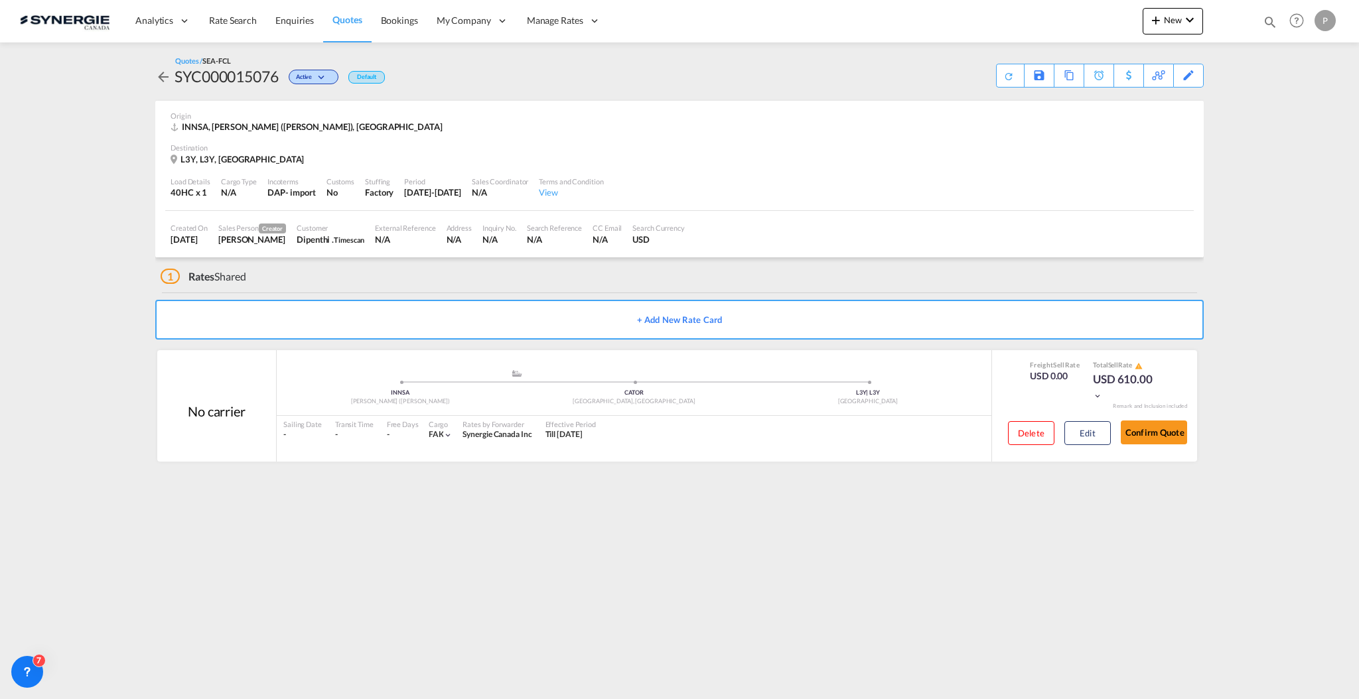
click at [1271, 21] on md-icon "icon-magnify" at bounding box center [1270, 22] width 15 height 15
click at [1127, 27] on input "8963" at bounding box center [1170, 21] width 165 height 23
paste input "SYC000014129"
type input "SYC000014129"
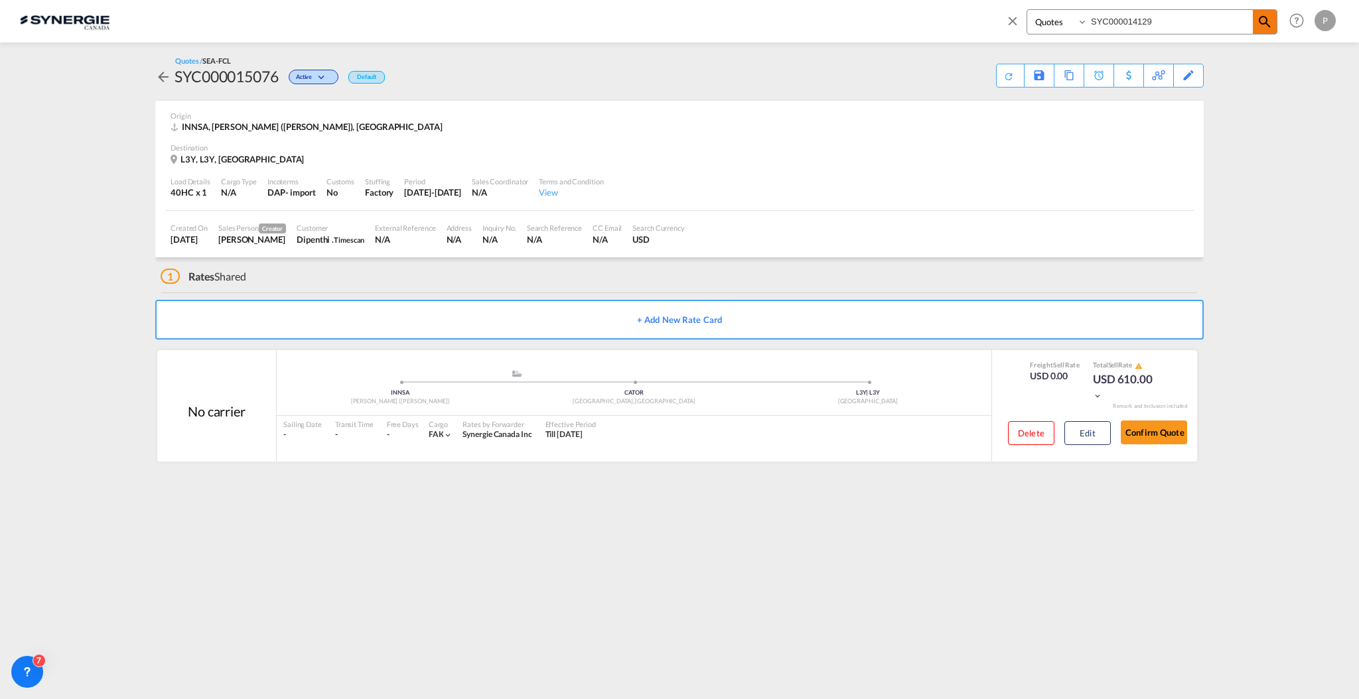
click at [1271, 24] on md-icon "icon-magnify" at bounding box center [1265, 22] width 16 height 16
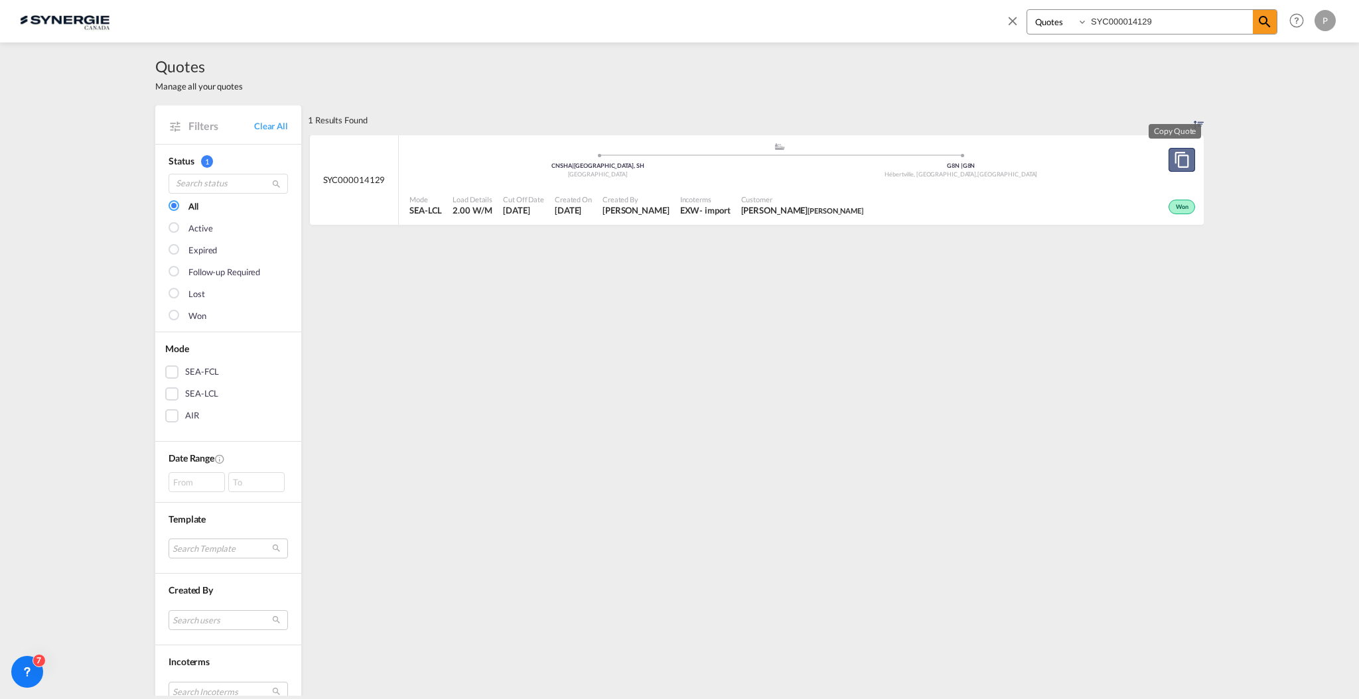
click at [1174, 165] on md-icon "assets/icons/custom/copyQuote.svg" at bounding box center [1182, 160] width 16 height 16
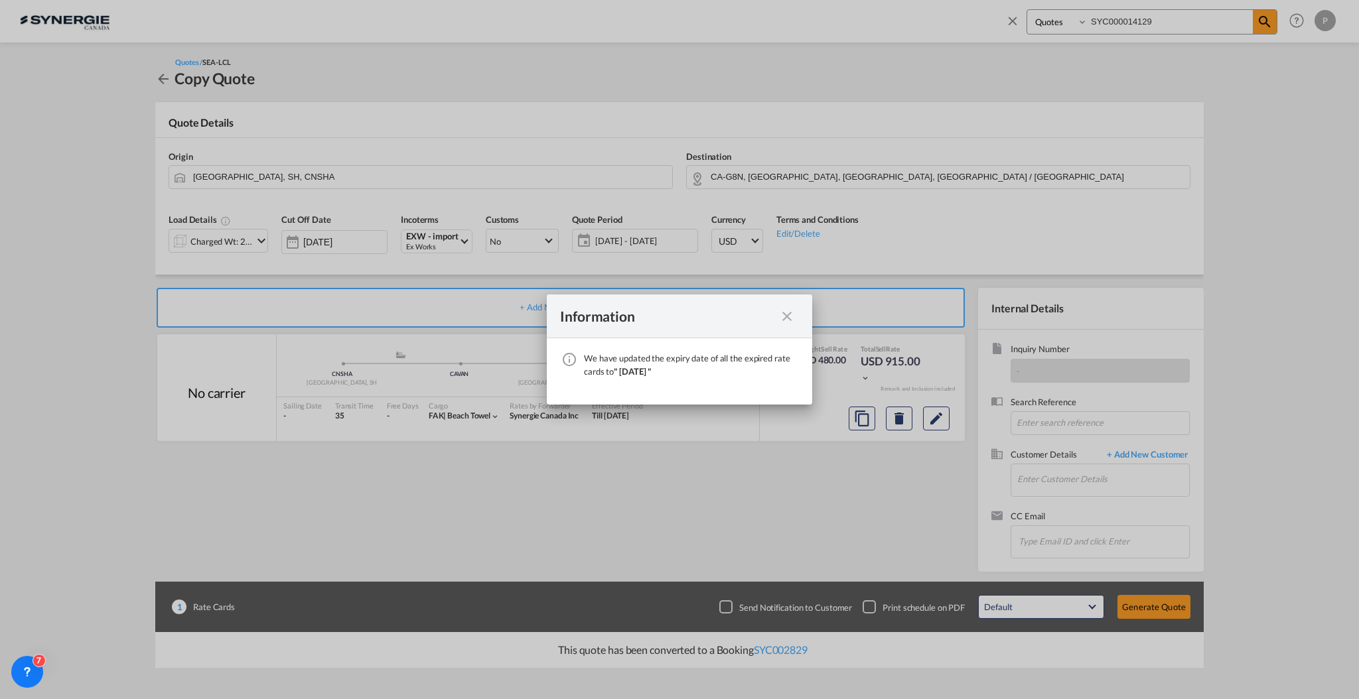
click at [788, 313] on md-icon "icon-close fg-AAA8AD cursor" at bounding box center [787, 317] width 16 height 16
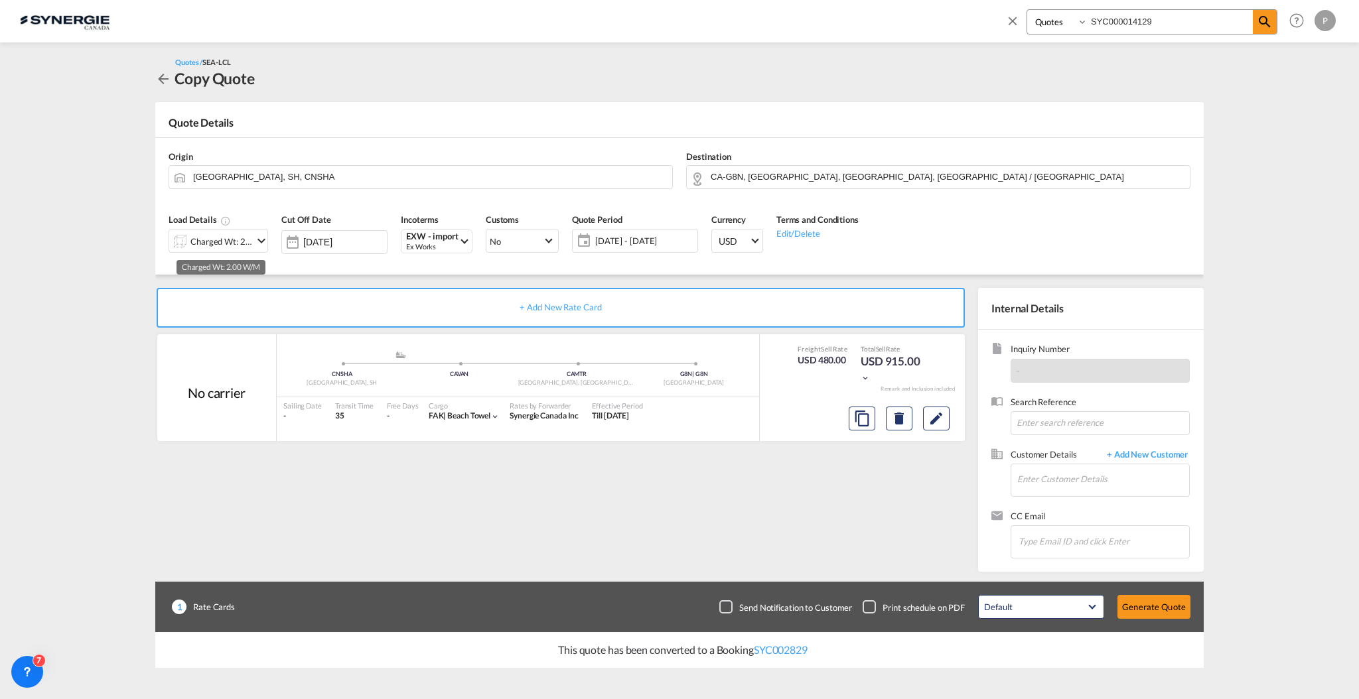
click at [231, 245] on div "Charged Wt: 2.00 W/M" at bounding box center [221, 241] width 62 height 19
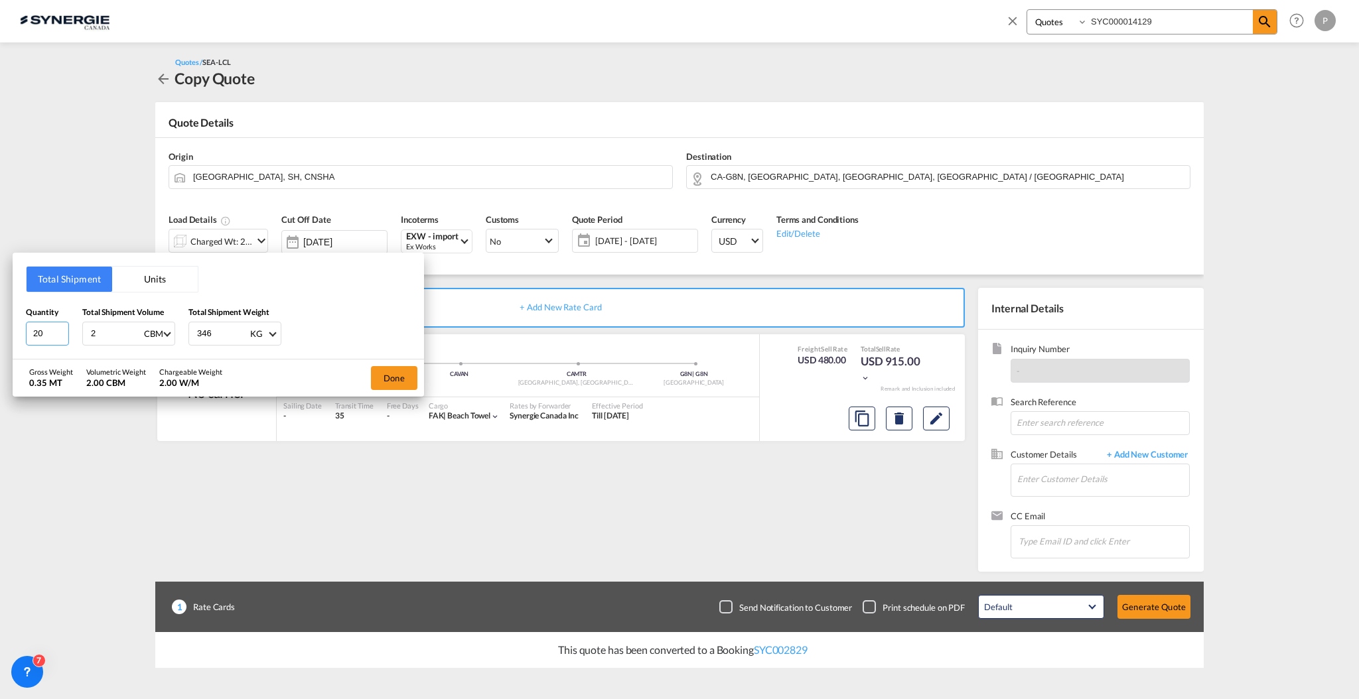
click at [50, 325] on input "20" at bounding box center [47, 334] width 43 height 24
type input "54"
type input "3"
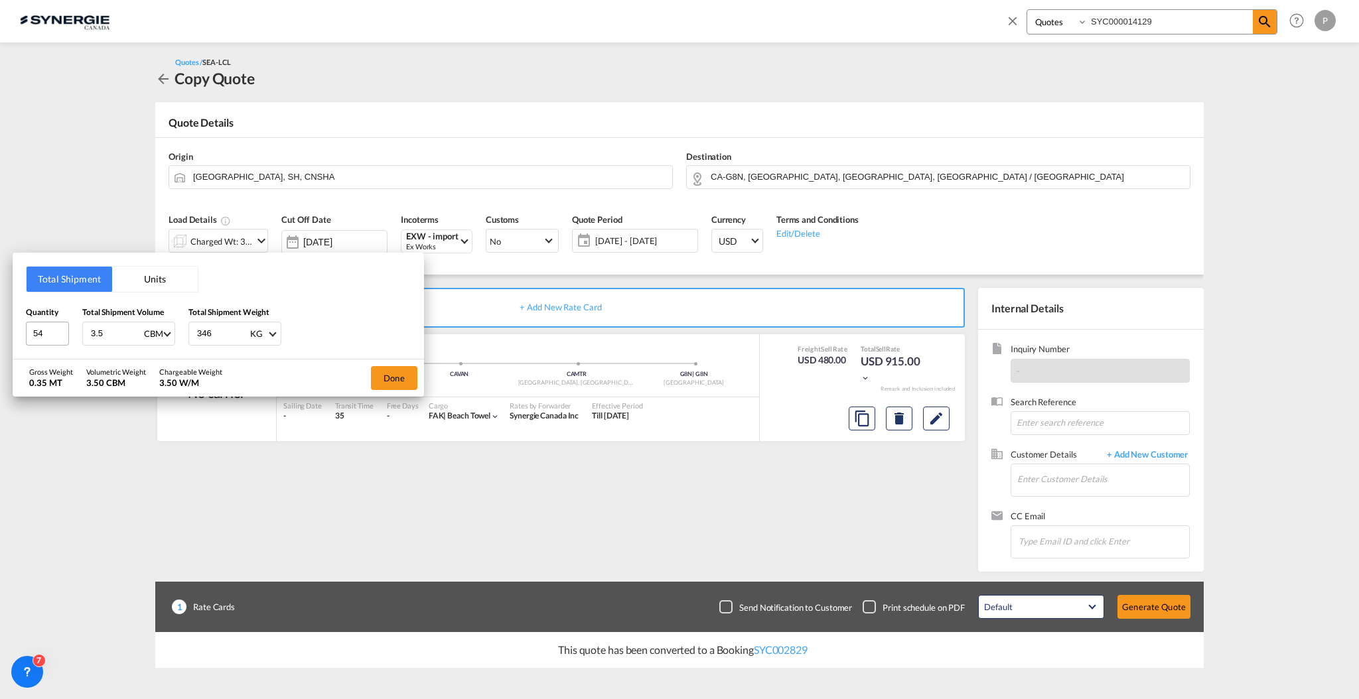
type input "3.5"
type input "1040"
click at [407, 379] on button "Done" at bounding box center [394, 378] width 46 height 24
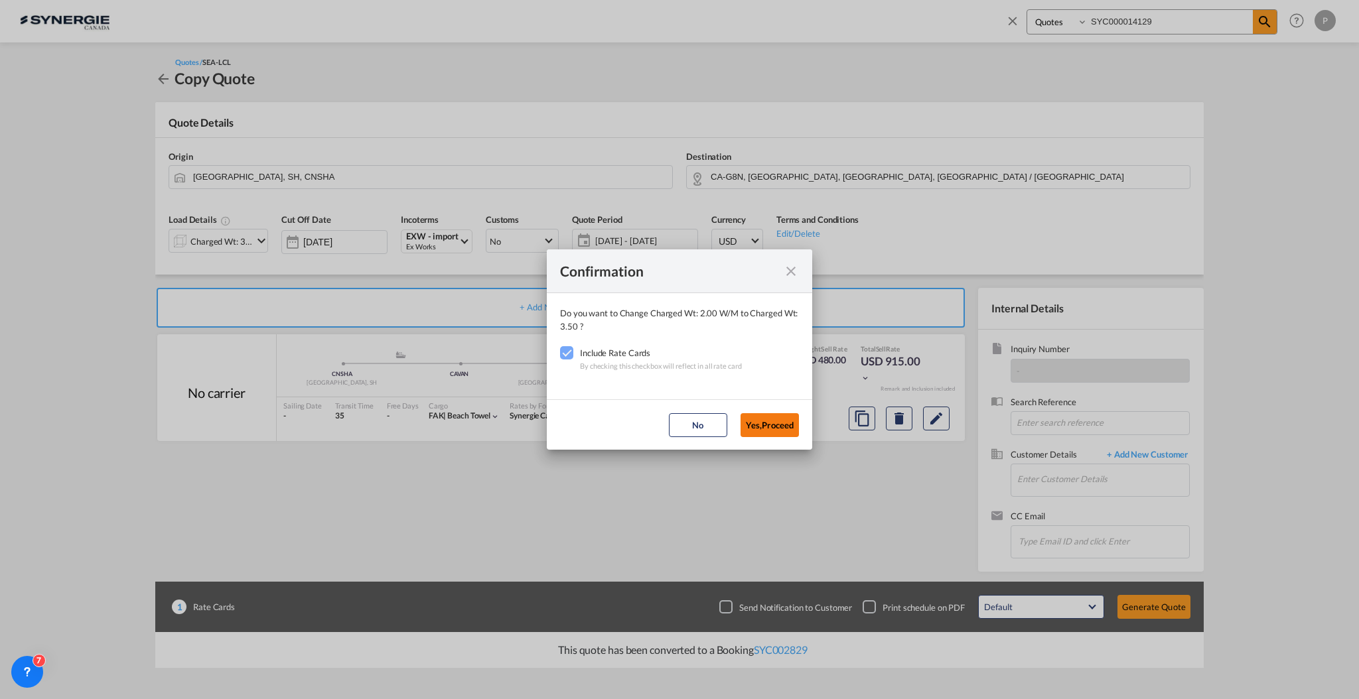
click at [766, 418] on button "Yes,Proceed" at bounding box center [770, 425] width 58 height 24
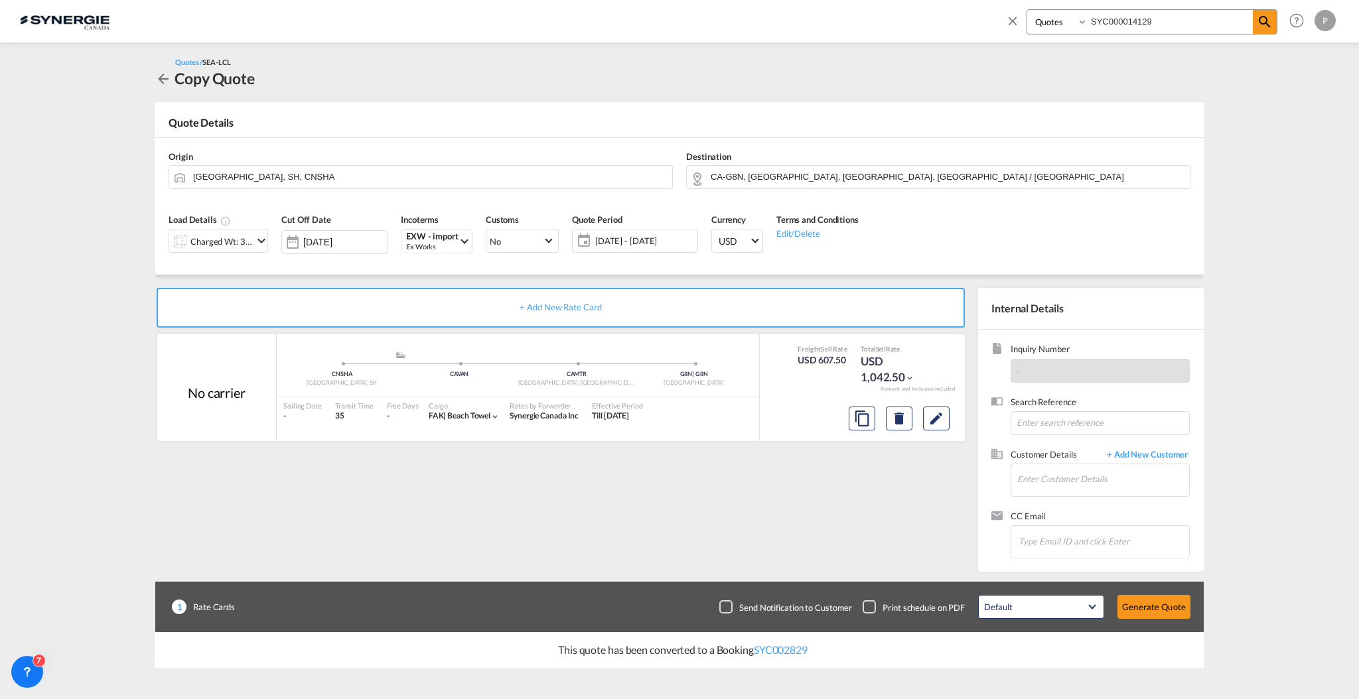
click at [654, 238] on span "[DATE] - [DATE]" at bounding box center [644, 241] width 99 height 12
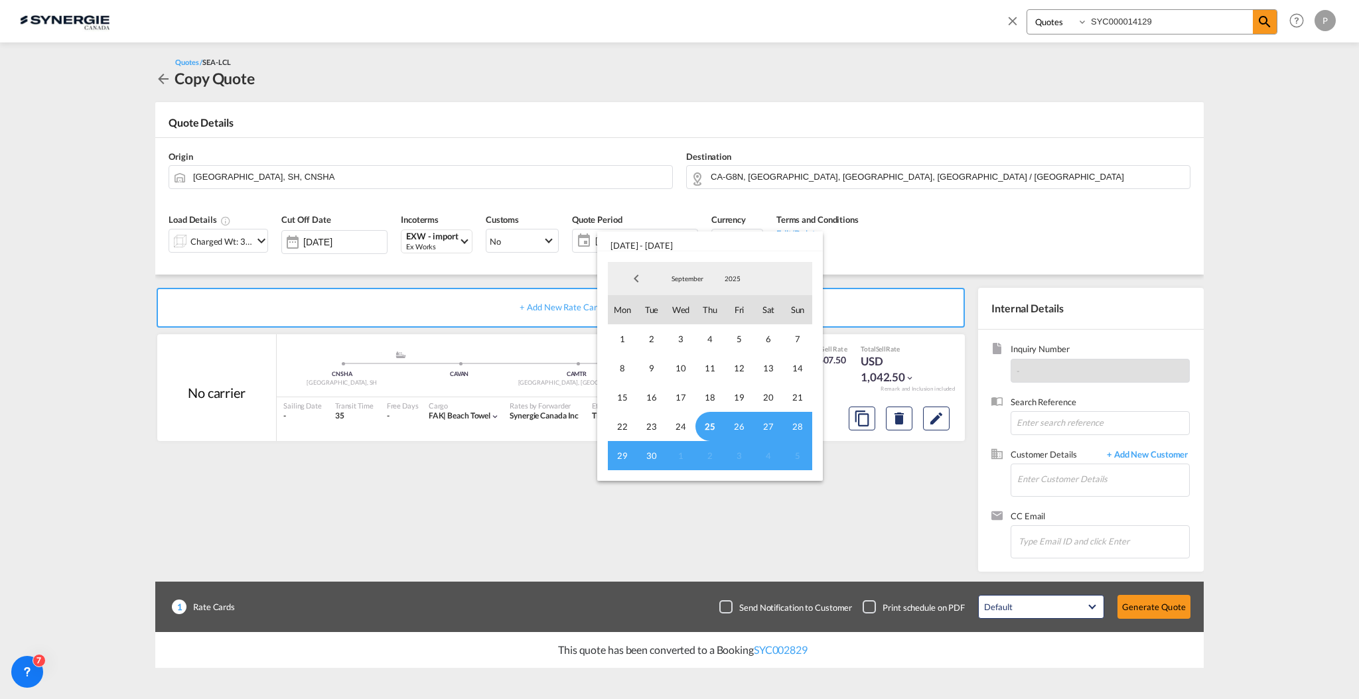
click at [717, 421] on span "25" at bounding box center [709, 426] width 29 height 29
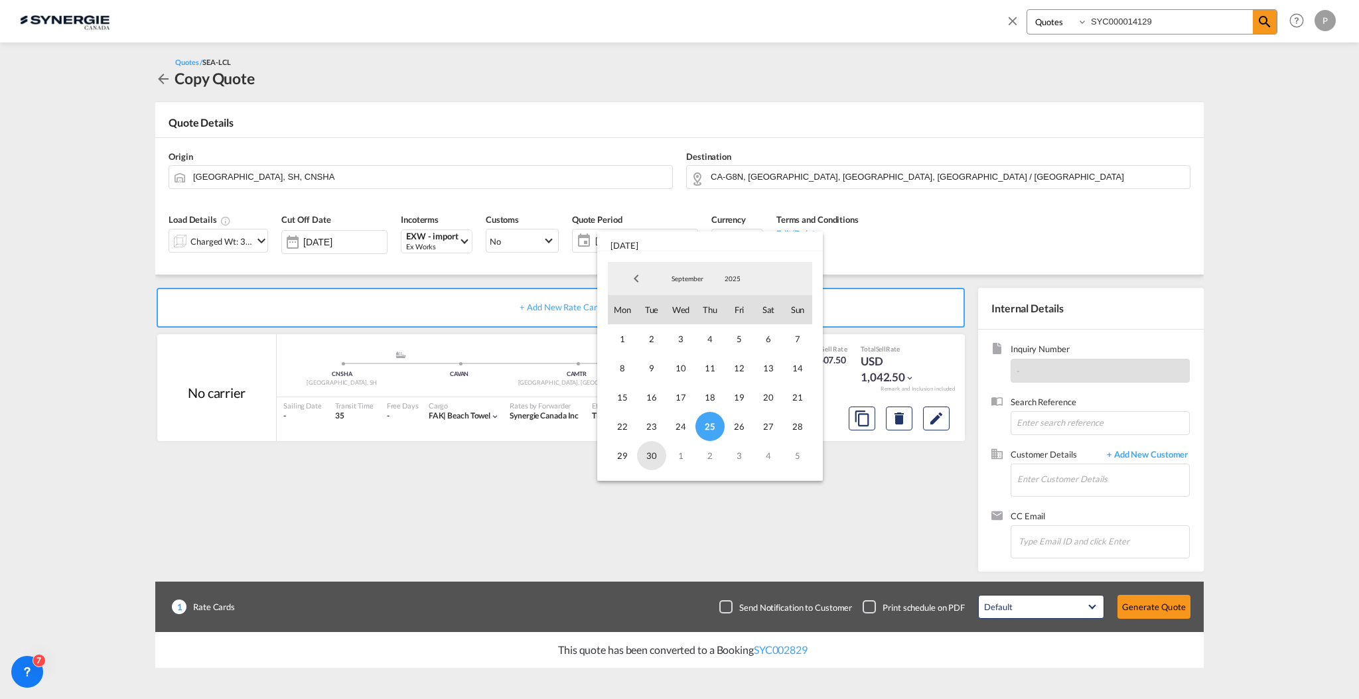
click at [645, 456] on span "30" at bounding box center [651, 455] width 29 height 29
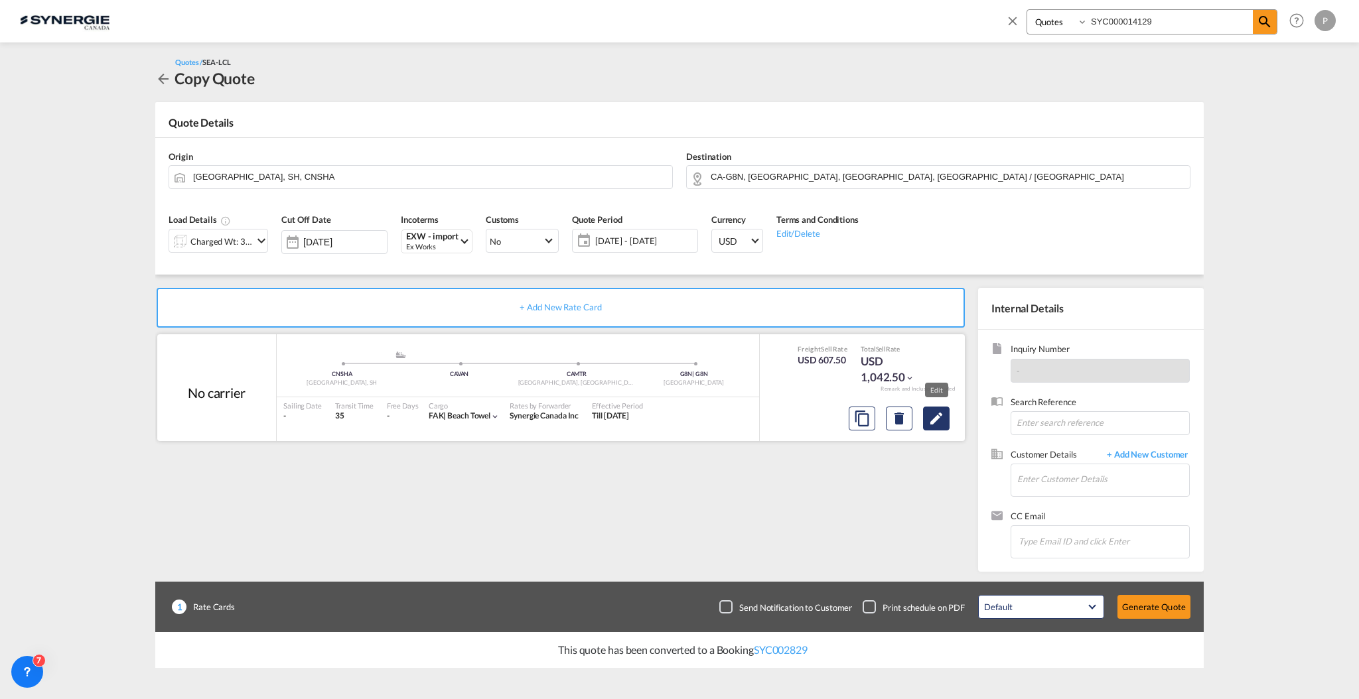
click at [926, 414] on button "Edit" at bounding box center [936, 419] width 27 height 24
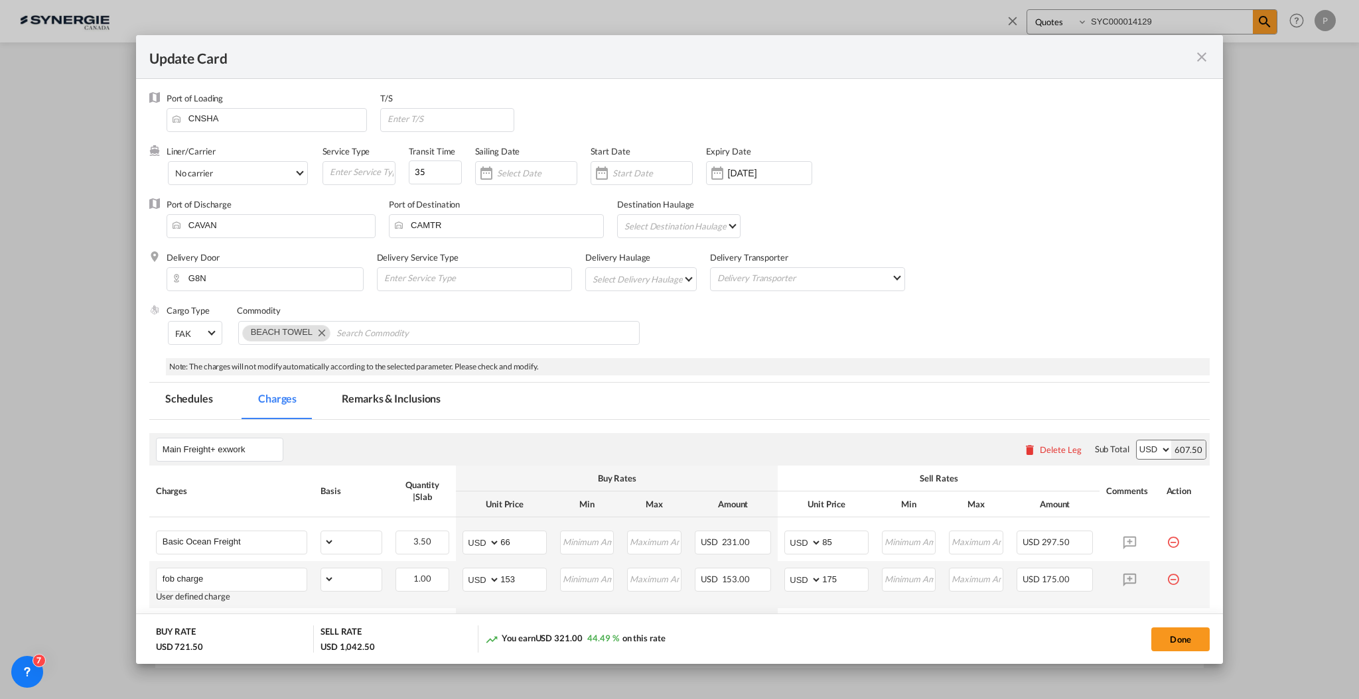
scroll to position [88, 0]
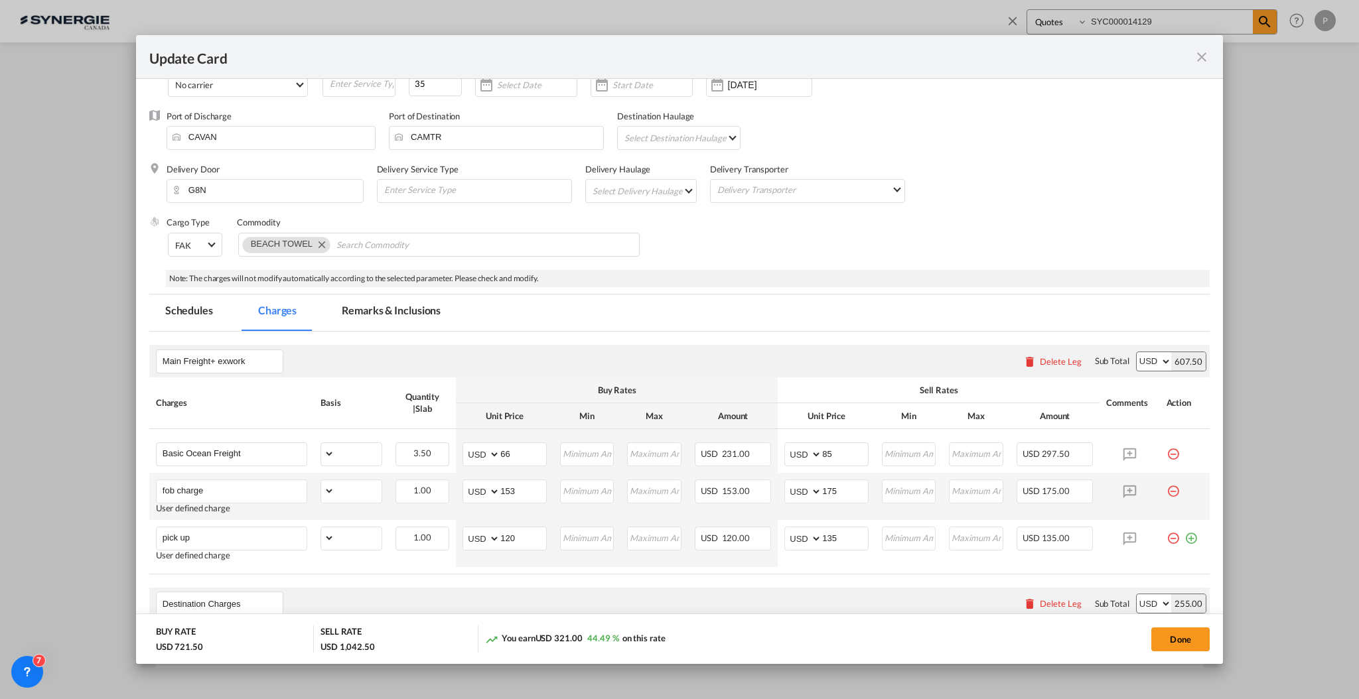
select select "per_w/m"
select select "per_shipment"
select select "per_hbl"
select select "flat"
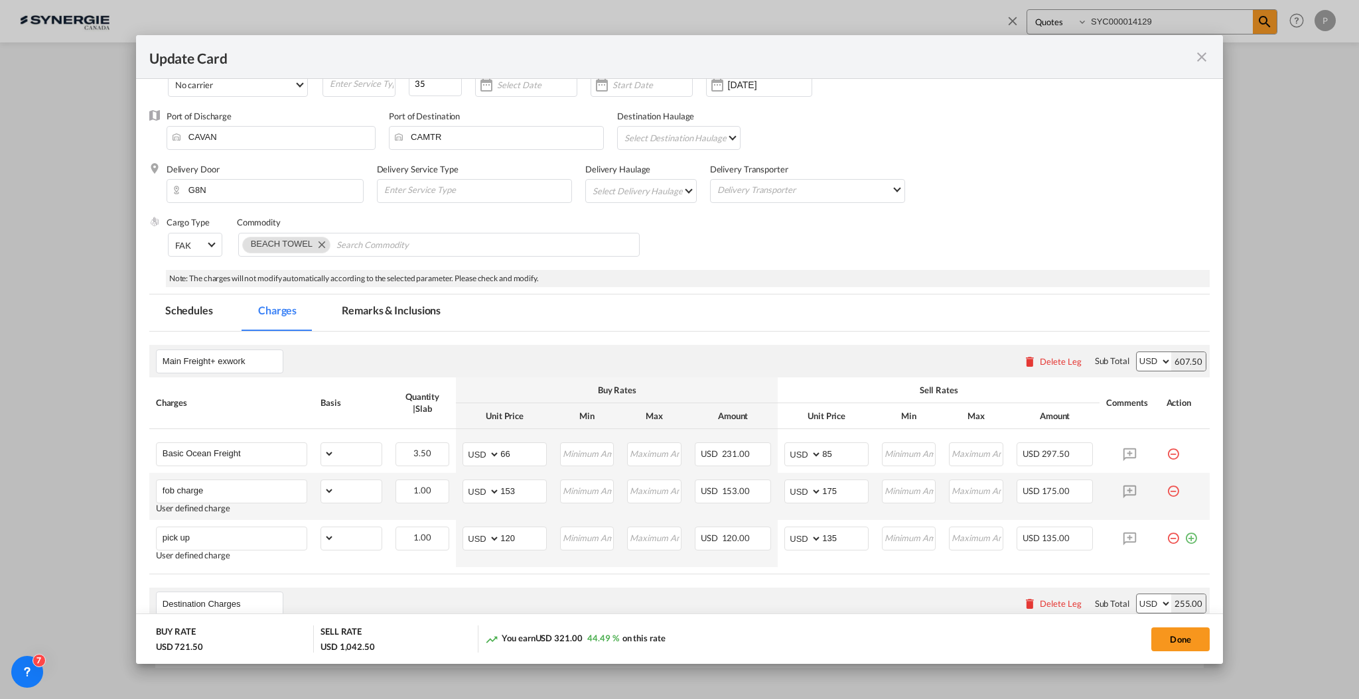
select select "per_bl"
select select "per_shipment"
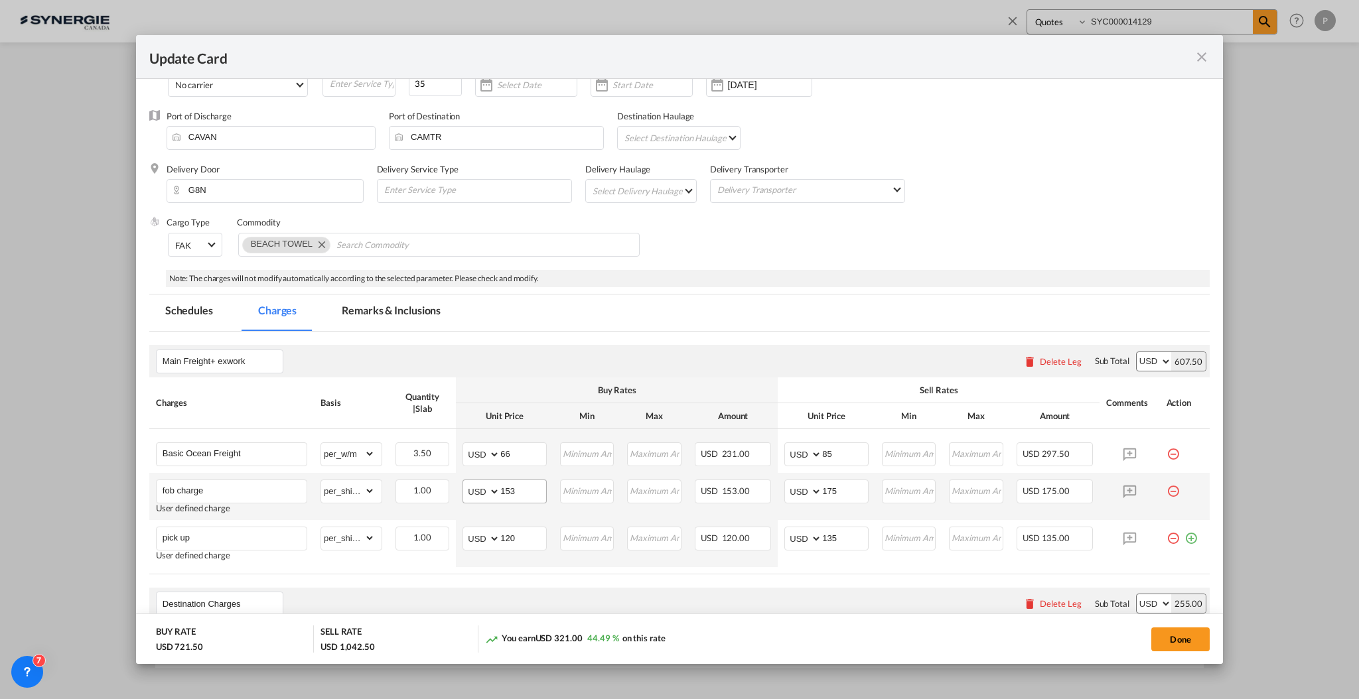
scroll to position [177, 0]
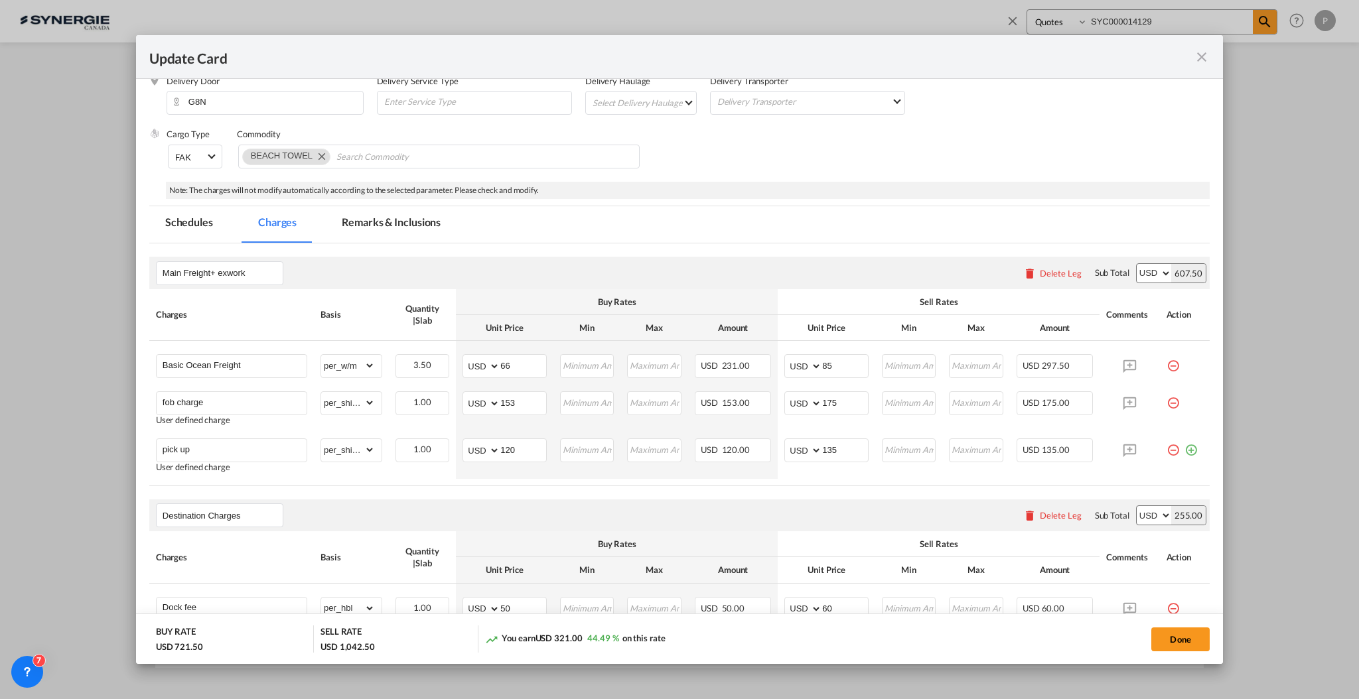
drag, startPoint x: 1160, startPoint y: 403, endPoint x: 1145, endPoint y: 400, distance: 14.8
click at [1167, 403] on md-icon "icon-minus-circle-outline red-400-fg pt-7" at bounding box center [1173, 398] width 13 height 13
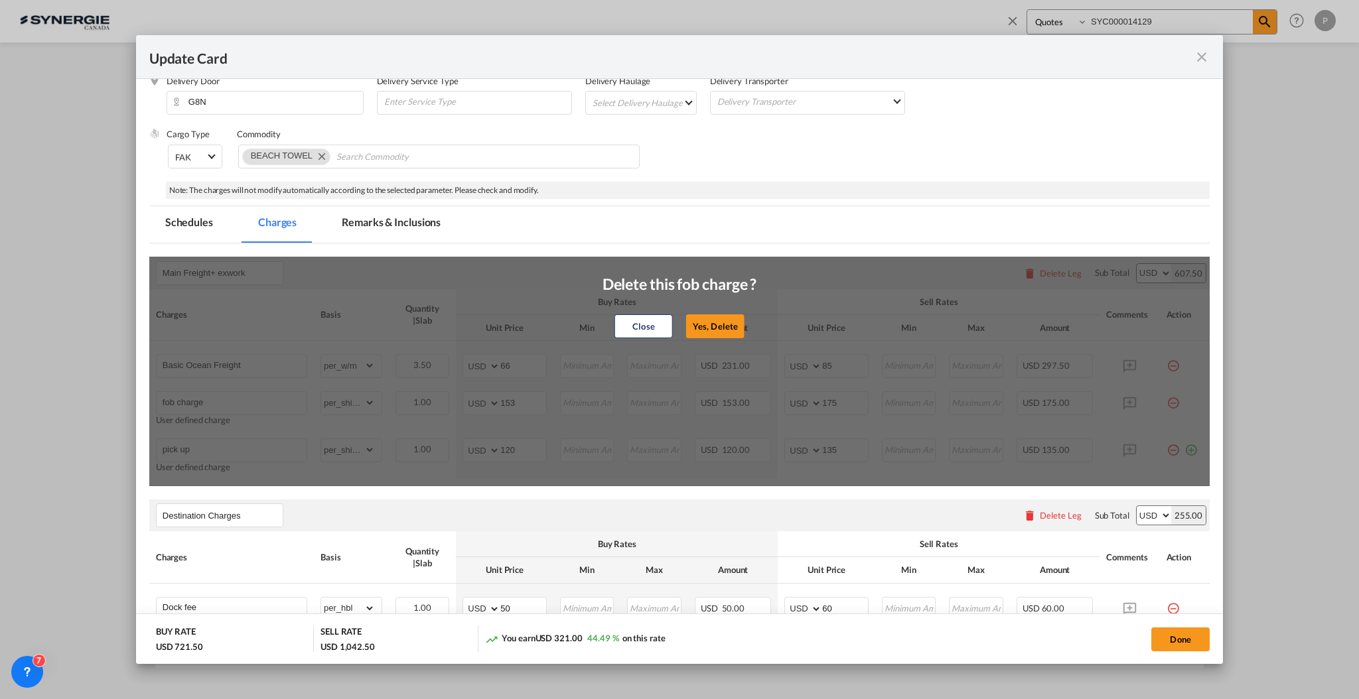
click at [702, 322] on button "Yes, Delete" at bounding box center [715, 327] width 58 height 24
type input "pick up"
type input "120"
type input "135"
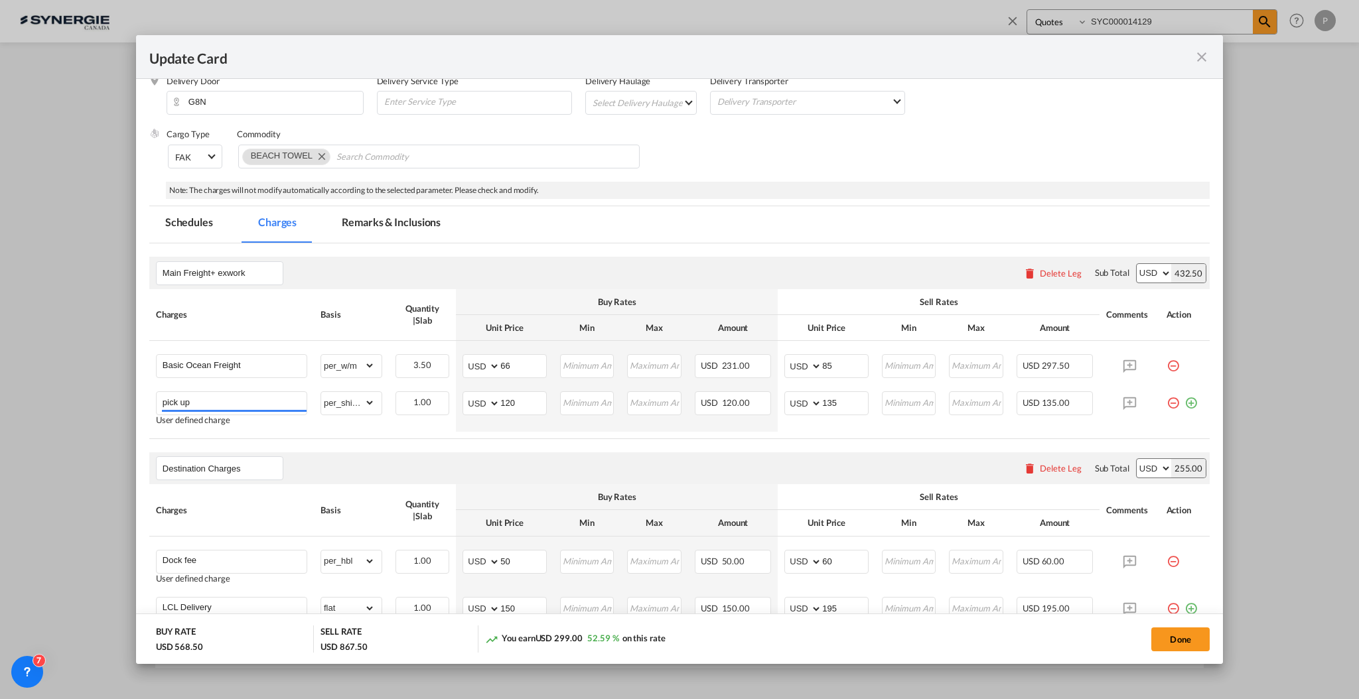
drag, startPoint x: 1157, startPoint y: 402, endPoint x: 1117, endPoint y: 396, distance: 41.0
click at [1167, 403] on md-icon "icon-minus-circle-outline red-400-fg pt-7" at bounding box center [1173, 398] width 13 height 13
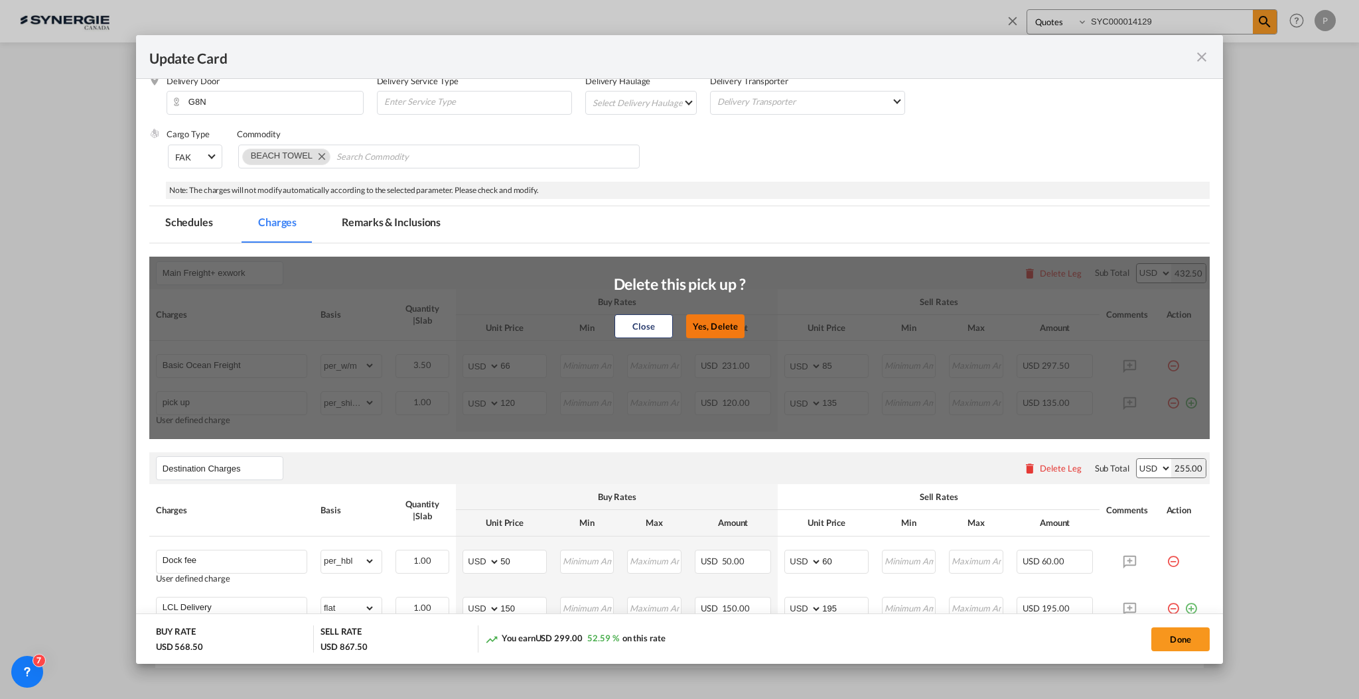
click at [722, 324] on button "Yes, Delete" at bounding box center [715, 327] width 58 height 24
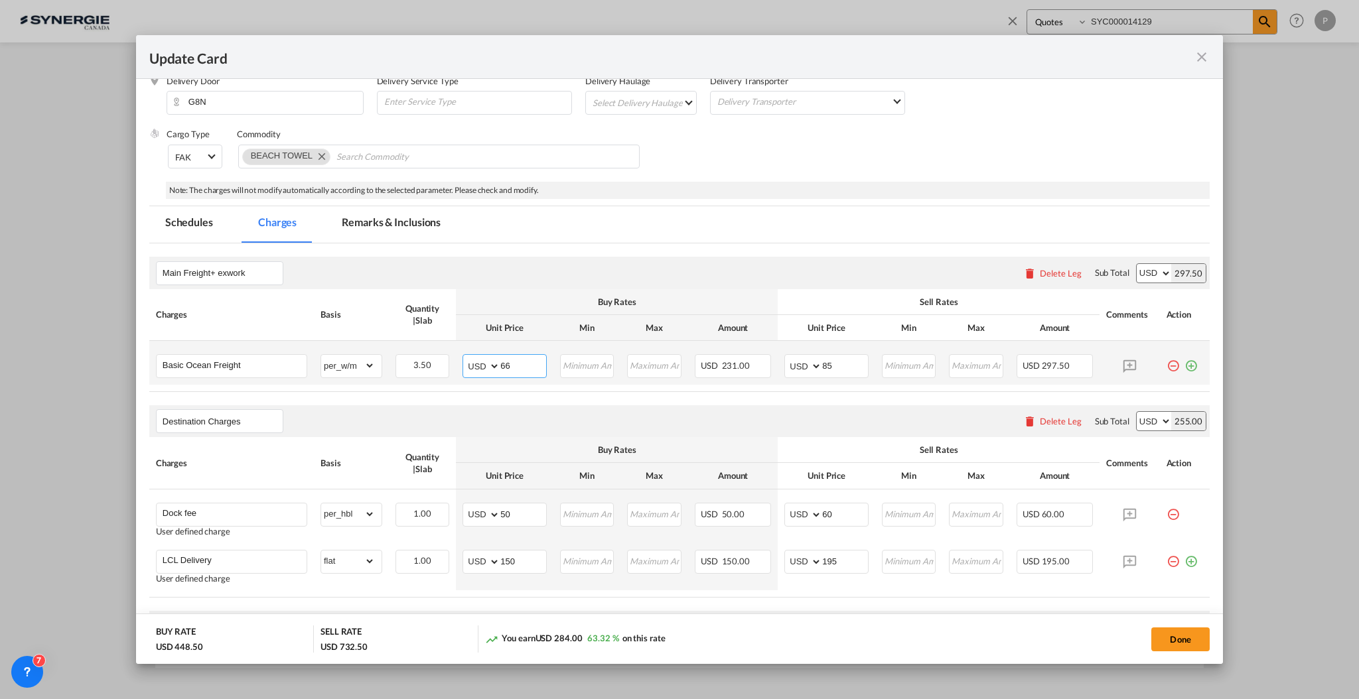
click at [520, 369] on input "66" at bounding box center [523, 365] width 46 height 20
type input "64"
click at [601, 327] on th "Min" at bounding box center [587, 328] width 68 height 26
click at [354, 222] on md-tab-item "Remarks & Inclusions" at bounding box center [391, 224] width 131 height 36
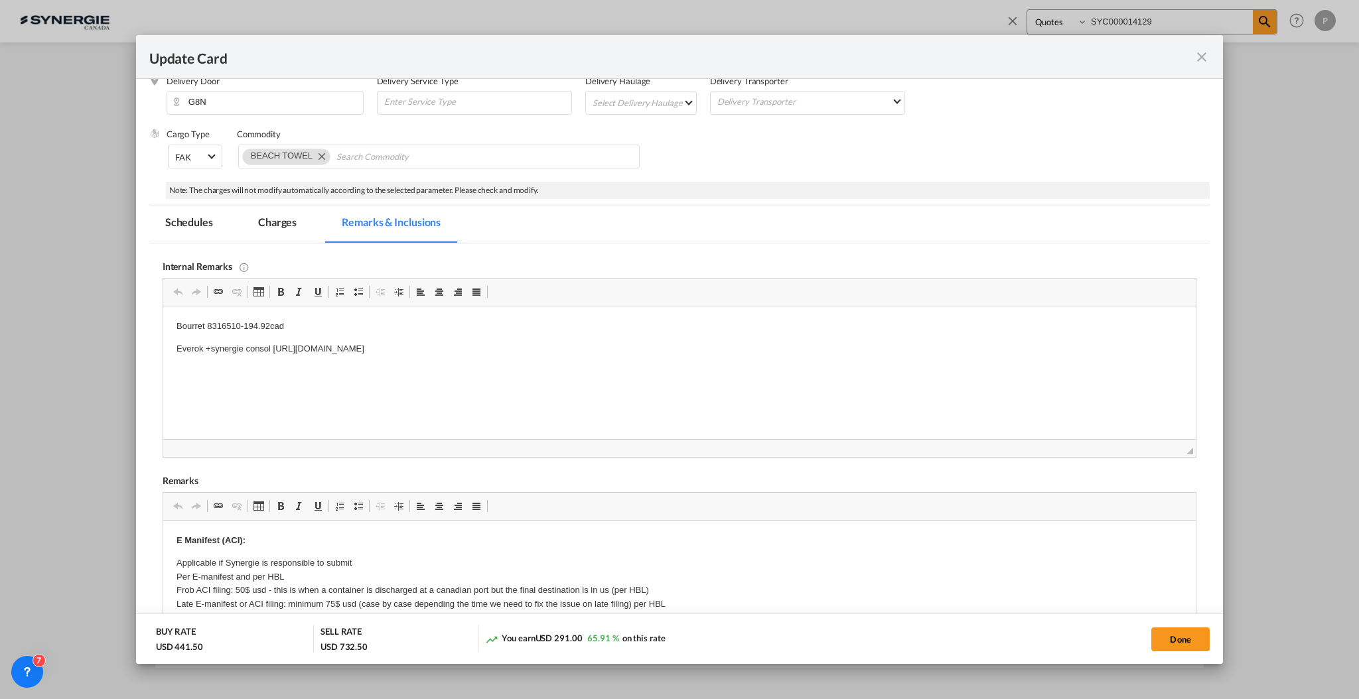
scroll to position [0, 0]
drag, startPoint x: 664, startPoint y: 344, endPoint x: 305, endPoint y: 342, distance: 359.0
click at [265, 352] on p "Everok +synergie consol [URL][DOMAIN_NAME]" at bounding box center [679, 349] width 1006 height 14
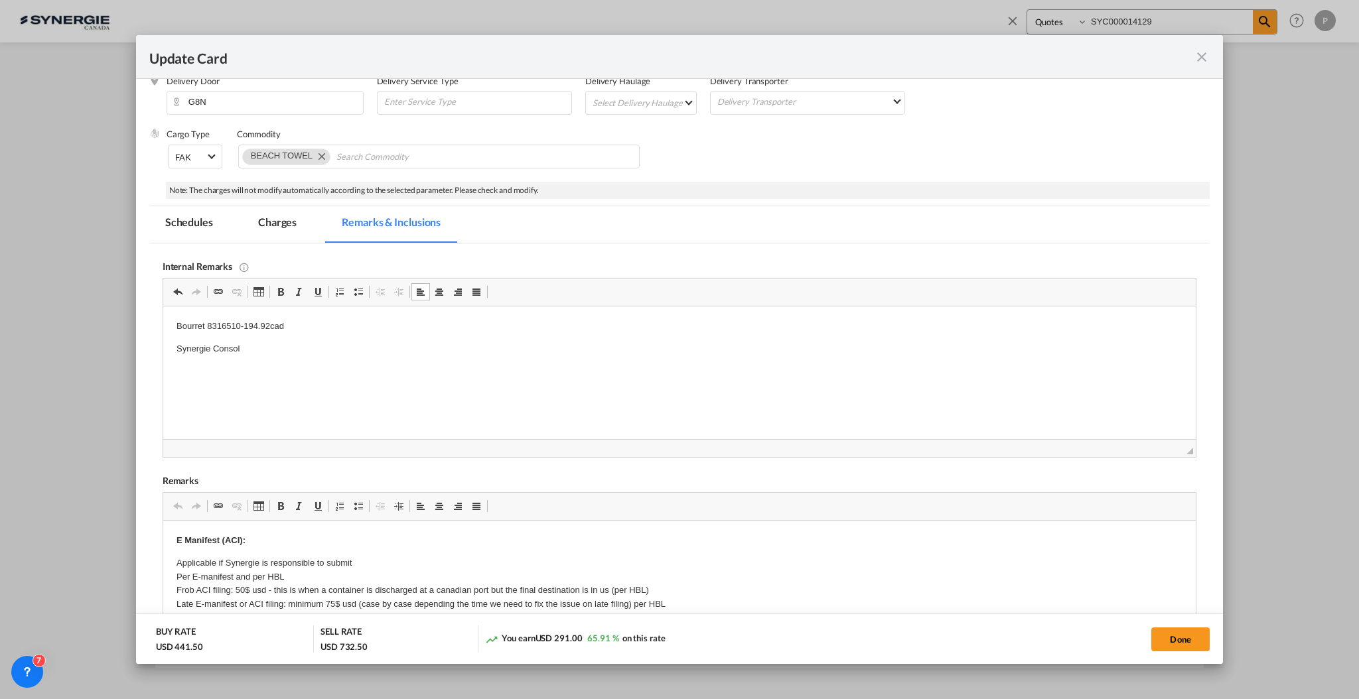
click at [271, 329] on p "Bourret 8316510-194.92cad" at bounding box center [679, 327] width 1006 height 14
click at [259, 376] on p "Editor, editor22" at bounding box center [679, 372] width 1006 height 14
click at [257, 323] on p "Editor, editor22" at bounding box center [679, 327] width 1006 height 14
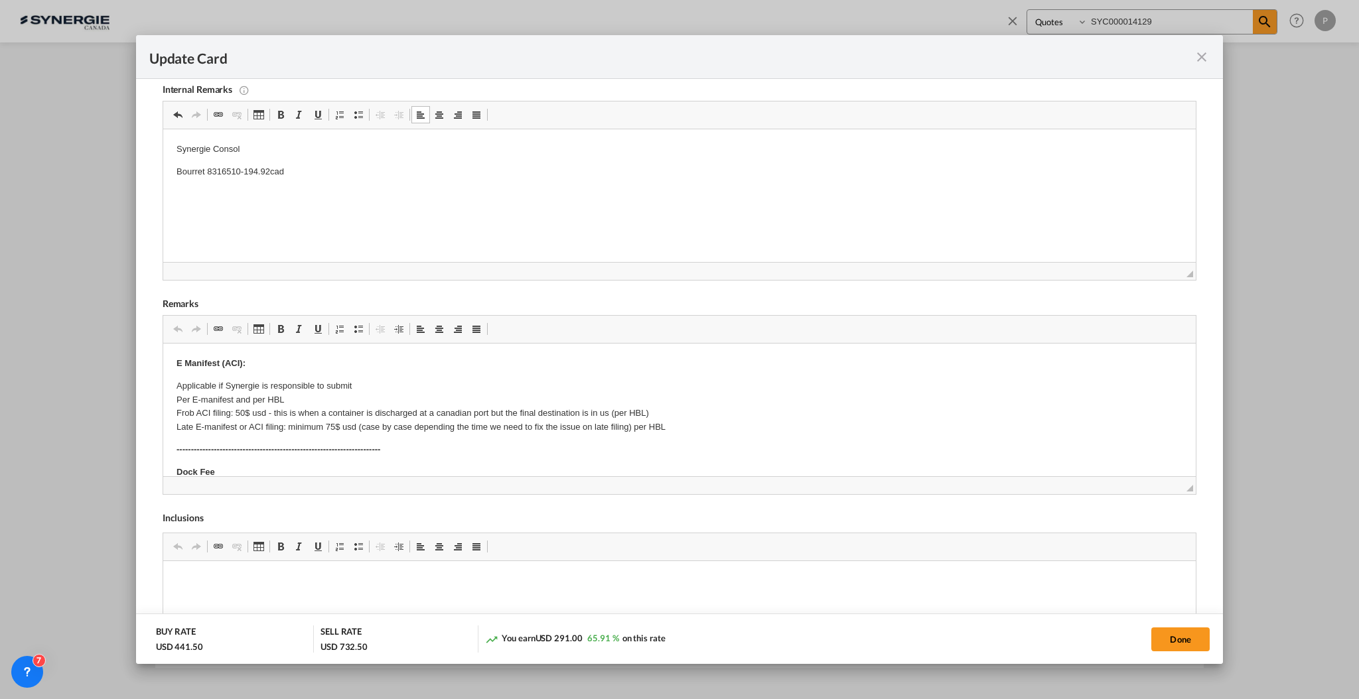
click at [215, 171] on p "Bourret 8316510-194.92cad" at bounding box center [679, 172] width 1006 height 14
paste body "Editor, editor22"
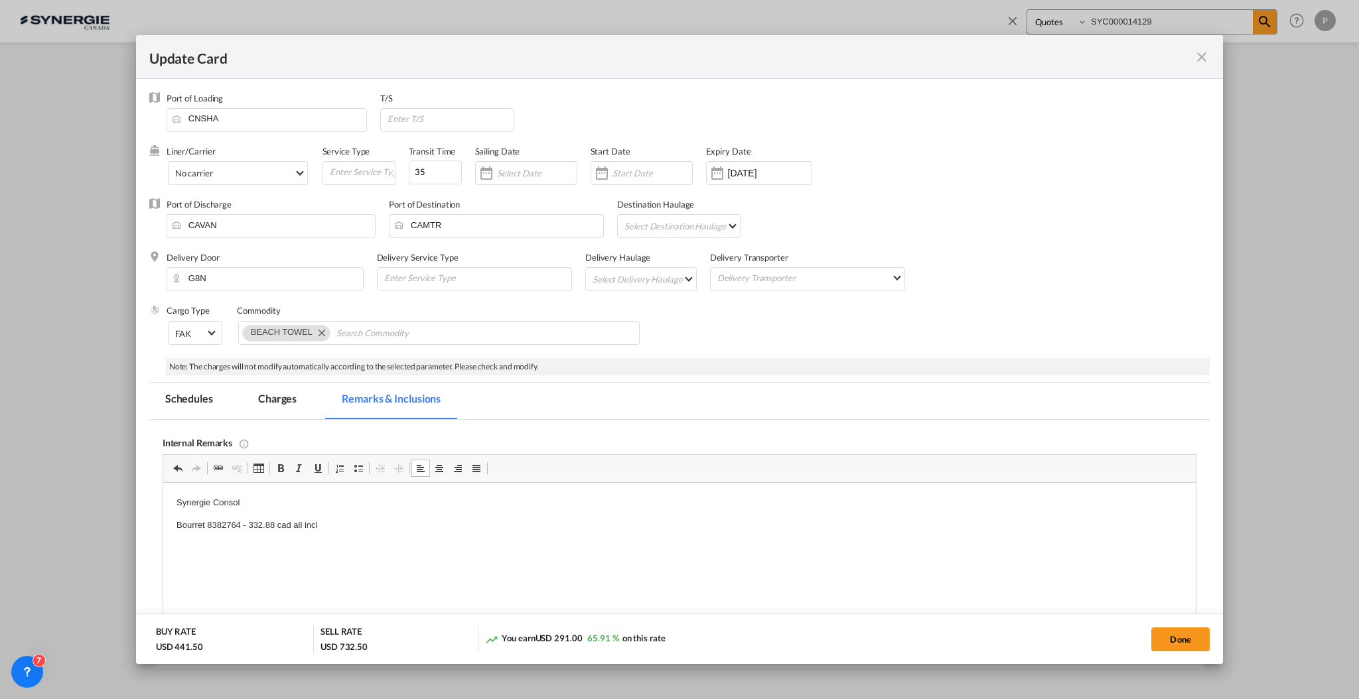
click at [283, 392] on md-tab-item "Charges" at bounding box center [277, 401] width 70 height 36
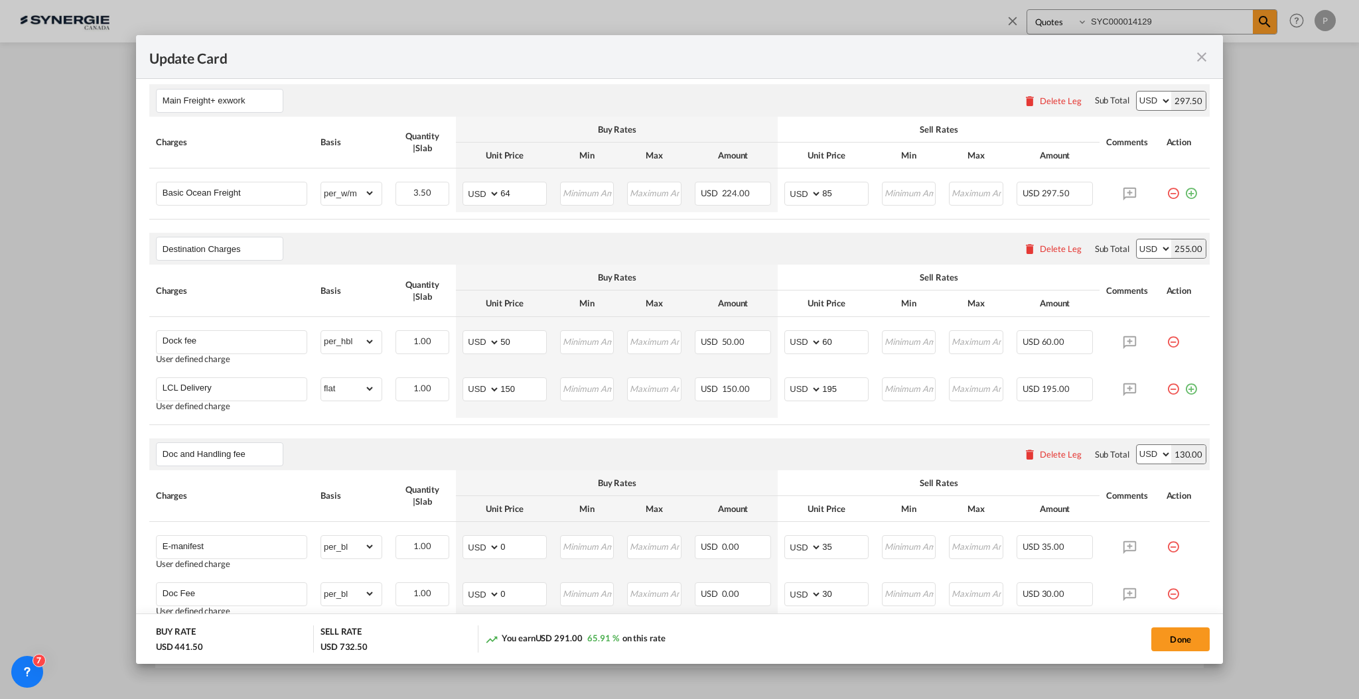
scroll to position [354, 0]
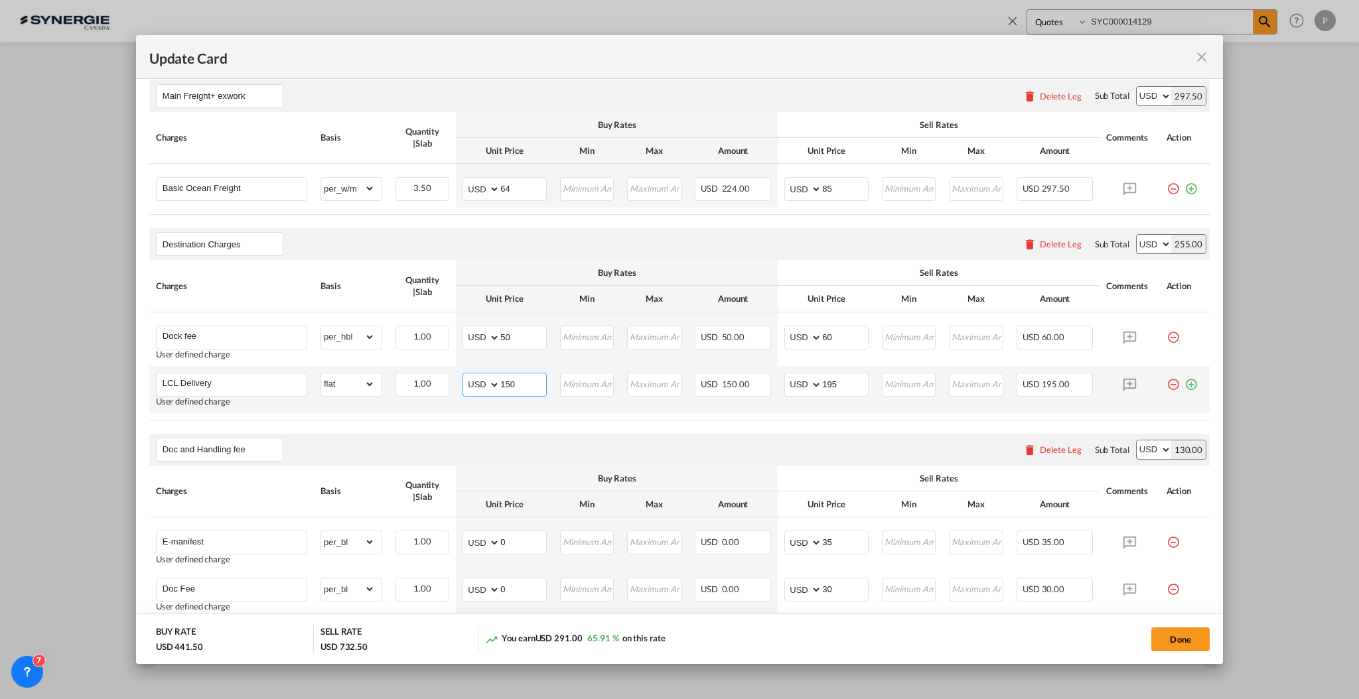
click at [518, 384] on input "150" at bounding box center [523, 384] width 46 height 20
type input "253"
click at [822, 376] on input "195" at bounding box center [845, 384] width 46 height 20
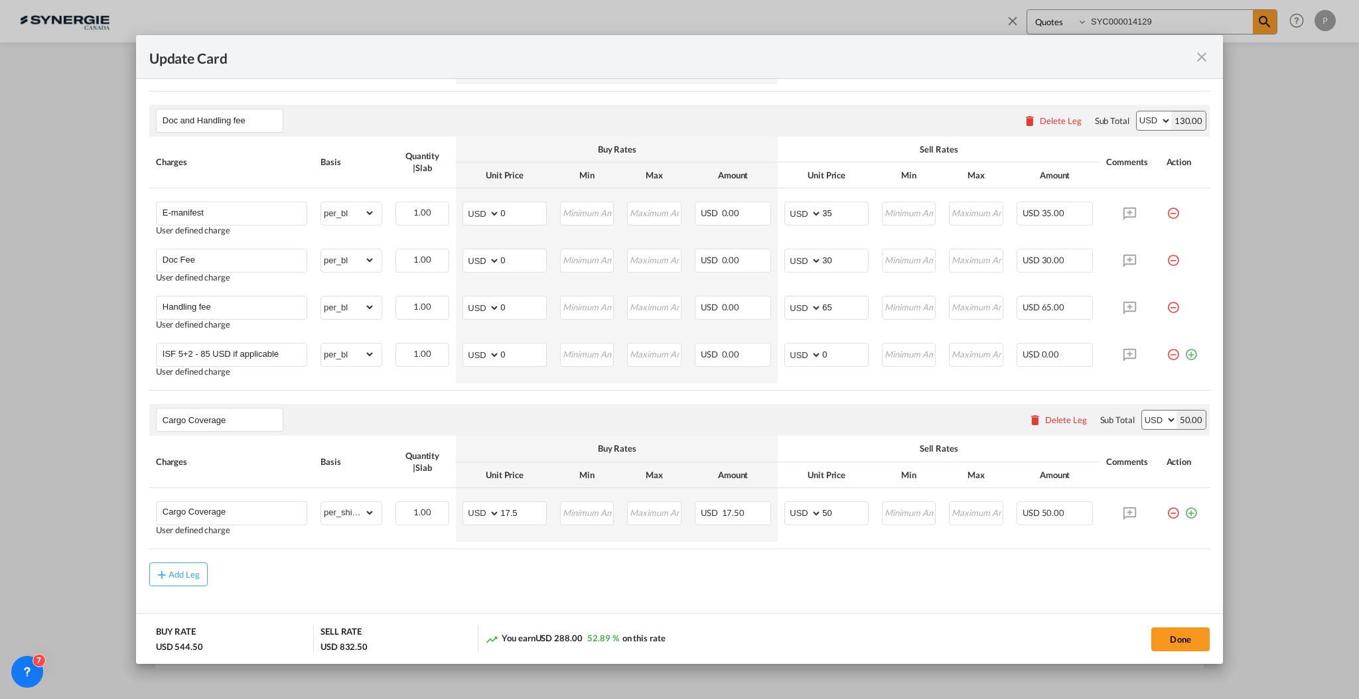
scroll to position [707, 0]
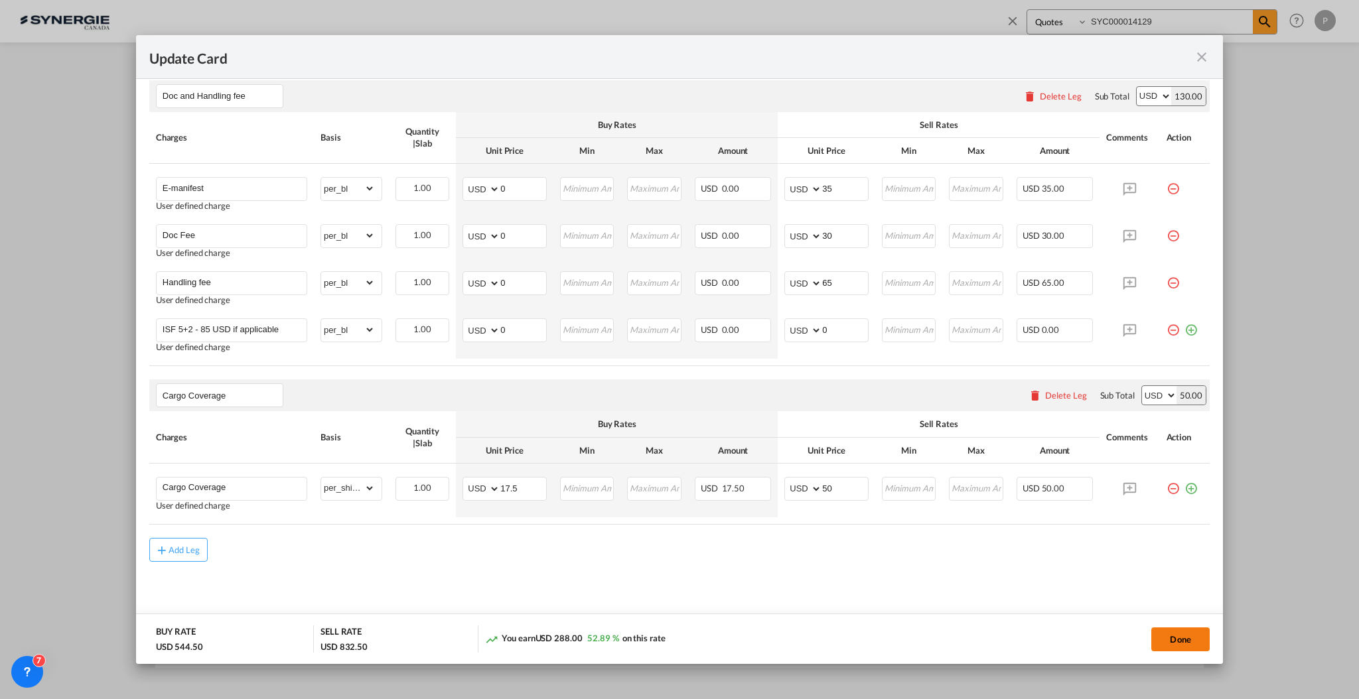
type input "295"
drag, startPoint x: 1183, startPoint y: 645, endPoint x: 1187, endPoint y: 628, distance: 17.6
click at [1183, 645] on button "Done" at bounding box center [1180, 640] width 58 height 24
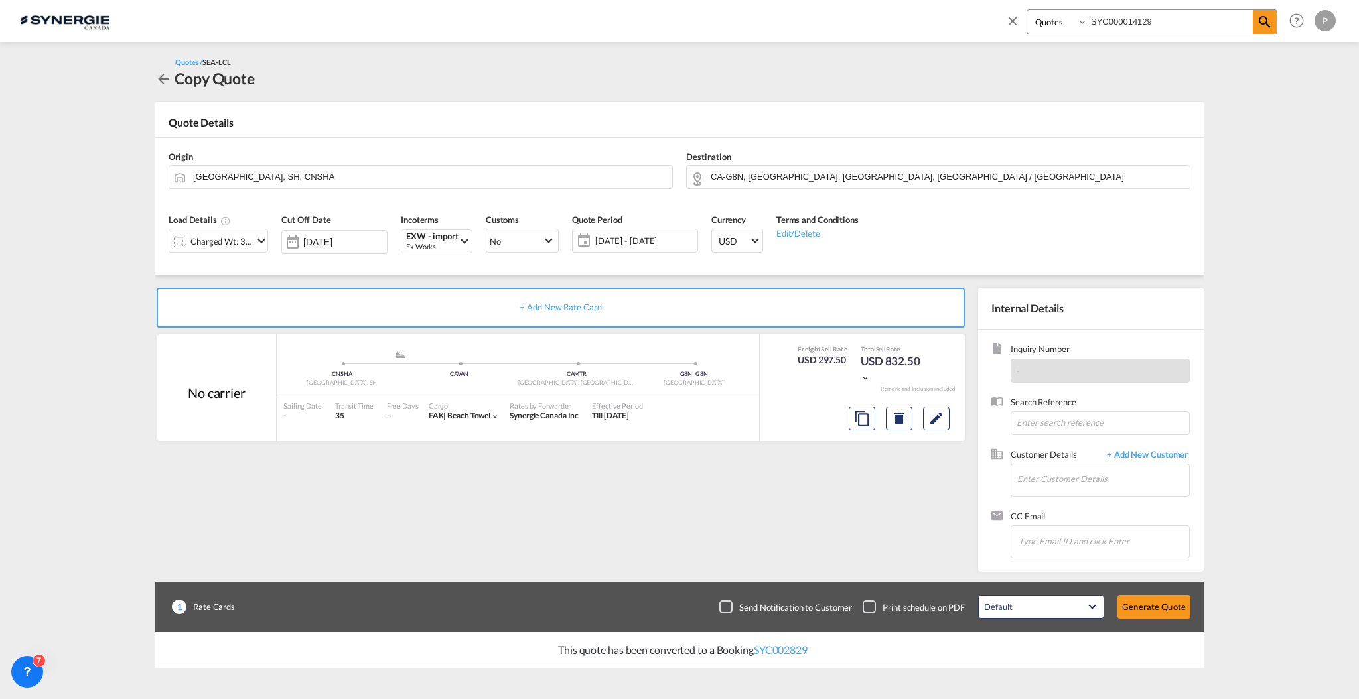
type input "[DATE]"
click at [1058, 479] on input "Enter Customer Details" at bounding box center [1103, 480] width 172 height 30
paste input "[EMAIL_ADDRESS][PERSON_NAME][DOMAIN_NAME]"
click at [1099, 503] on div "[PERSON_NAME] [EMAIL_ADDRESS][PERSON_NAME][DOMAIN_NAME] | [PERSON_NAME]" at bounding box center [1103, 502] width 173 height 36
type input "[PERSON_NAME], [PERSON_NAME], [EMAIL_ADDRESS][PERSON_NAME][DOMAIN_NAME]"
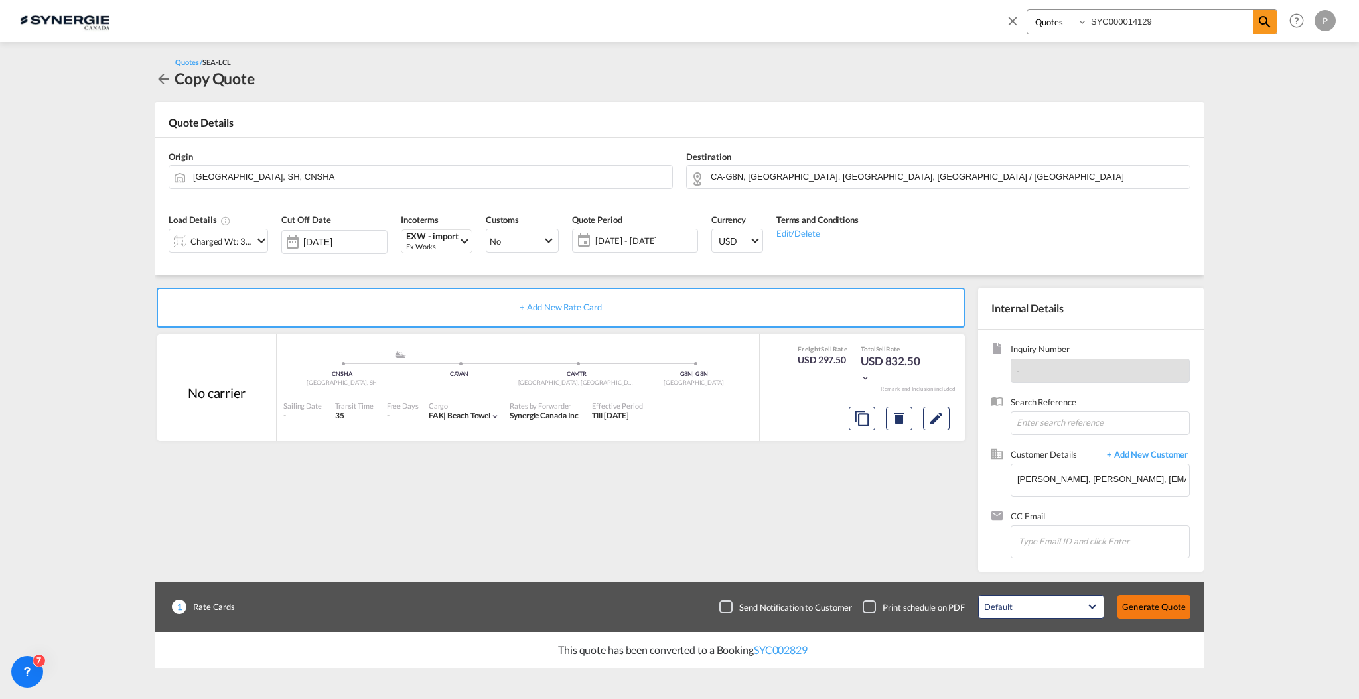
click at [1151, 606] on button "Generate Quote" at bounding box center [1154, 607] width 73 height 24
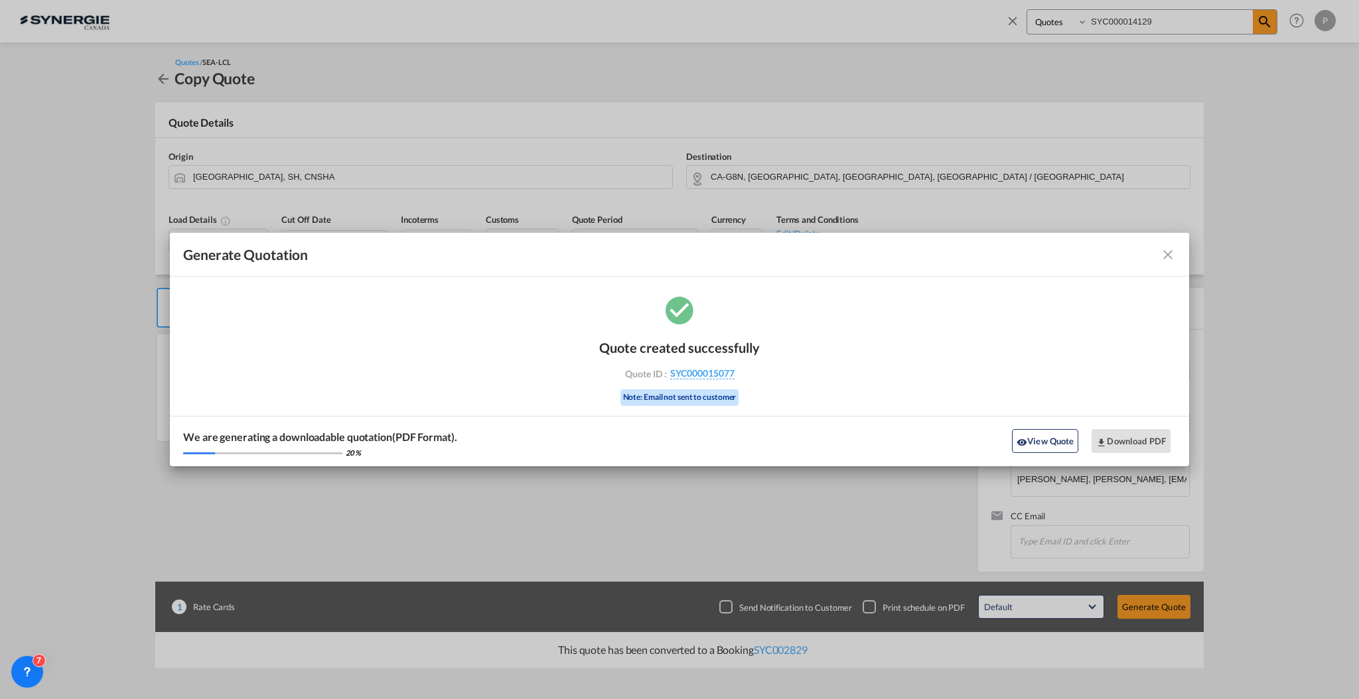
drag, startPoint x: 756, startPoint y: 379, endPoint x: 733, endPoint y: 380, distance: 23.3
click at [733, 380] on div "Quote created successfully Quote ID : SYC000015077 Note: Email not sent to cust…" at bounding box center [679, 372] width 161 height 90
copy div "SYC000015077"
click at [1149, 444] on button "Download PDF" at bounding box center [1131, 441] width 79 height 24
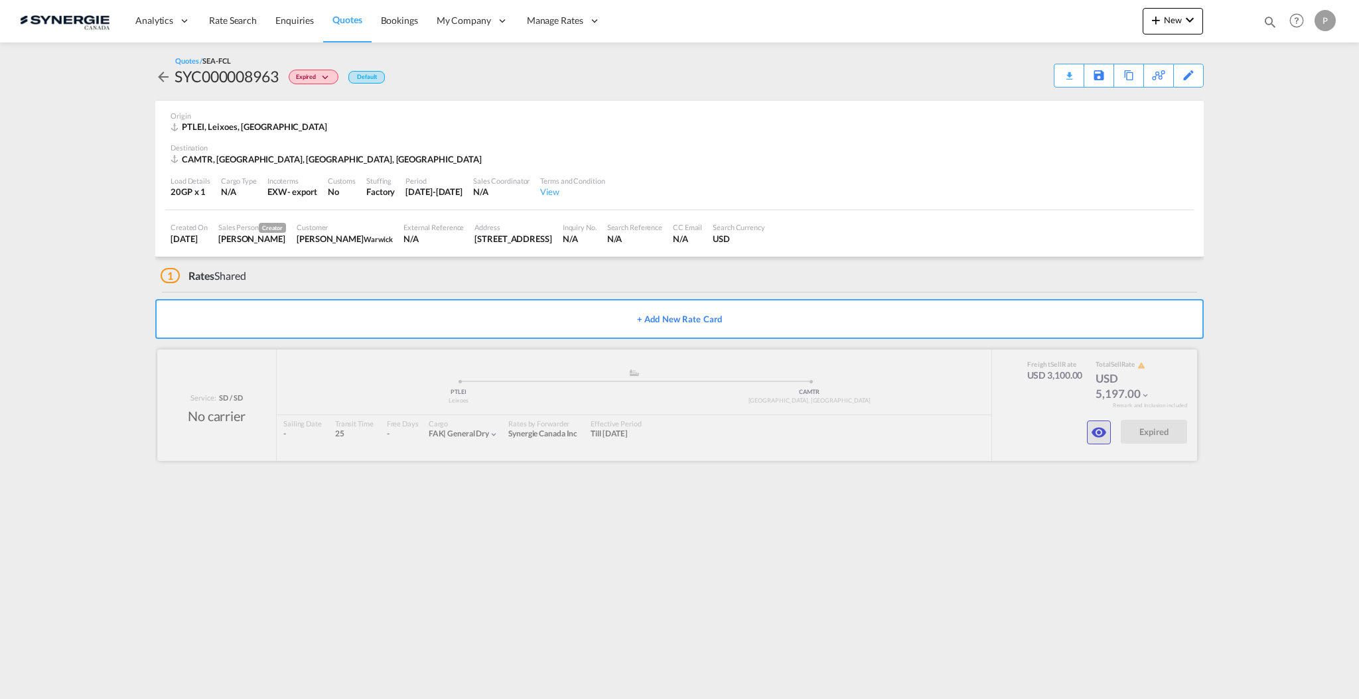
click at [1095, 430] on md-icon "icon-eye" at bounding box center [1099, 433] width 16 height 16
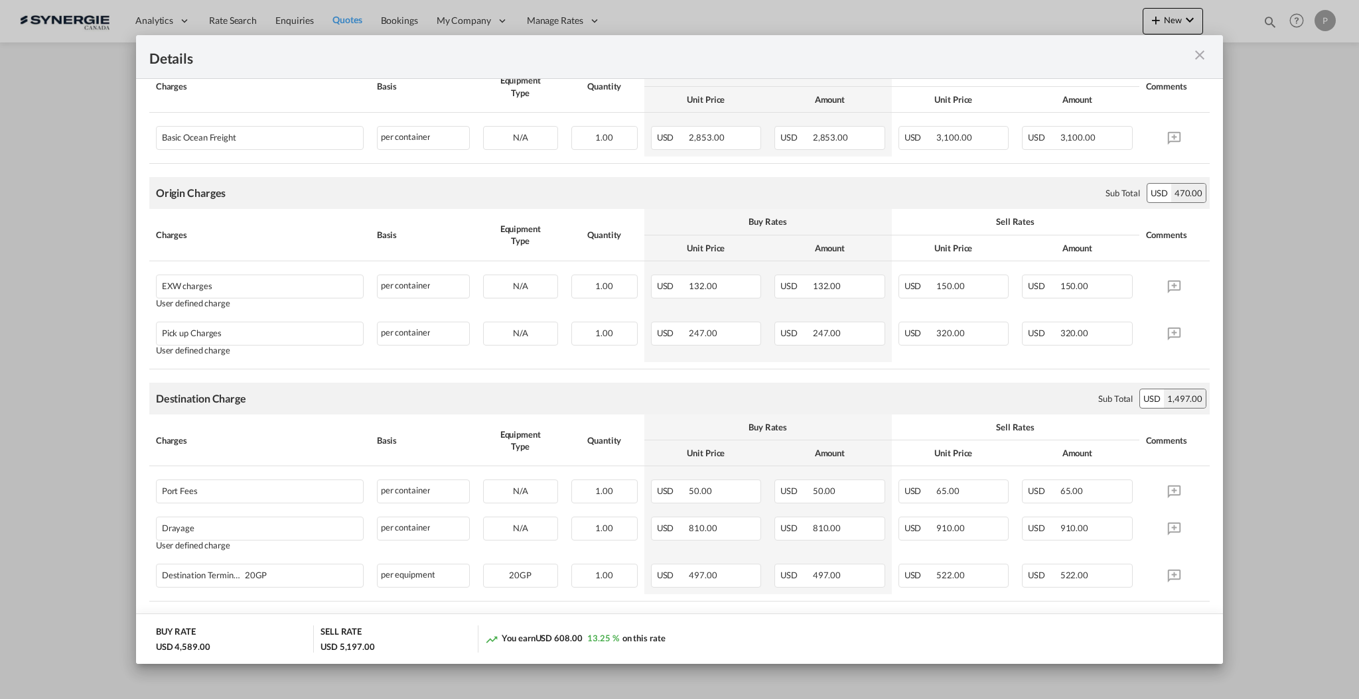
scroll to position [354, 0]
